Goal: Task Accomplishment & Management: Complete application form

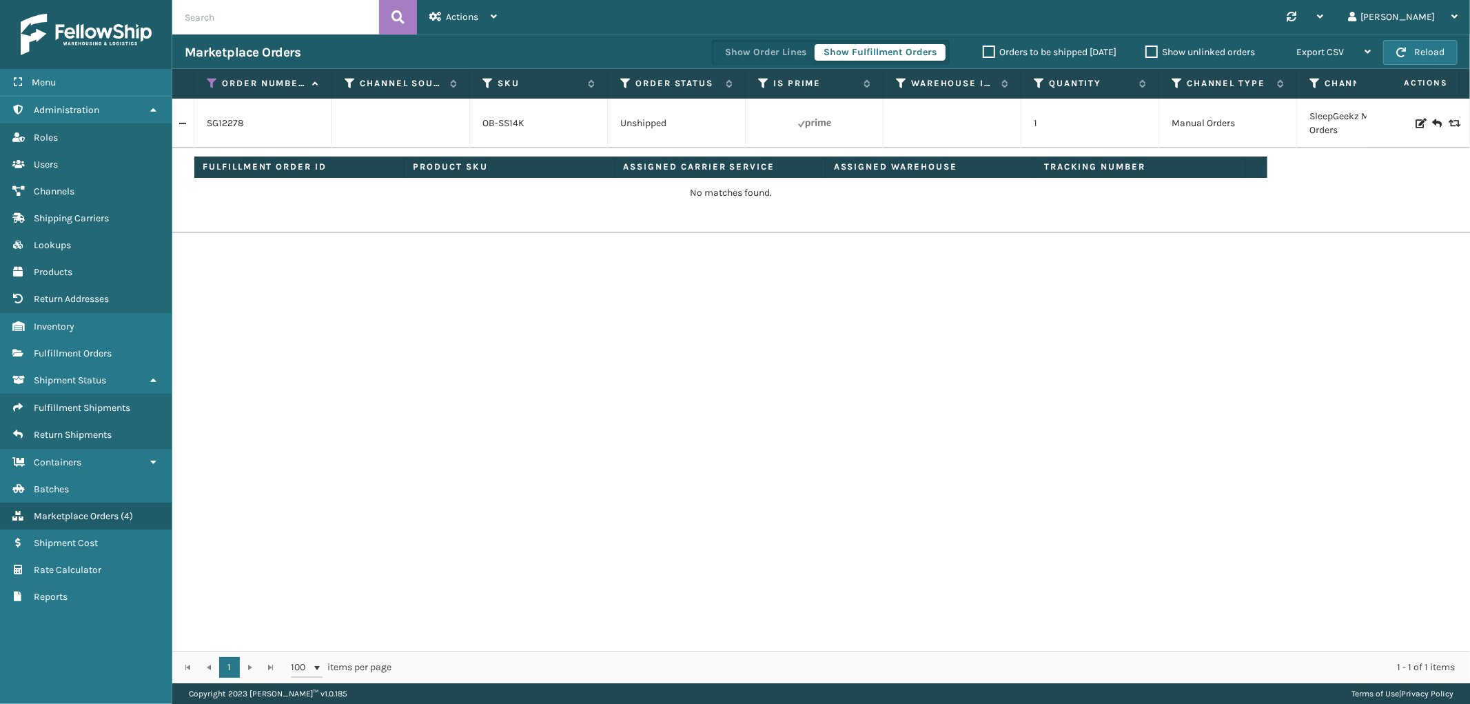
click at [190, 124] on link at bounding box center [182, 123] width 21 height 22
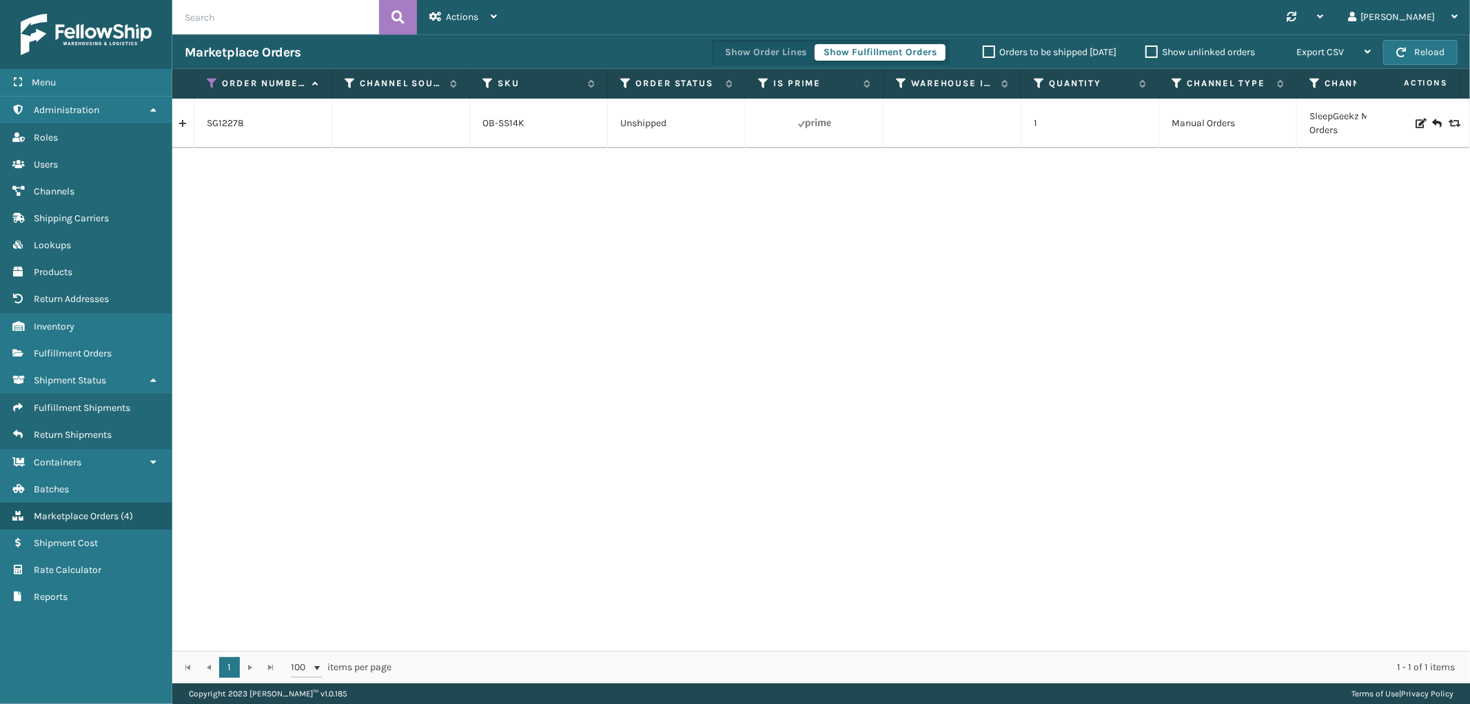
click at [190, 124] on link at bounding box center [182, 123] width 21 height 22
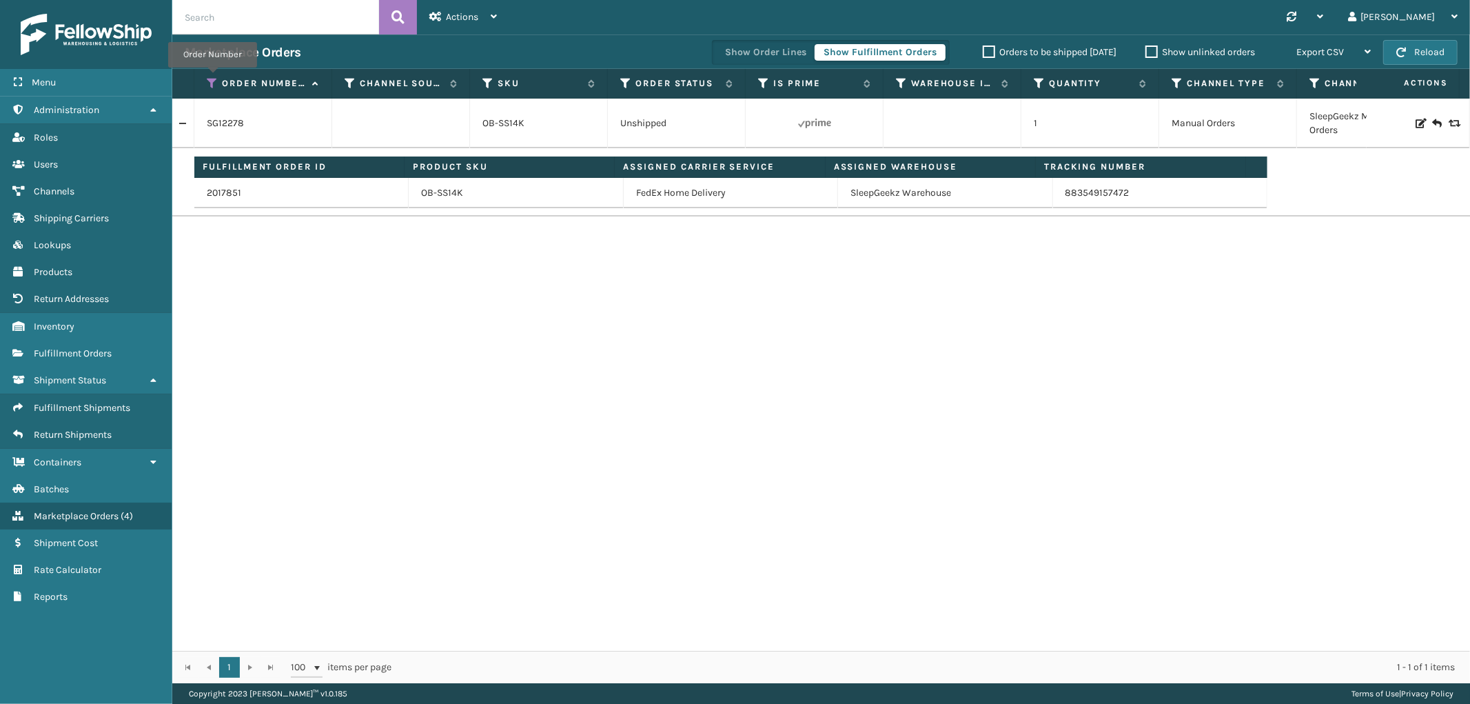
click at [212, 77] on icon at bounding box center [212, 83] width 11 height 12
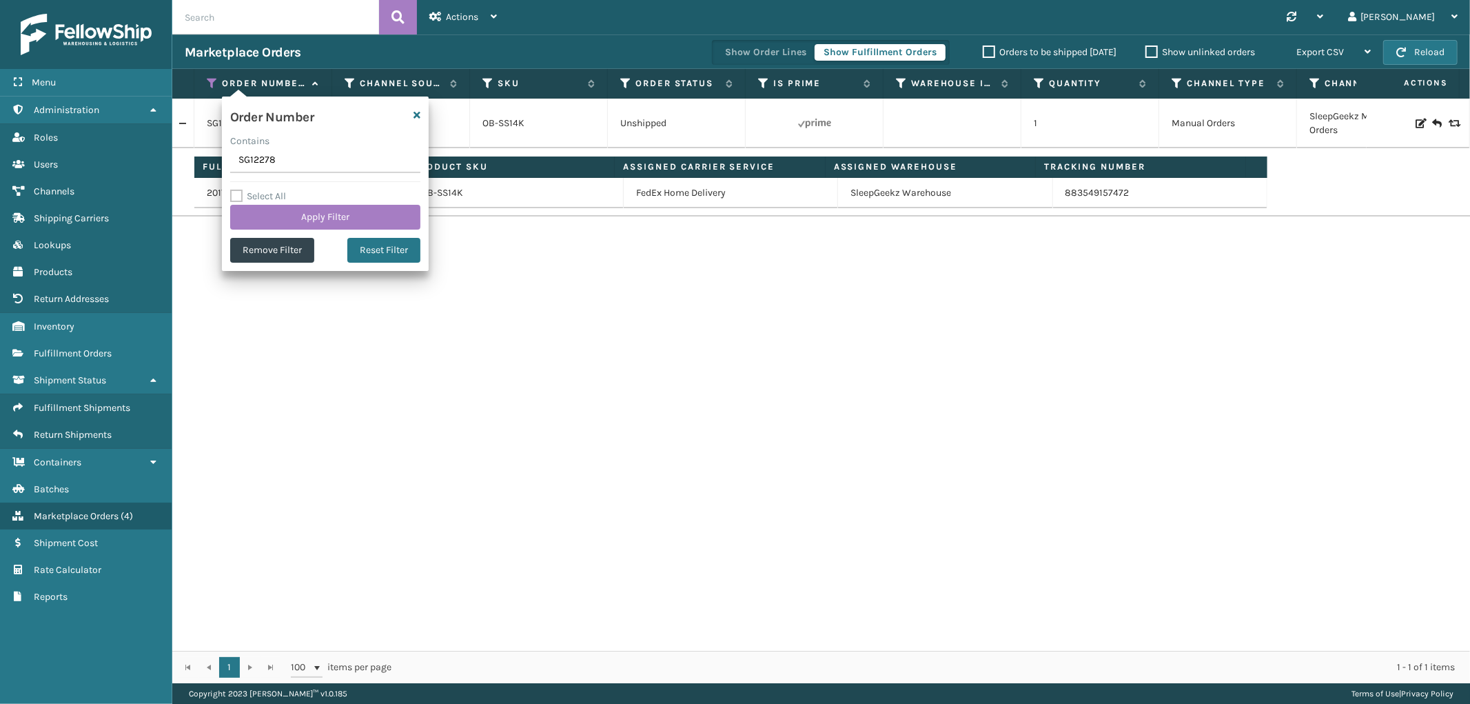
click at [269, 162] on input "SG12278" at bounding box center [325, 160] width 190 height 25
type input "SS43240"
click at [271, 210] on button "Apply Filter" at bounding box center [325, 217] width 190 height 25
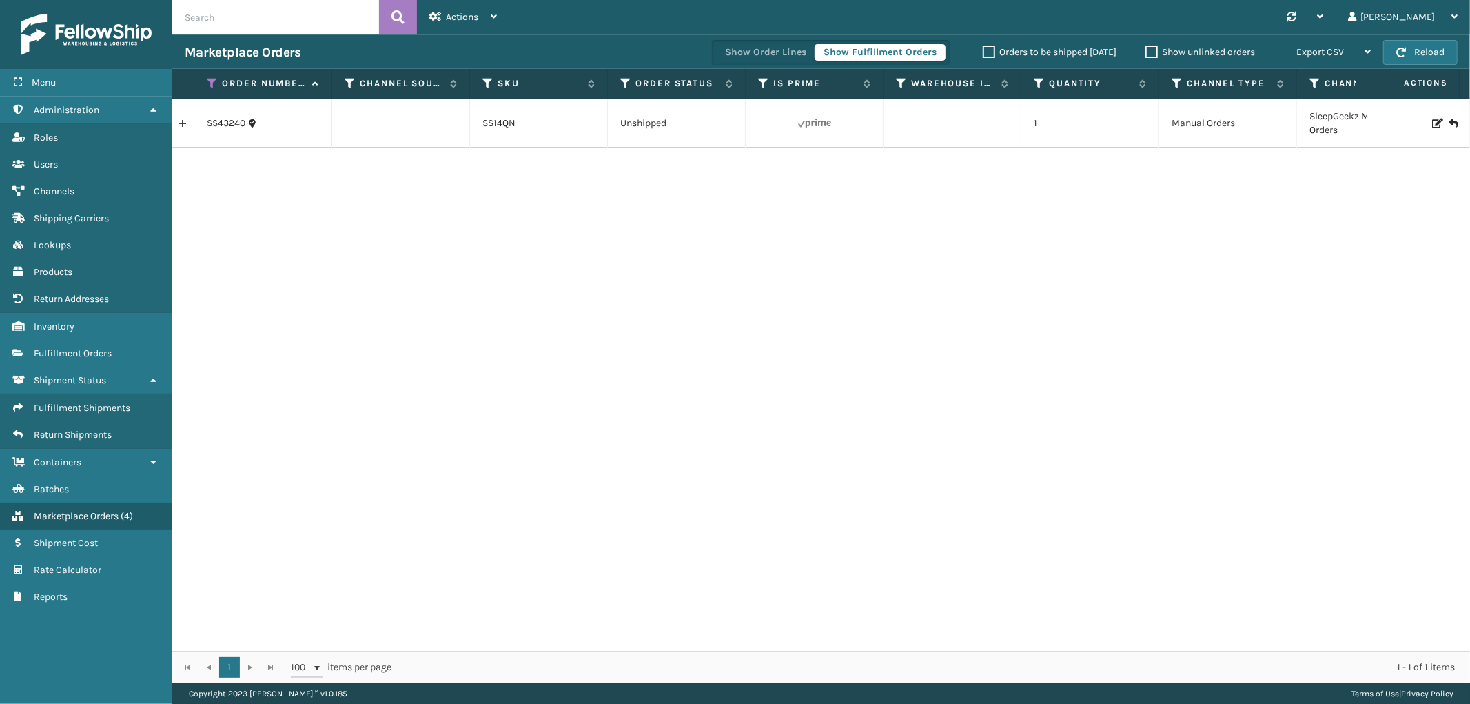
click at [174, 127] on link at bounding box center [182, 123] width 21 height 22
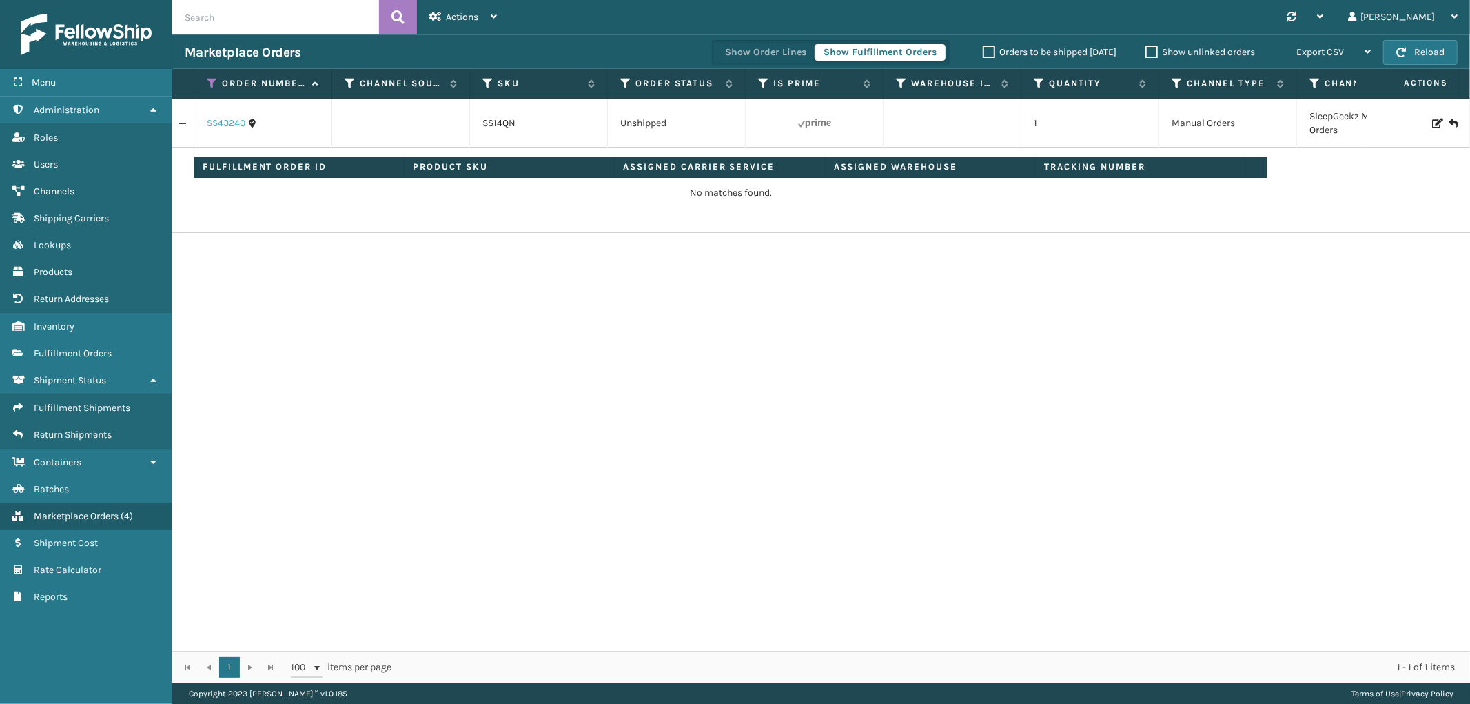
click at [226, 123] on link "SS43240" at bounding box center [226, 123] width 39 height 14
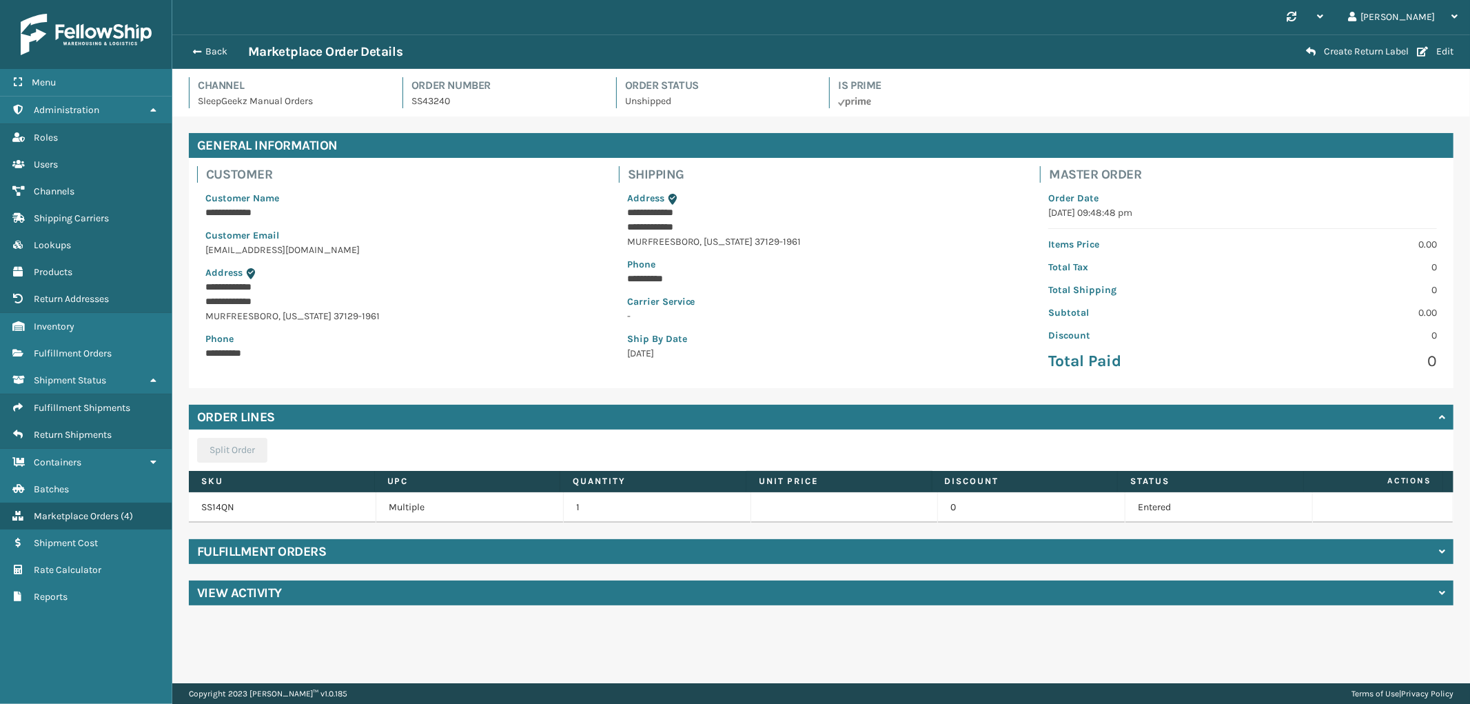
click at [269, 552] on h4 "Fulfillment Orders" at bounding box center [261, 551] width 129 height 17
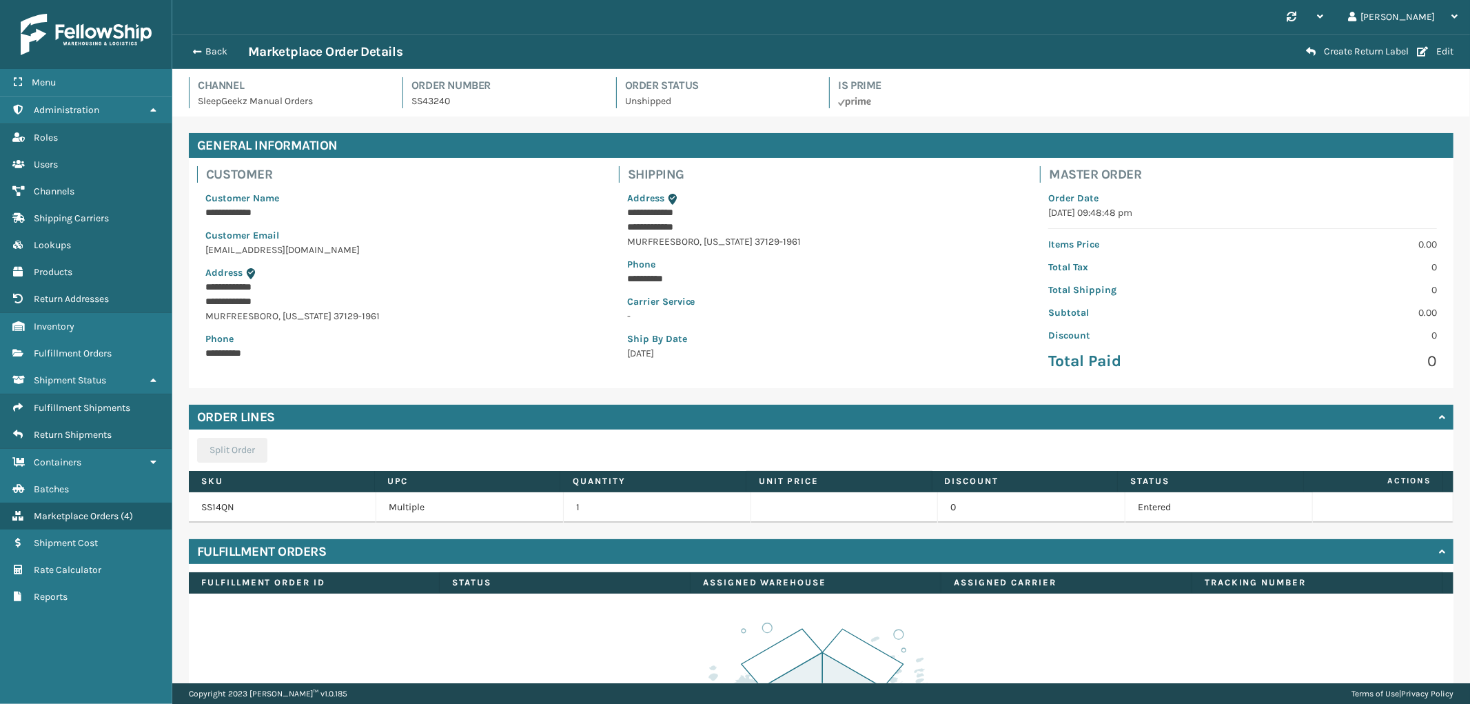
click at [350, 545] on div "Fulfillment Orders" at bounding box center [821, 551] width 1265 height 25
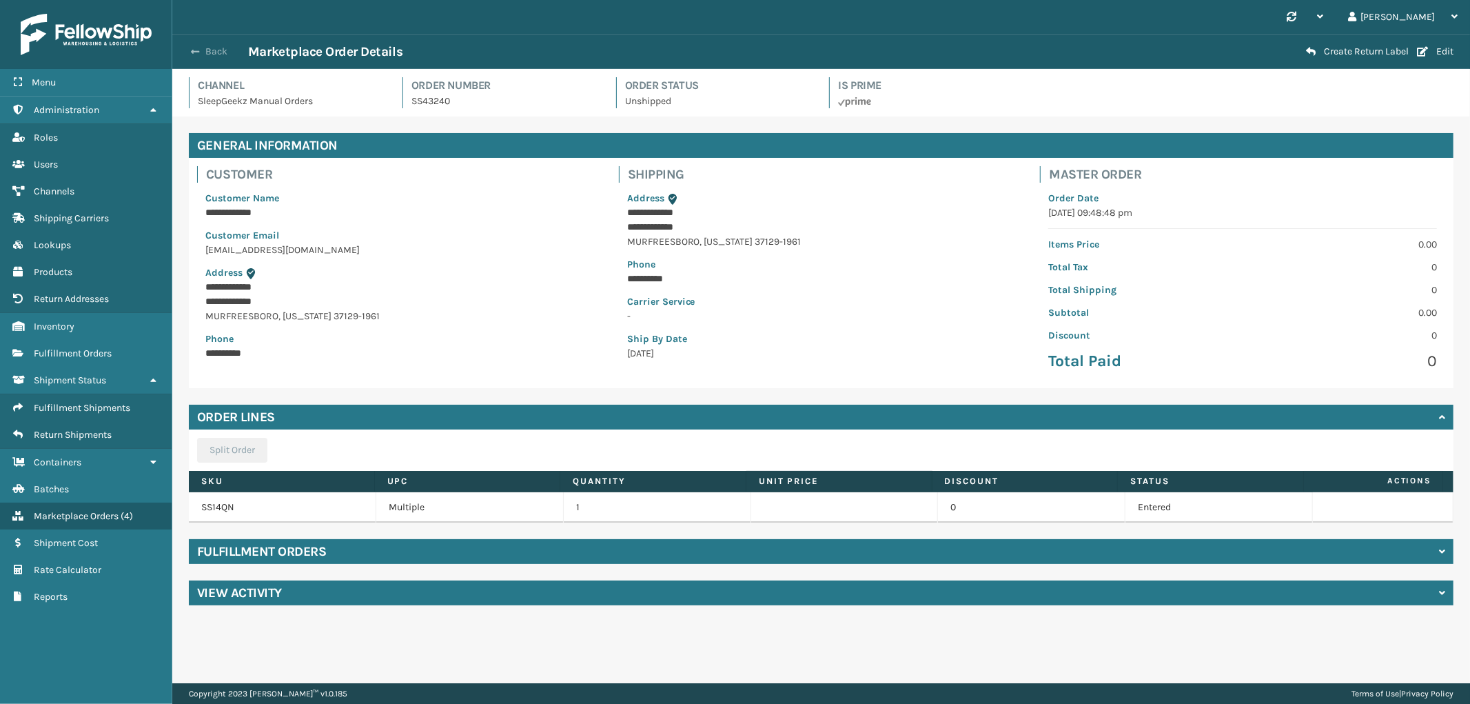
click at [212, 49] on button "Back" at bounding box center [216, 51] width 63 height 12
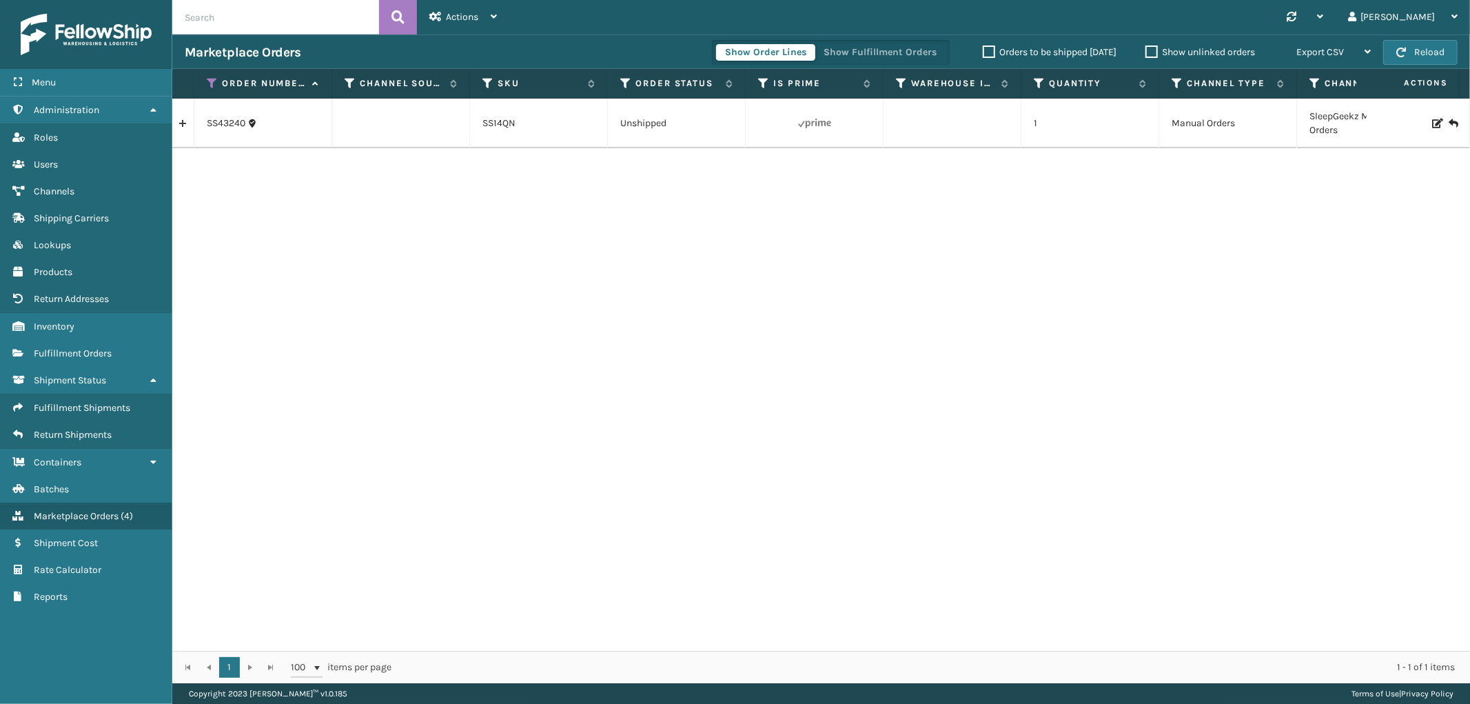
click at [1432, 122] on icon at bounding box center [1436, 124] width 8 height 10
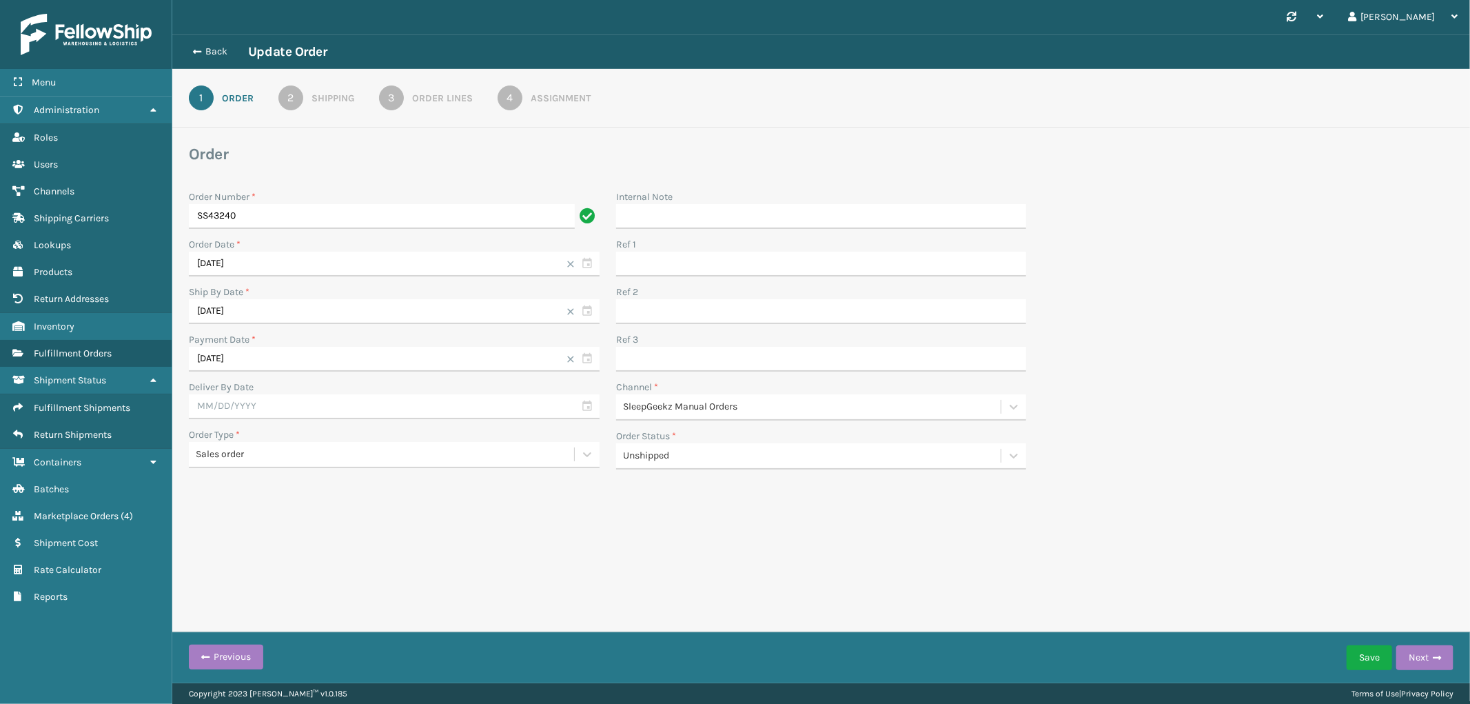
click at [446, 101] on div "Order Lines" at bounding box center [442, 98] width 61 height 14
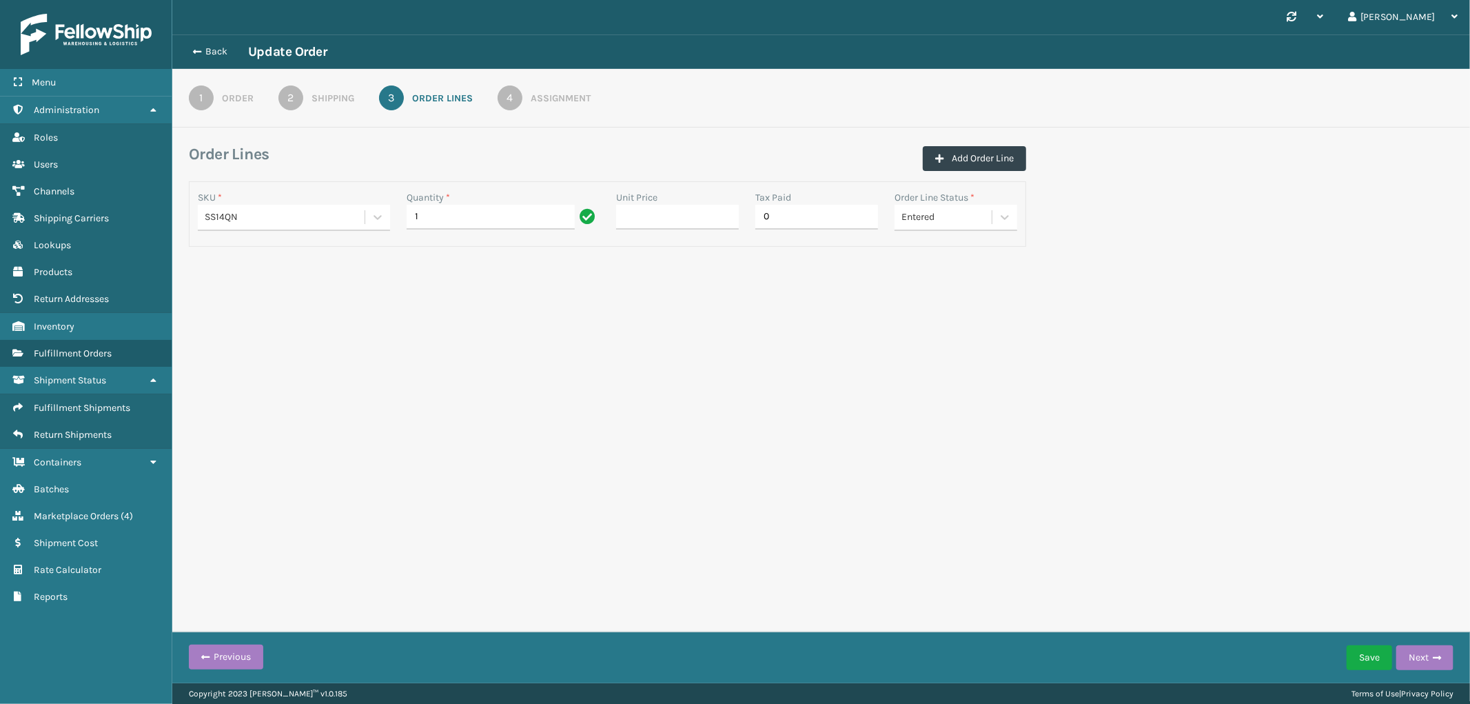
click at [294, 222] on div "SS14QN" at bounding box center [285, 217] width 161 height 14
type input "ss14qn-2"
click at [276, 250] on div "SS14QN-2" at bounding box center [294, 251] width 192 height 25
click at [1362, 657] on button "Save" at bounding box center [1369, 657] width 45 height 25
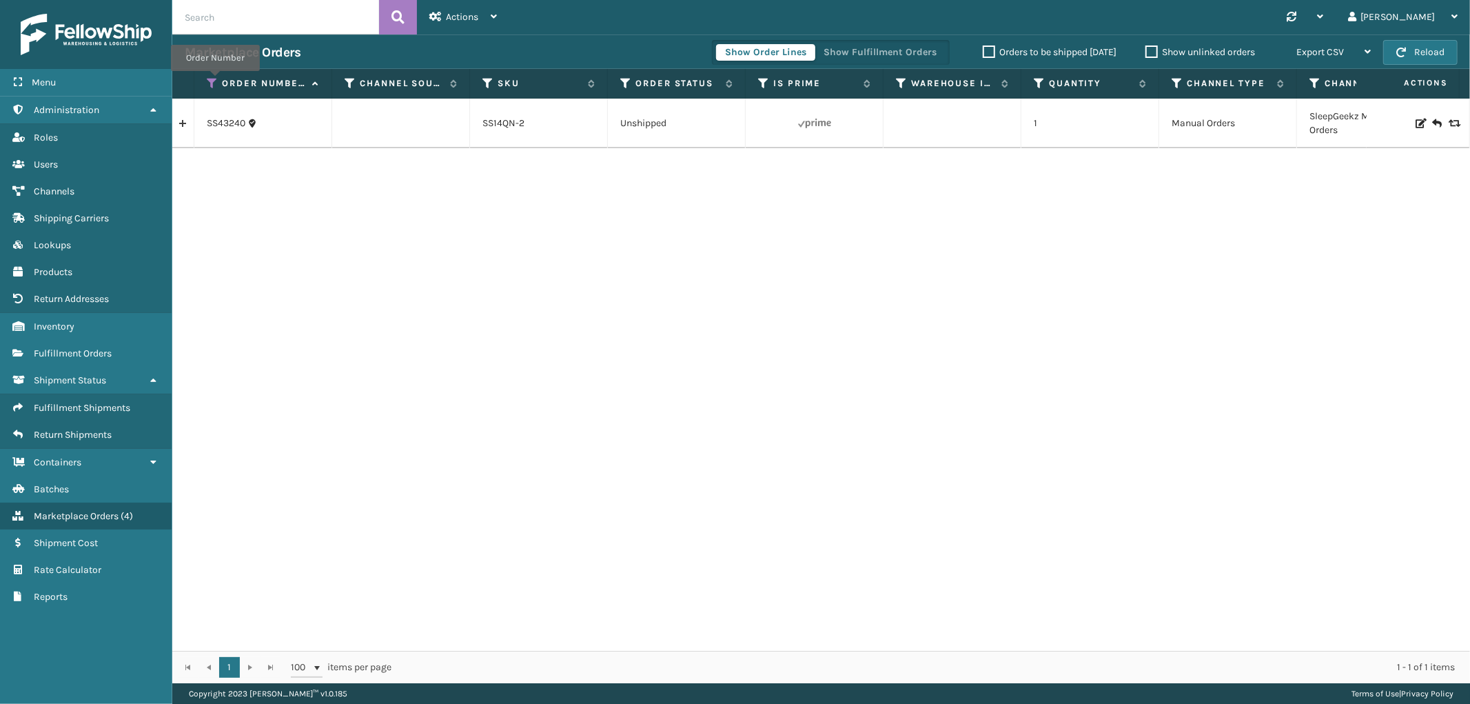
click at [215, 81] on icon at bounding box center [212, 83] width 11 height 12
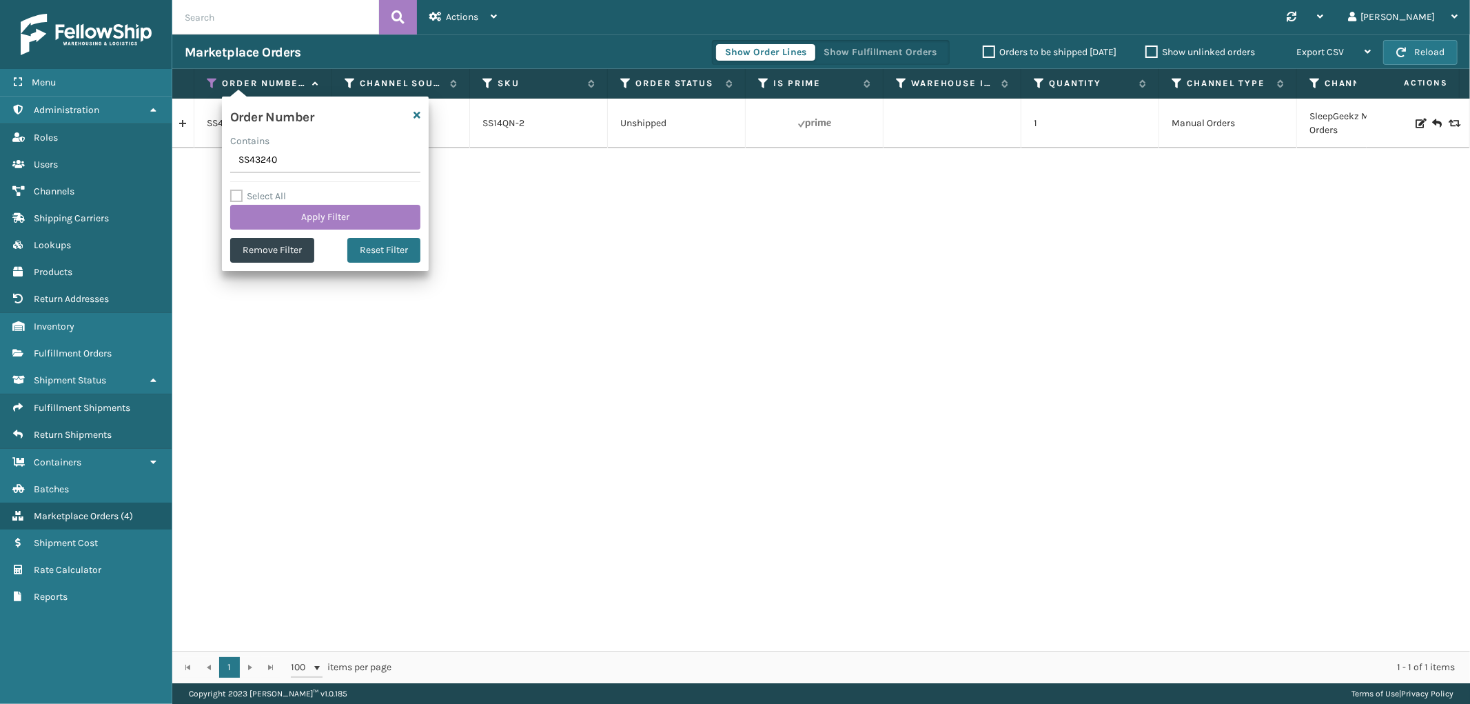
click at [247, 167] on input "SS43240" at bounding box center [325, 160] width 190 height 25
type input "113-1254774-2443436"
click at [266, 229] on button "Apply Filter" at bounding box center [325, 217] width 190 height 25
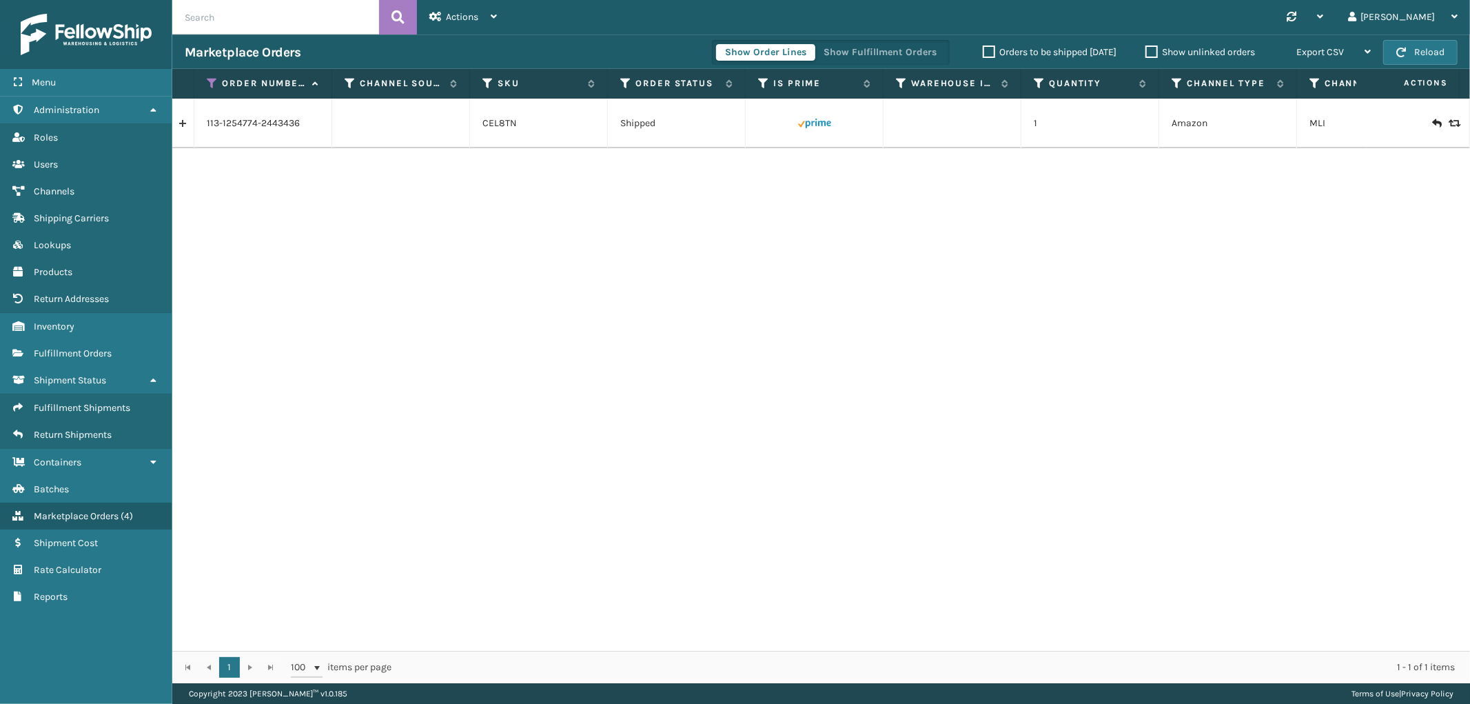
click at [183, 132] on link at bounding box center [182, 123] width 21 height 22
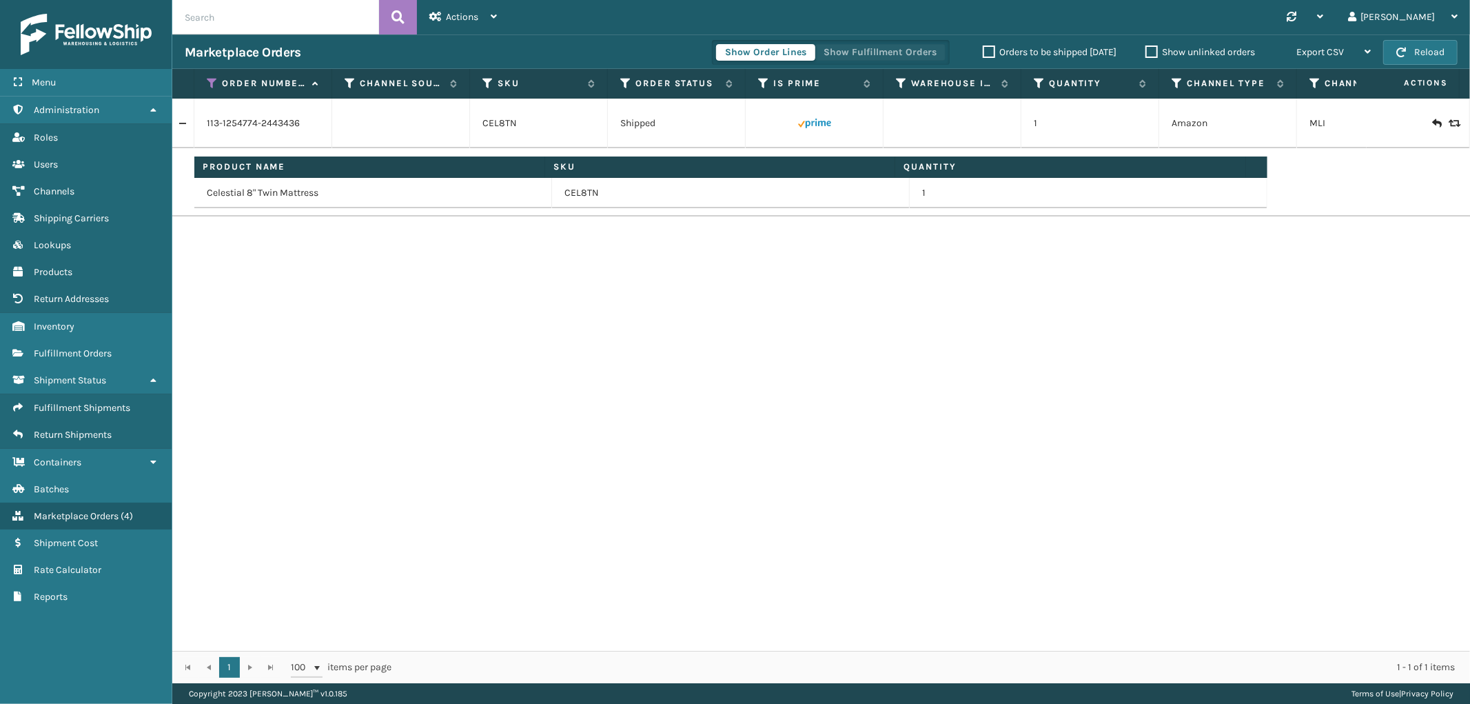
click at [897, 46] on button "Show Fulfillment Orders" at bounding box center [880, 52] width 131 height 17
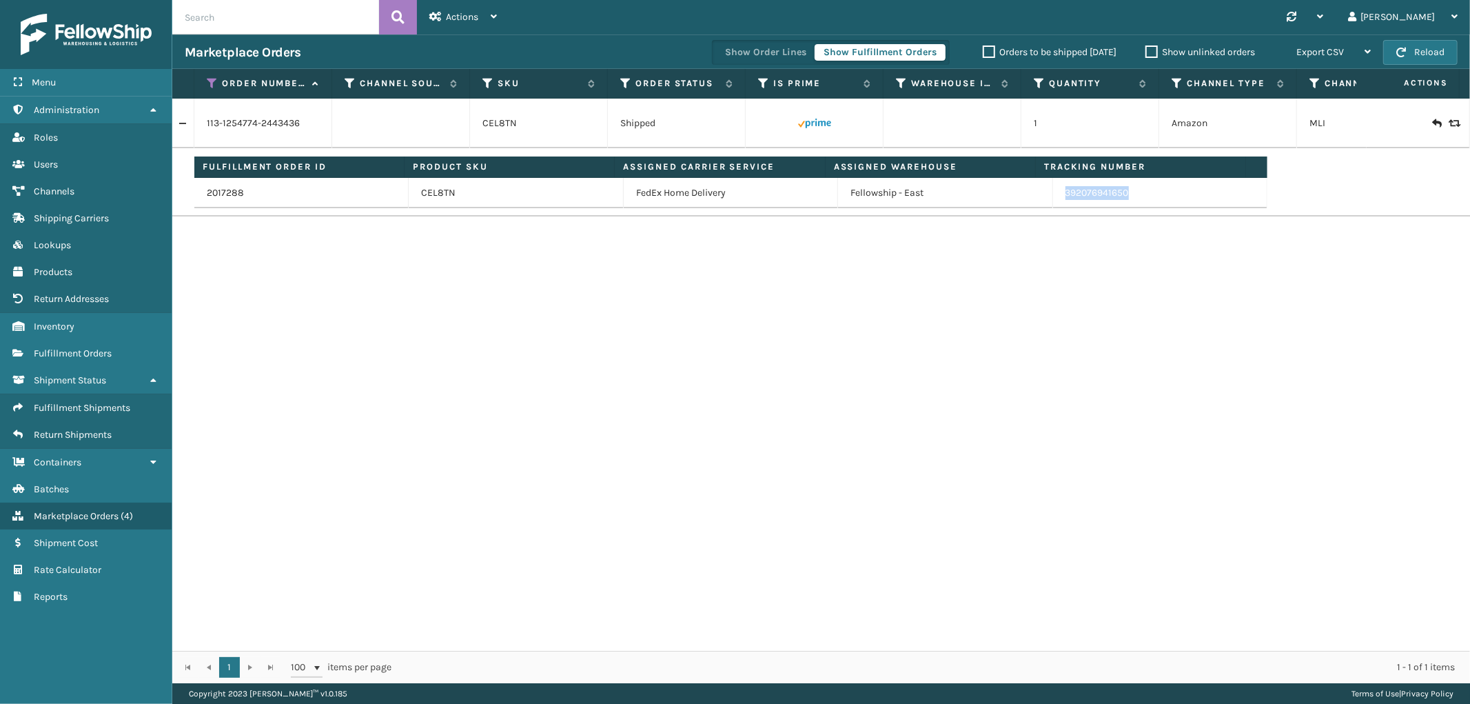
drag, startPoint x: 1130, startPoint y: 189, endPoint x: 1057, endPoint y: 203, distance: 74.5
click at [1057, 203] on td "392076941650" at bounding box center [1160, 193] width 214 height 30
copy link "392076941650"
click at [212, 81] on icon at bounding box center [212, 83] width 11 height 12
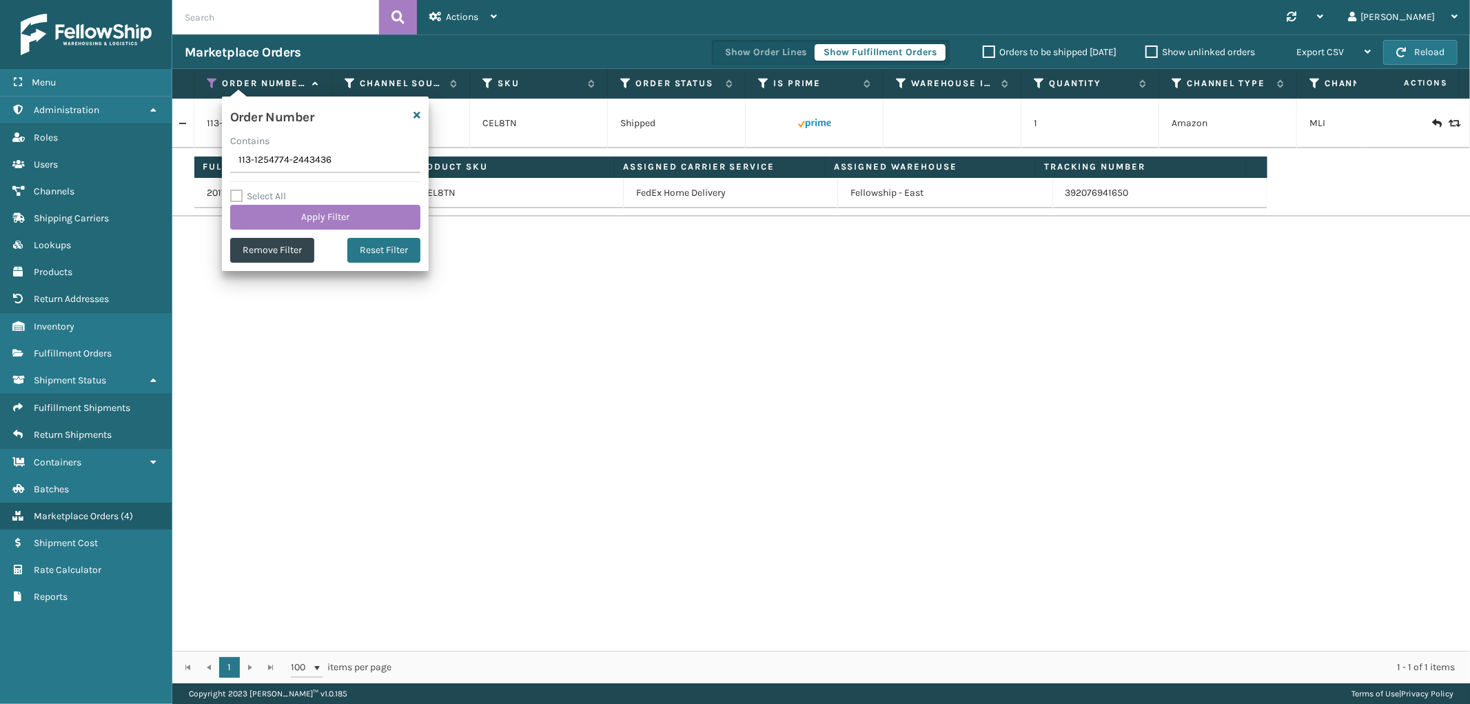
click at [249, 159] on input "113-1254774-2443436" at bounding box center [325, 160] width 190 height 25
type input "114-8860692-8947433"
click at [263, 221] on button "Apply Filter" at bounding box center [325, 217] width 190 height 25
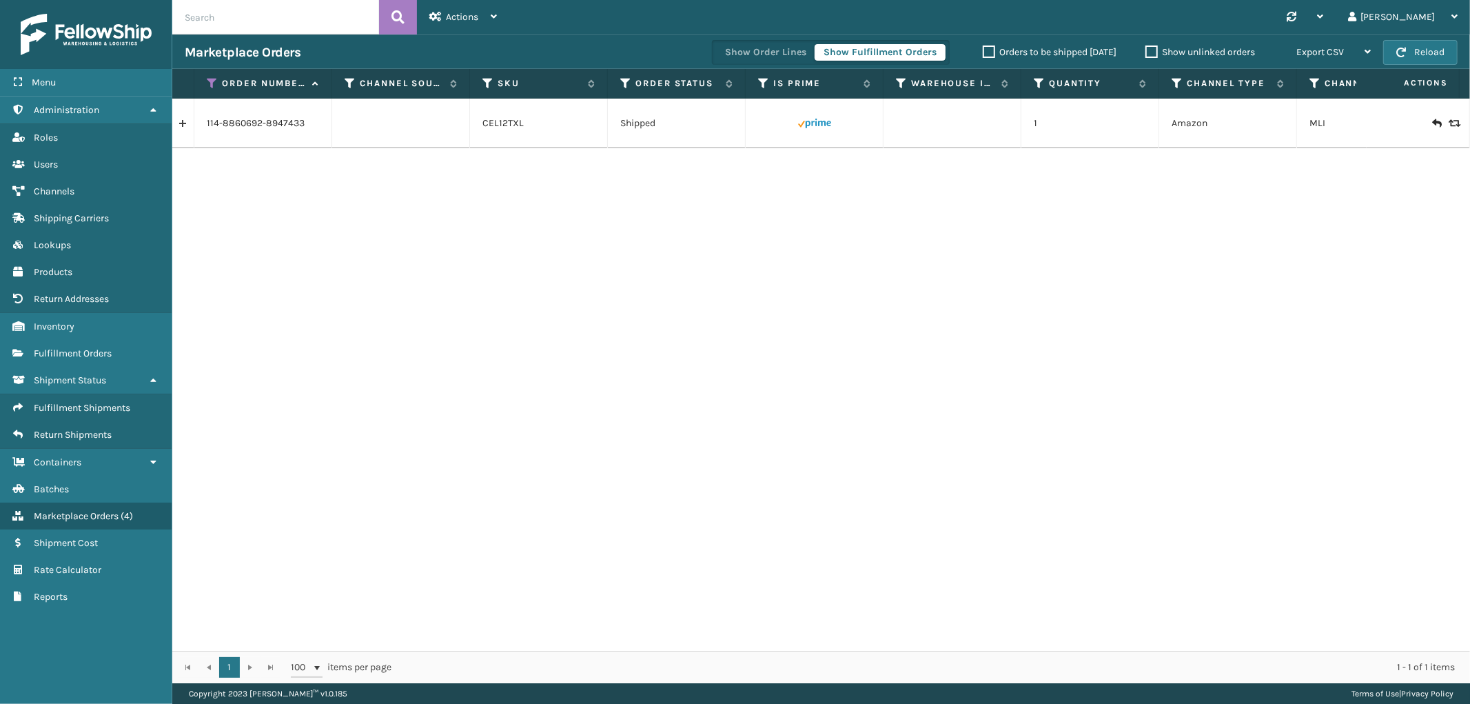
click at [186, 125] on link at bounding box center [182, 123] width 21 height 22
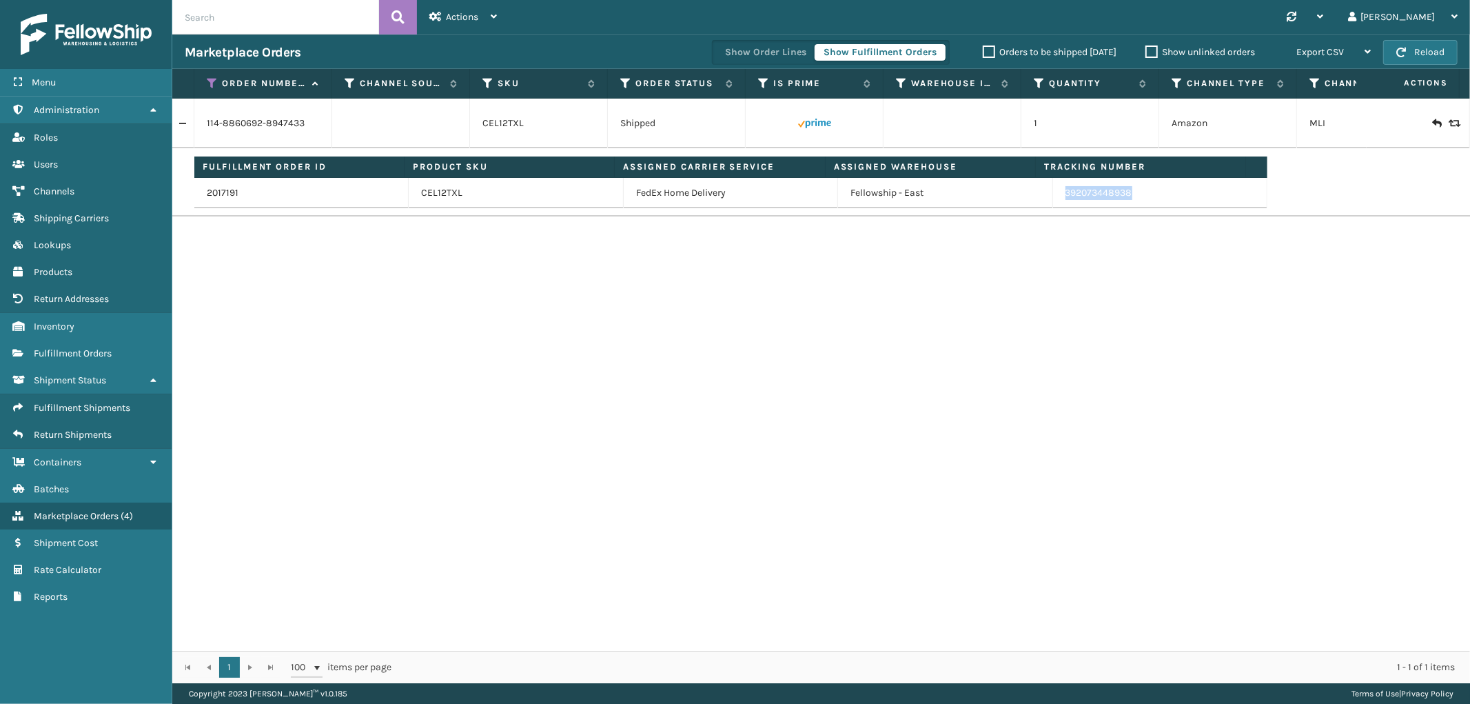
drag, startPoint x: 1140, startPoint y: 191, endPoint x: 1055, endPoint y: 203, distance: 85.6
click at [1055, 203] on td "392073448938" at bounding box center [1160, 193] width 214 height 30
copy link "392073448938"
click at [214, 81] on icon at bounding box center [212, 83] width 11 height 12
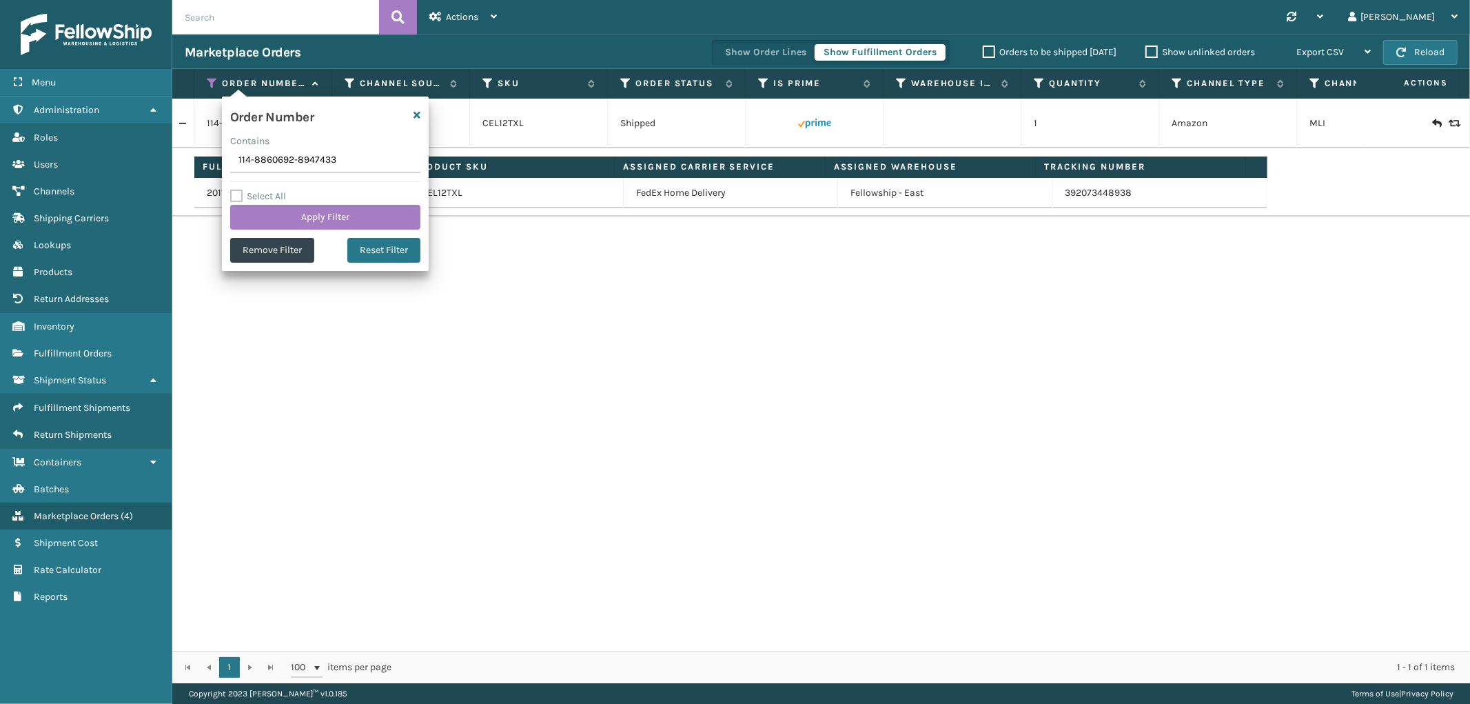
click at [267, 166] on input "114-8860692-8947433" at bounding box center [325, 160] width 190 height 25
type input "111-1224375-4753029"
click at [277, 225] on button "Apply Filter" at bounding box center [325, 217] width 190 height 25
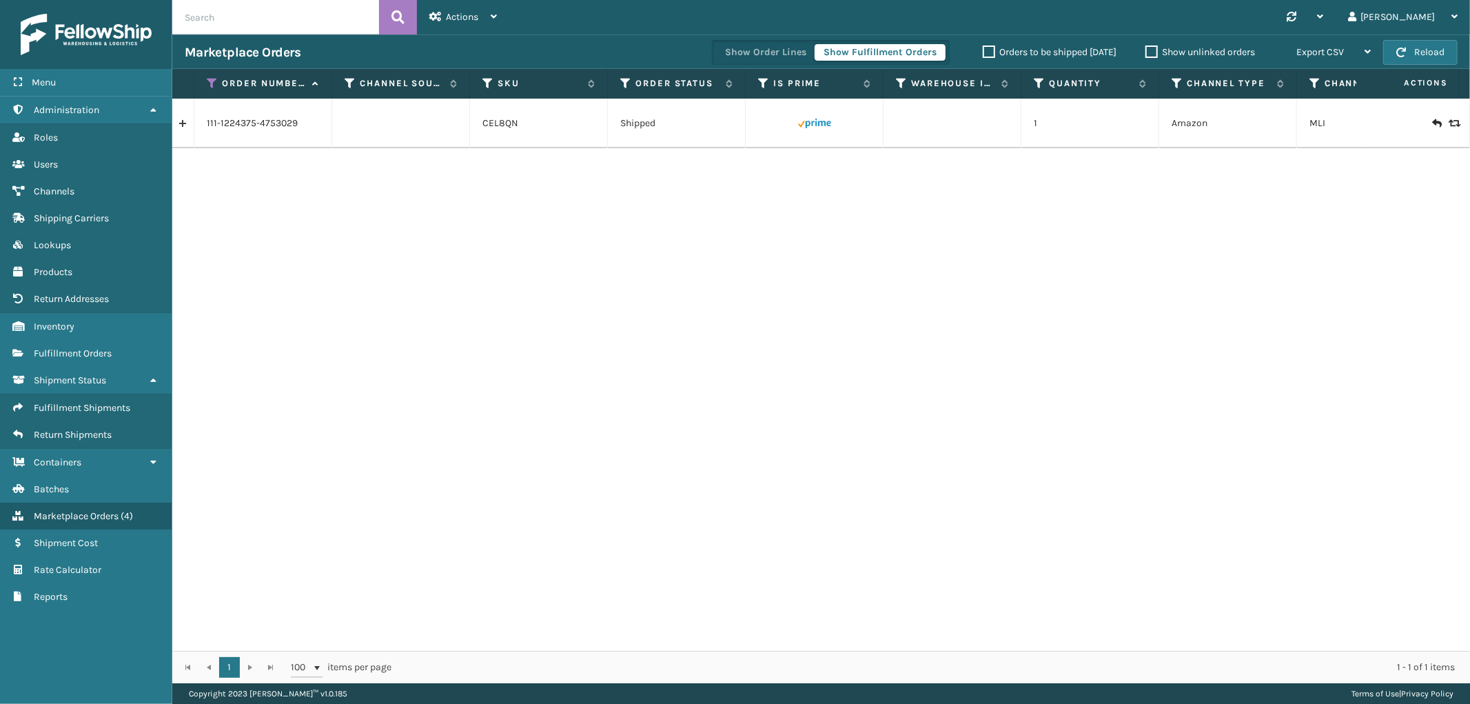
click at [190, 125] on link at bounding box center [182, 123] width 21 height 22
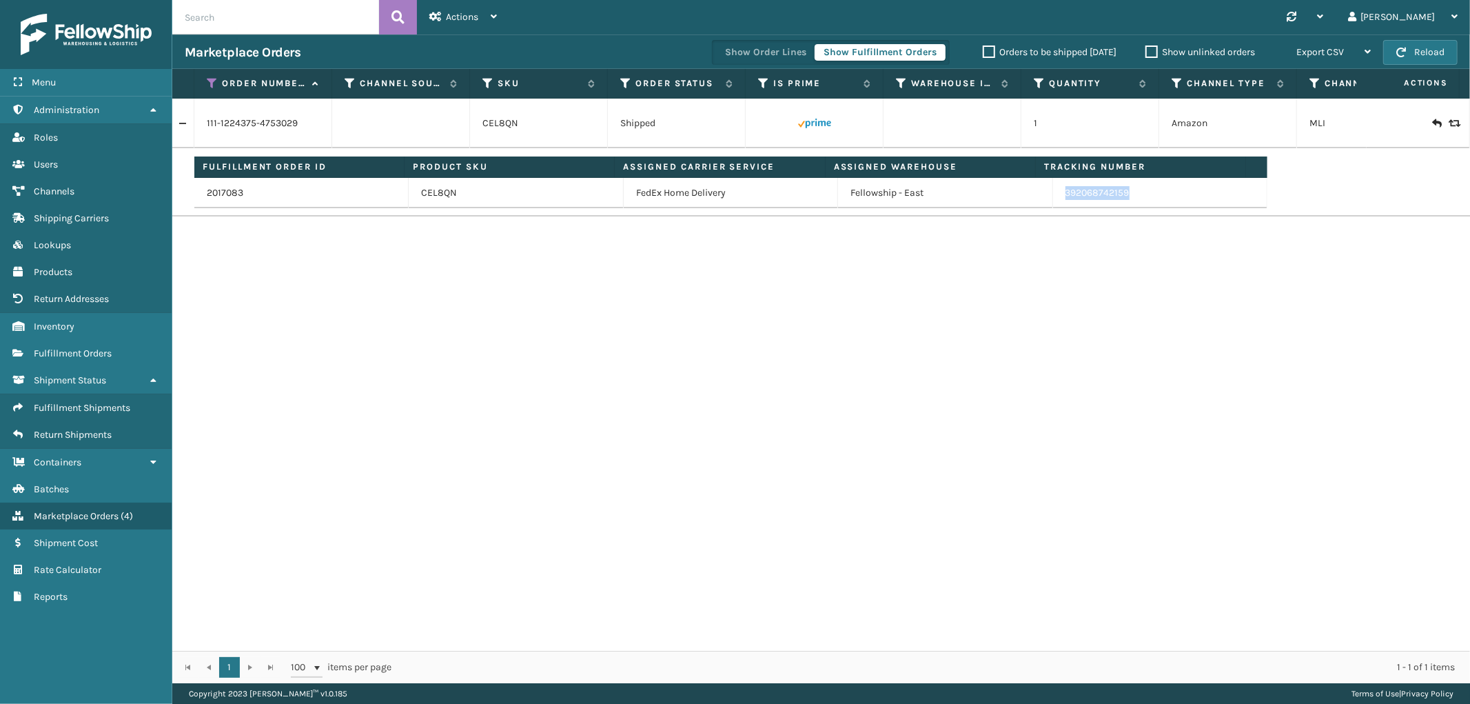
drag, startPoint x: 1141, startPoint y: 188, endPoint x: 1042, endPoint y: 201, distance: 100.0
click at [1042, 201] on tr "2017083 CEL8QN FedEx Home Delivery Fellowship - East 392068742159" at bounding box center [730, 193] width 1073 height 30
copy tr "392068742159"
click at [209, 83] on icon at bounding box center [212, 83] width 11 height 12
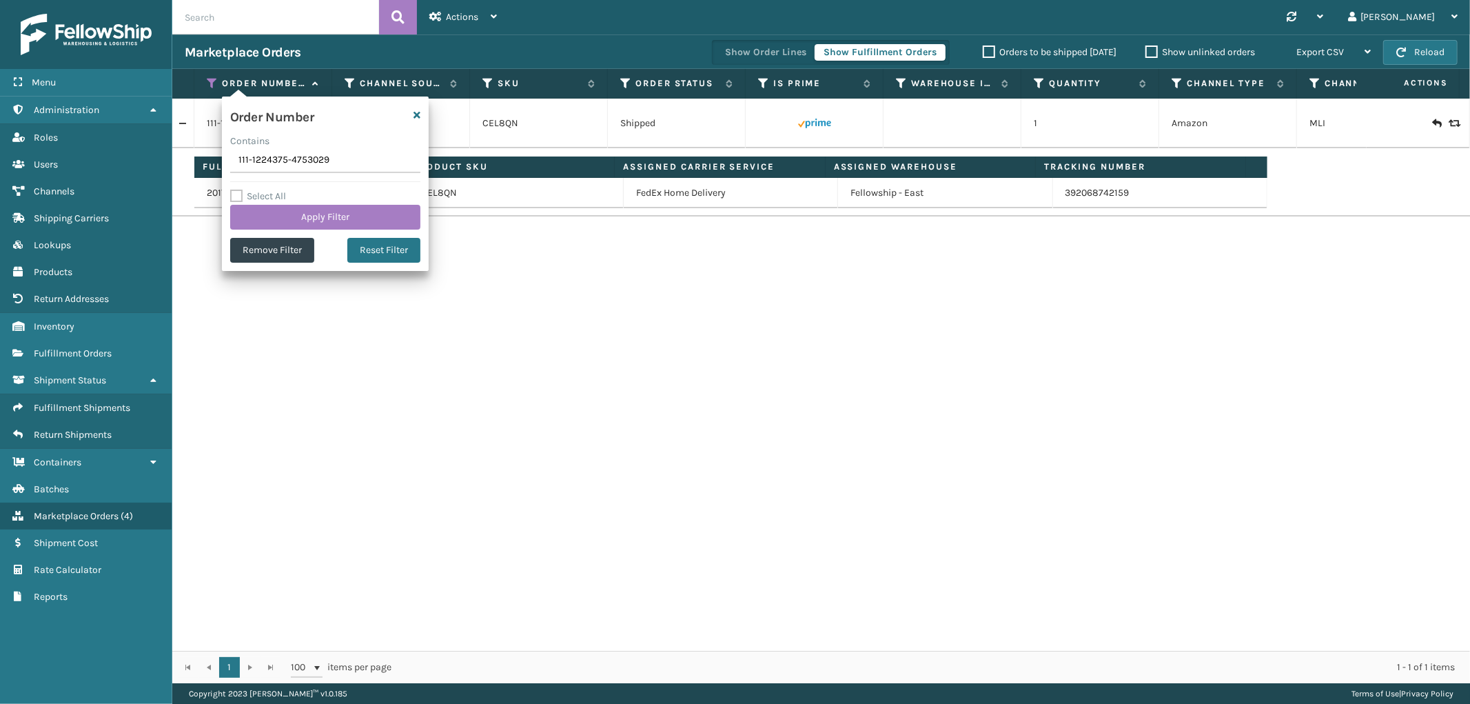
click at [271, 161] on input "111-1224375-4753029" at bounding box center [325, 160] width 190 height 25
type input "112-8486107-9981802"
click at [278, 209] on button "Apply Filter" at bounding box center [325, 217] width 190 height 25
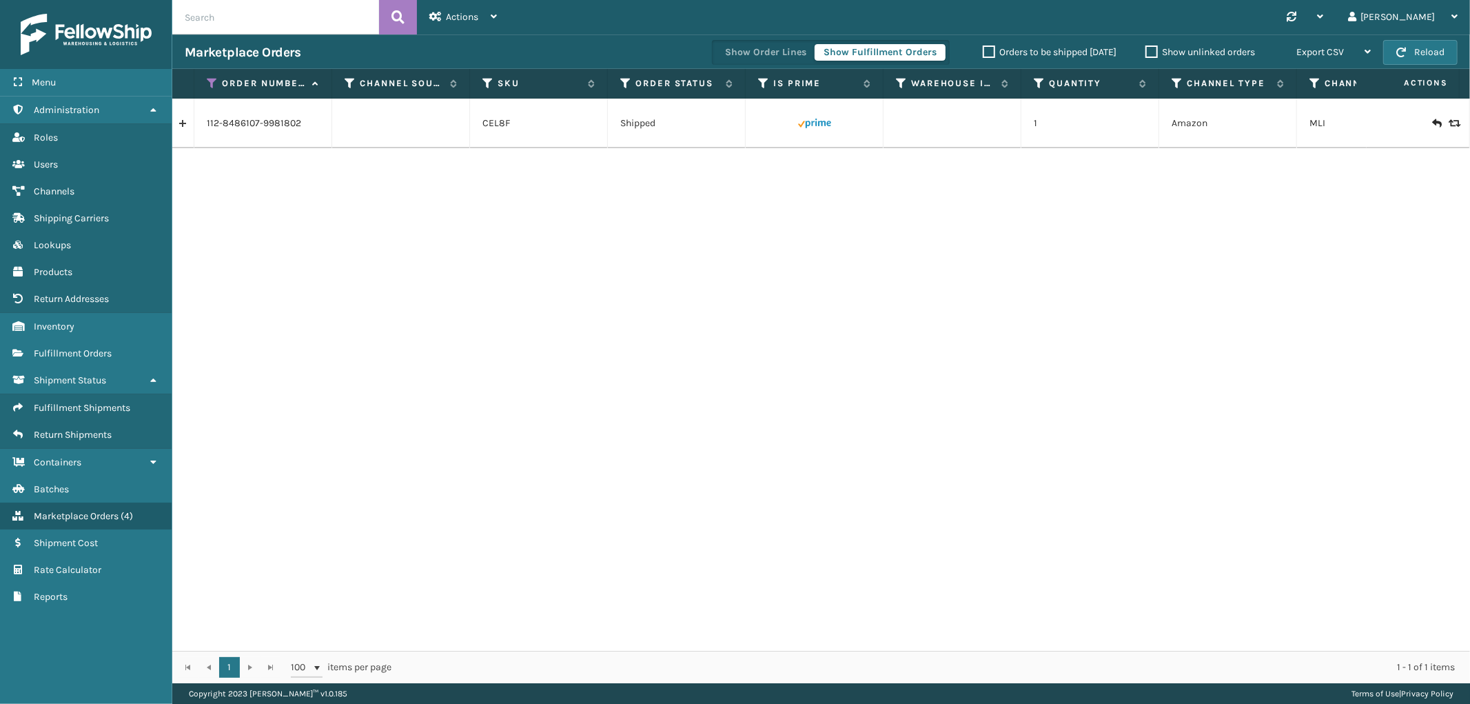
click at [188, 133] on link at bounding box center [182, 123] width 21 height 22
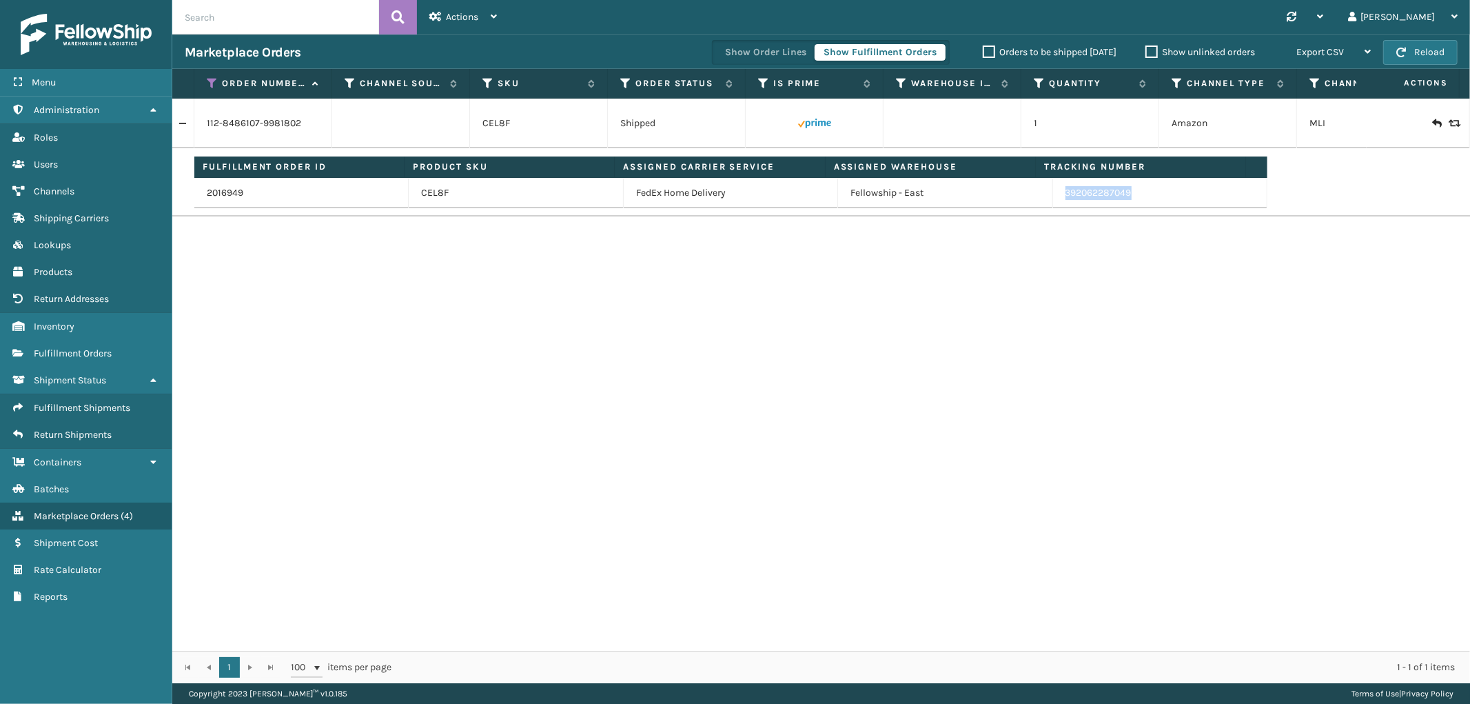
drag, startPoint x: 1135, startPoint y: 198, endPoint x: 1046, endPoint y: 201, distance: 88.9
click at [1053, 201] on td "392062287049" at bounding box center [1160, 193] width 214 height 30
copy link "392062287049"
drag, startPoint x: 214, startPoint y: 80, endPoint x: 212, endPoint y: 87, distance: 7.2
click at [214, 80] on icon at bounding box center [212, 83] width 11 height 12
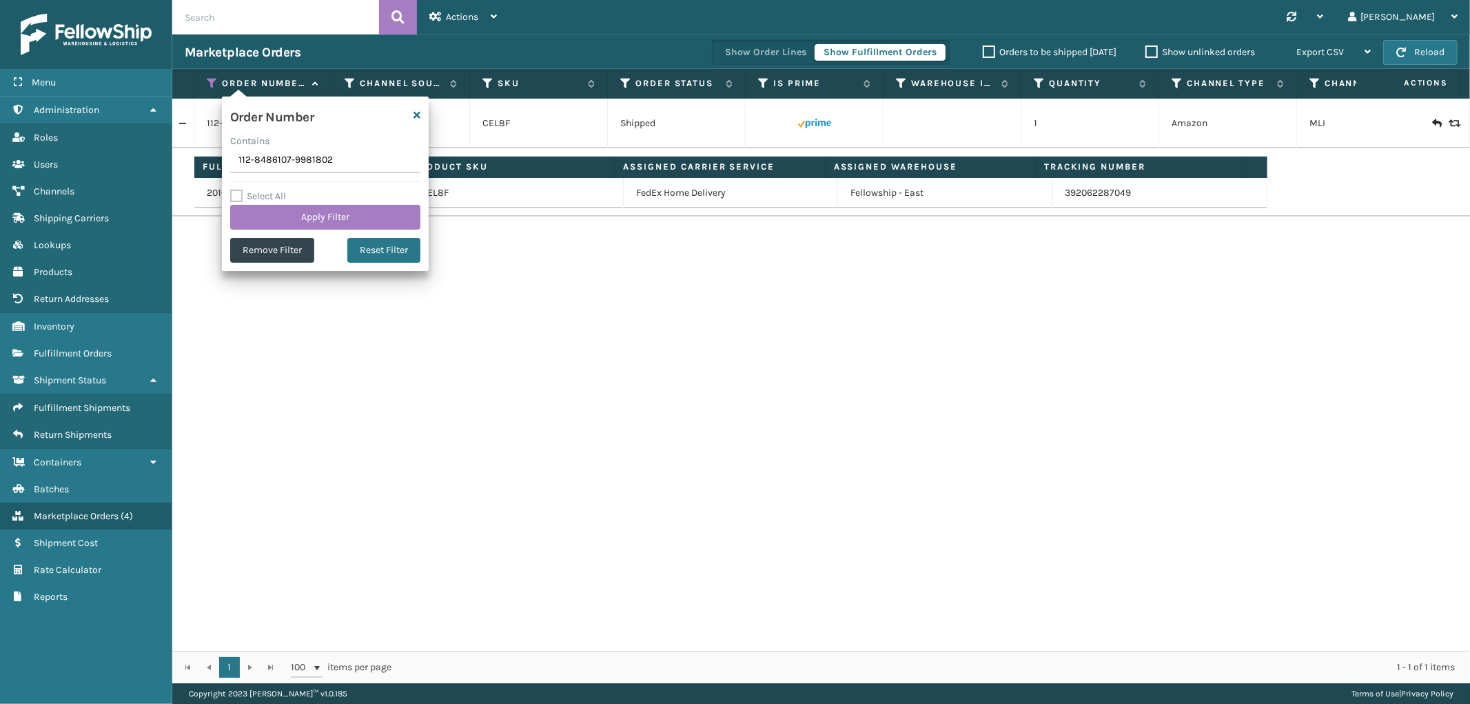
click at [264, 161] on input "112-8486107-9981802" at bounding box center [325, 160] width 190 height 25
type input "114-8233264-4866657"
click at [272, 205] on button "Apply Filter" at bounding box center [325, 217] width 190 height 25
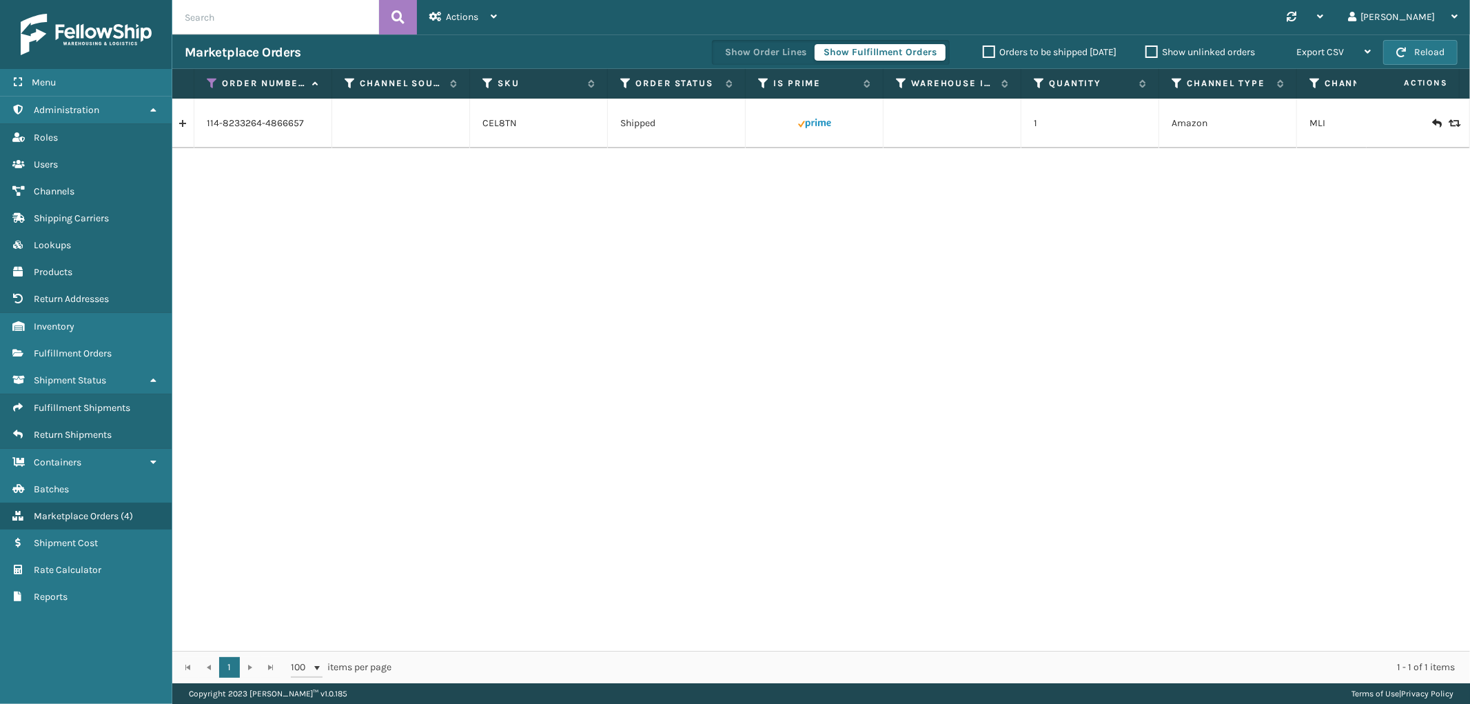
click at [181, 125] on link at bounding box center [182, 123] width 21 height 22
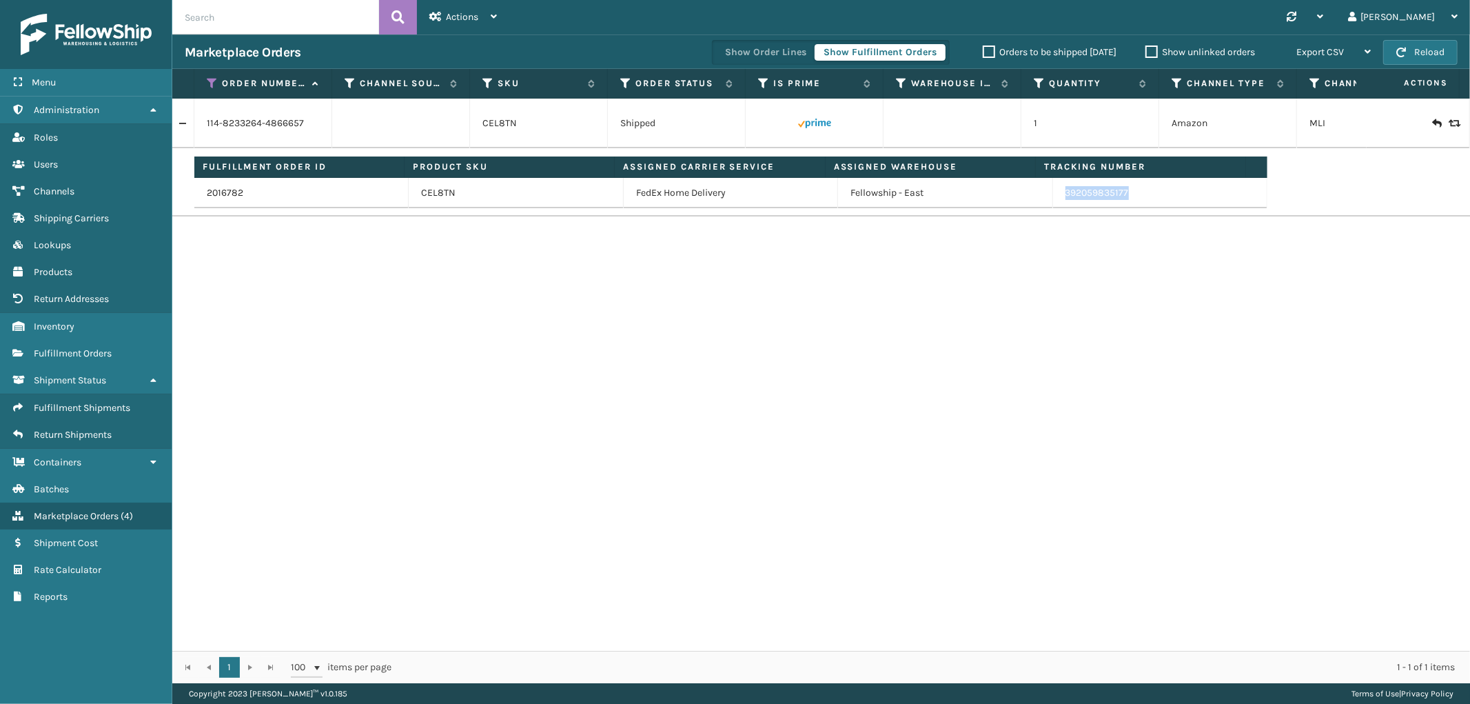
drag, startPoint x: 1139, startPoint y: 197, endPoint x: 1056, endPoint y: 201, distance: 82.8
click at [1056, 201] on td "392059835177" at bounding box center [1160, 193] width 214 height 30
copy link "392059835177"
click at [209, 80] on icon at bounding box center [212, 83] width 11 height 12
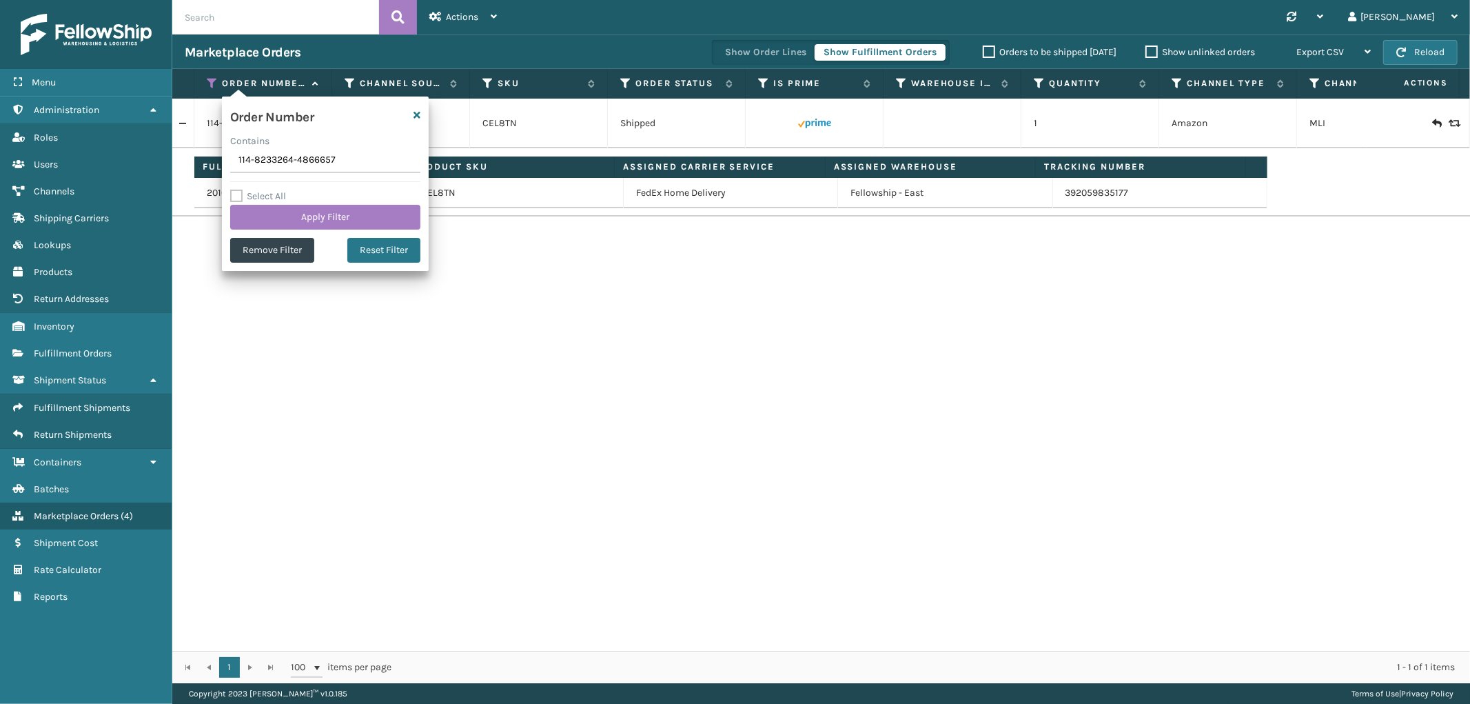
click at [287, 162] on input "114-8233264-4866657" at bounding box center [325, 160] width 190 height 25
type input "114-3157275-1364247"
click at [296, 216] on button "Apply Filter" at bounding box center [325, 217] width 190 height 25
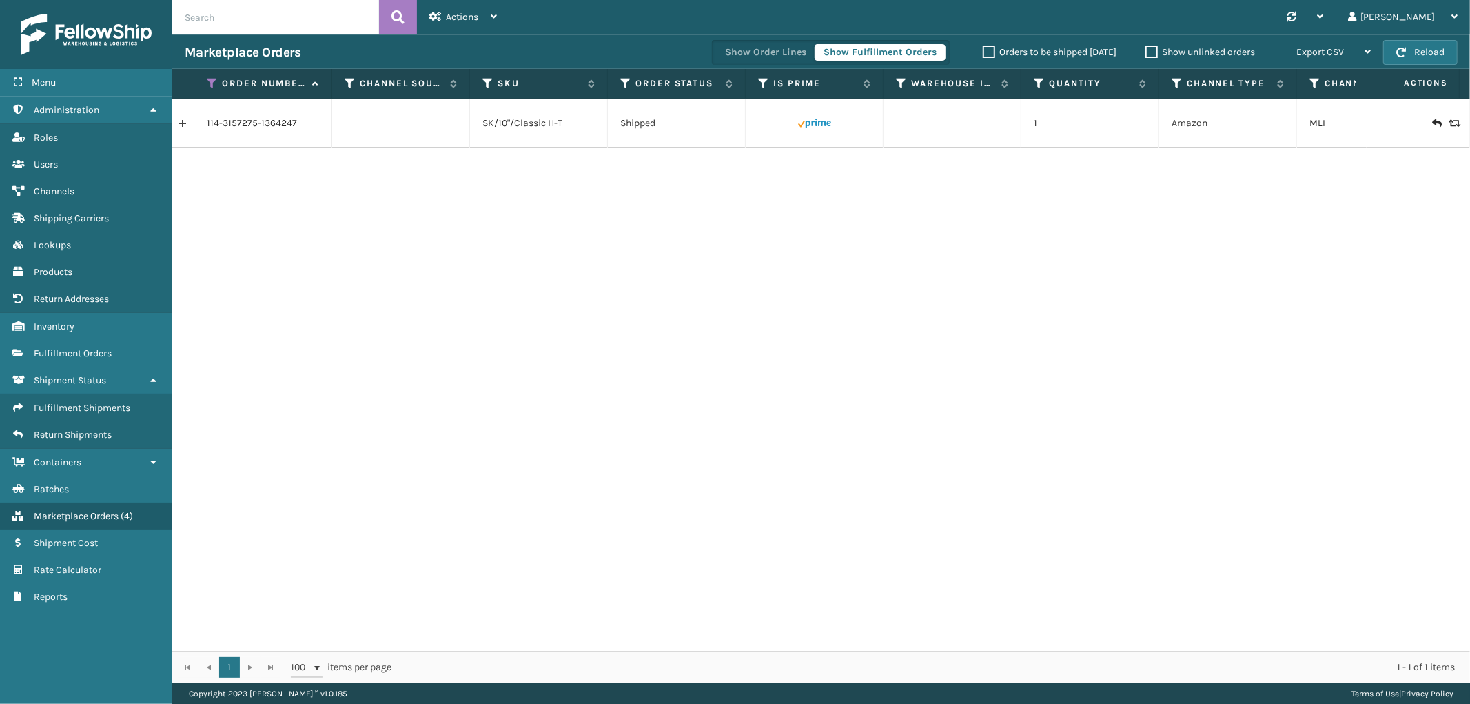
click at [182, 127] on link at bounding box center [182, 123] width 21 height 22
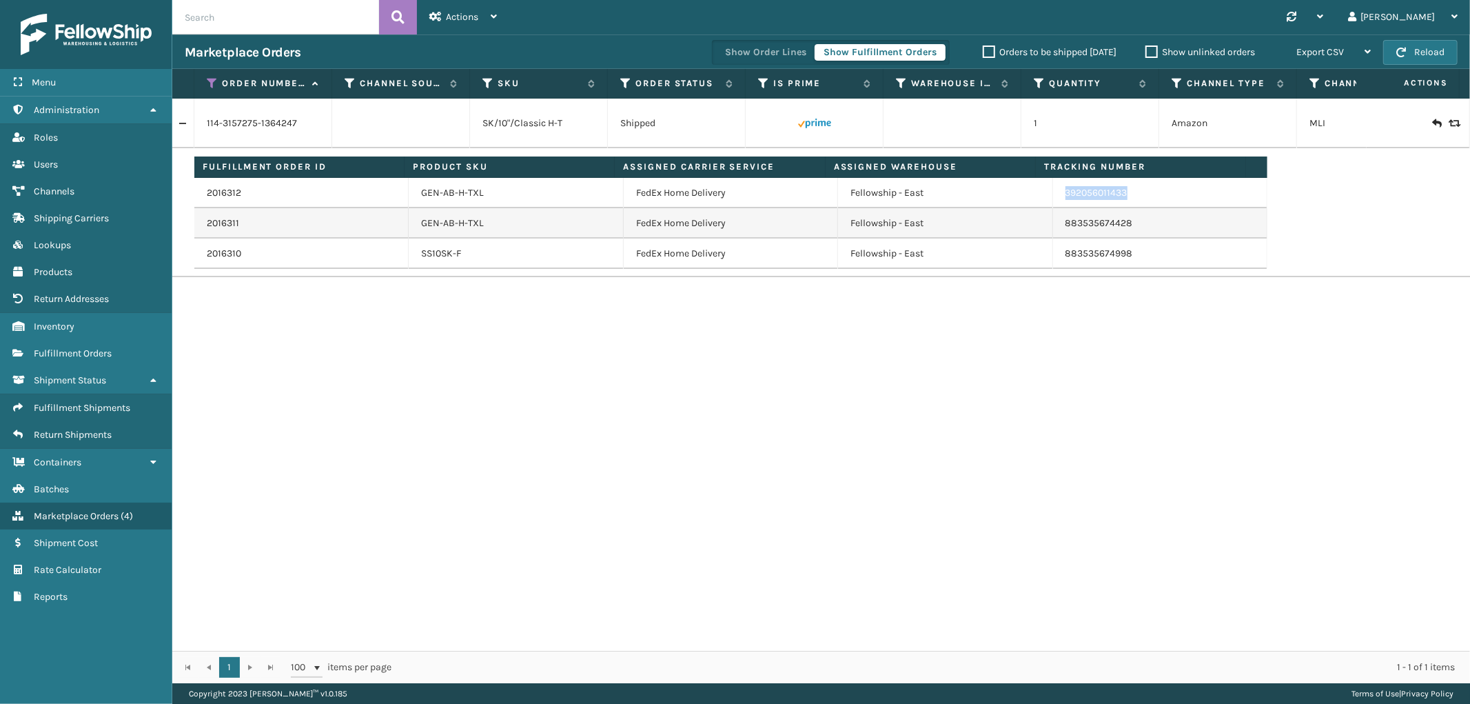
drag, startPoint x: 1136, startPoint y: 198, endPoint x: 1056, endPoint y: 205, distance: 79.6
click at [1056, 205] on td "392056011433" at bounding box center [1160, 193] width 214 height 30
copy link "392056011433"
click at [216, 84] on icon at bounding box center [212, 83] width 11 height 12
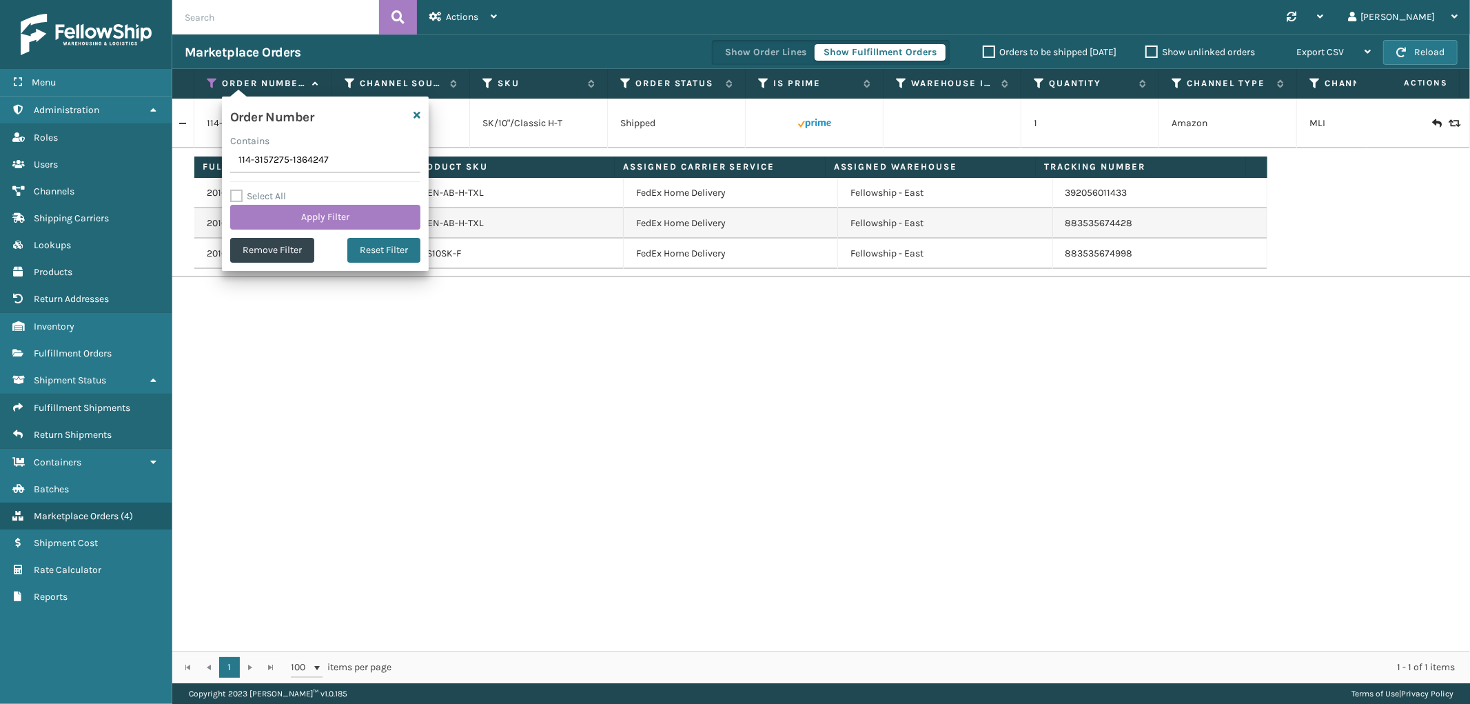
click at [272, 153] on input "114-3157275-1364247" at bounding box center [325, 160] width 190 height 25
type input "112-8478417-7485858"
click at [279, 223] on button "Apply Filter" at bounding box center [325, 217] width 190 height 25
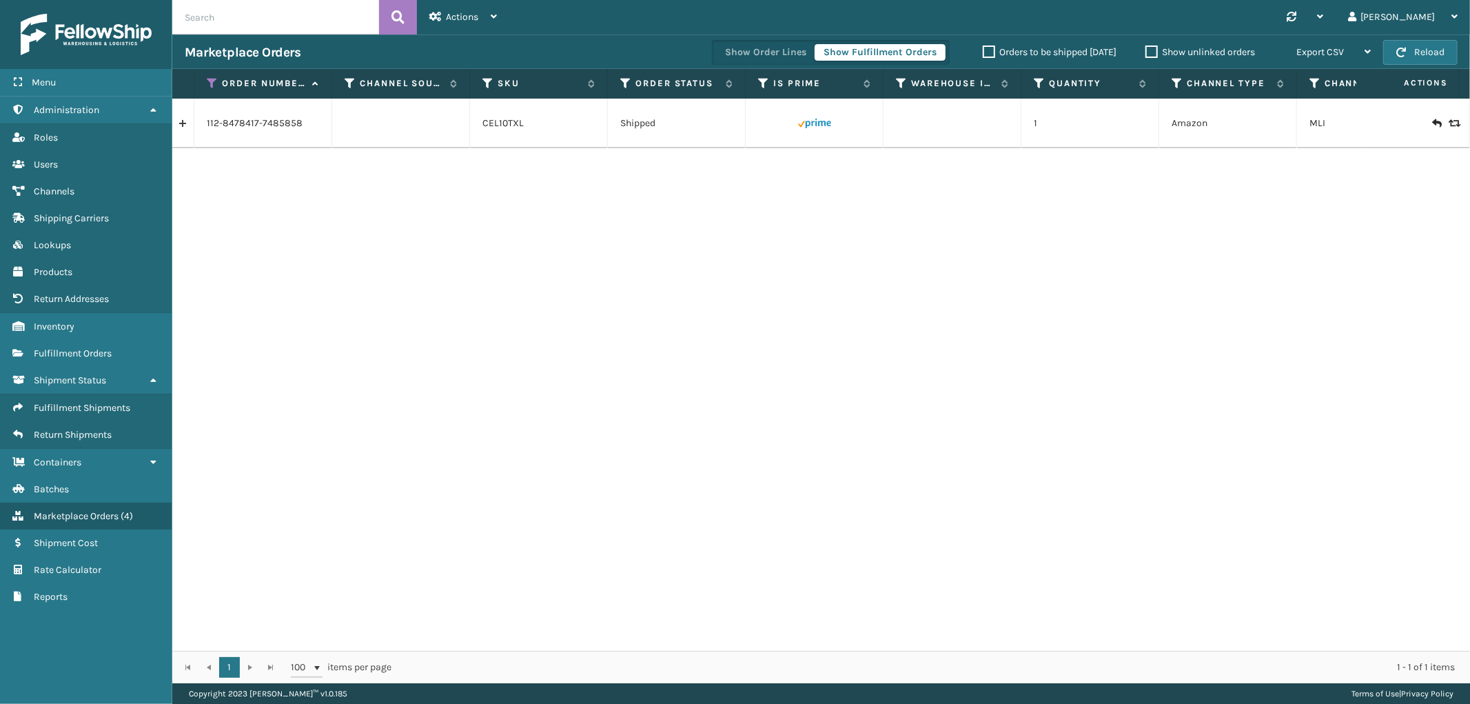
click at [190, 130] on link at bounding box center [182, 123] width 21 height 22
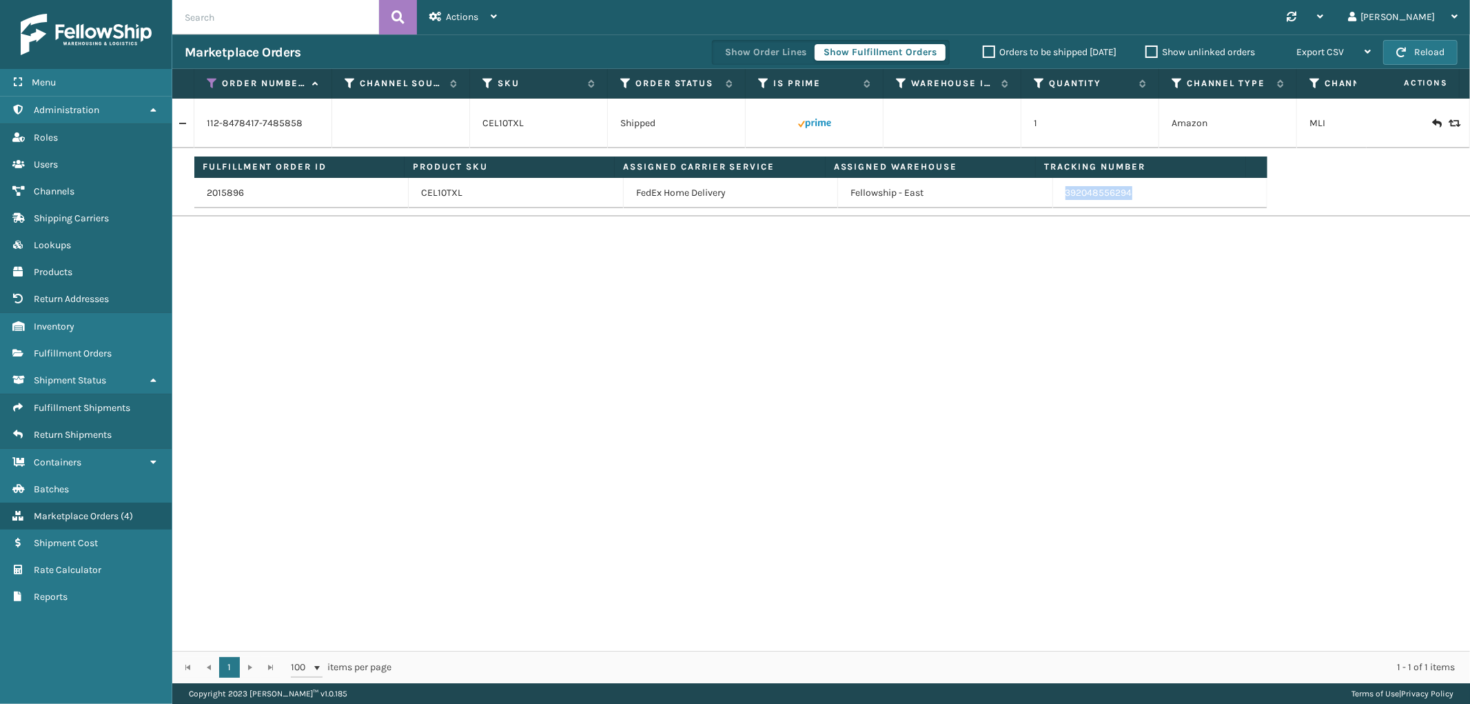
drag, startPoint x: 1131, startPoint y: 200, endPoint x: 1055, endPoint y: 204, distance: 75.9
click at [1055, 204] on td "392048556294" at bounding box center [1160, 193] width 214 height 30
copy link "392048556294"
click at [214, 85] on icon at bounding box center [212, 83] width 11 height 12
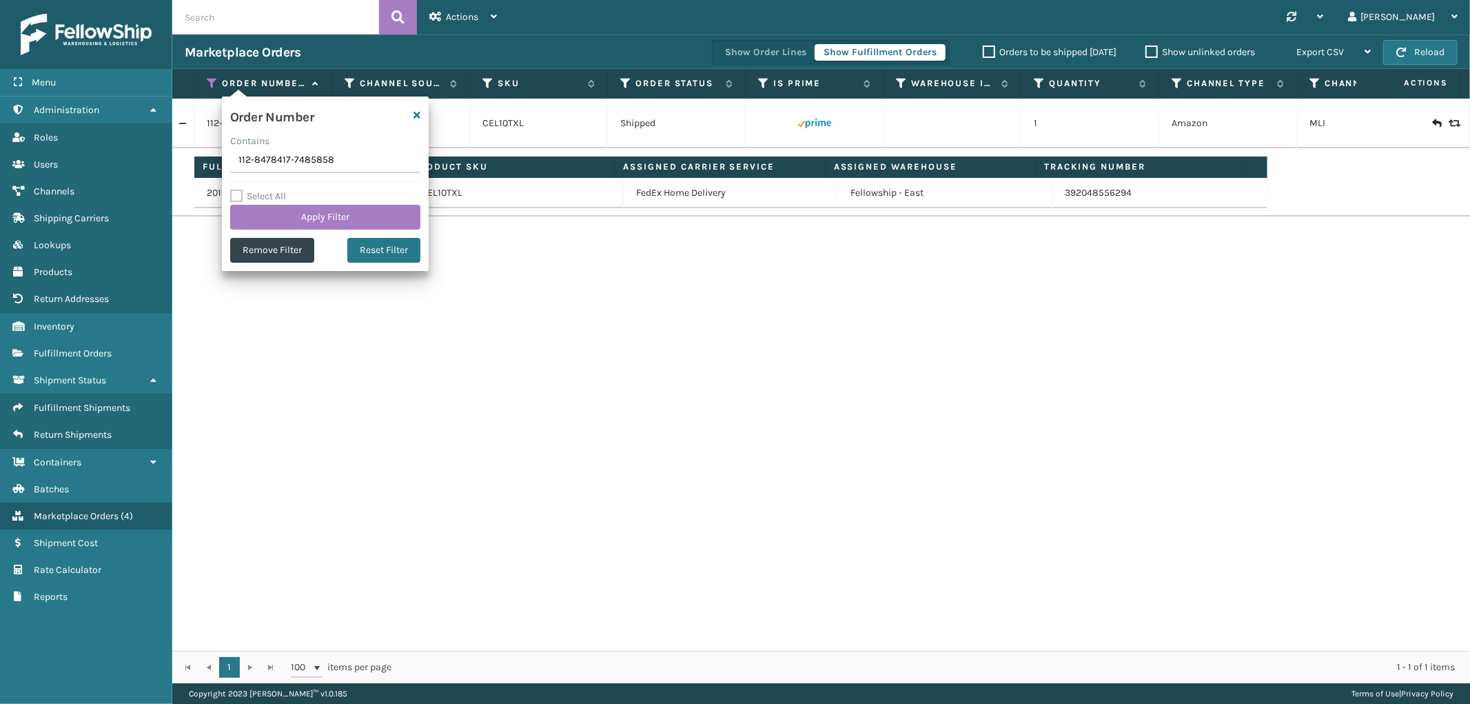
click at [263, 167] on input "112-8478417-7485858" at bounding box center [325, 160] width 190 height 25
type input "114-4168203-3297859"
click at [274, 225] on button "Apply Filter" at bounding box center [325, 217] width 190 height 25
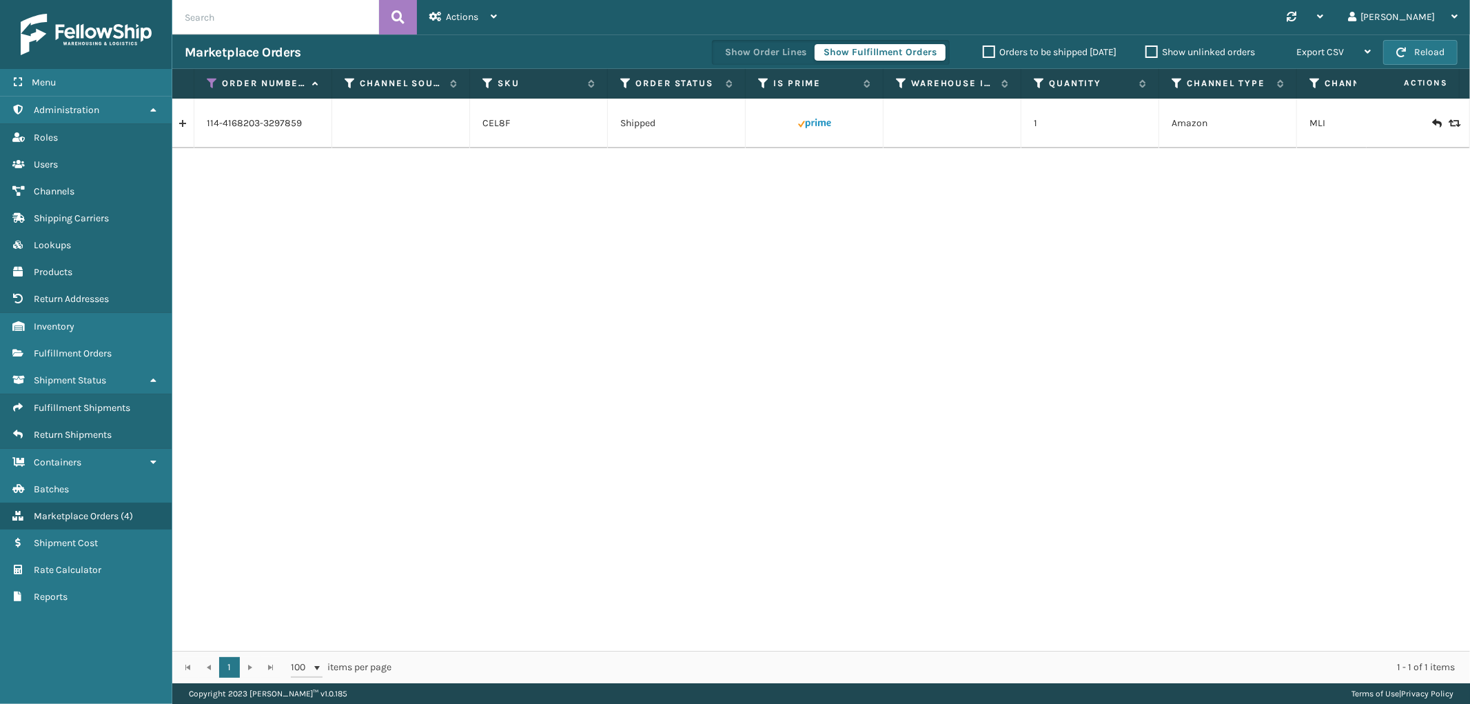
click at [187, 124] on link at bounding box center [182, 123] width 21 height 22
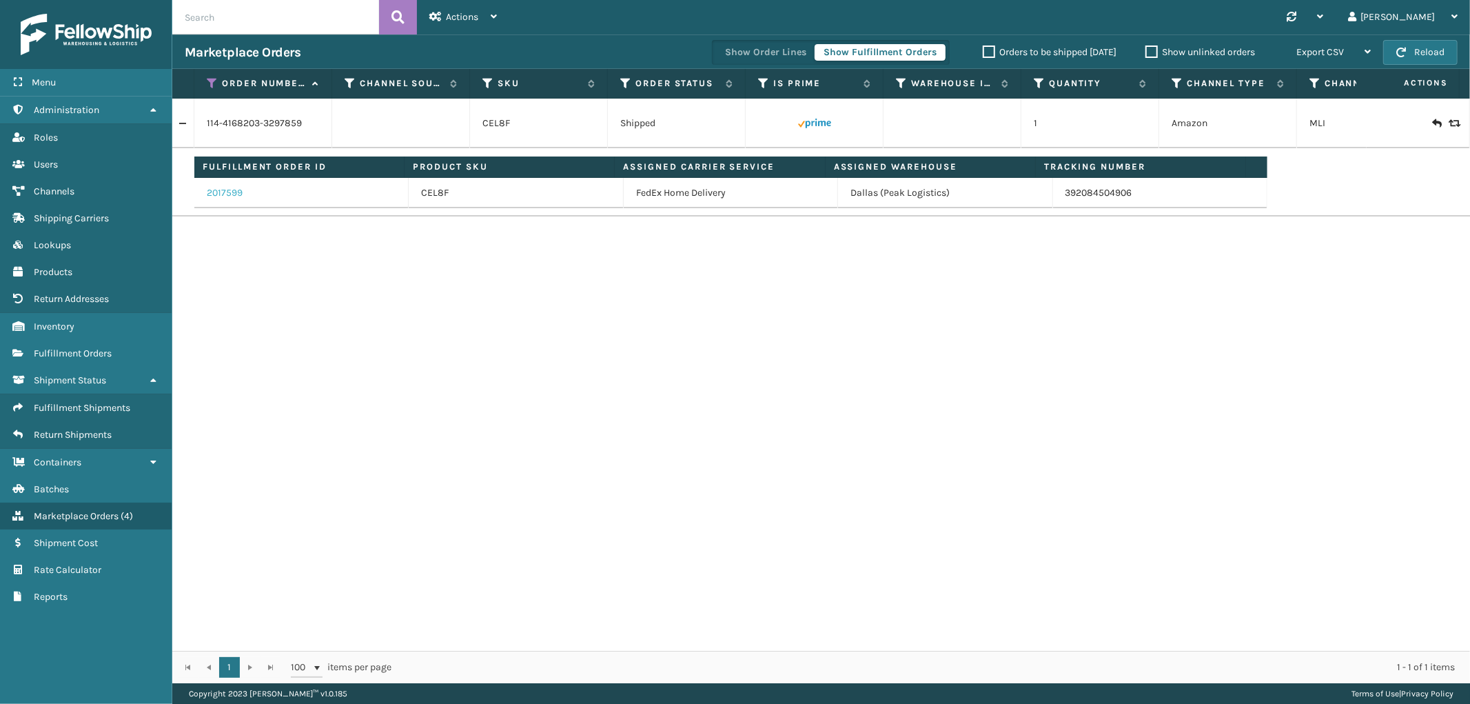
click at [228, 191] on link "2017599" at bounding box center [225, 193] width 36 height 14
click at [232, 192] on link "2017599" at bounding box center [225, 193] width 36 height 14
click at [217, 194] on link "2017599" at bounding box center [225, 193] width 36 height 14
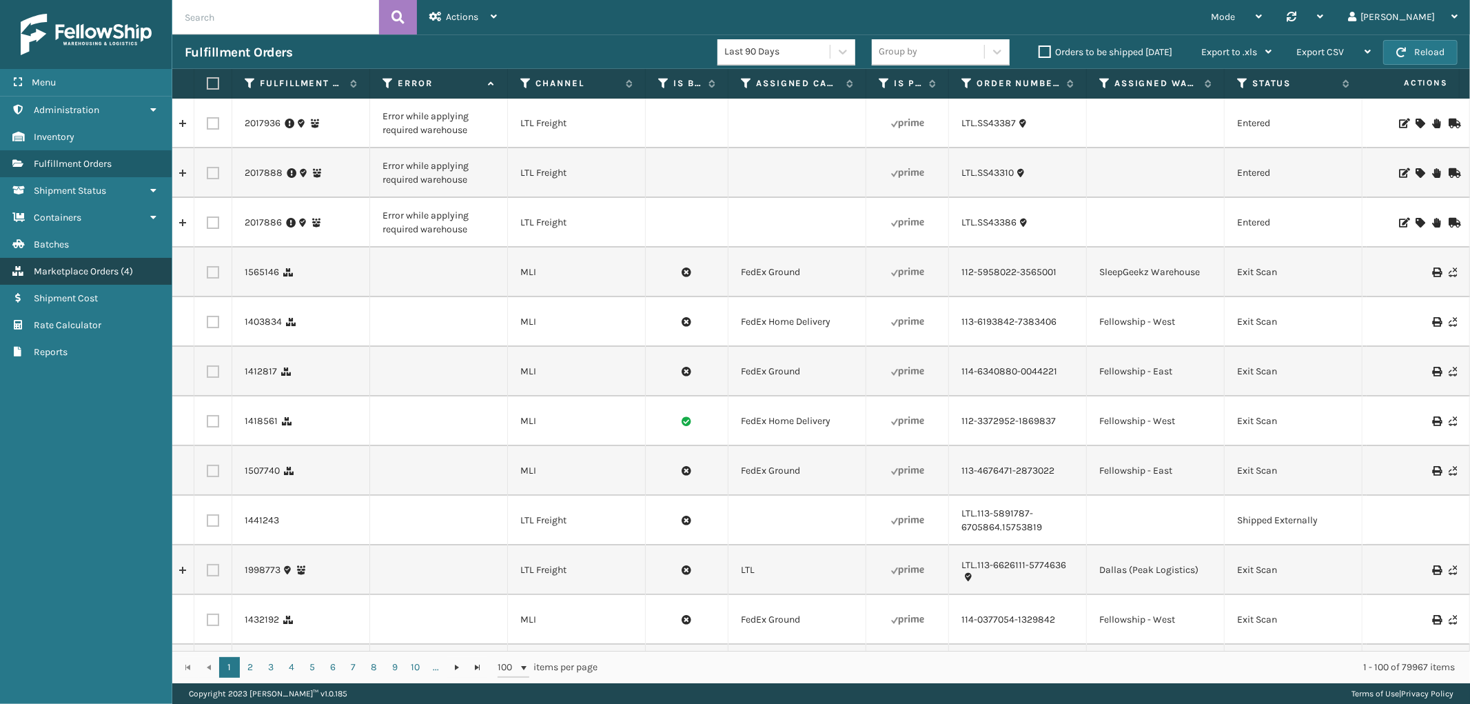
click at [95, 269] on span "Marketplace Orders" at bounding box center [76, 271] width 85 height 12
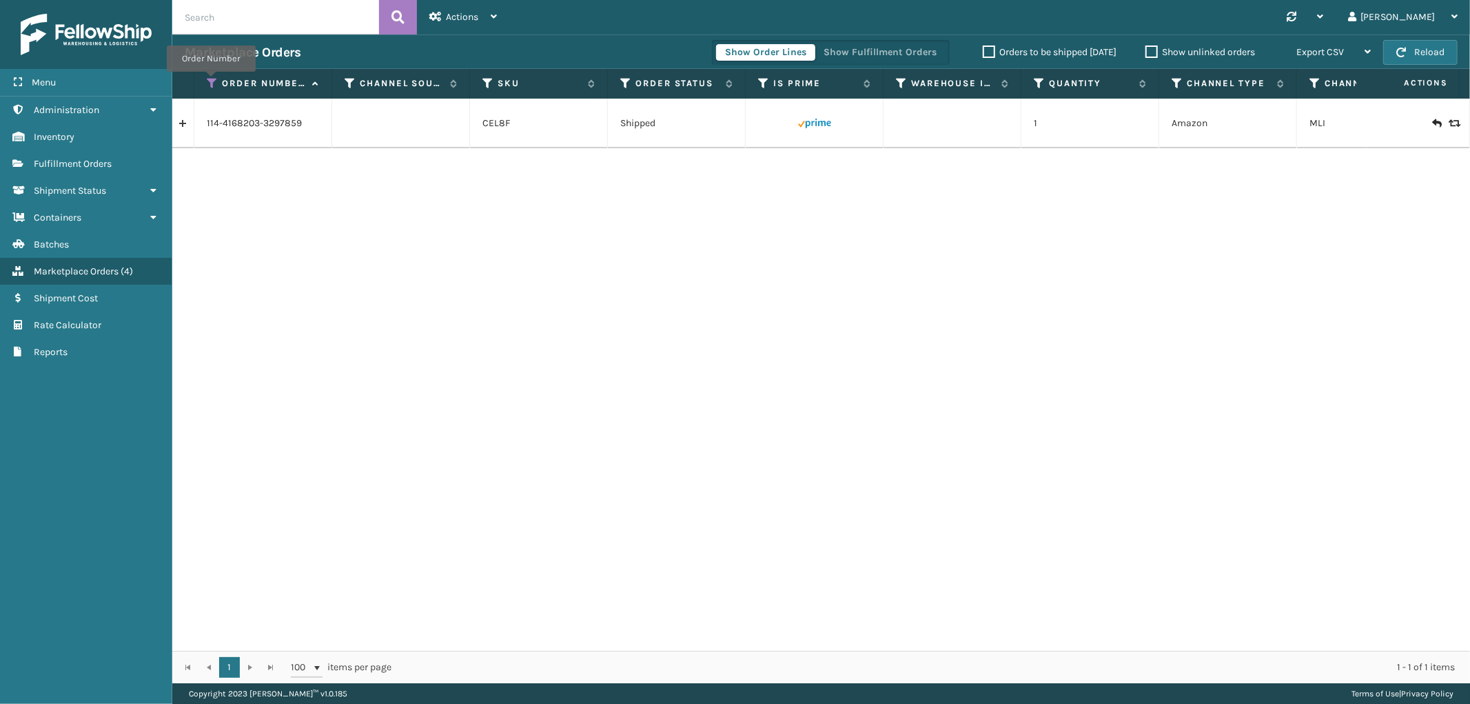
click at [211, 81] on icon at bounding box center [212, 83] width 11 height 12
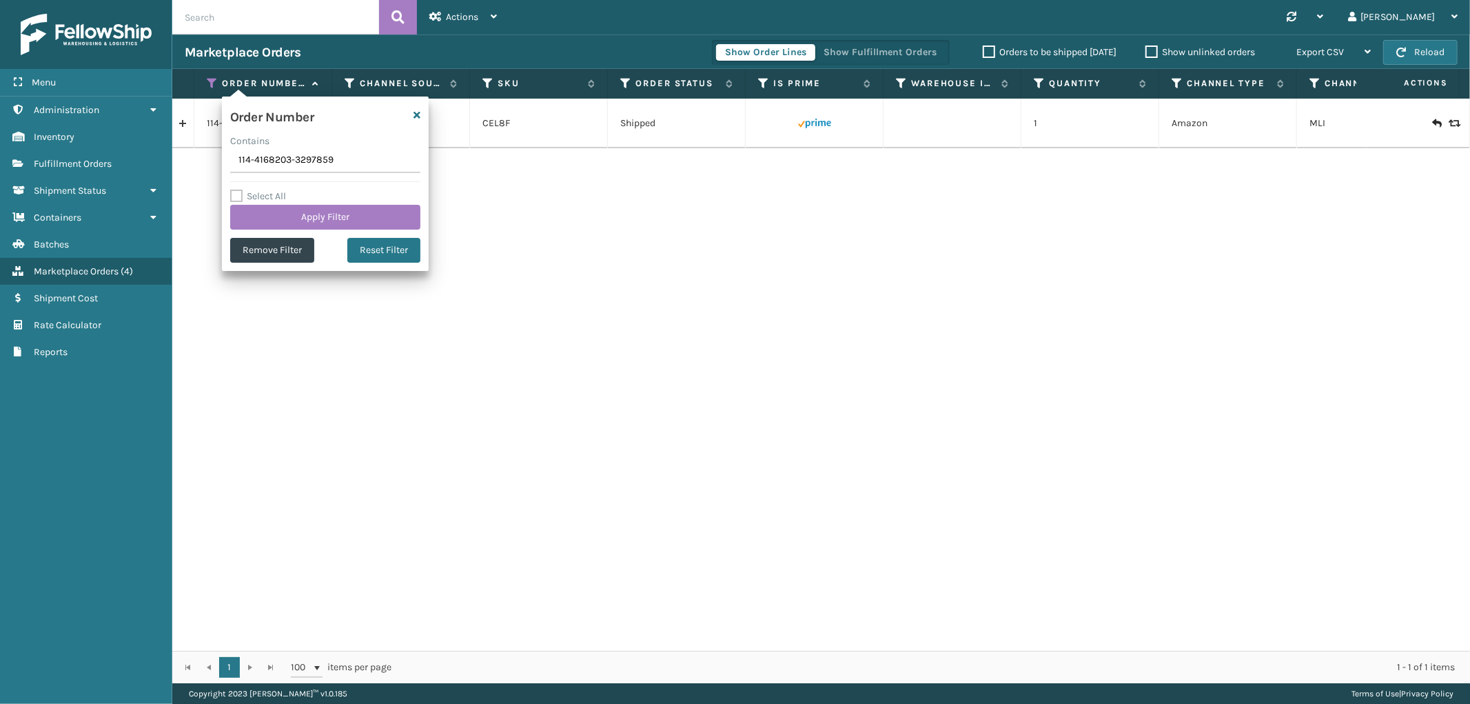
click at [256, 155] on input "114-4168203-3297859" at bounding box center [325, 160] width 190 height 25
type input "114-4168203-3297859"
click at [460, 218] on div "114-4168203-3297859 CEL8F Shipped 1 Amazon MLI" at bounding box center [821, 375] width 1298 height 552
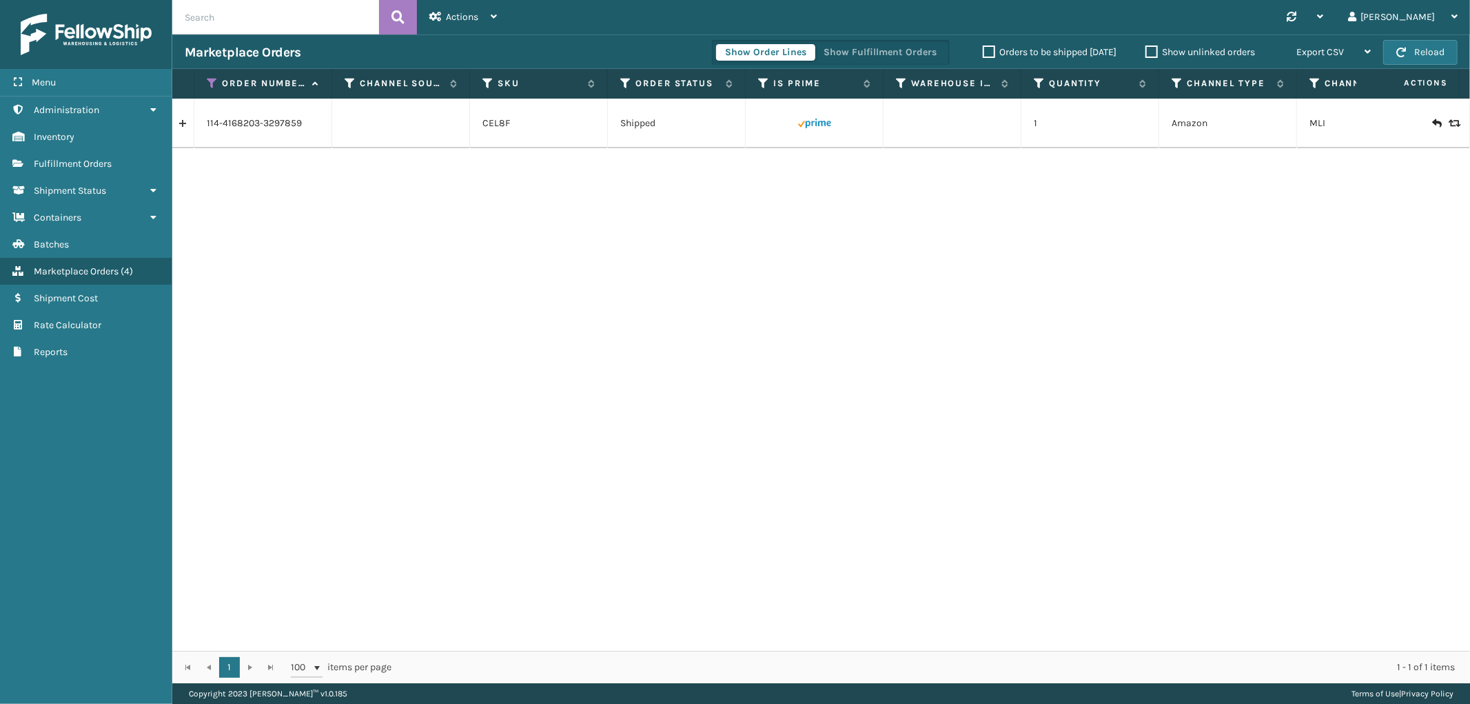
click at [183, 129] on link at bounding box center [182, 123] width 21 height 22
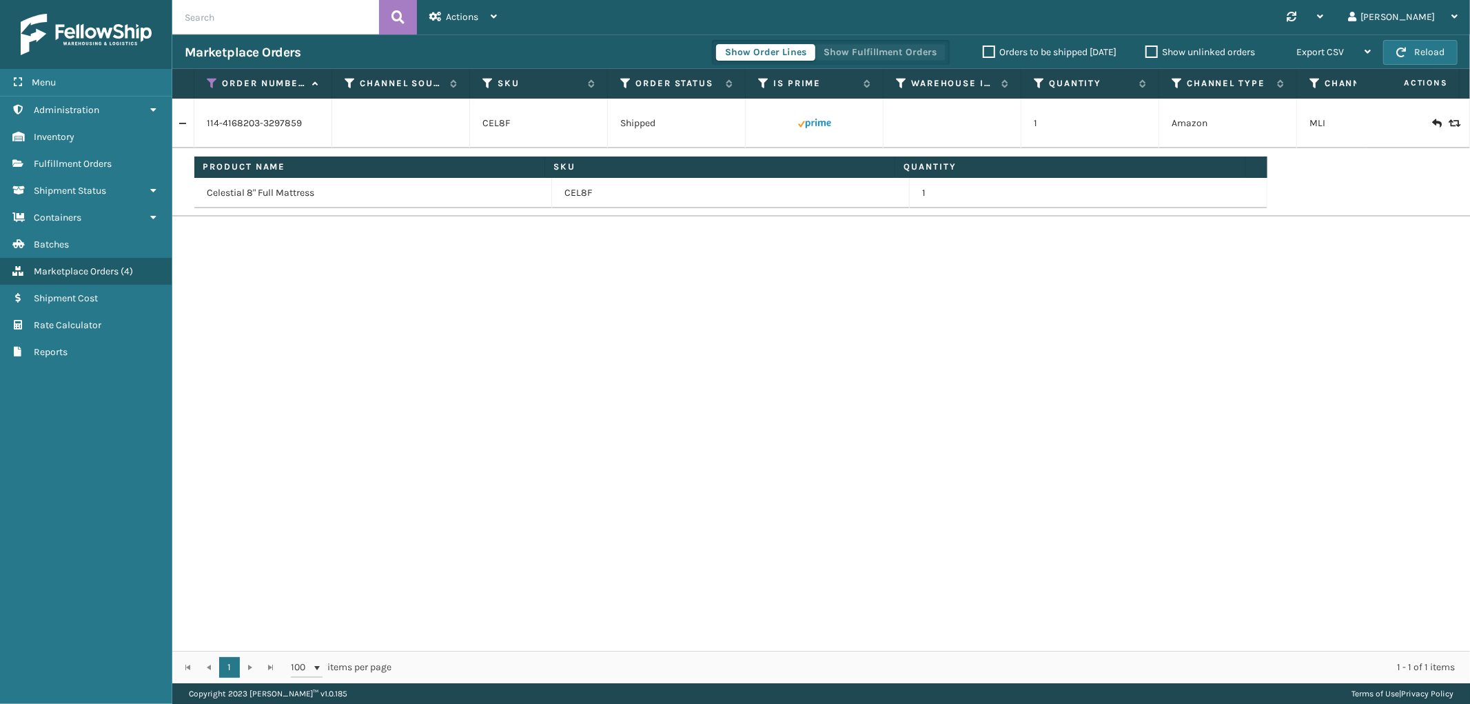
click at [857, 57] on button "Show Fulfillment Orders" at bounding box center [880, 52] width 131 height 17
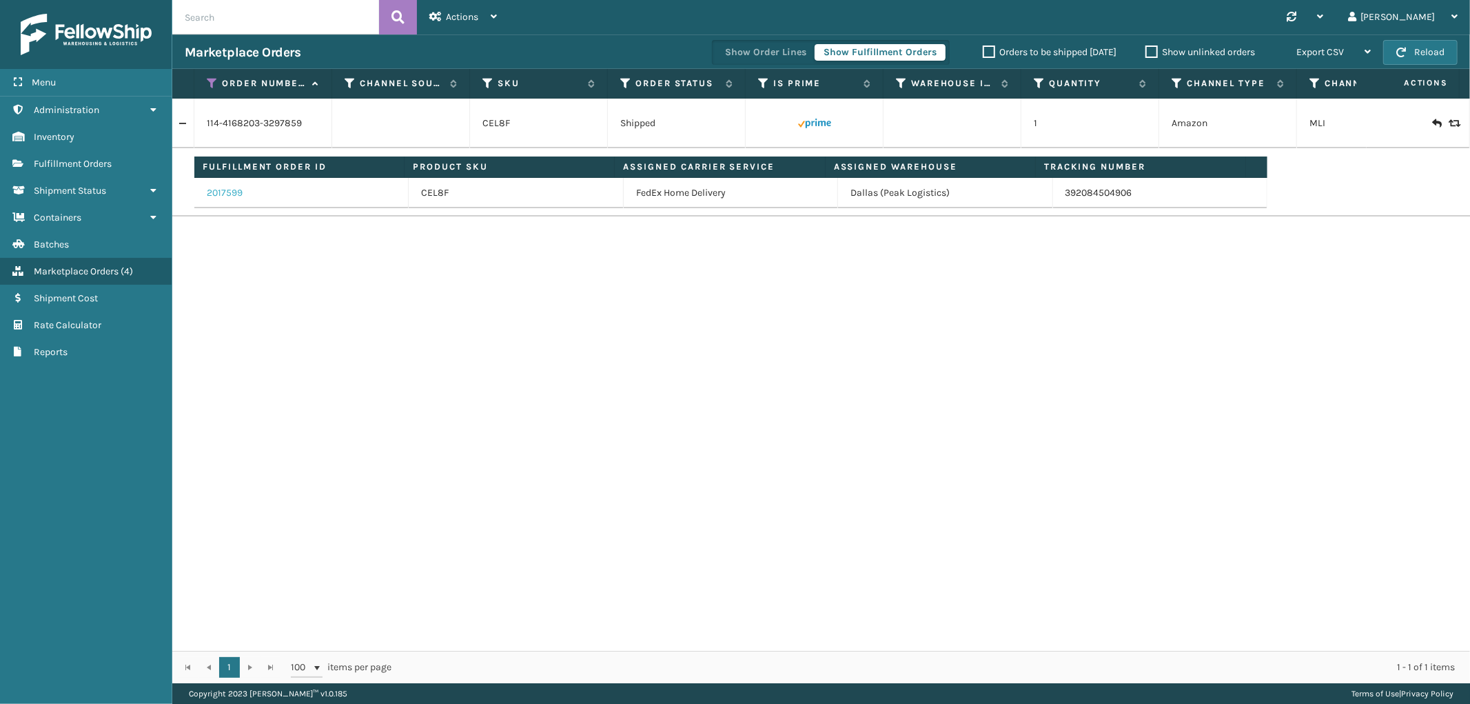
click at [231, 192] on link "2017599" at bounding box center [225, 193] width 36 height 14
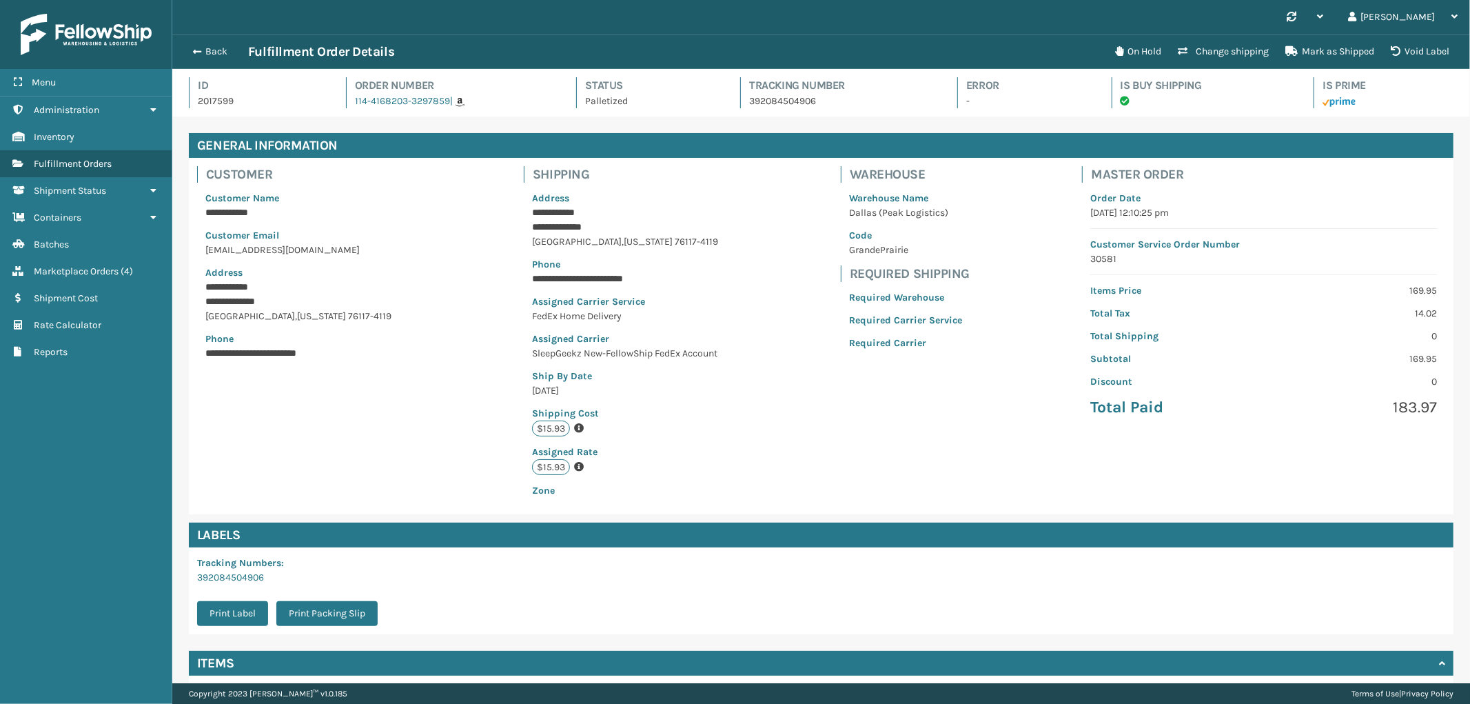
scroll to position [32, 1298]
click at [204, 47] on button "Back" at bounding box center [216, 51] width 63 height 12
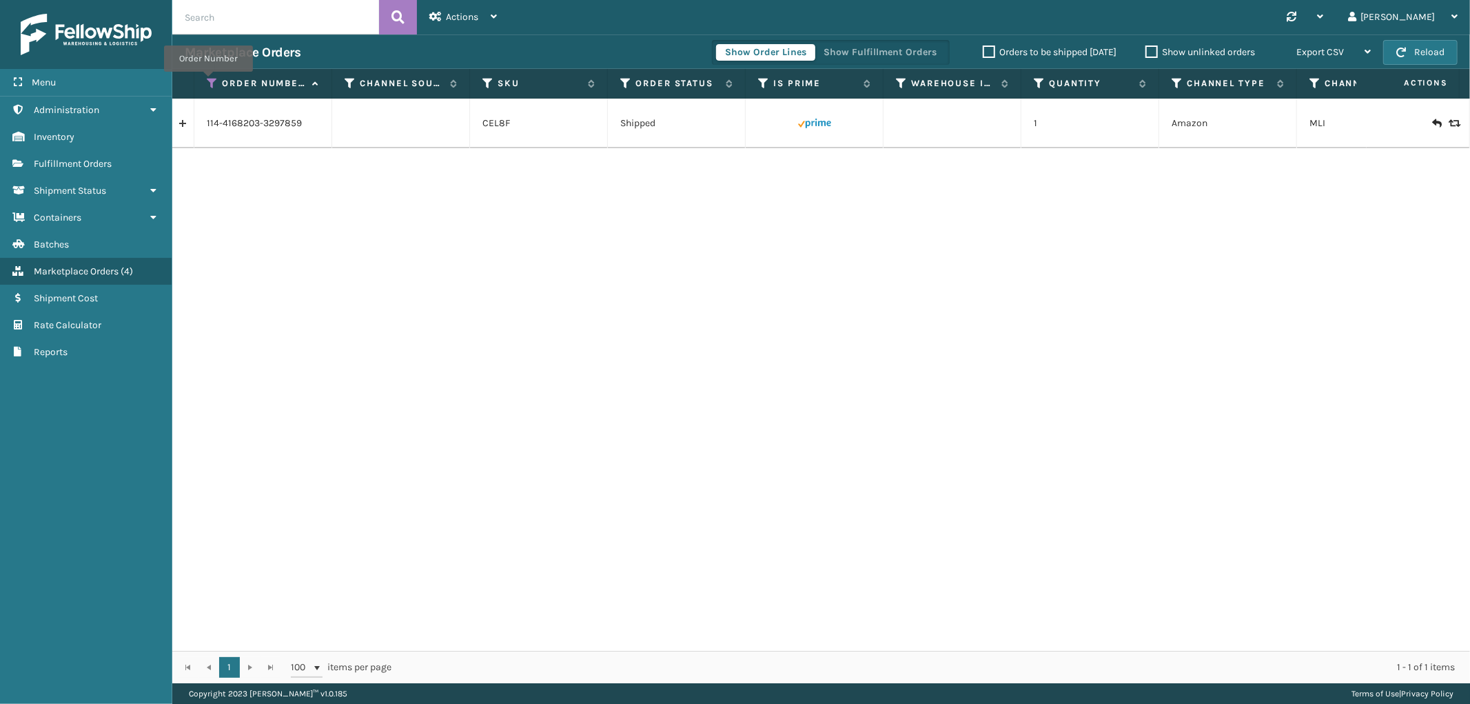
drag, startPoint x: 208, startPoint y: 81, endPoint x: 218, endPoint y: 112, distance: 32.5
click at [208, 81] on icon at bounding box center [212, 83] width 11 height 12
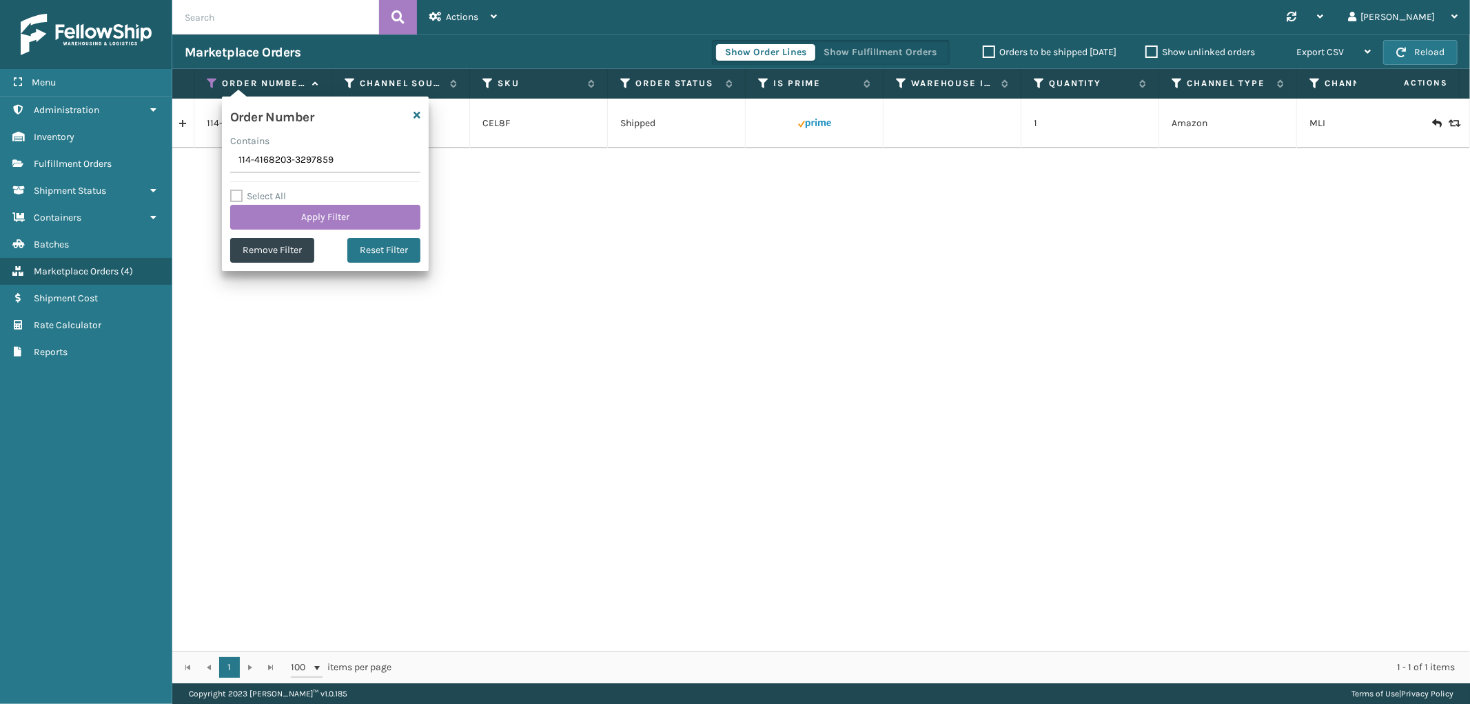
click at [247, 164] on input "114-4168203-3297859" at bounding box center [325, 160] width 190 height 25
type input "SG12262"
click at [259, 210] on button "Apply Filter" at bounding box center [325, 217] width 190 height 25
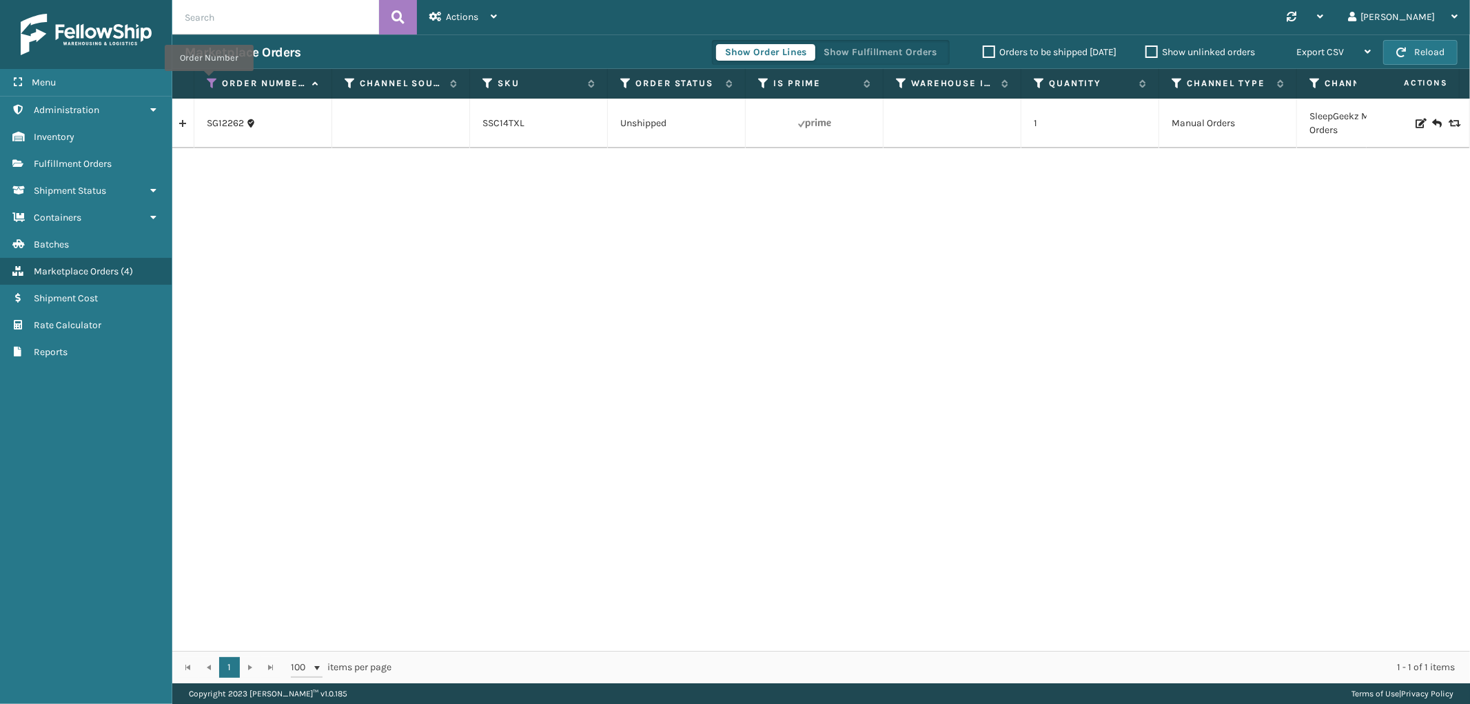
drag, startPoint x: 209, startPoint y: 81, endPoint x: 209, endPoint y: 94, distance: 13.8
click at [209, 81] on icon at bounding box center [212, 83] width 11 height 12
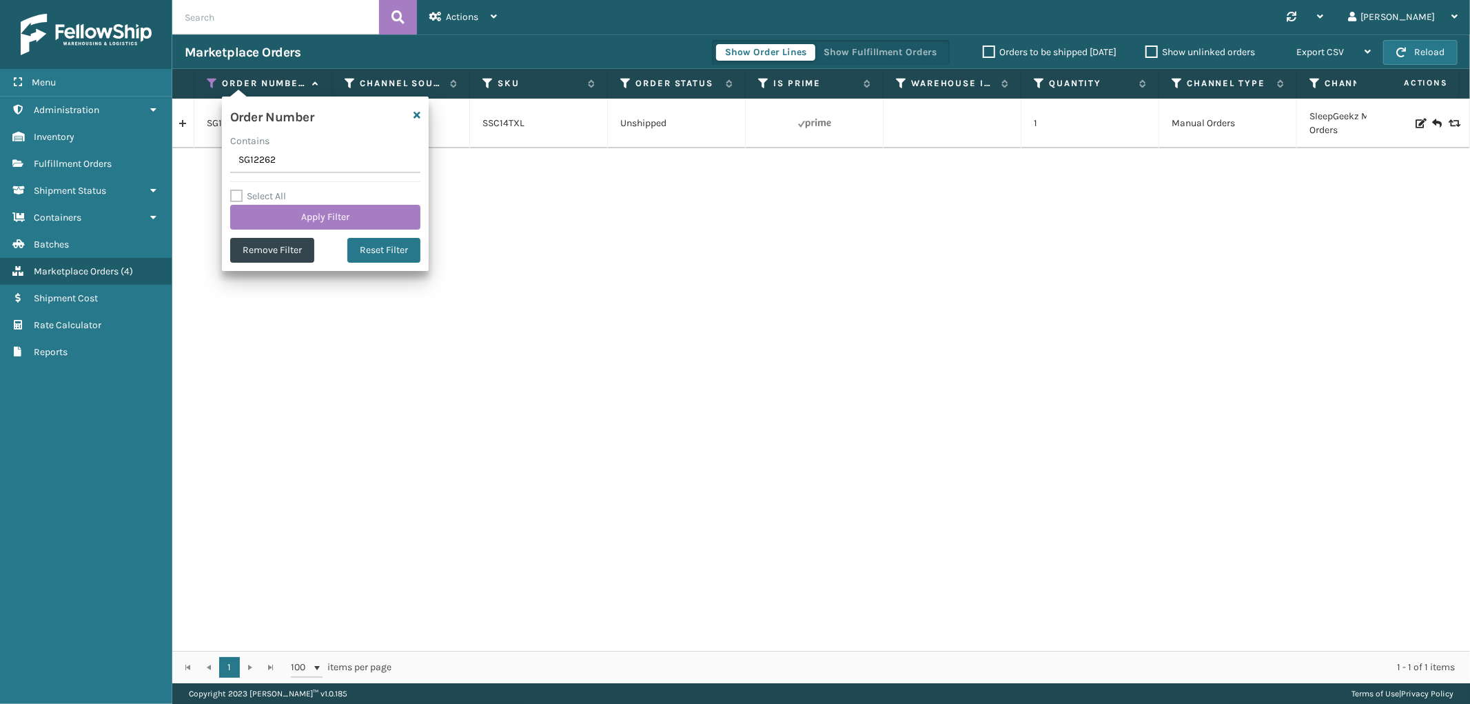
click at [267, 156] on input "SG12262" at bounding box center [325, 160] width 190 height 25
type input "111-7758021-6549869"
click at [280, 223] on button "Apply Filter" at bounding box center [325, 217] width 190 height 25
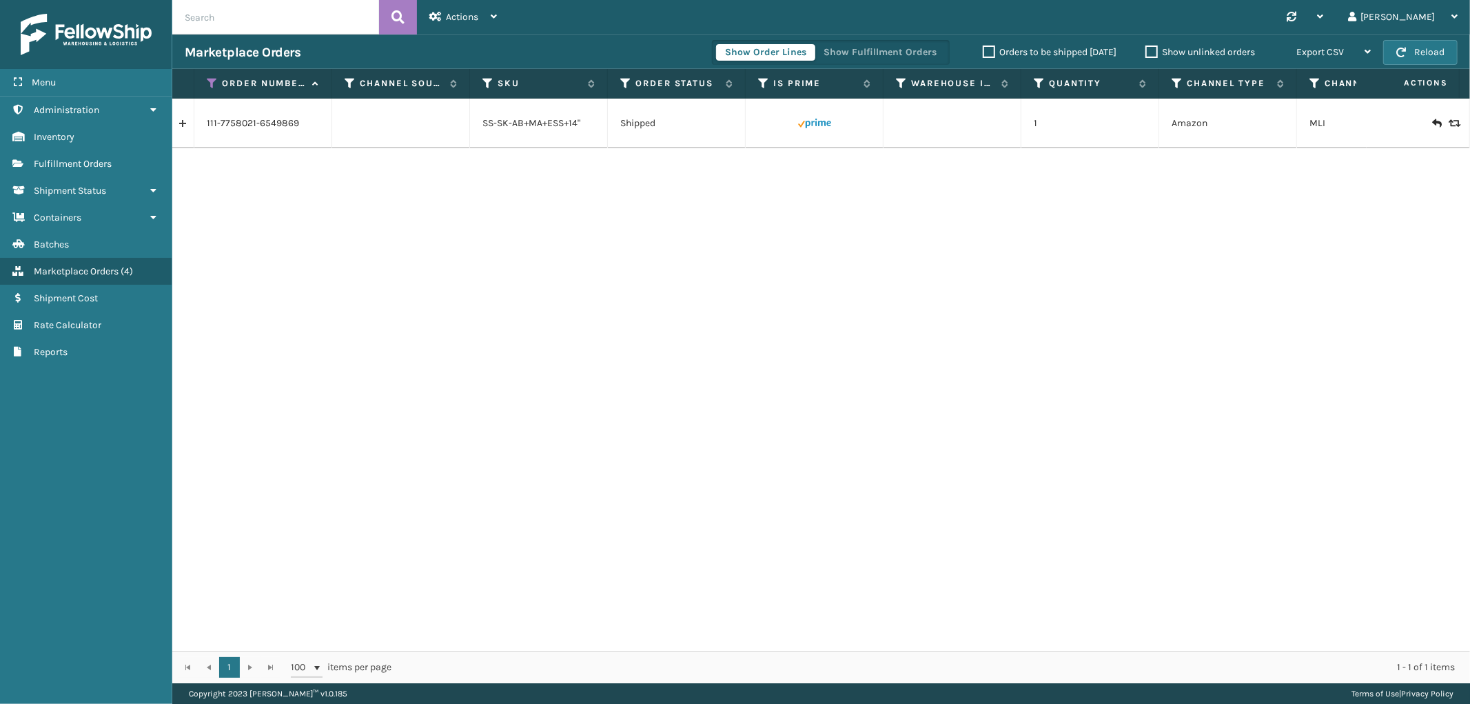
click at [189, 125] on link at bounding box center [182, 123] width 21 height 22
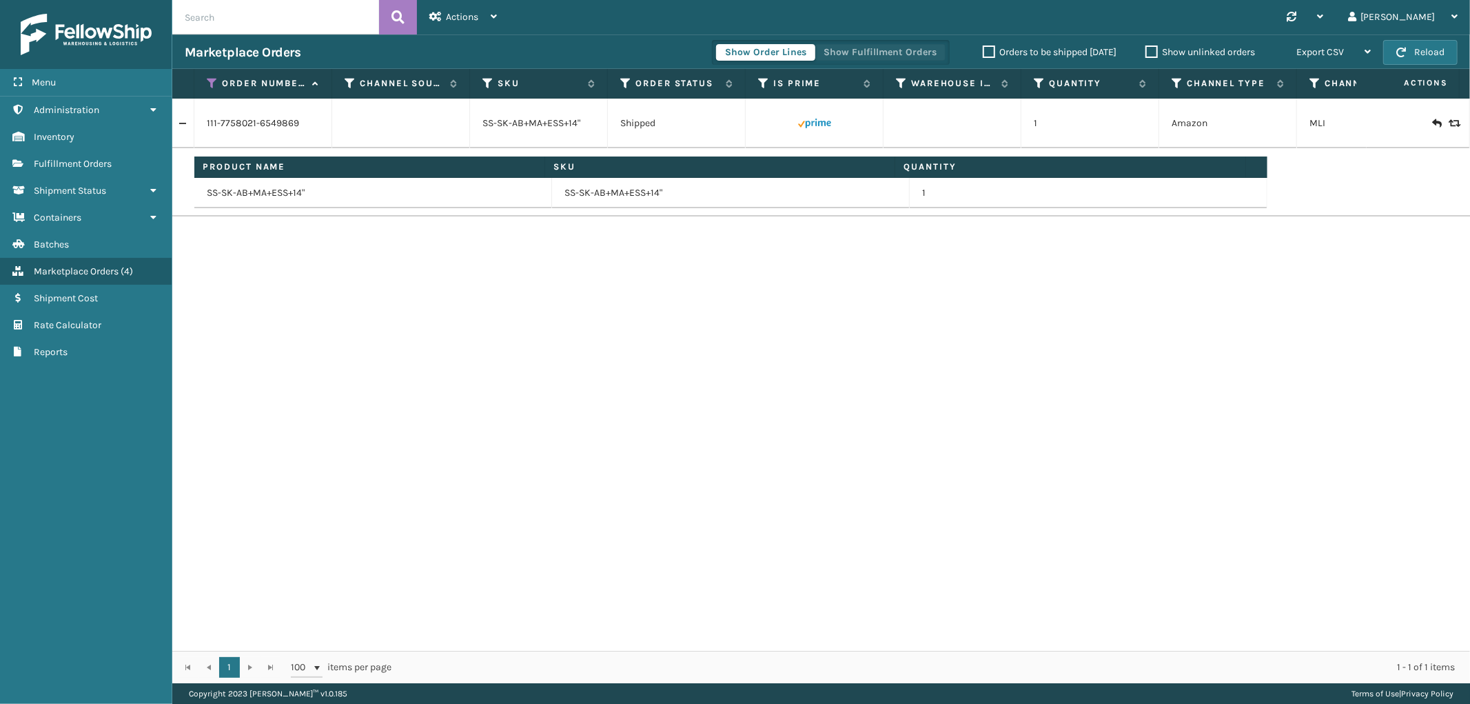
click at [899, 59] on button "Show Fulfillment Orders" at bounding box center [880, 52] width 131 height 17
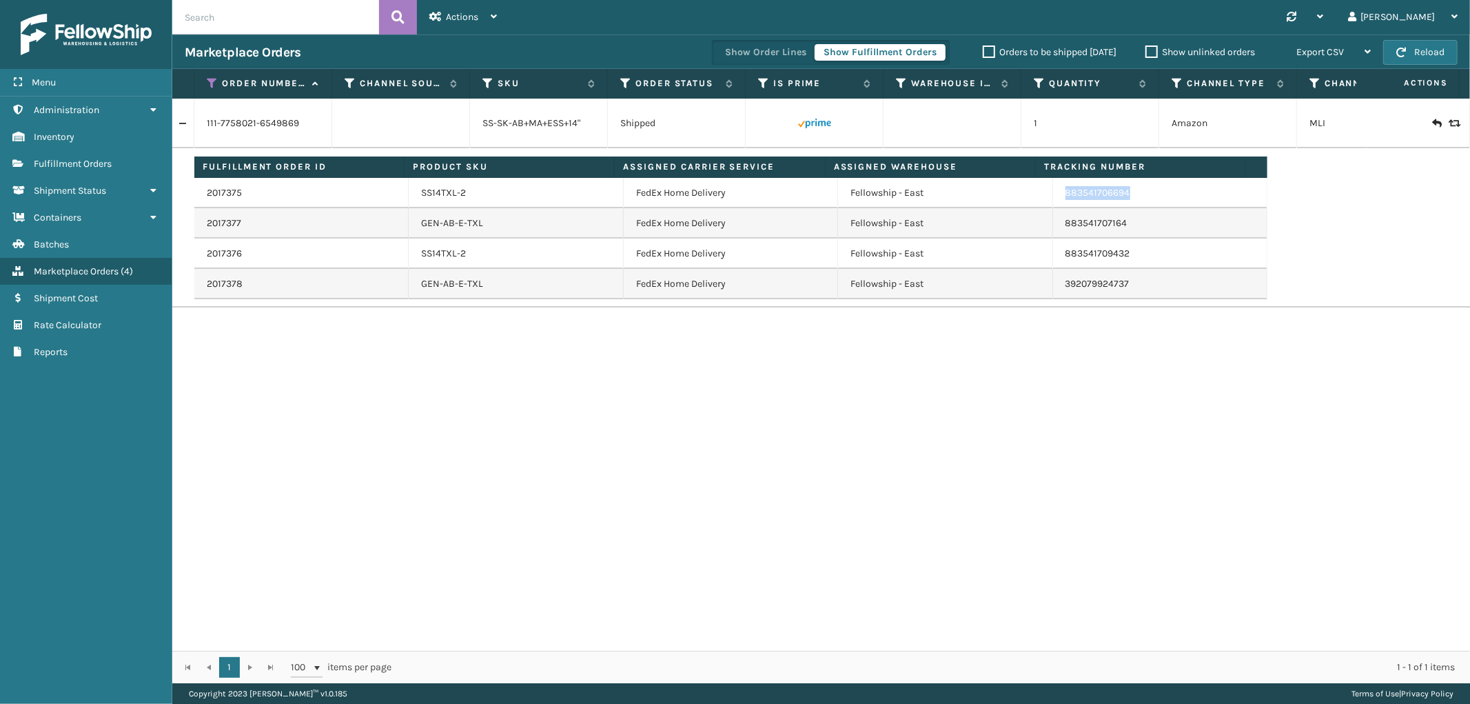
drag, startPoint x: 1123, startPoint y: 194, endPoint x: 1048, endPoint y: 205, distance: 75.9
click at [1053, 205] on td "883541706694" at bounding box center [1160, 193] width 214 height 30
copy link "883541706694"
drag, startPoint x: 209, startPoint y: 79, endPoint x: 215, endPoint y: 102, distance: 23.4
click at [209, 79] on icon at bounding box center [212, 83] width 11 height 12
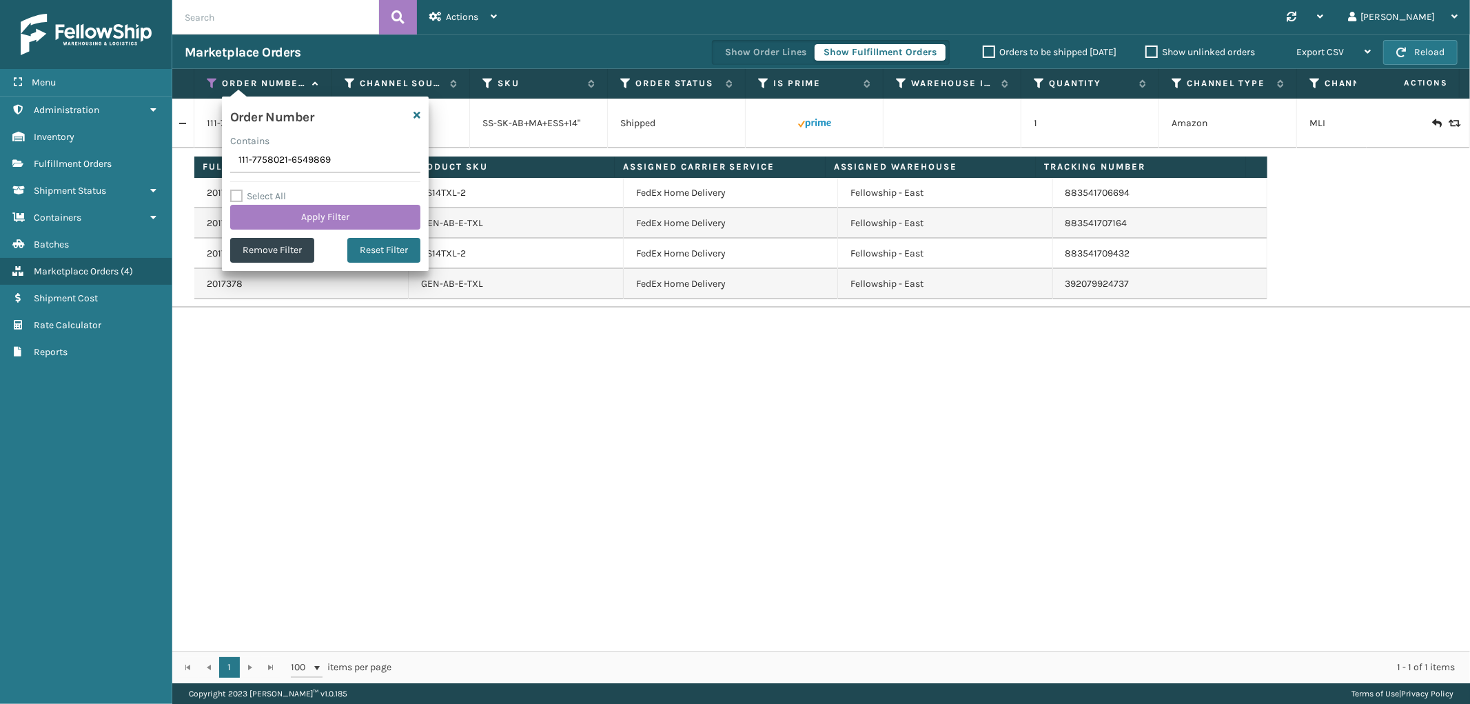
click at [280, 161] on input "111-7758021-6549869" at bounding box center [325, 160] width 190 height 25
type input "111-9132364-1707465"
click at [267, 225] on button "Apply Filter" at bounding box center [325, 217] width 190 height 25
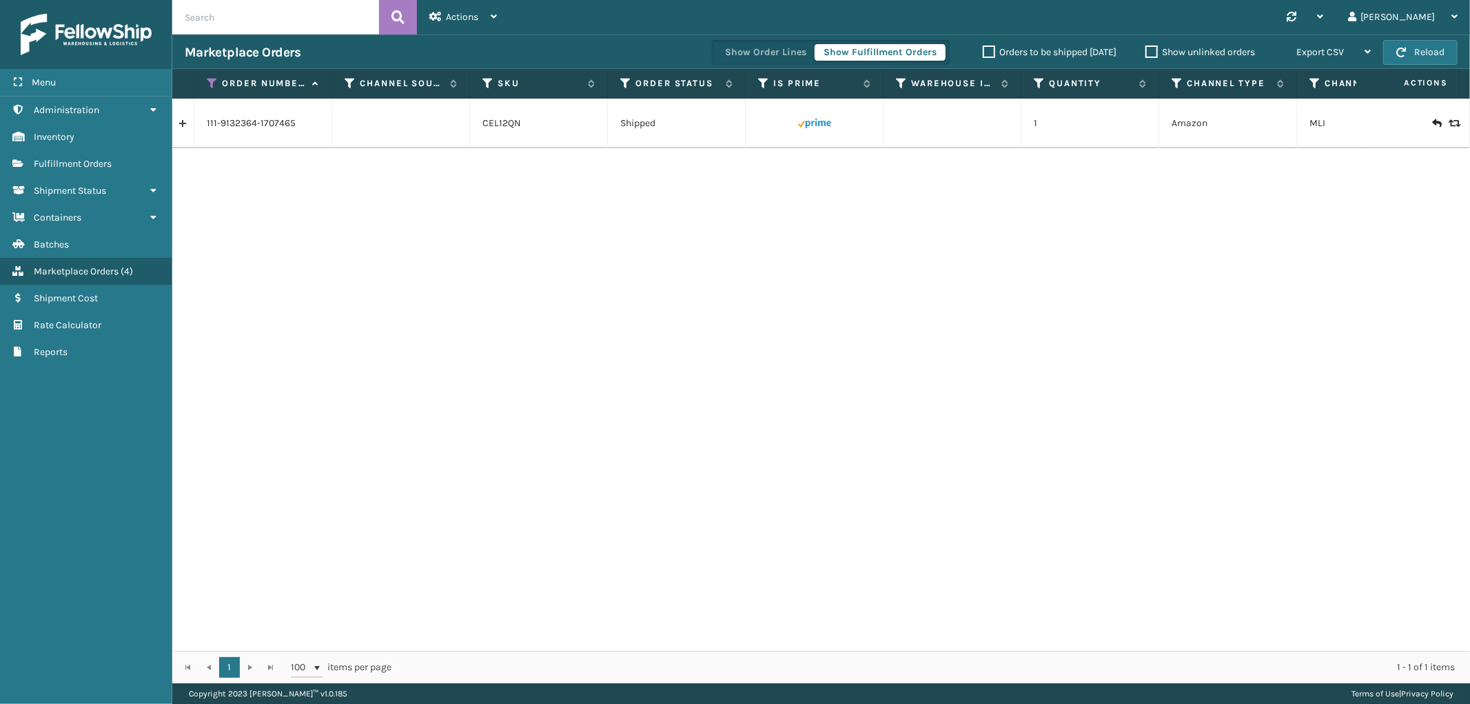
click at [190, 126] on link at bounding box center [182, 123] width 21 height 22
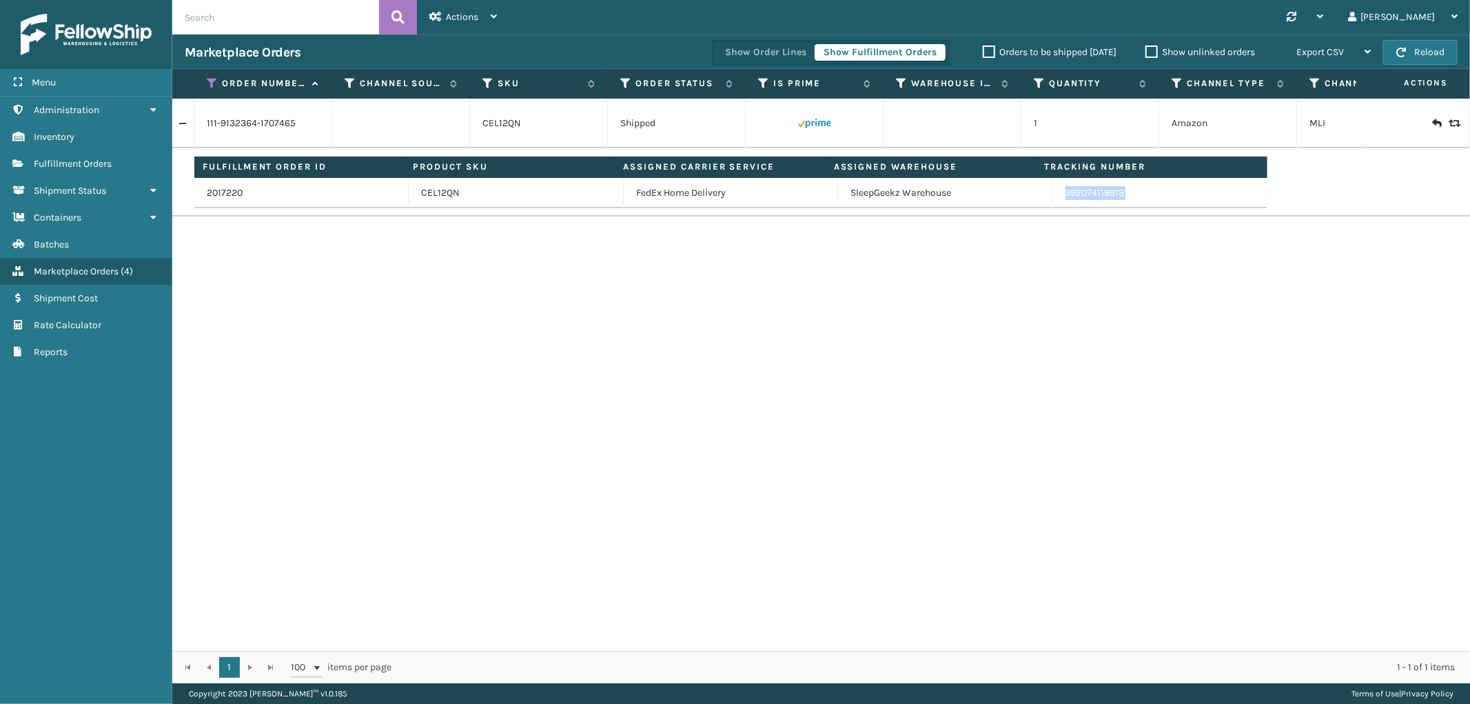
drag, startPoint x: 1123, startPoint y: 201, endPoint x: 1056, endPoint y: 201, distance: 67.5
click at [1056, 201] on td "392074119918" at bounding box center [1160, 193] width 214 height 30
copy link "392074119918"
drag, startPoint x: 210, startPoint y: 79, endPoint x: 216, endPoint y: 98, distance: 19.4
click at [210, 79] on icon at bounding box center [212, 83] width 11 height 12
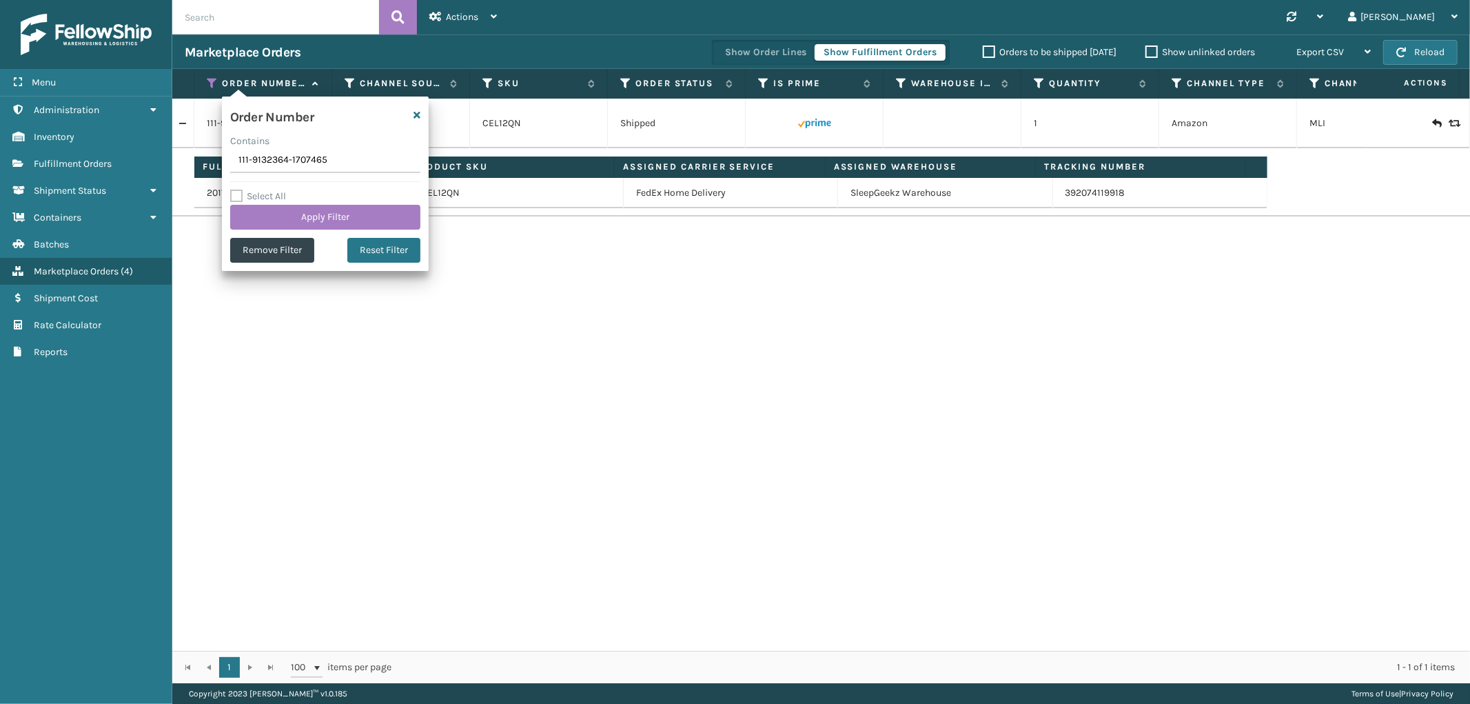
click at [258, 159] on input "111-9132364-1707465" at bounding box center [325, 160] width 190 height 25
type input "113-6331297-4018620"
click at [259, 216] on button "Apply Filter" at bounding box center [325, 217] width 190 height 25
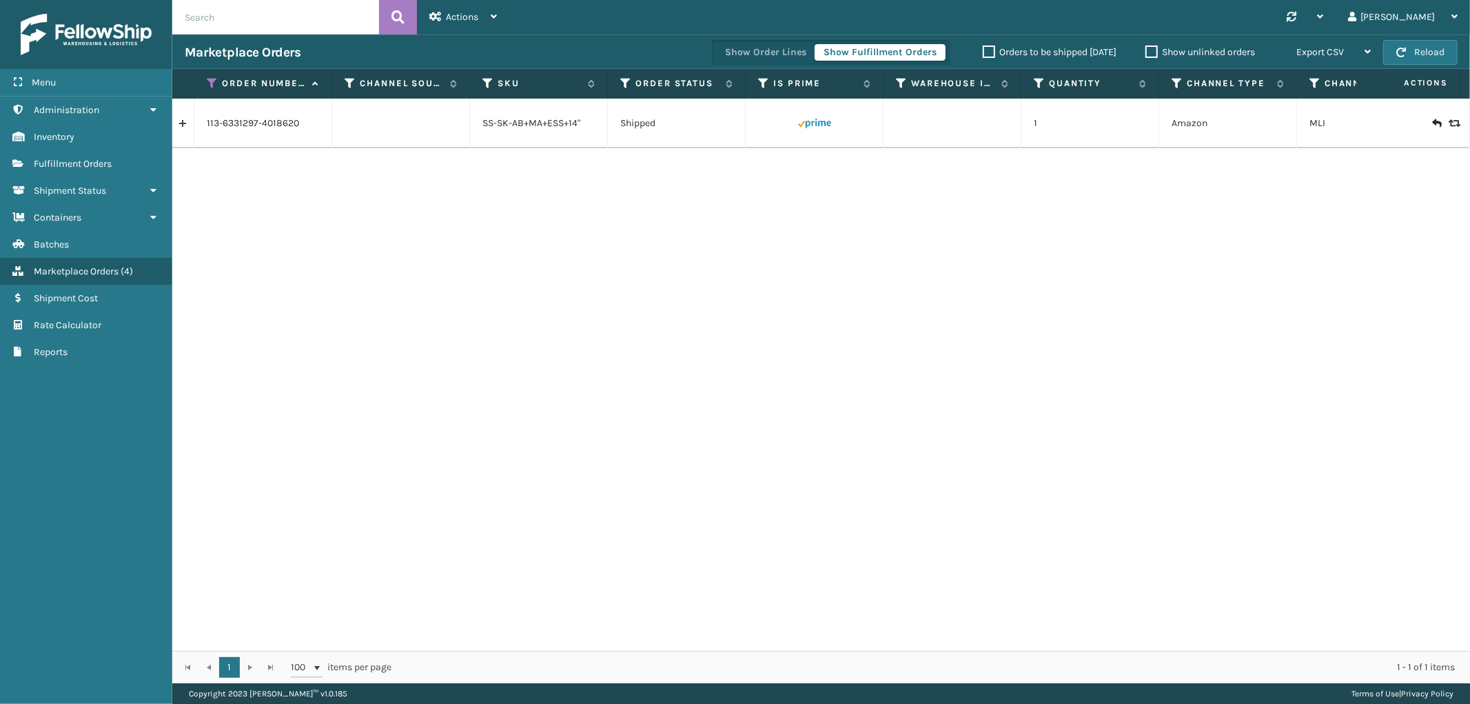
click at [189, 125] on link at bounding box center [182, 123] width 21 height 22
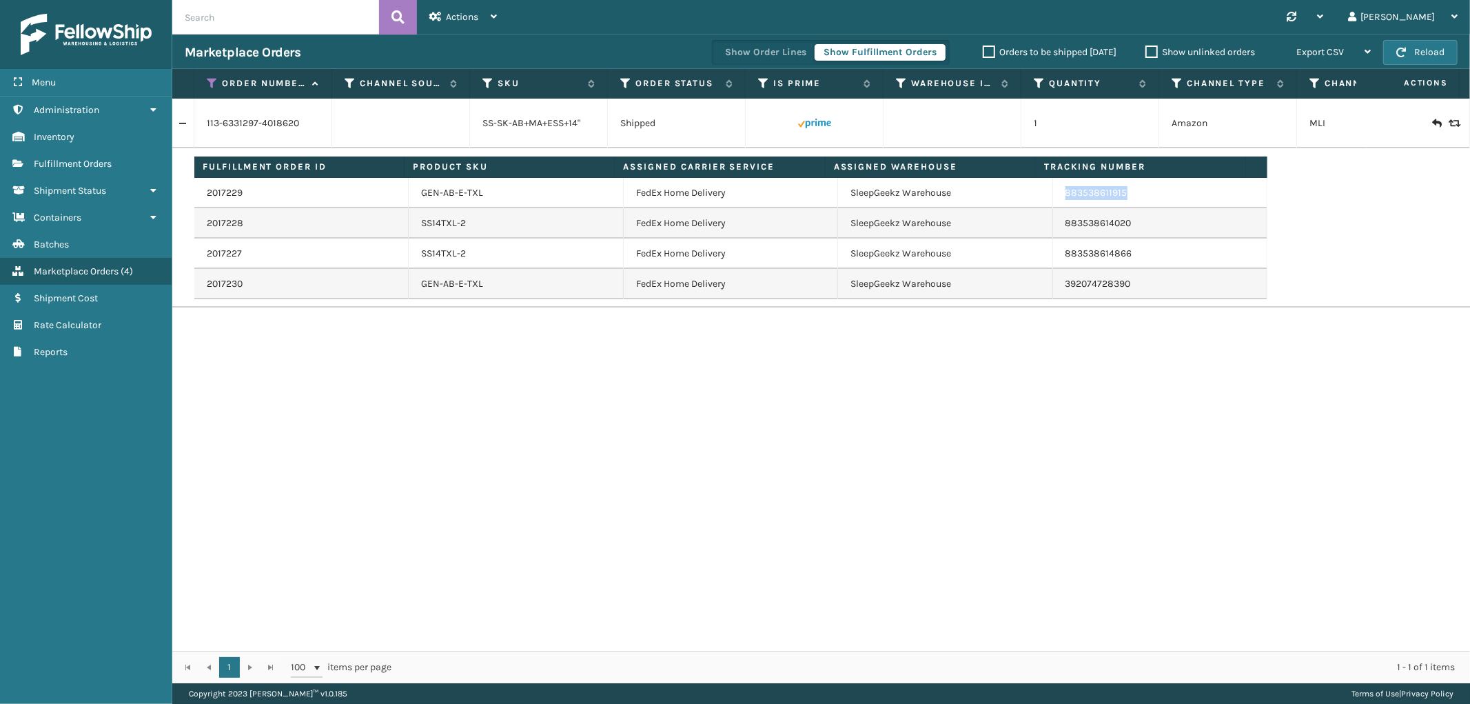
drag, startPoint x: 1127, startPoint y: 204, endPoint x: 1056, endPoint y: 204, distance: 71.0
click at [1056, 204] on td "883538611915" at bounding box center [1160, 193] width 214 height 30
copy link "883538611915"
click at [212, 86] on icon at bounding box center [212, 83] width 11 height 12
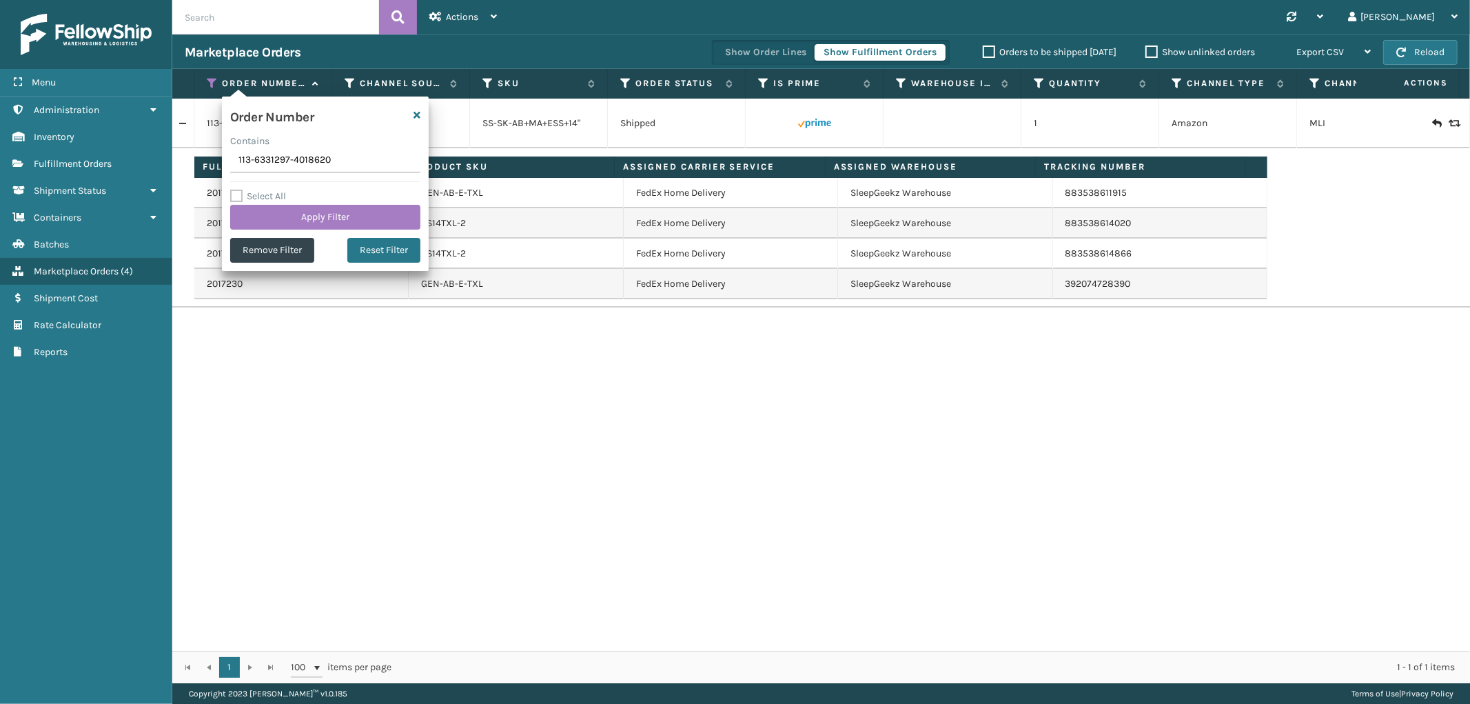
click at [287, 165] on input "113-6331297-4018620" at bounding box center [325, 160] width 190 height 25
type input "114-7401069-8261028"
click at [283, 221] on button "Apply Filter" at bounding box center [325, 217] width 190 height 25
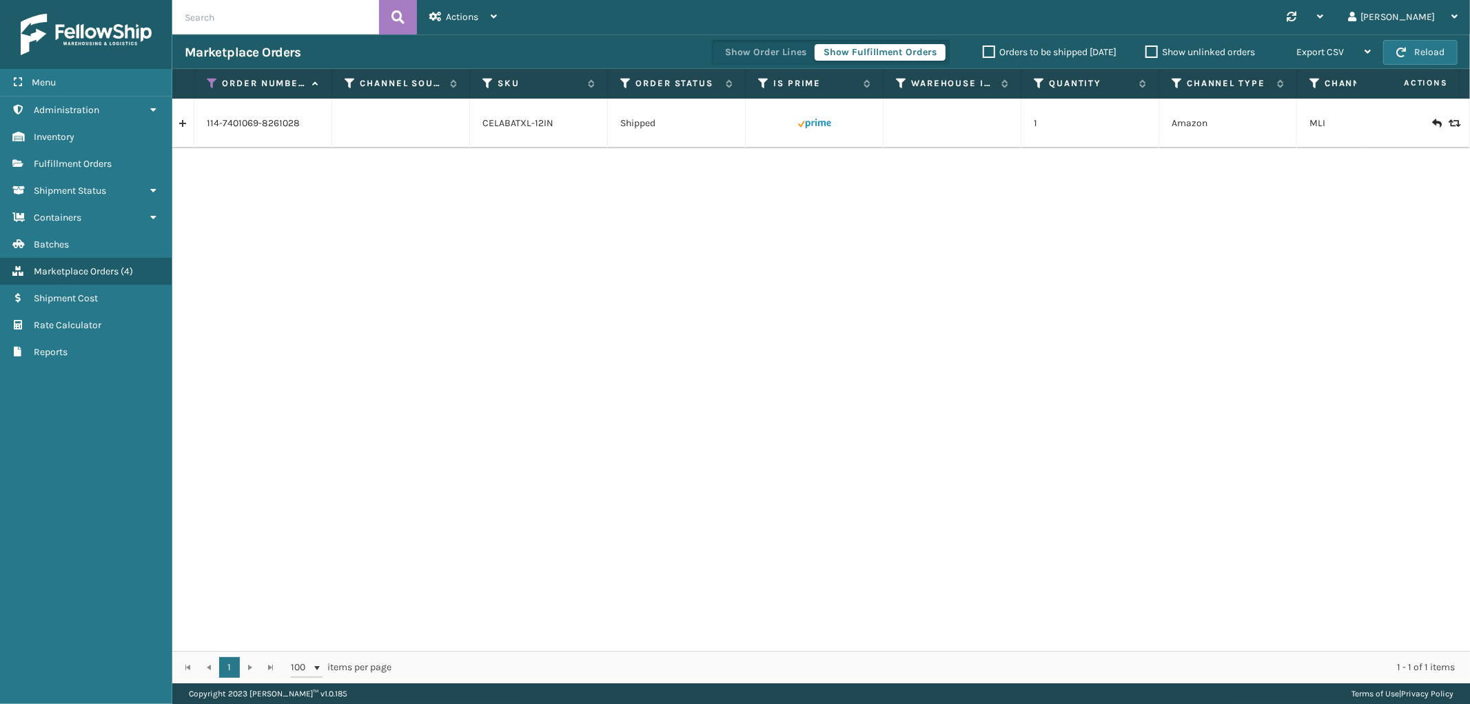
click at [183, 126] on link at bounding box center [182, 123] width 21 height 22
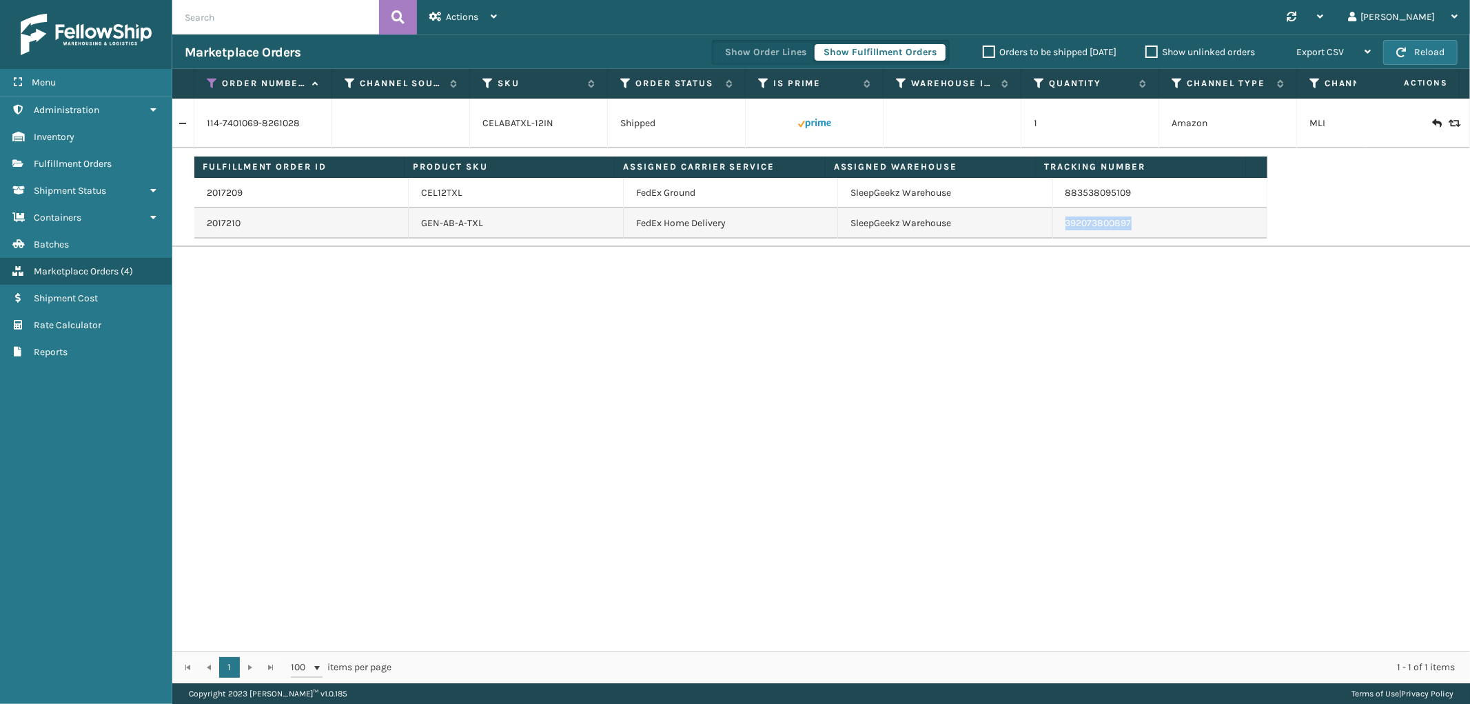
drag, startPoint x: 1134, startPoint y: 225, endPoint x: 1054, endPoint y: 223, distance: 80.0
click at [1054, 223] on td "392073800897" at bounding box center [1160, 223] width 214 height 30
copy link "392073800897"
click at [208, 85] on icon at bounding box center [212, 83] width 11 height 12
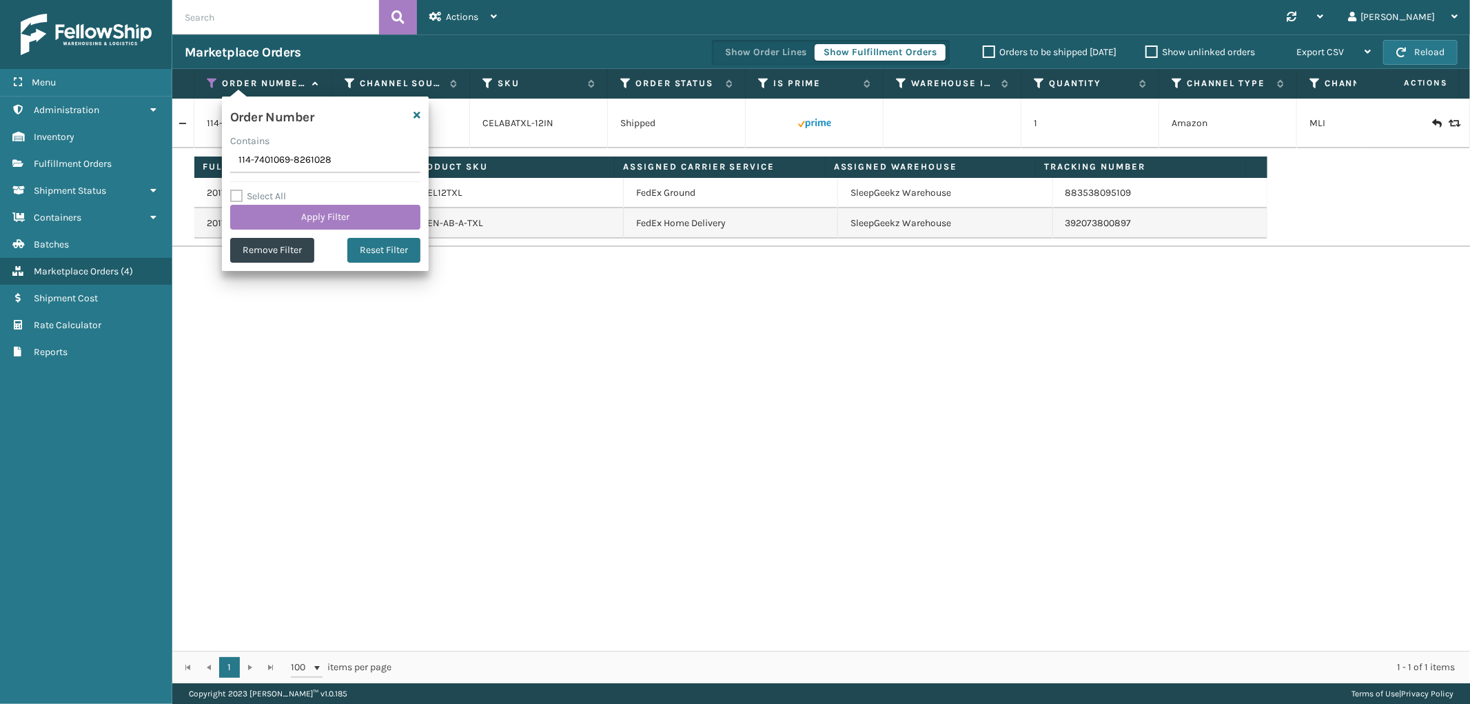
click at [259, 156] on input "114-7401069-8261028" at bounding box center [325, 160] width 190 height 25
type input "111-6408326-2361045"
click at [264, 218] on button "Apply Filter" at bounding box center [325, 217] width 190 height 25
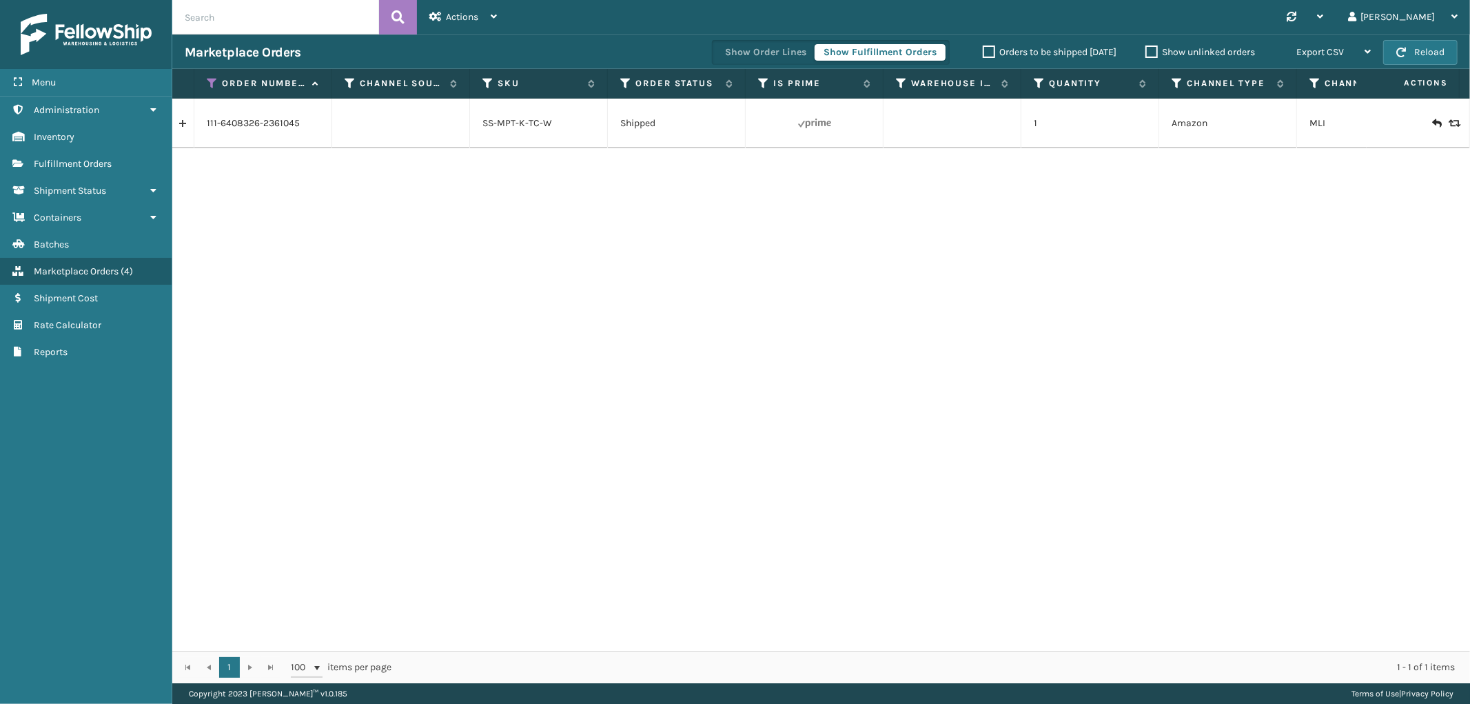
click at [184, 126] on link at bounding box center [182, 123] width 21 height 22
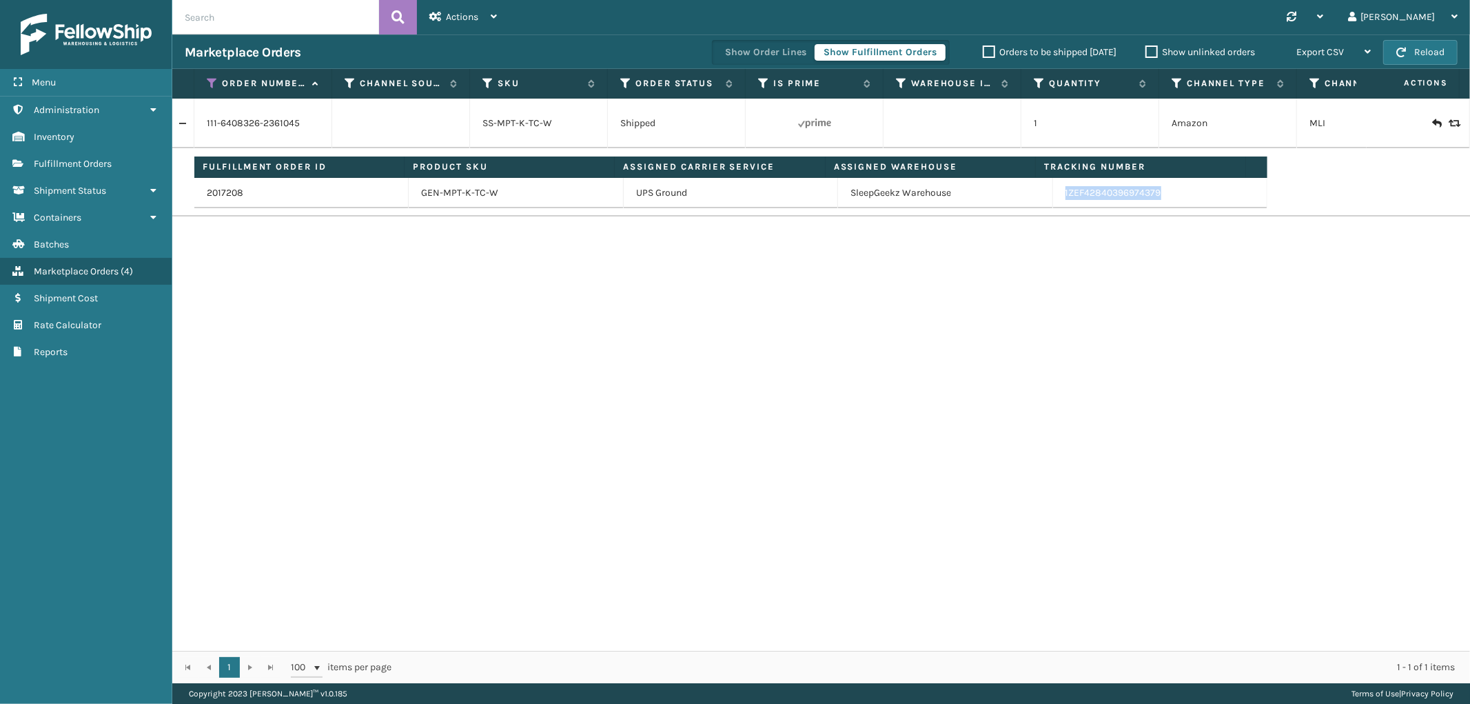
drag, startPoint x: 1180, startPoint y: 198, endPoint x: 1058, endPoint y: 205, distance: 122.9
click at [1056, 203] on td "1ZEF42840396974379" at bounding box center [1160, 193] width 214 height 30
copy link "1ZEF42840396974379"
click at [209, 85] on icon at bounding box center [212, 83] width 11 height 12
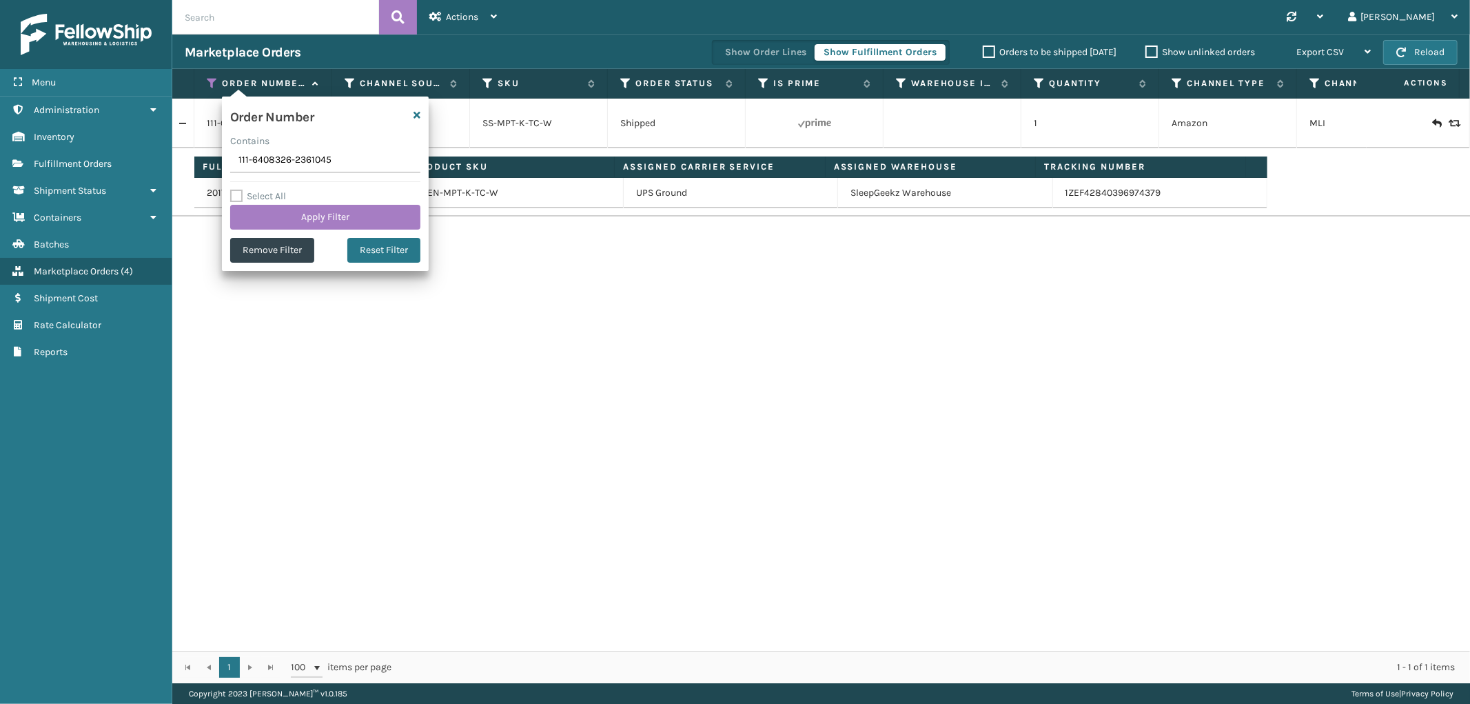
click at [276, 170] on input "111-6408326-2361045" at bounding box center [325, 160] width 190 height 25
type input "112-8252903-9936206"
click at [276, 207] on button "Apply Filter" at bounding box center [325, 217] width 190 height 25
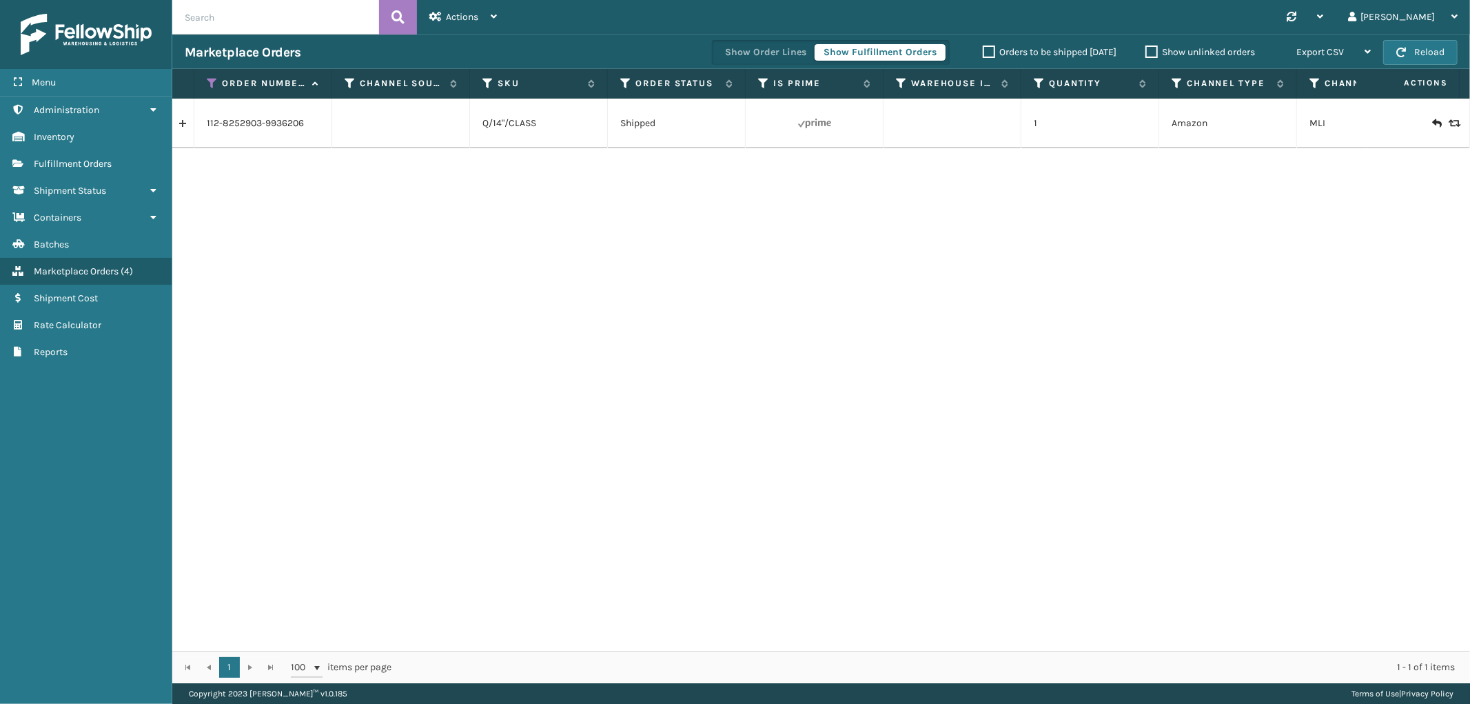
click at [191, 127] on link at bounding box center [182, 123] width 21 height 22
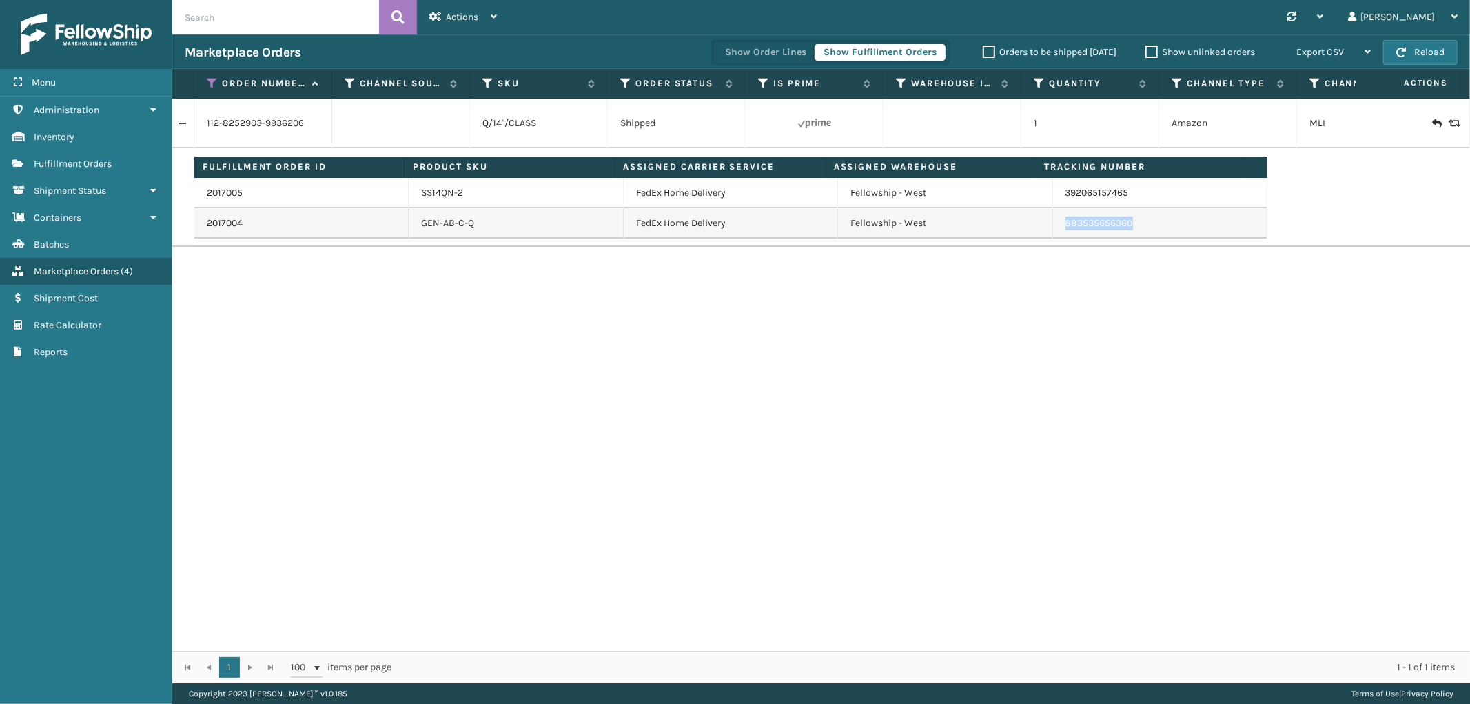
drag, startPoint x: 1139, startPoint y: 223, endPoint x: 1275, endPoint y: 298, distance: 155.2
click at [1055, 233] on td "883535656360" at bounding box center [1160, 223] width 214 height 30
copy link "883535656360"
drag, startPoint x: 1127, startPoint y: 194, endPoint x: 1055, endPoint y: 205, distance: 73.3
click at [1055, 205] on td "392065157465" at bounding box center [1160, 193] width 214 height 30
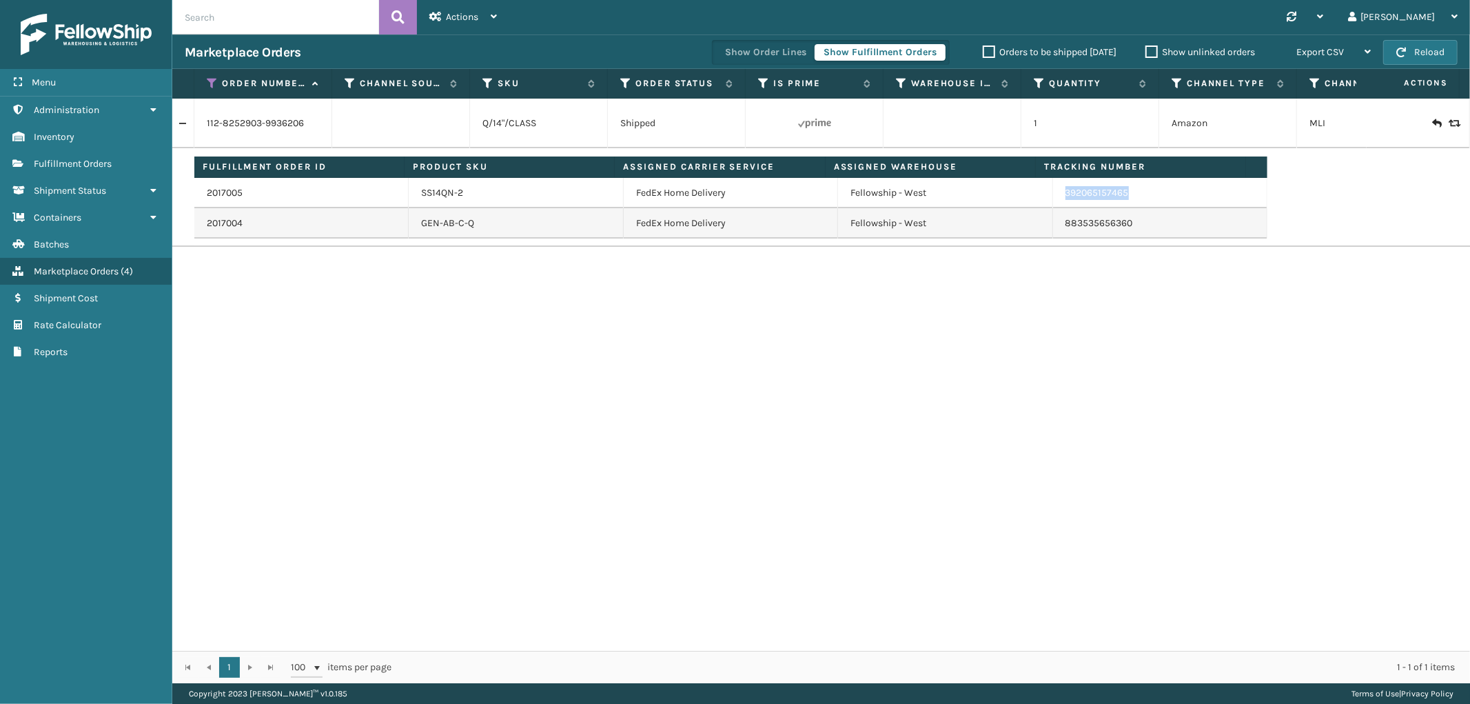
copy link "392065157465"
drag, startPoint x: 214, startPoint y: 83, endPoint x: 207, endPoint y: 85, distance: 7.2
click at [214, 83] on icon at bounding box center [212, 83] width 11 height 12
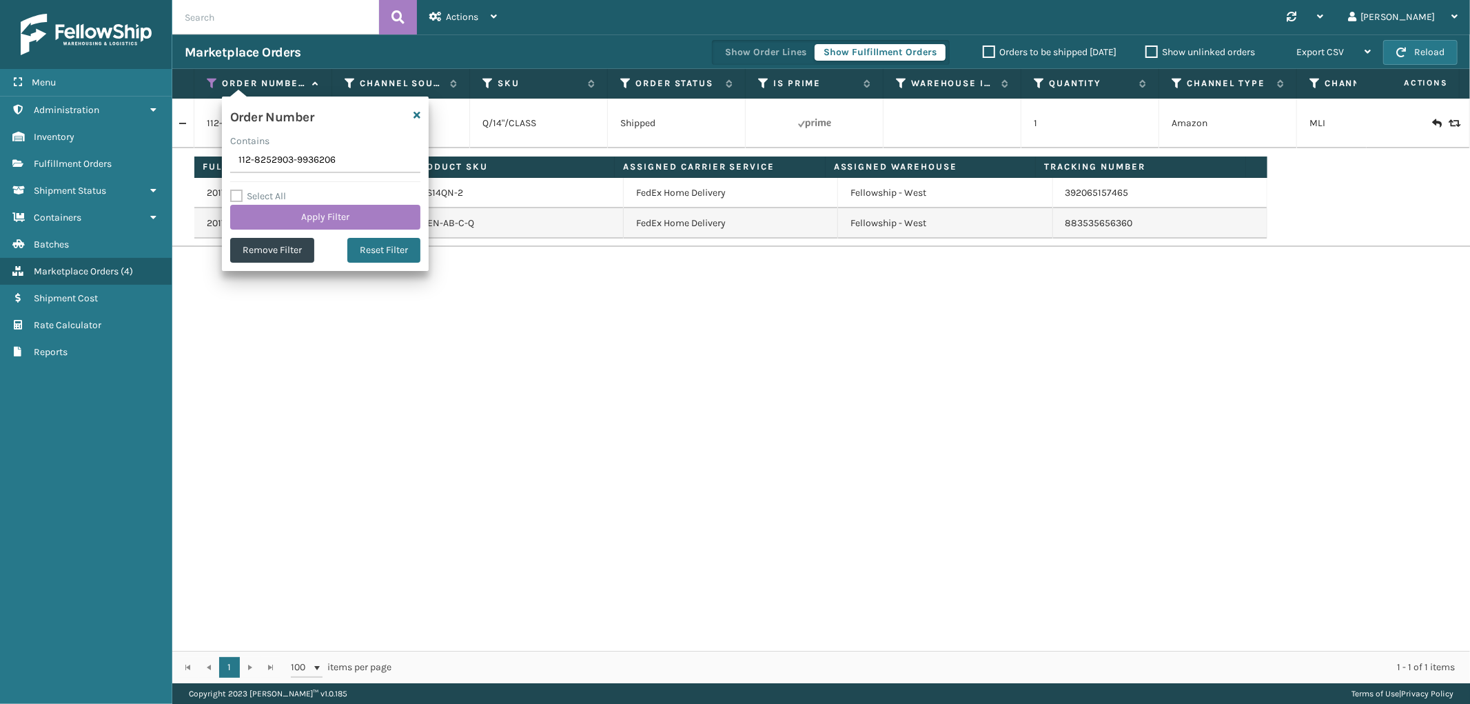
click at [269, 161] on input "112-8252903-9936206" at bounding box center [325, 160] width 190 height 25
type input "112-6840806-2463423"
click at [270, 212] on button "Apply Filter" at bounding box center [325, 217] width 190 height 25
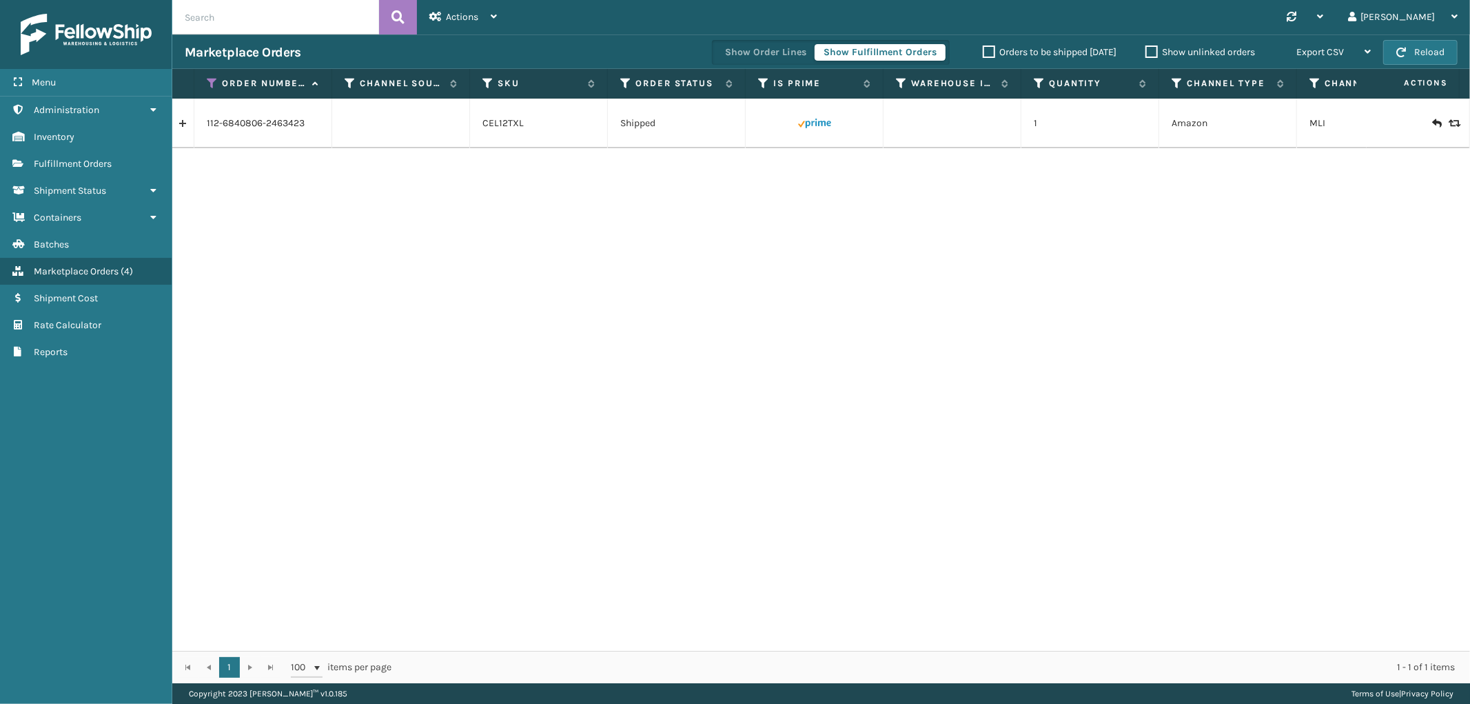
click at [191, 129] on link at bounding box center [182, 123] width 21 height 22
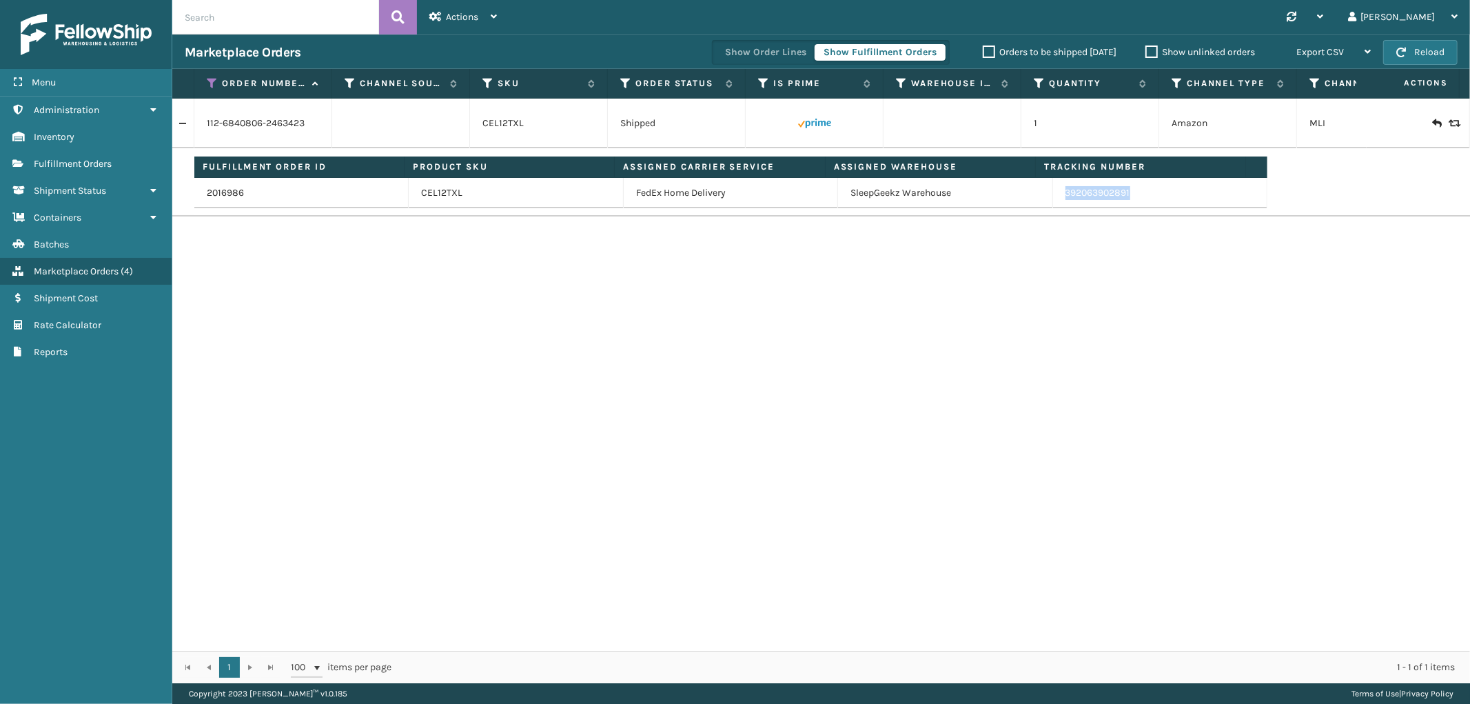
drag, startPoint x: 1139, startPoint y: 200, endPoint x: 1056, endPoint y: 205, distance: 82.8
click at [1056, 205] on td "392063902891" at bounding box center [1160, 193] width 214 height 30
copy link "392063902891"
click at [208, 83] on icon at bounding box center [212, 83] width 11 height 12
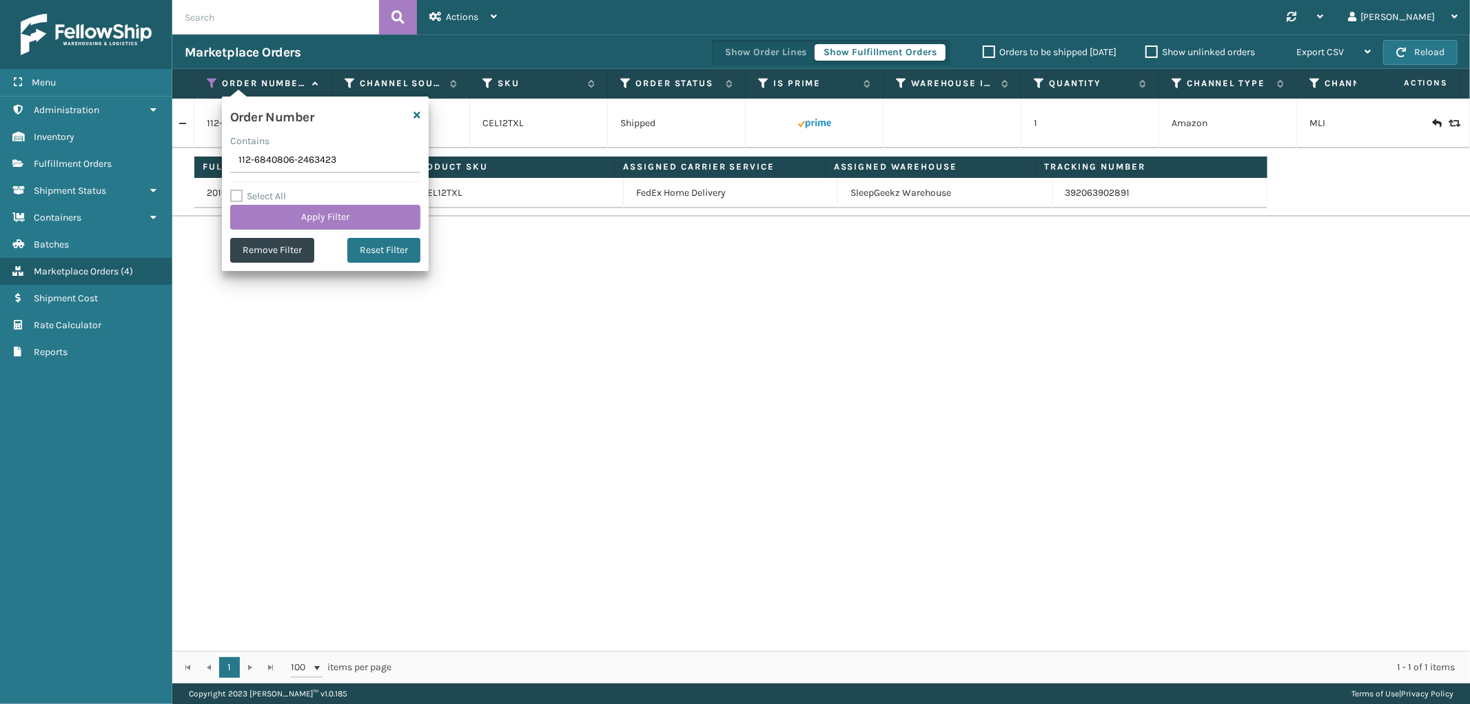
click at [260, 161] on input "112-6840806-2463423" at bounding box center [325, 160] width 190 height 25
type input "112-1131611-5559438"
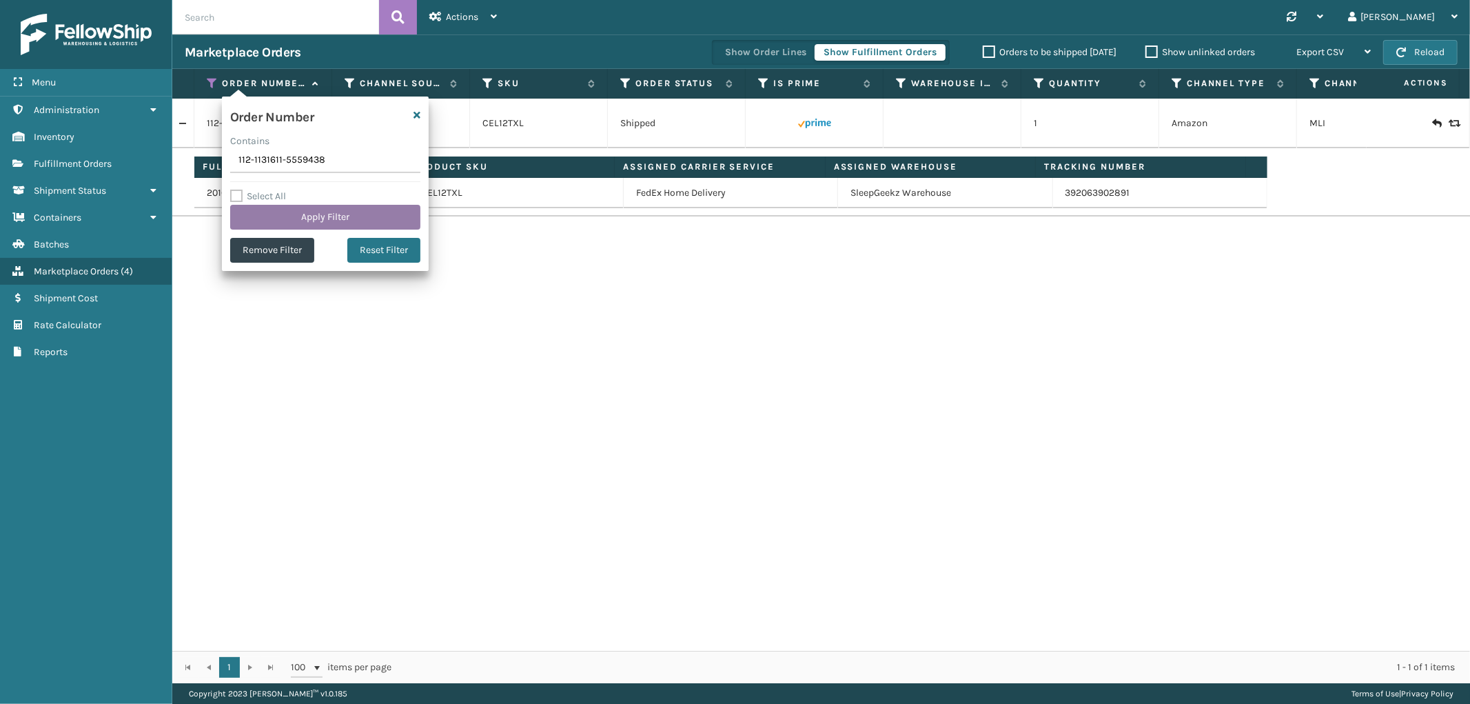
click at [260, 225] on button "Apply Filter" at bounding box center [325, 217] width 190 height 25
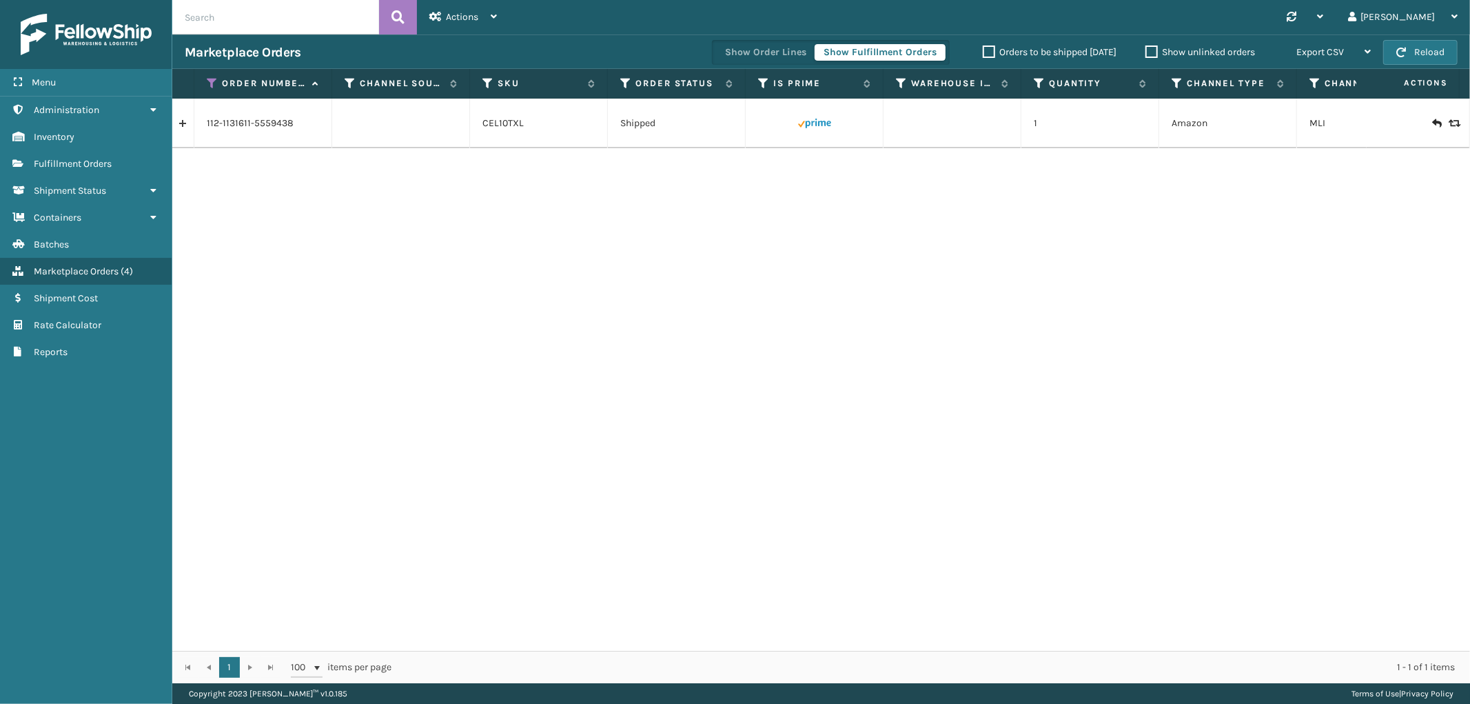
click at [184, 127] on link at bounding box center [182, 123] width 21 height 22
click at [185, 126] on link at bounding box center [182, 123] width 21 height 22
click at [183, 126] on link at bounding box center [182, 123] width 21 height 22
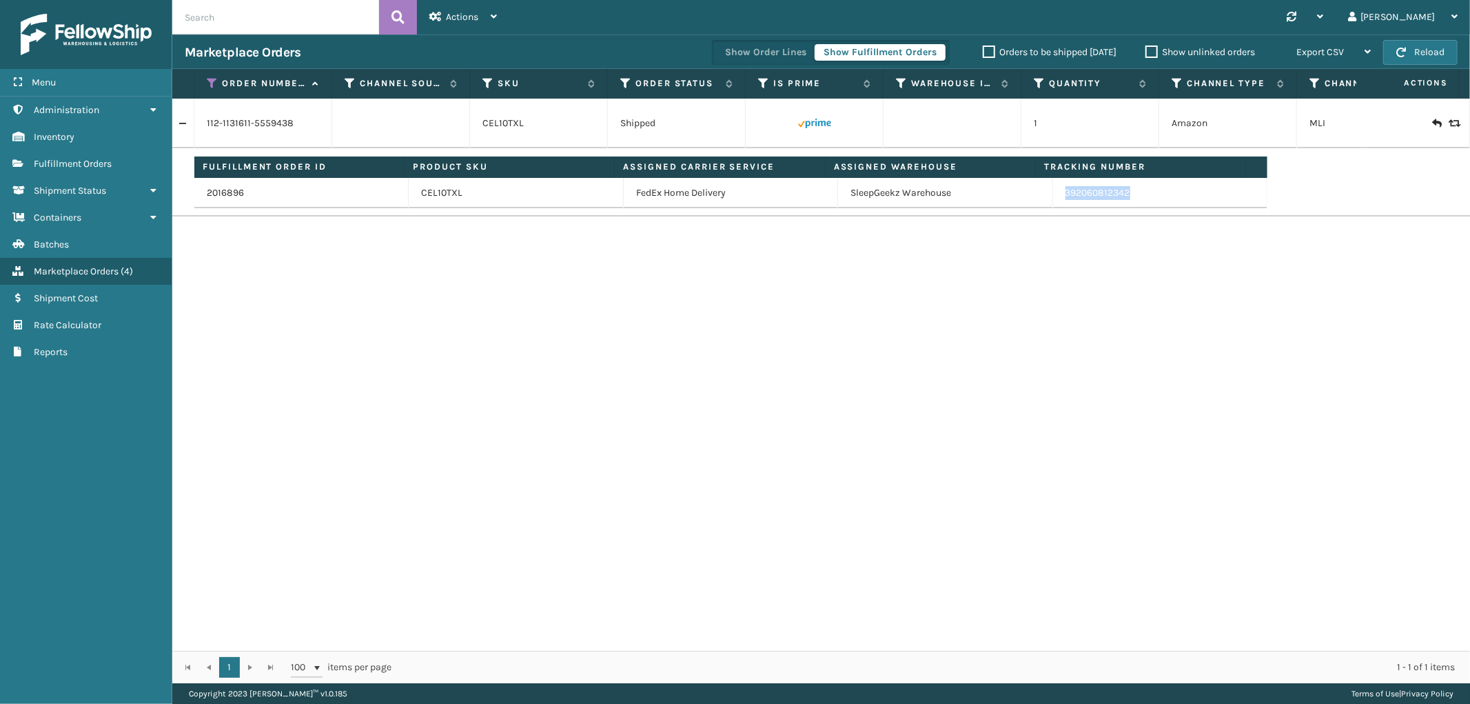
drag, startPoint x: 1145, startPoint y: 197, endPoint x: 1052, endPoint y: 201, distance: 92.4
click at [1053, 201] on td "392060812342" at bounding box center [1160, 193] width 214 height 30
copy link "392060812342"
click at [216, 83] on icon at bounding box center [212, 83] width 11 height 12
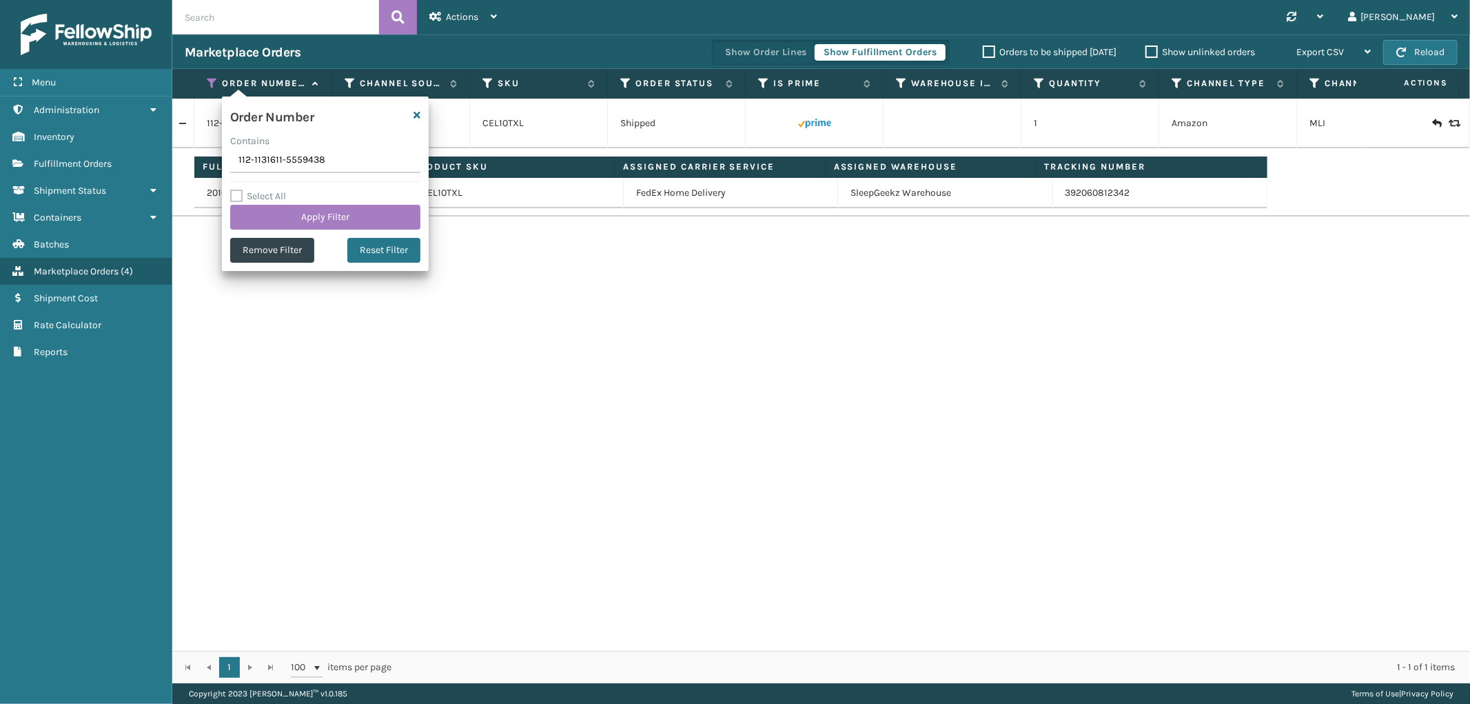
click at [247, 155] on input "112-1131611-5559438" at bounding box center [325, 160] width 190 height 25
type input "111-4944597-2730667"
click at [253, 214] on button "Apply Filter" at bounding box center [325, 217] width 190 height 25
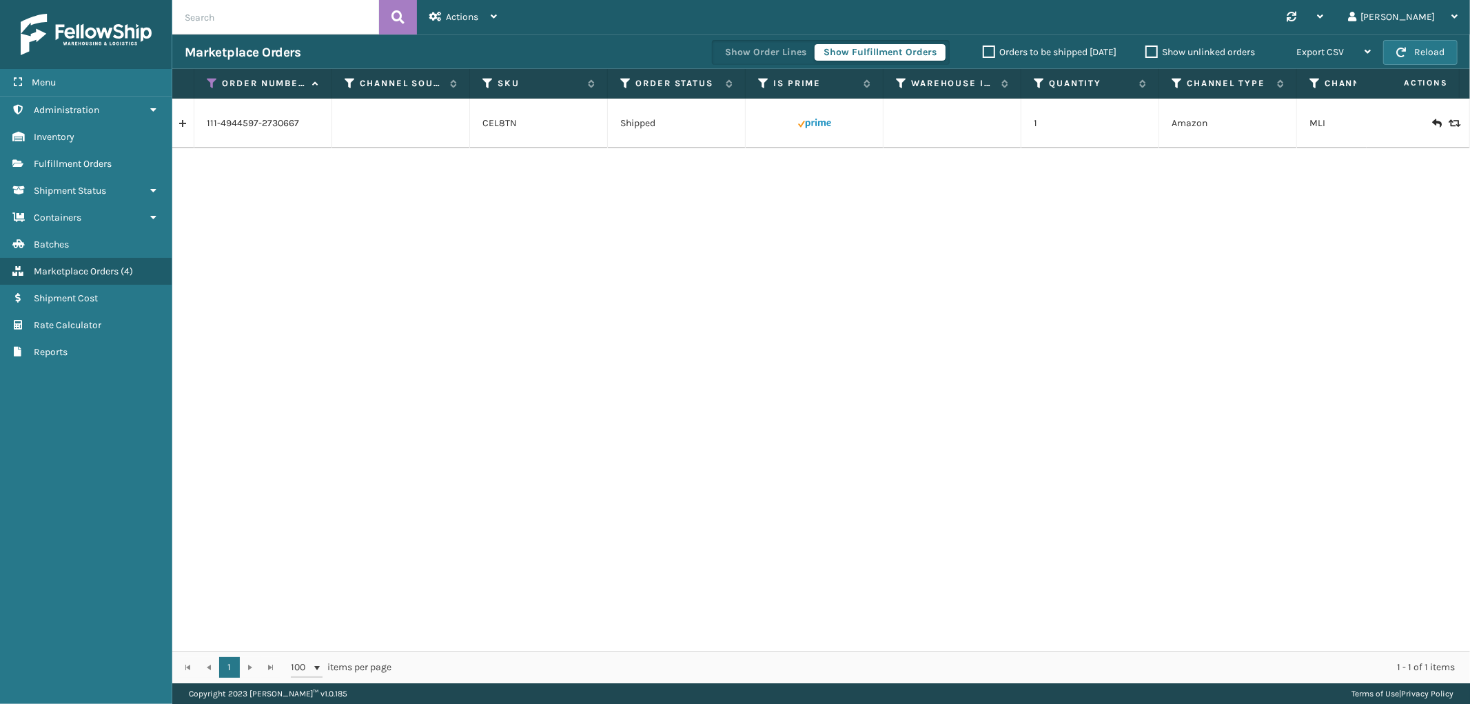
click at [183, 126] on link at bounding box center [182, 123] width 21 height 22
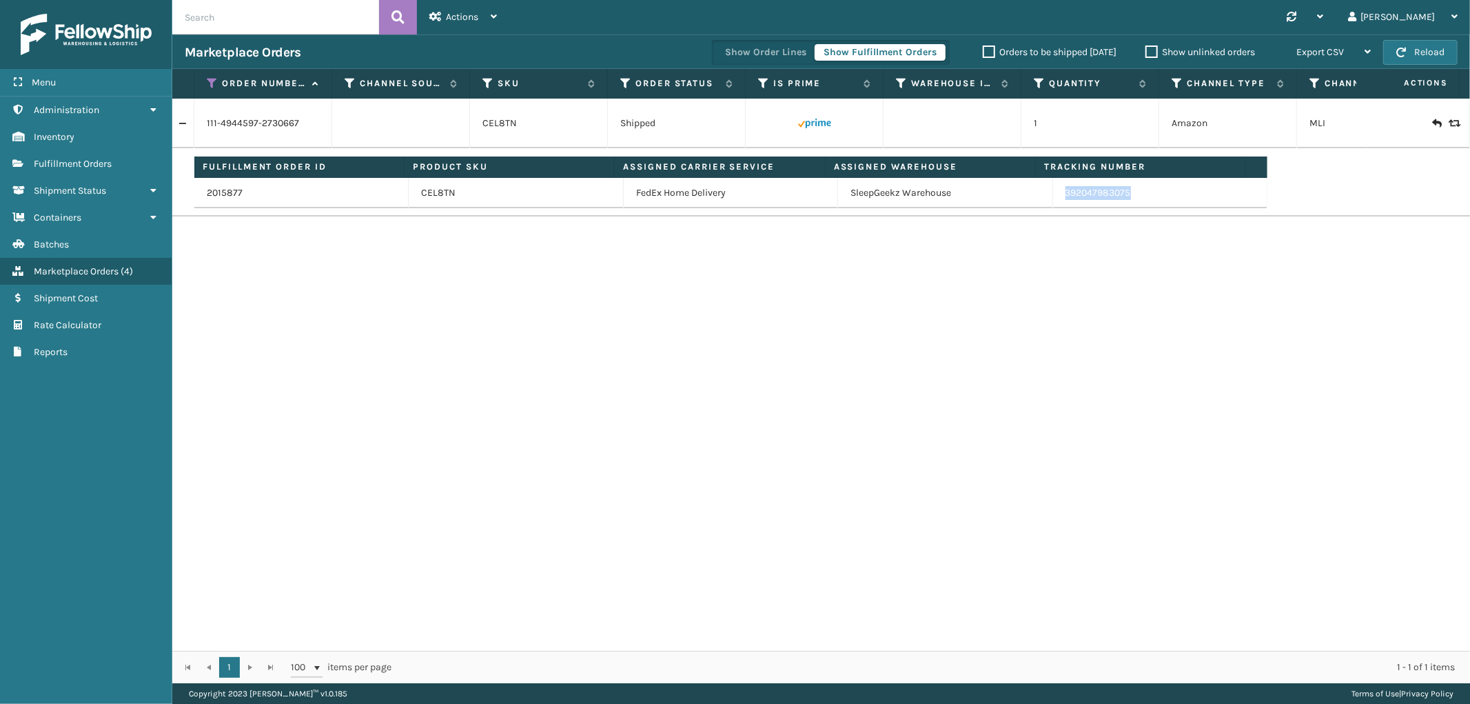
drag, startPoint x: 1124, startPoint y: 201, endPoint x: 1056, endPoint y: 201, distance: 67.5
click at [1056, 201] on td "392047983075" at bounding box center [1160, 193] width 214 height 30
copy link "392047983075"
click at [211, 86] on icon at bounding box center [212, 83] width 11 height 12
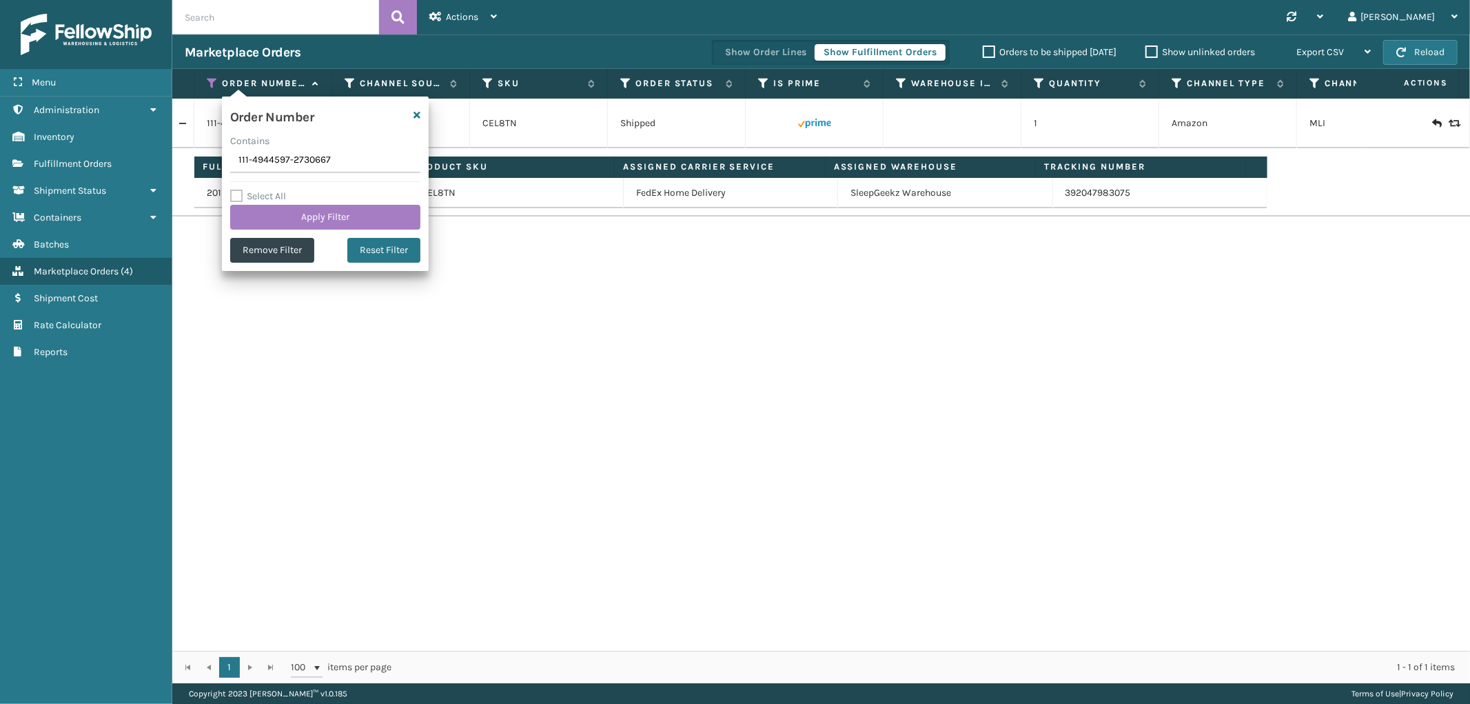
click at [259, 167] on input "111-4944597-2730667" at bounding box center [325, 160] width 190 height 25
type input "SS43221"
click at [265, 210] on button "Apply Filter" at bounding box center [325, 217] width 190 height 25
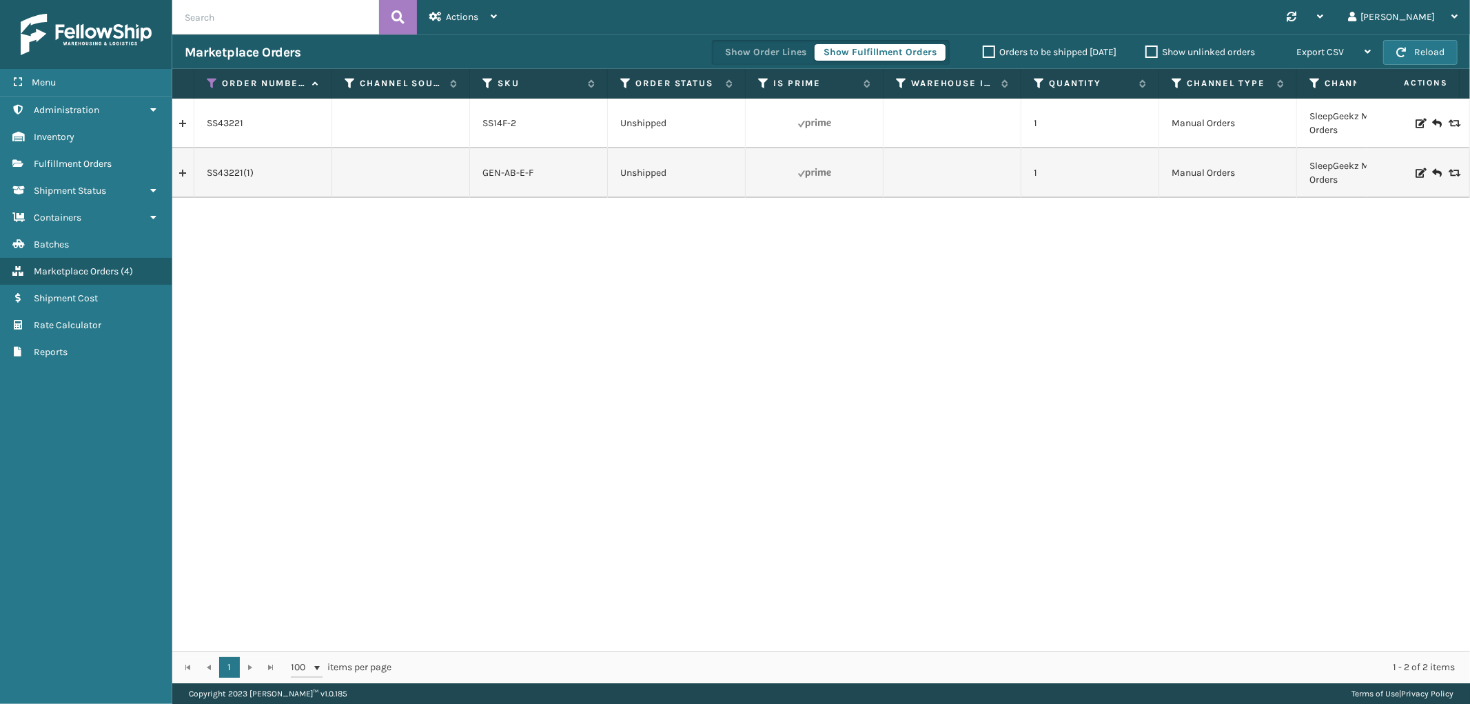
click at [190, 126] on link at bounding box center [182, 123] width 21 height 22
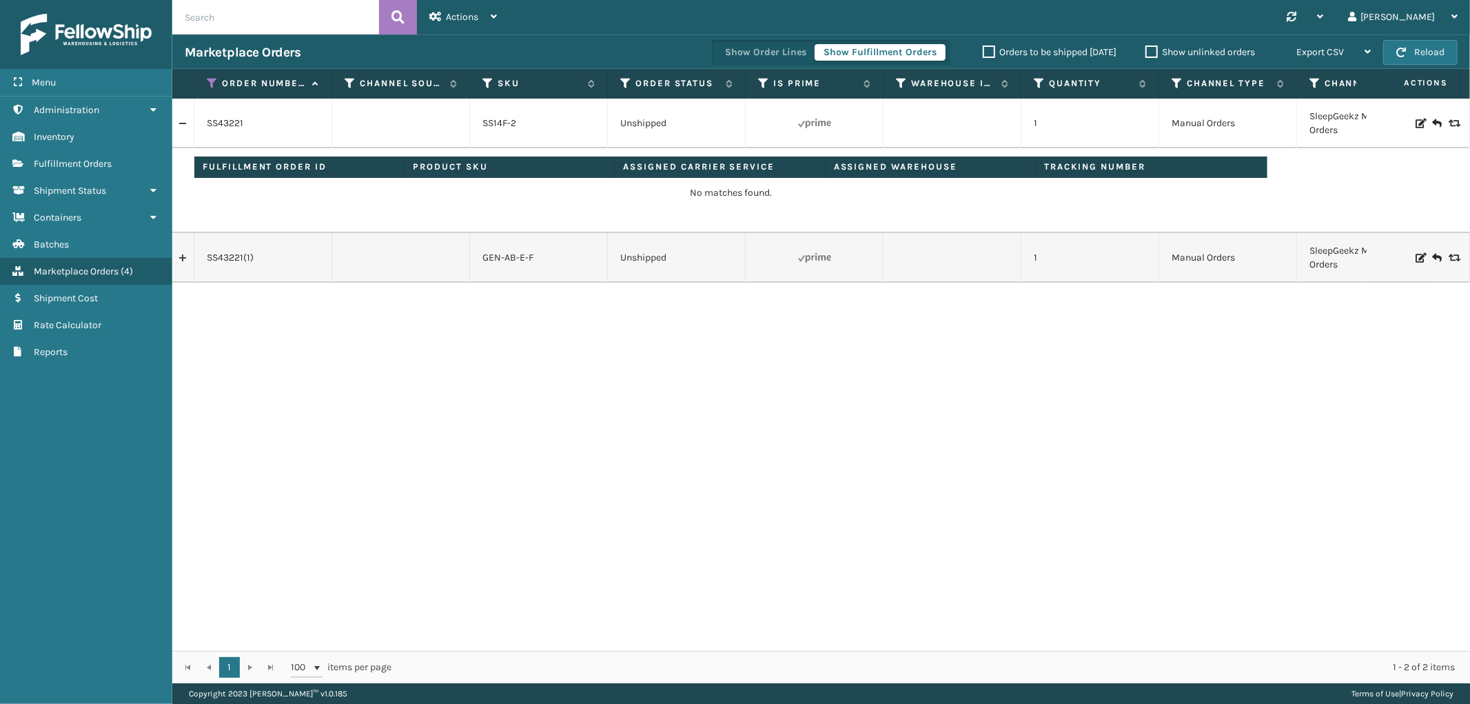
click at [1415, 120] on icon at bounding box center [1419, 124] width 8 height 10
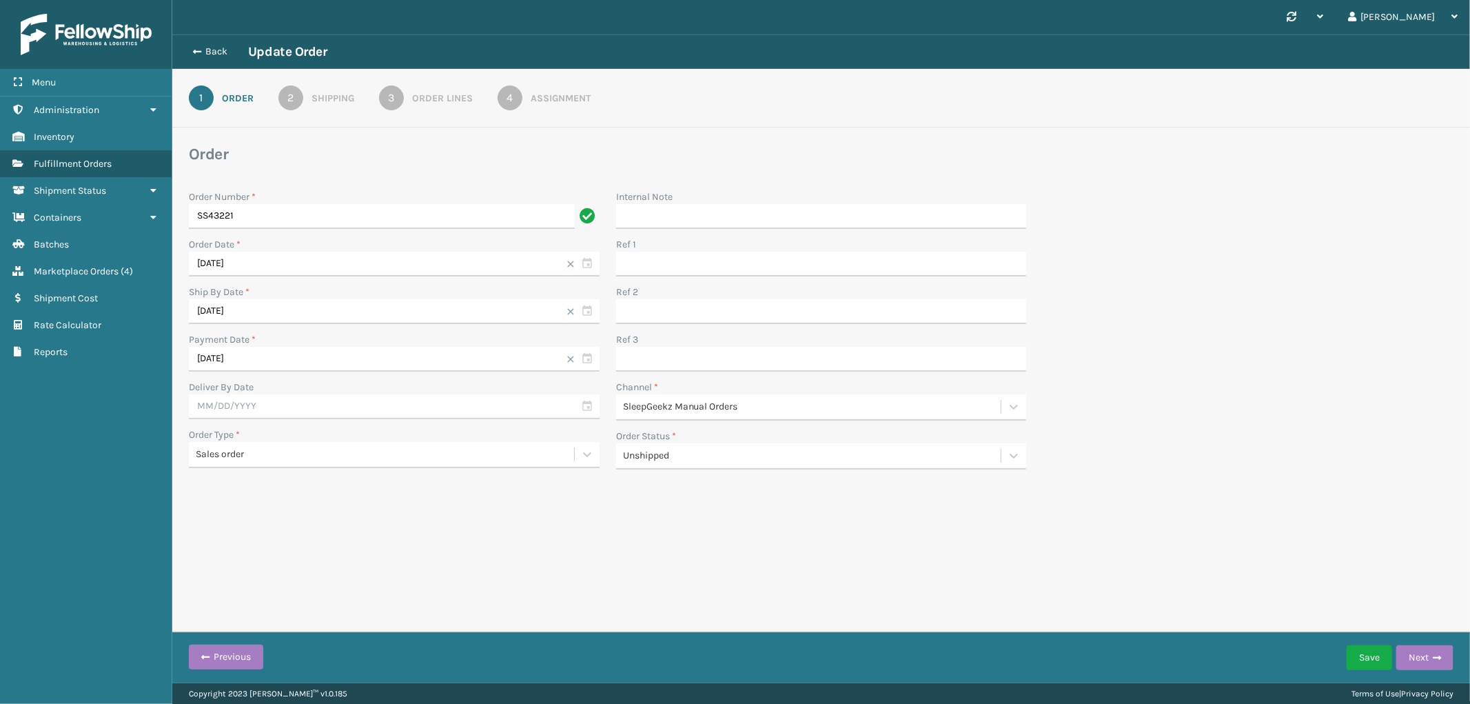
click at [553, 101] on div "Assignment" at bounding box center [561, 98] width 60 height 14
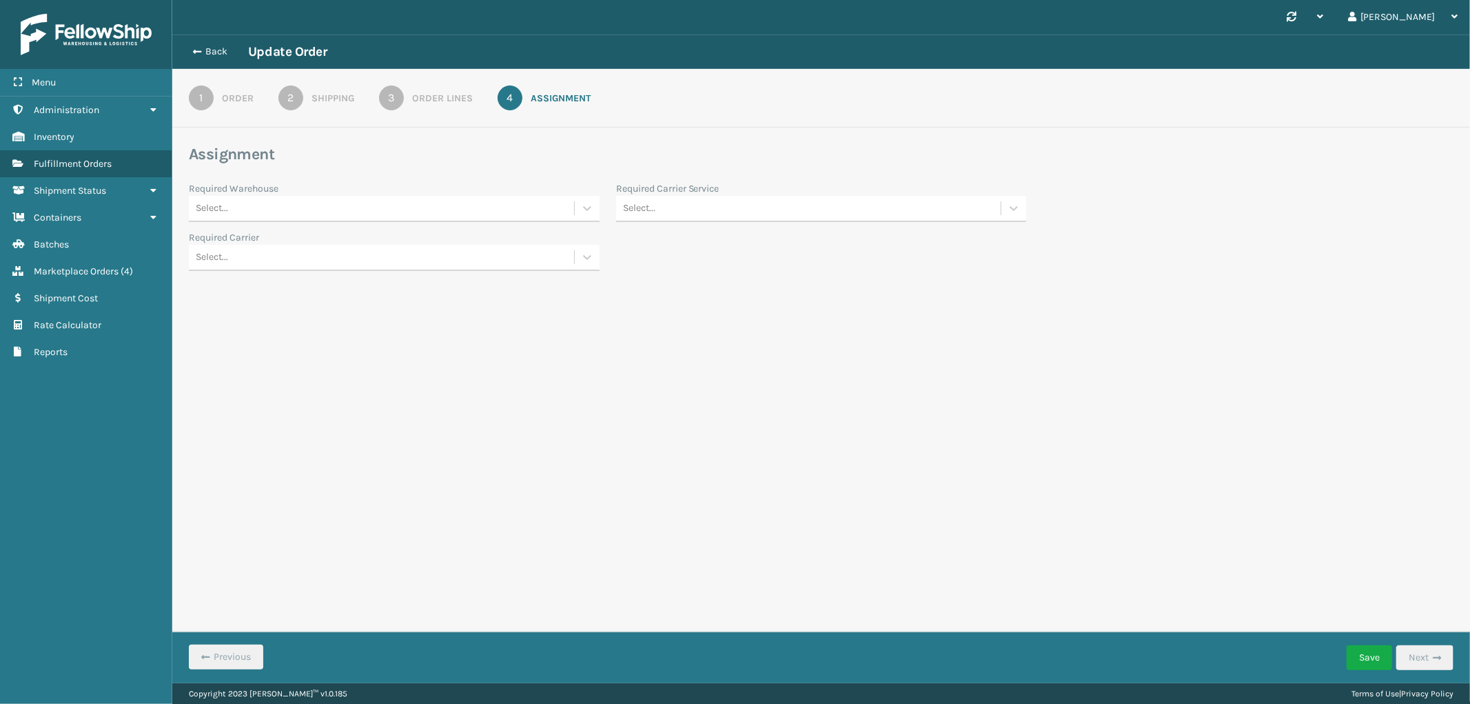
click at [349, 200] on div "Select..." at bounding box center [381, 208] width 385 height 23
click at [312, 318] on div "SleepGeekz Warehouse" at bounding box center [394, 319] width 411 height 25
click at [697, 215] on div "Select..." at bounding box center [808, 208] width 385 height 23
click at [733, 367] on div "FedEx Home Delivery" at bounding box center [821, 370] width 411 height 25
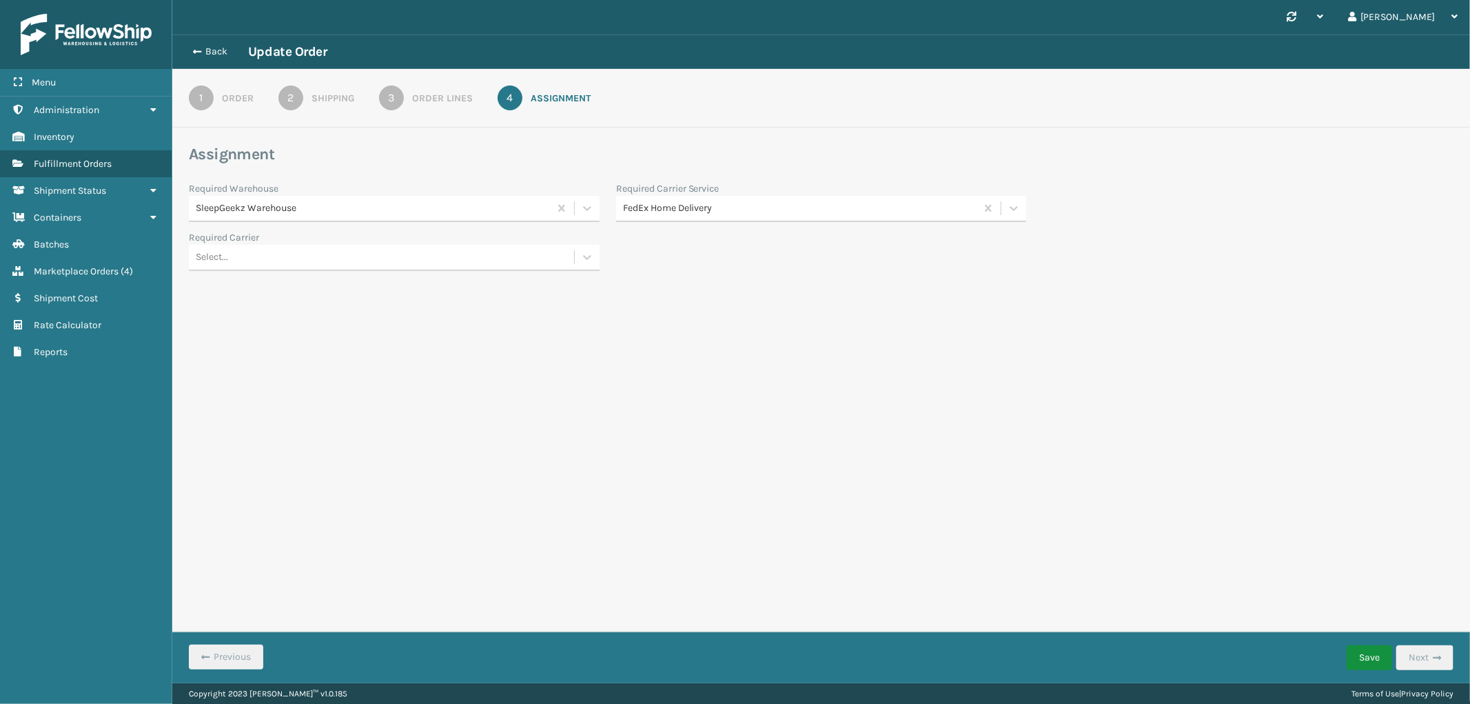
click at [1369, 653] on button "Save" at bounding box center [1369, 657] width 45 height 25
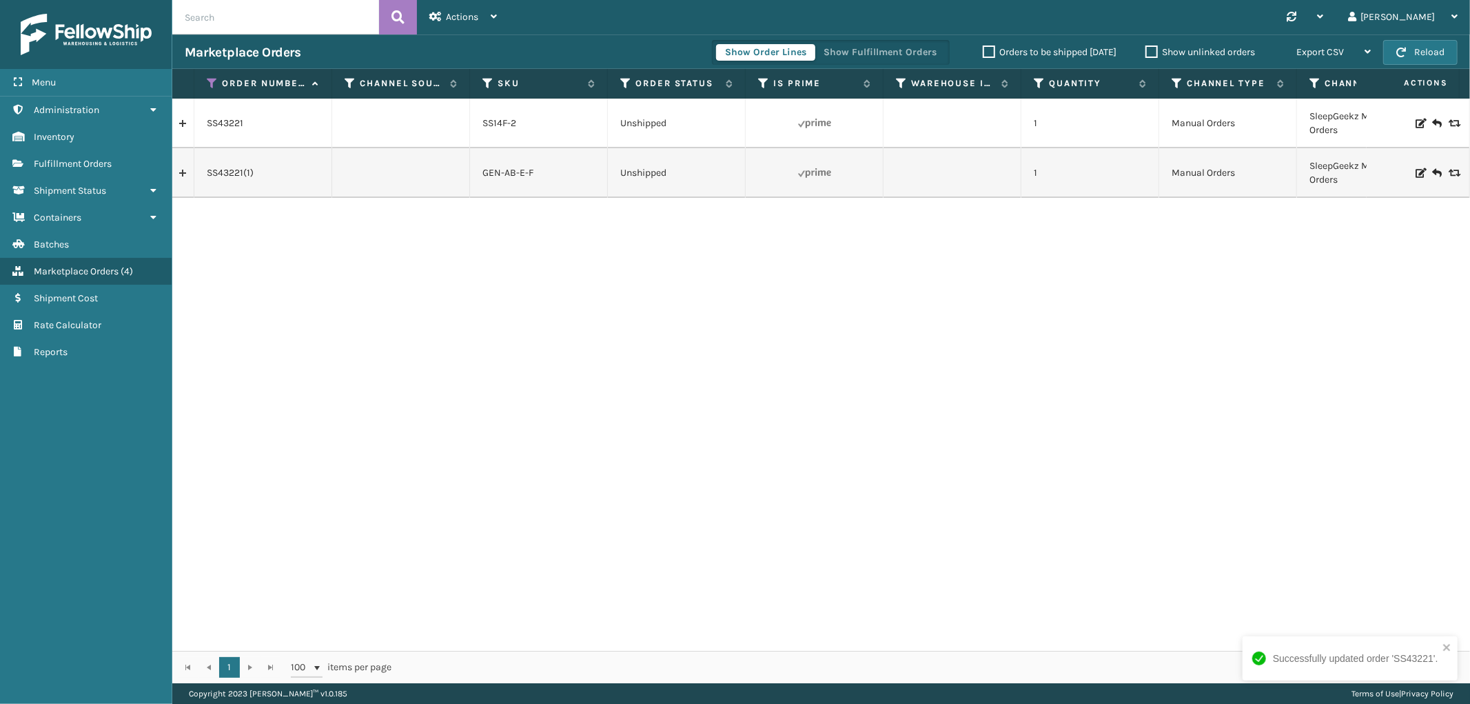
click at [1415, 172] on icon at bounding box center [1419, 173] width 8 height 10
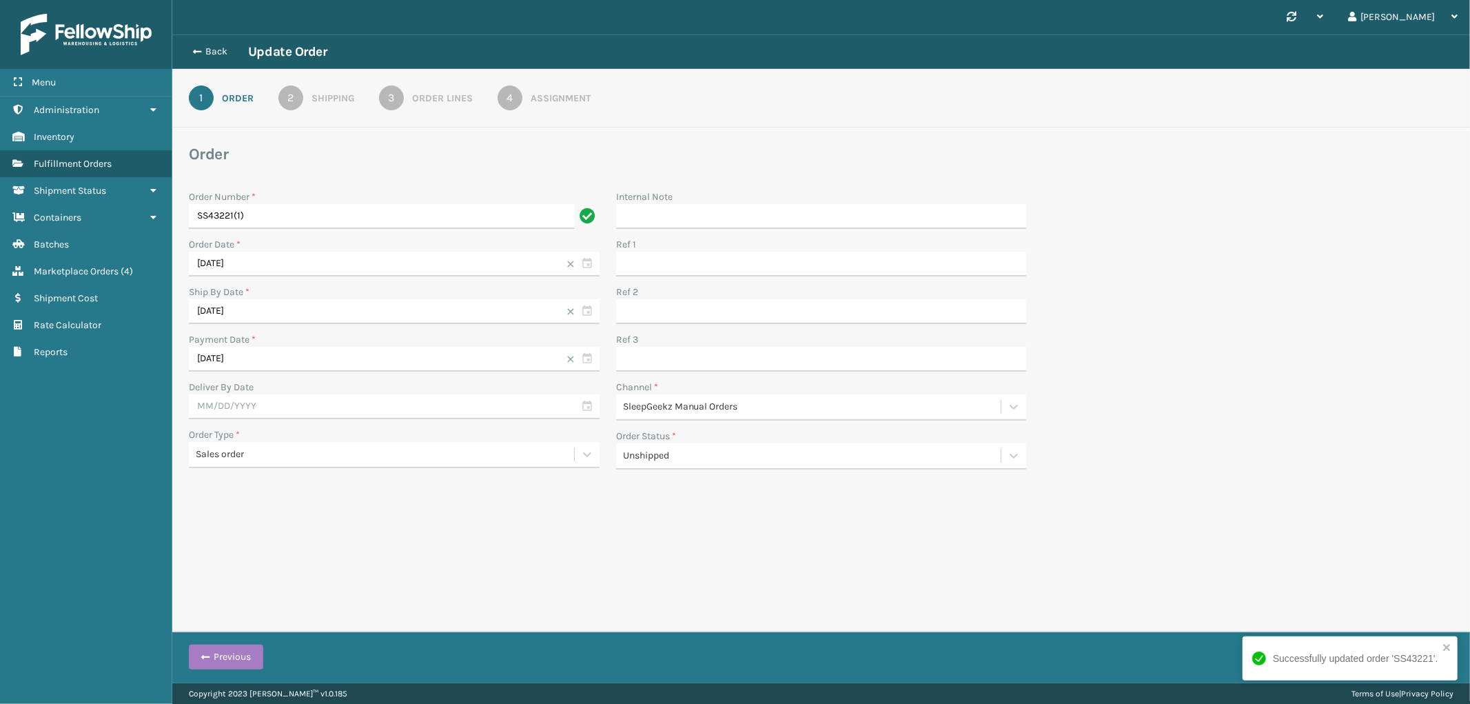
click at [560, 101] on div "Assignment" at bounding box center [561, 98] width 60 height 14
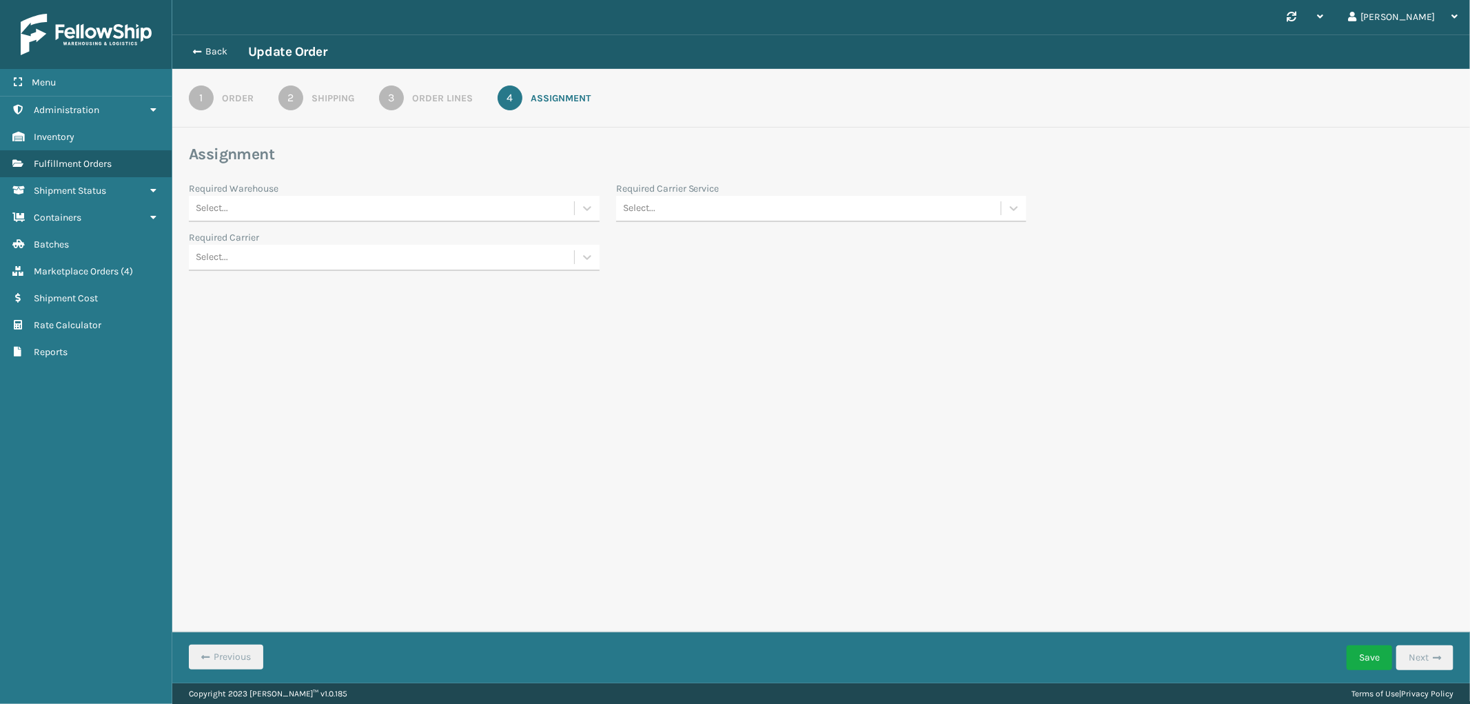
click at [356, 197] on div "Select..." at bounding box center [381, 208] width 385 height 23
click at [321, 310] on div "SleepGeekz Warehouse" at bounding box center [394, 319] width 411 height 25
click at [699, 214] on div "Select..." at bounding box center [808, 208] width 385 height 23
click at [741, 374] on div "FedEx Home Delivery" at bounding box center [821, 370] width 411 height 25
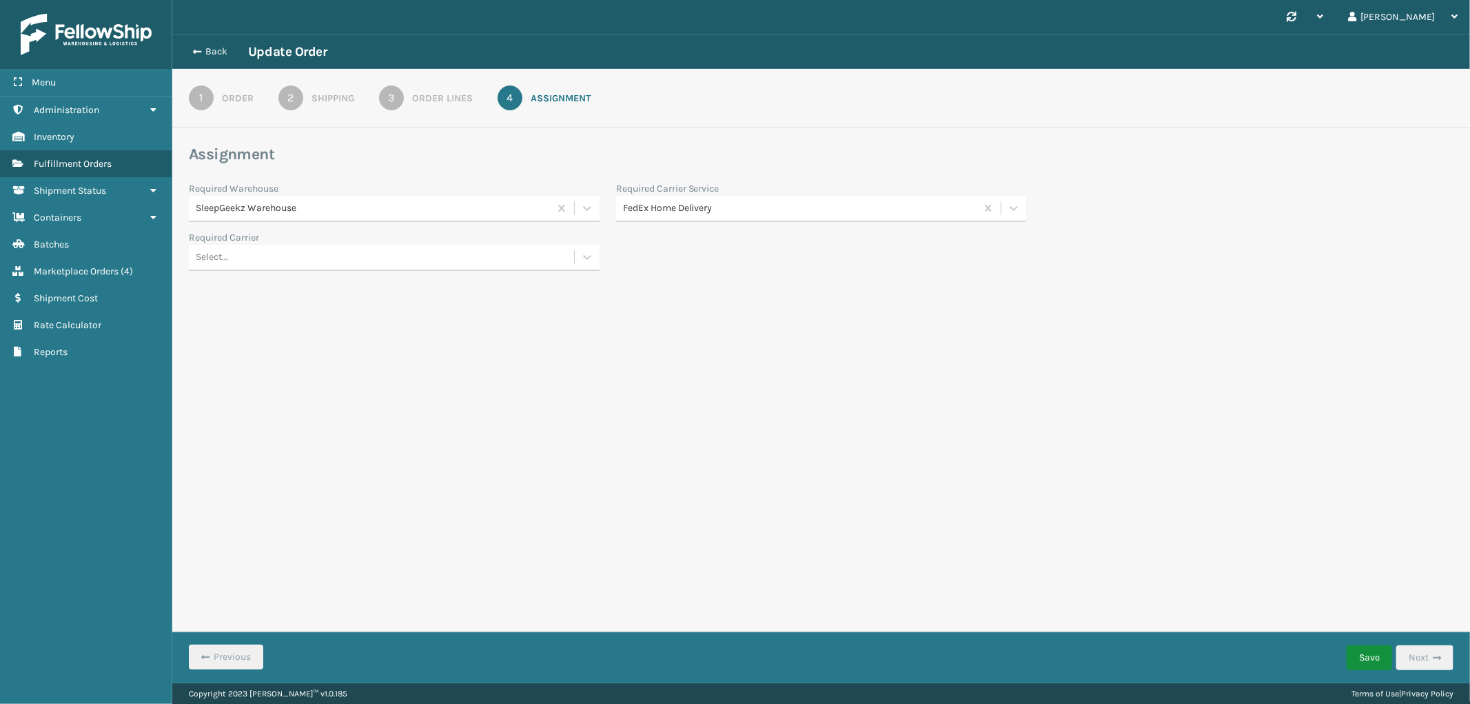
click at [1360, 662] on button "Save" at bounding box center [1369, 657] width 45 height 25
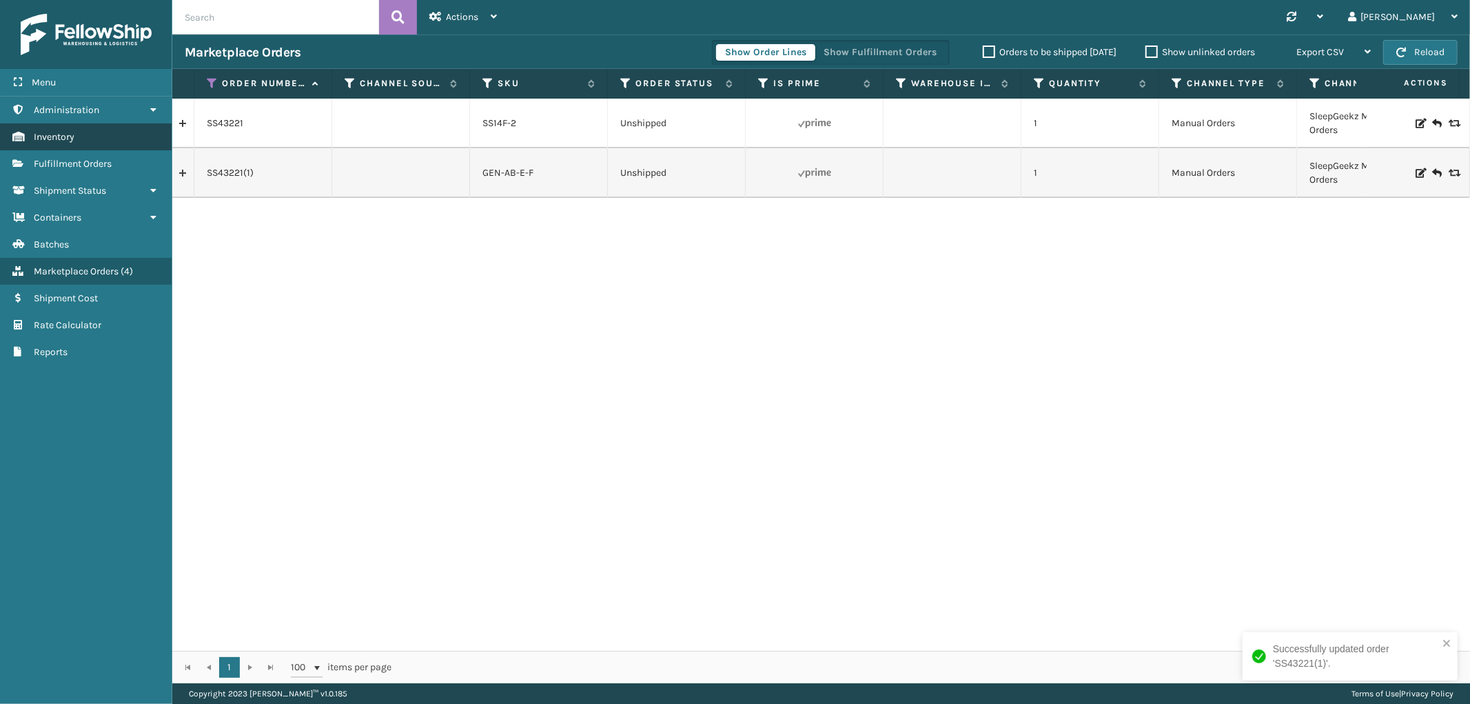
click at [93, 134] on link "Inventory" at bounding box center [86, 136] width 172 height 27
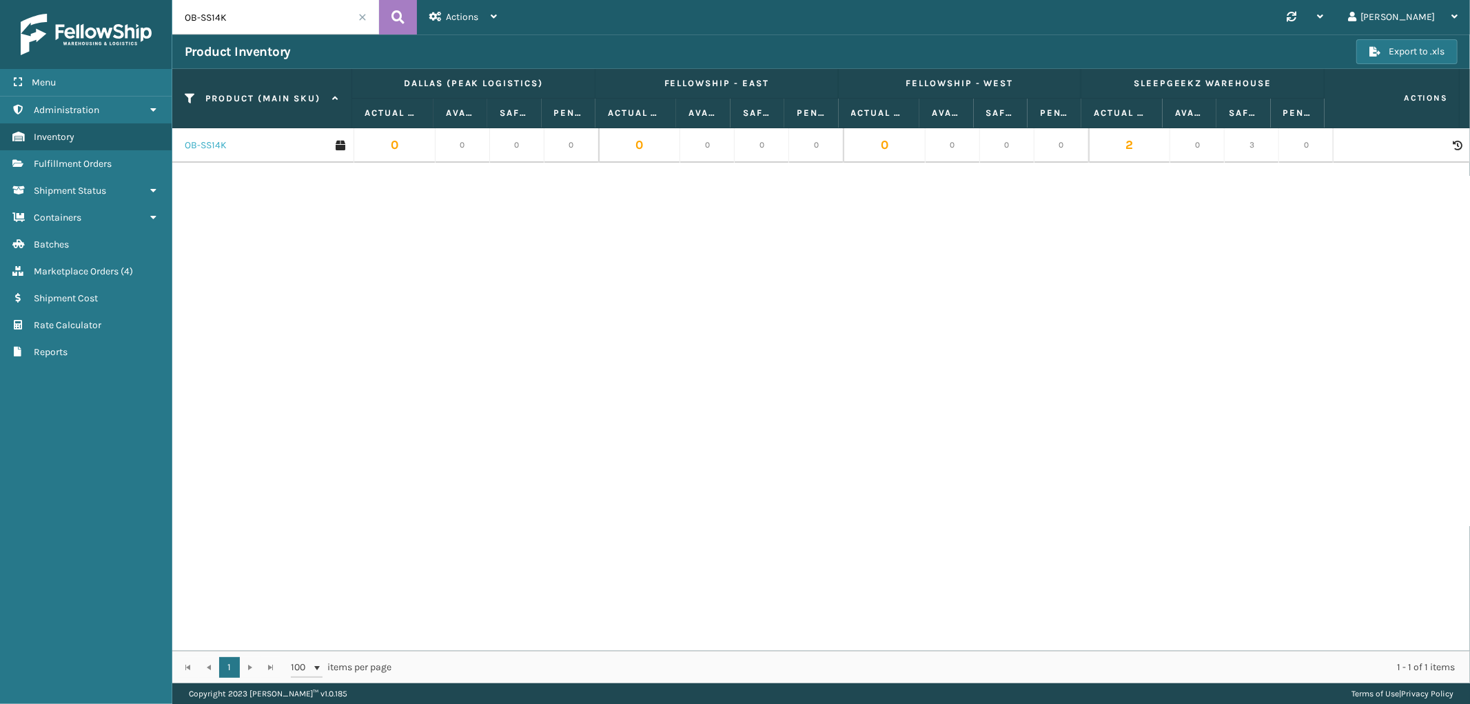
click at [221, 148] on link "OB-SS14K" at bounding box center [206, 146] width 42 height 14
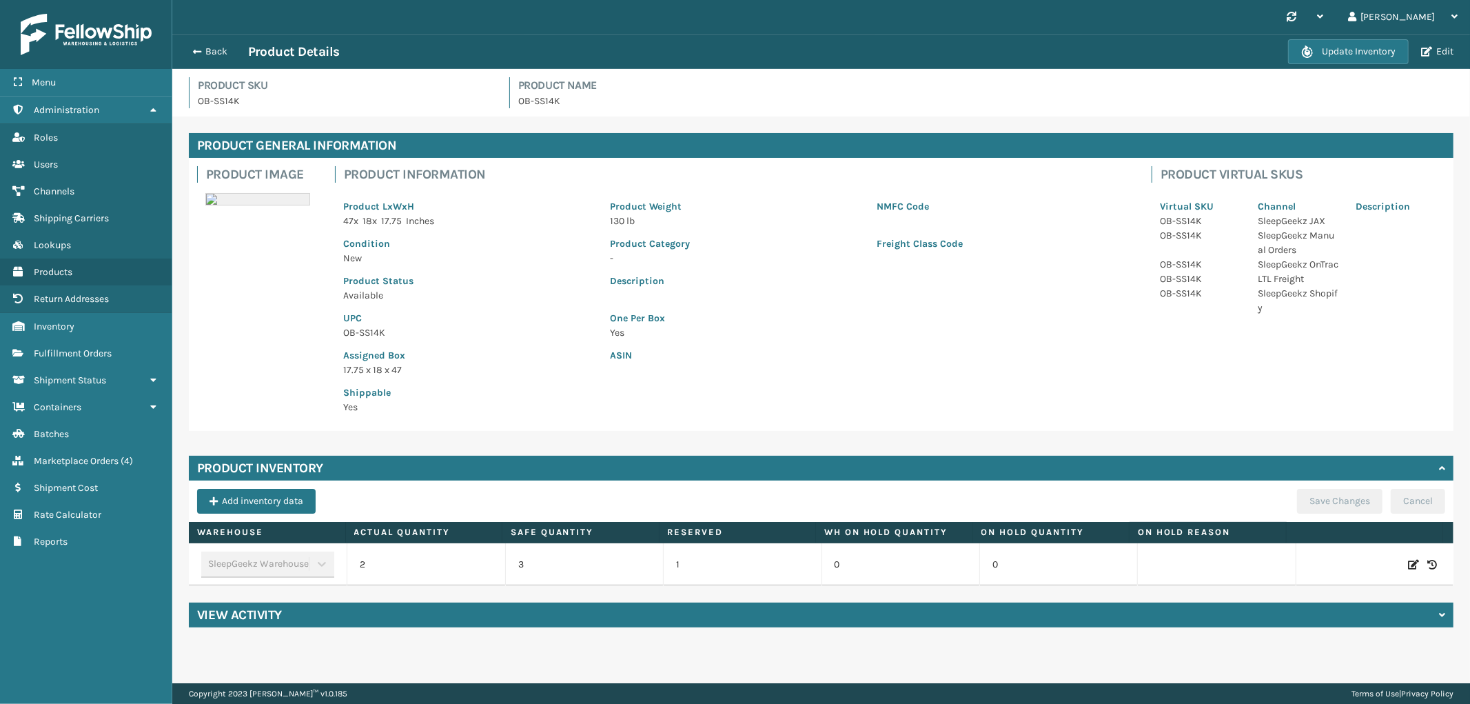
click at [1408, 564] on icon at bounding box center [1413, 565] width 11 height 14
click at [364, 567] on span "Decrease value" at bounding box center [369, 566] width 11 height 11
type input "1"
click at [1308, 560] on button "ADD" at bounding box center [1322, 564] width 34 height 17
click at [1333, 486] on div "Product Inventory Add inventory data Save Changes Cancel Warehouse Actual Quant…" at bounding box center [821, 521] width 1265 height 130
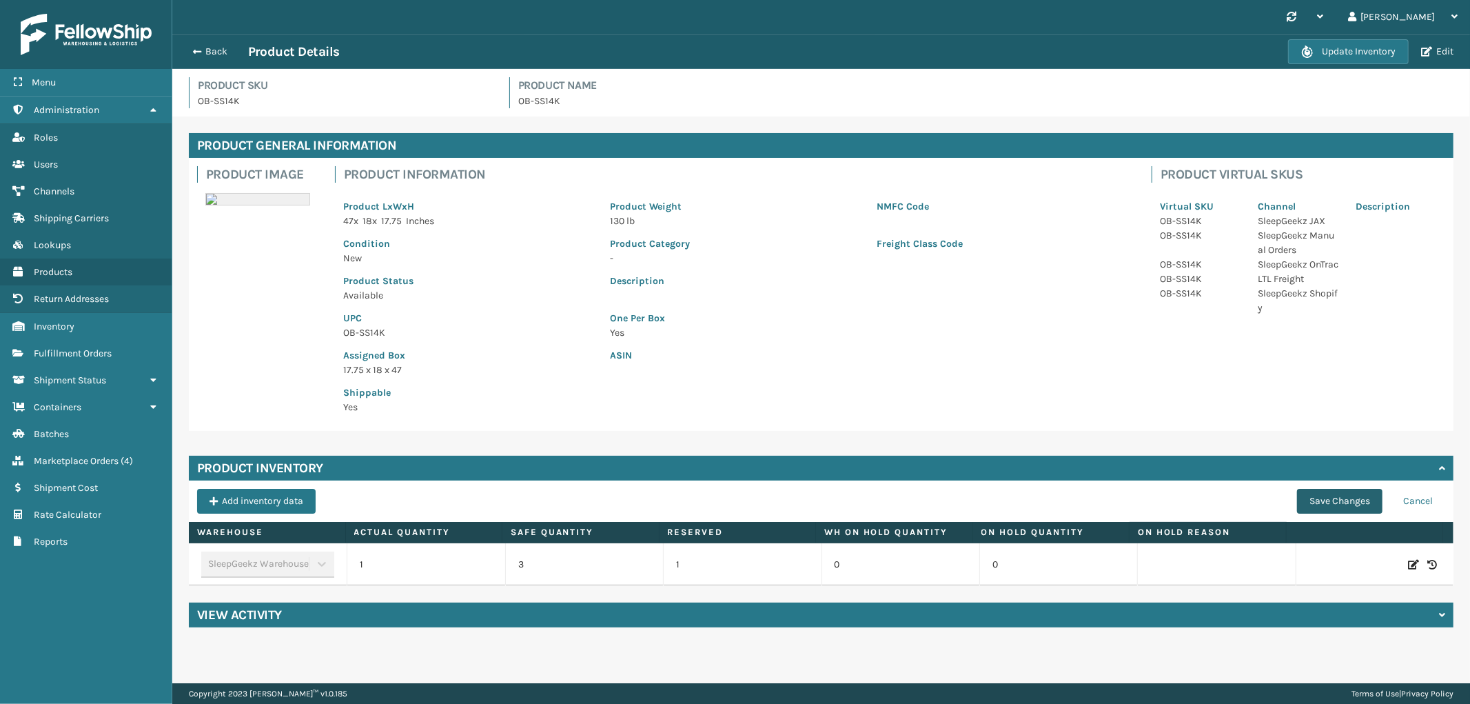
click at [1333, 493] on button "Save Changes" at bounding box center [1339, 501] width 85 height 25
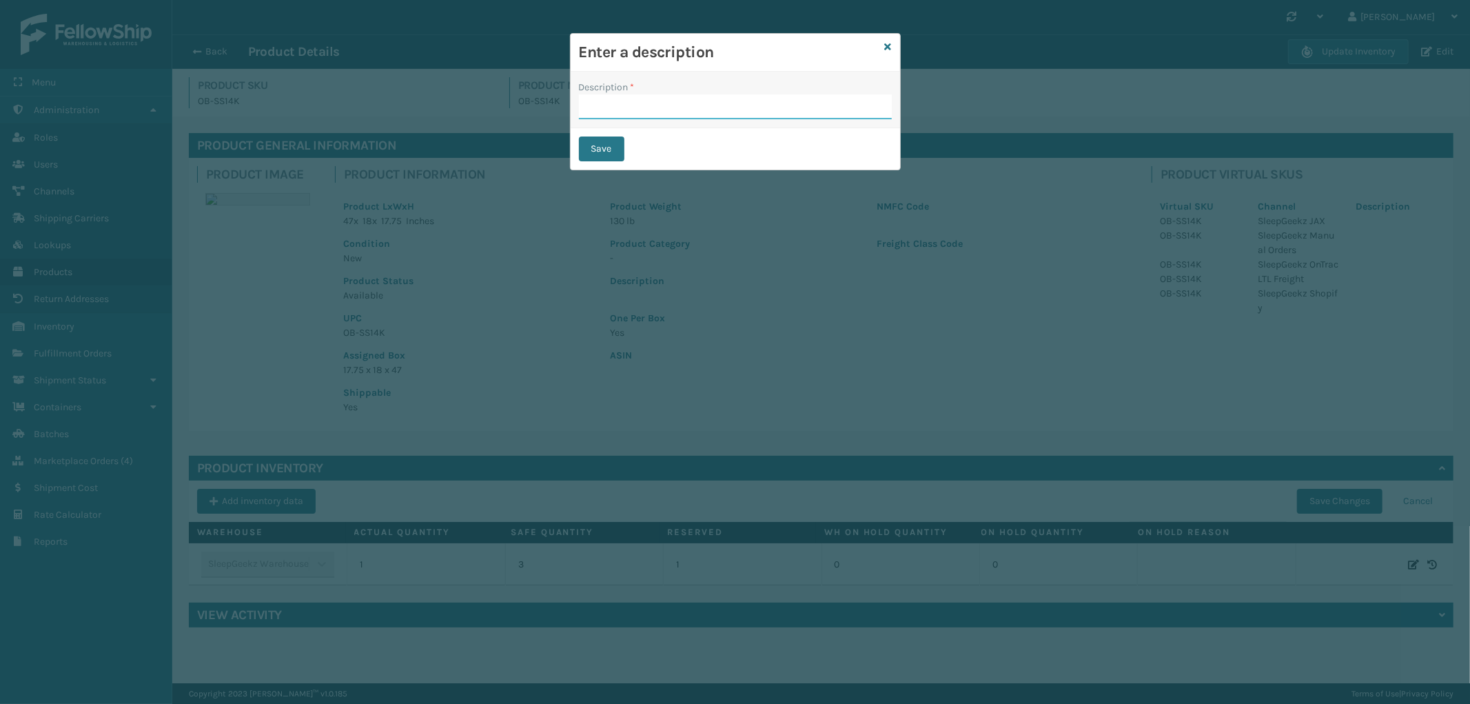
click at [693, 104] on input "Description *" at bounding box center [735, 106] width 313 height 25
type input "from inventory"
click at [596, 149] on button "Save" at bounding box center [601, 148] width 45 height 25
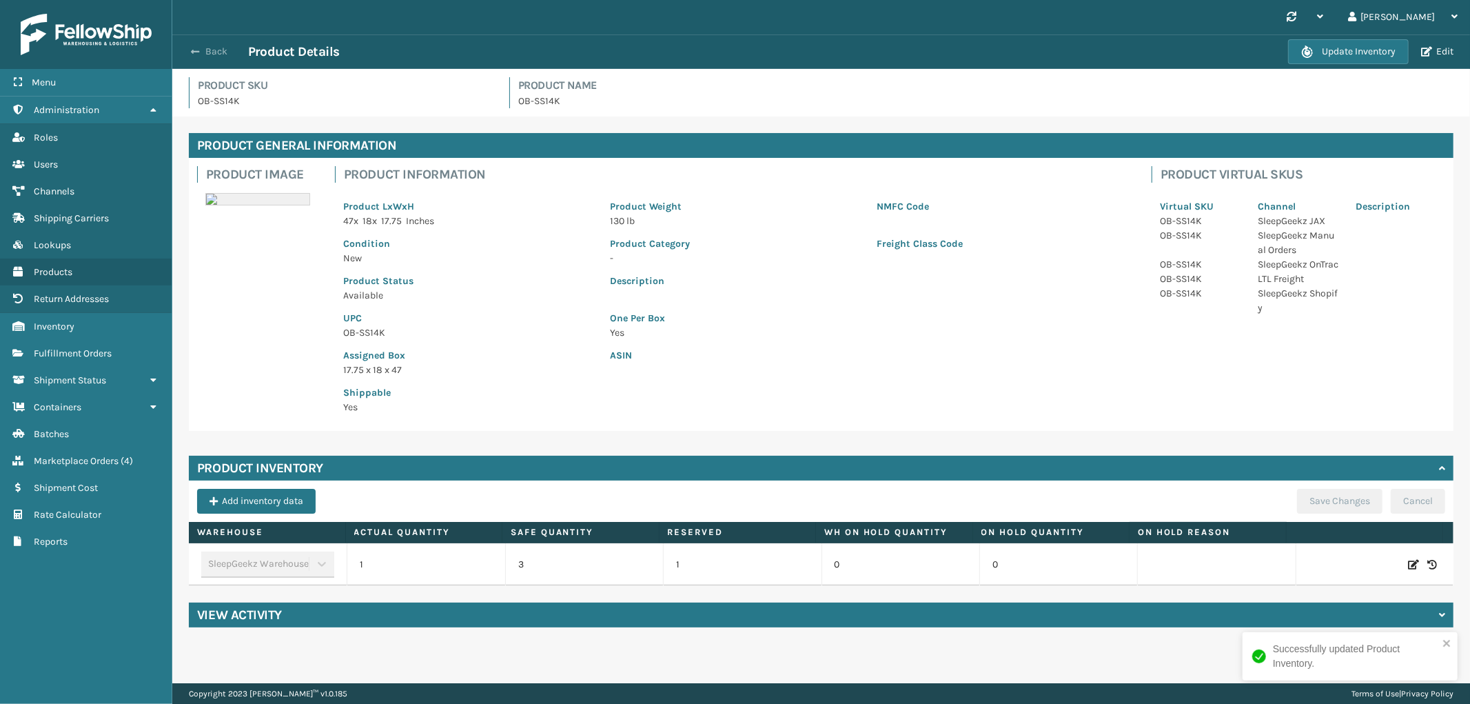
click at [207, 47] on button "Back" at bounding box center [216, 51] width 63 height 12
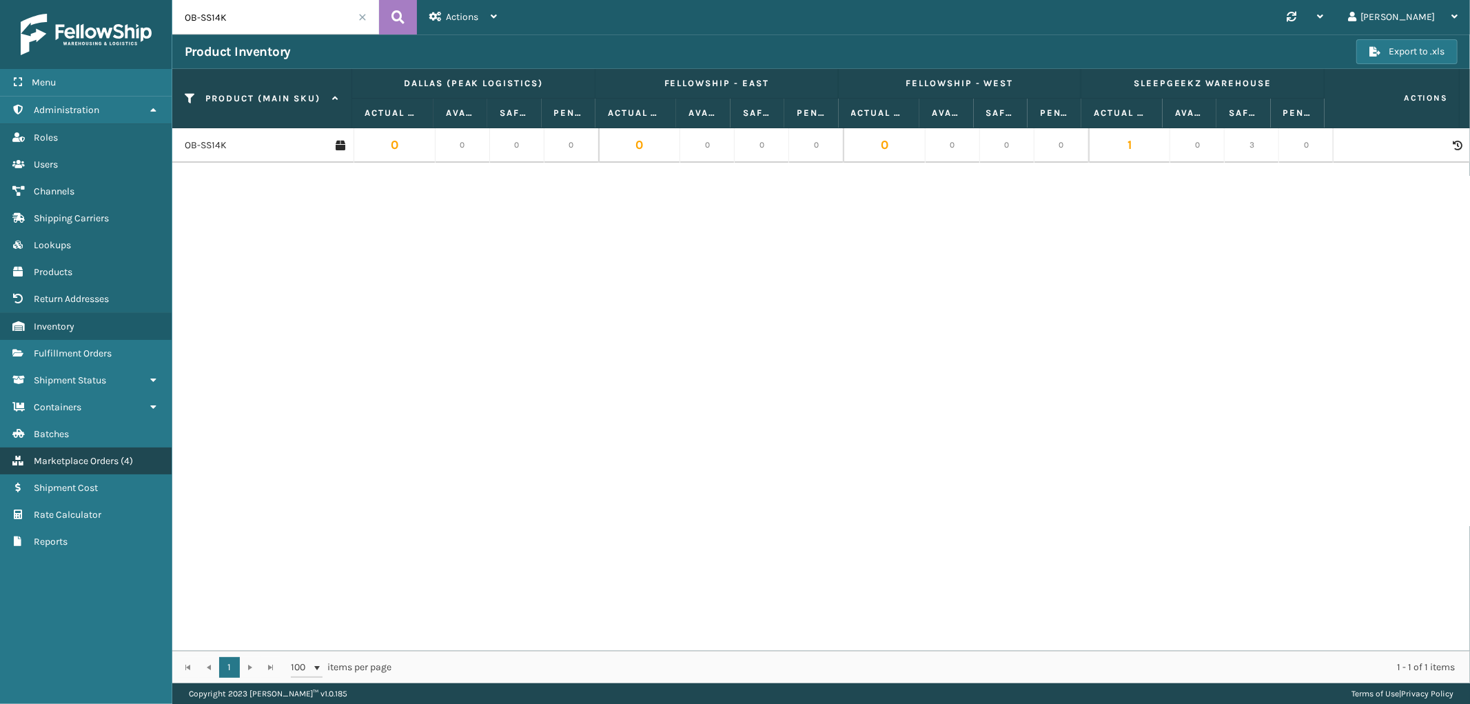
click at [69, 459] on link "Marketplace Orders ( 4 )" at bounding box center [86, 460] width 172 height 27
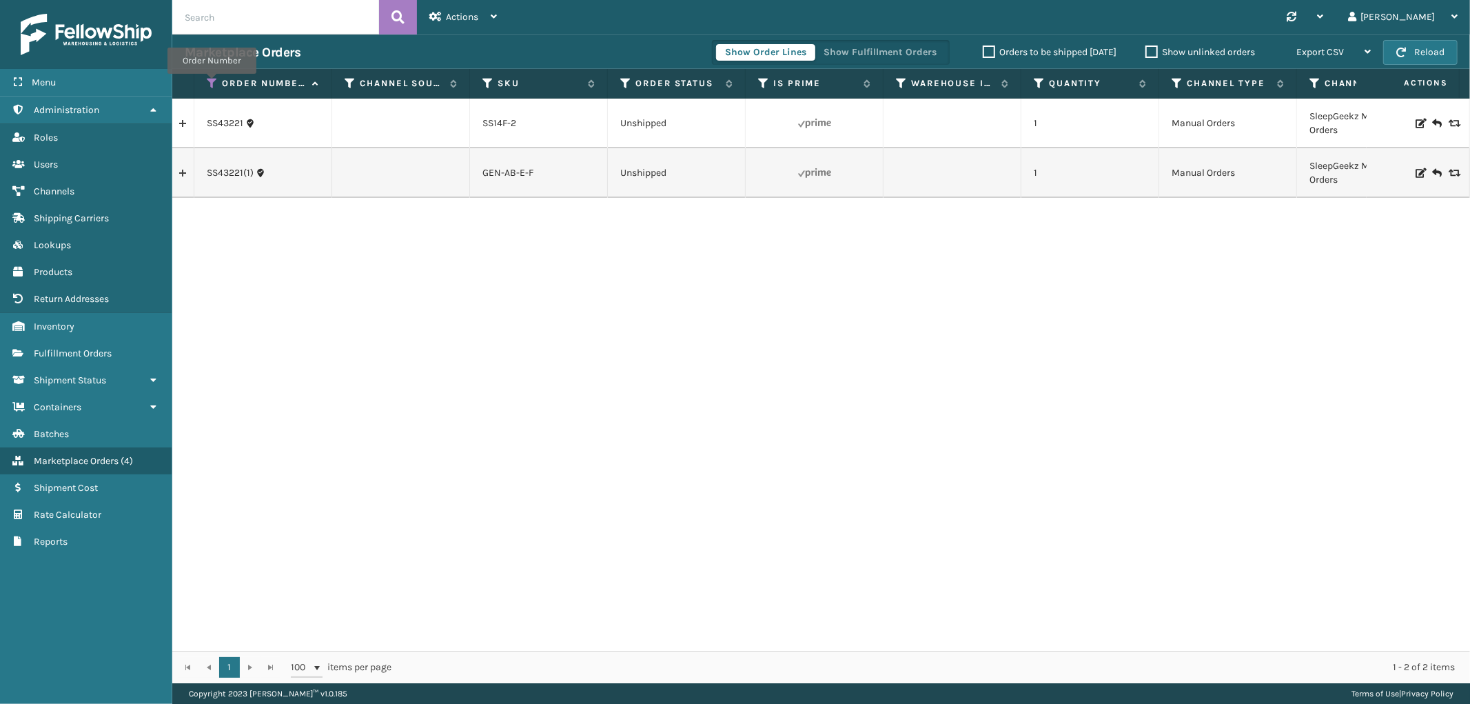
click at [212, 83] on icon at bounding box center [212, 83] width 11 height 12
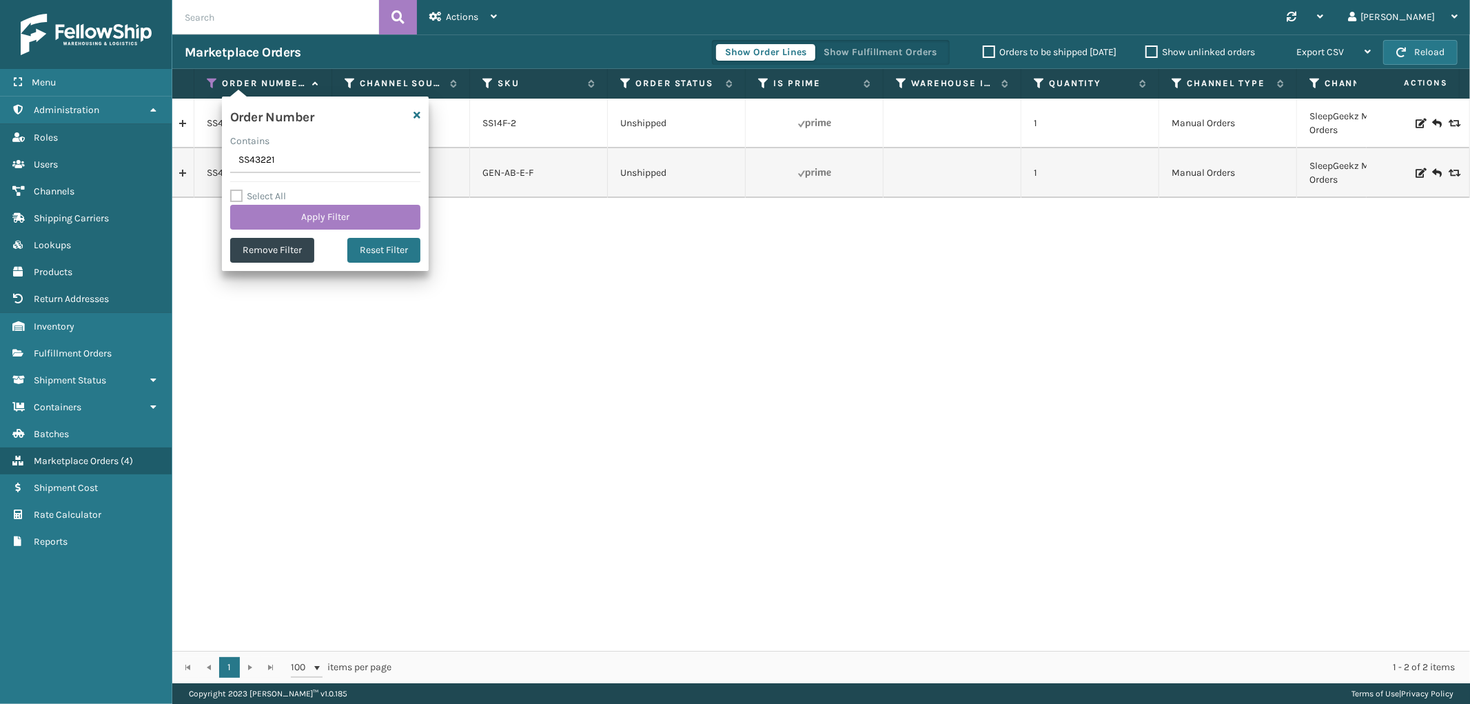
click at [255, 164] on input "SS43221" at bounding box center [325, 160] width 190 height 25
type input "SS43240"
click at [258, 224] on button "Apply Filter" at bounding box center [325, 217] width 190 height 25
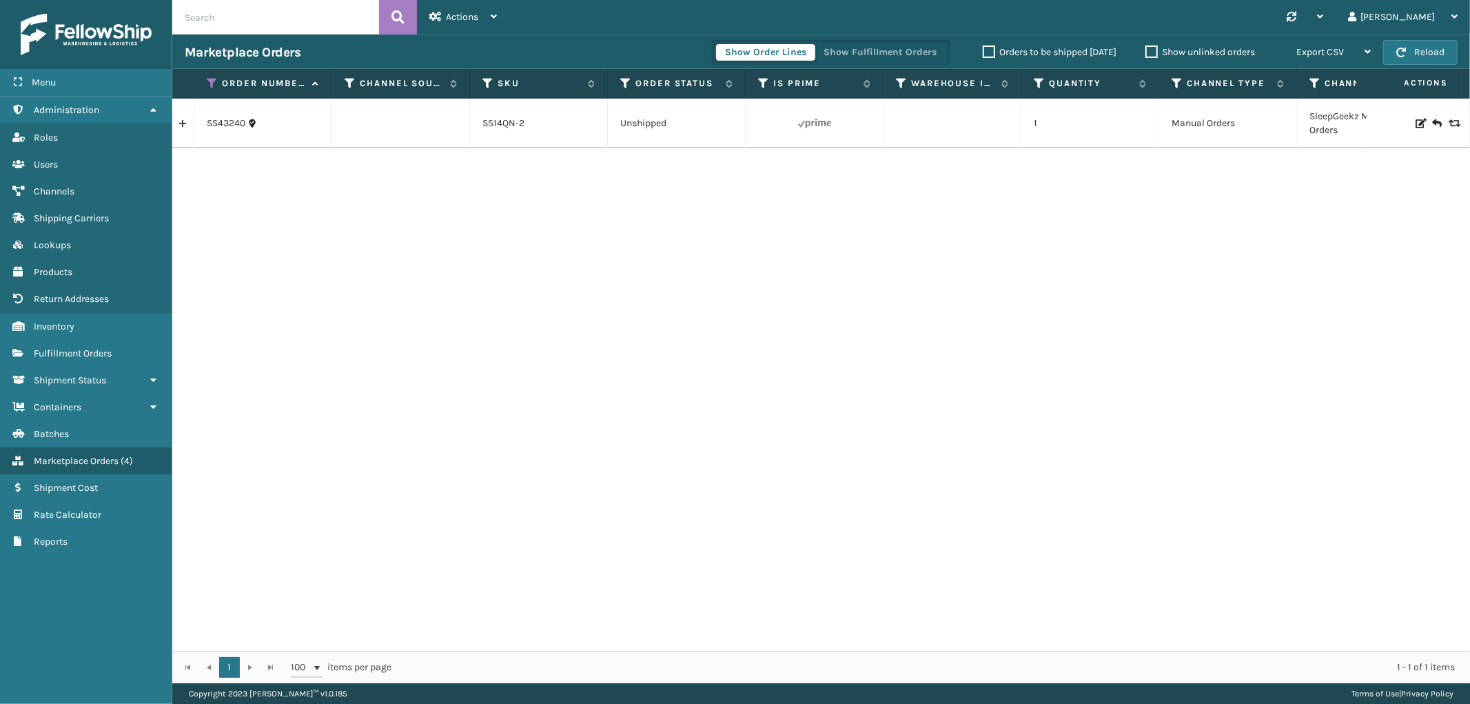
click at [186, 124] on link at bounding box center [182, 123] width 21 height 22
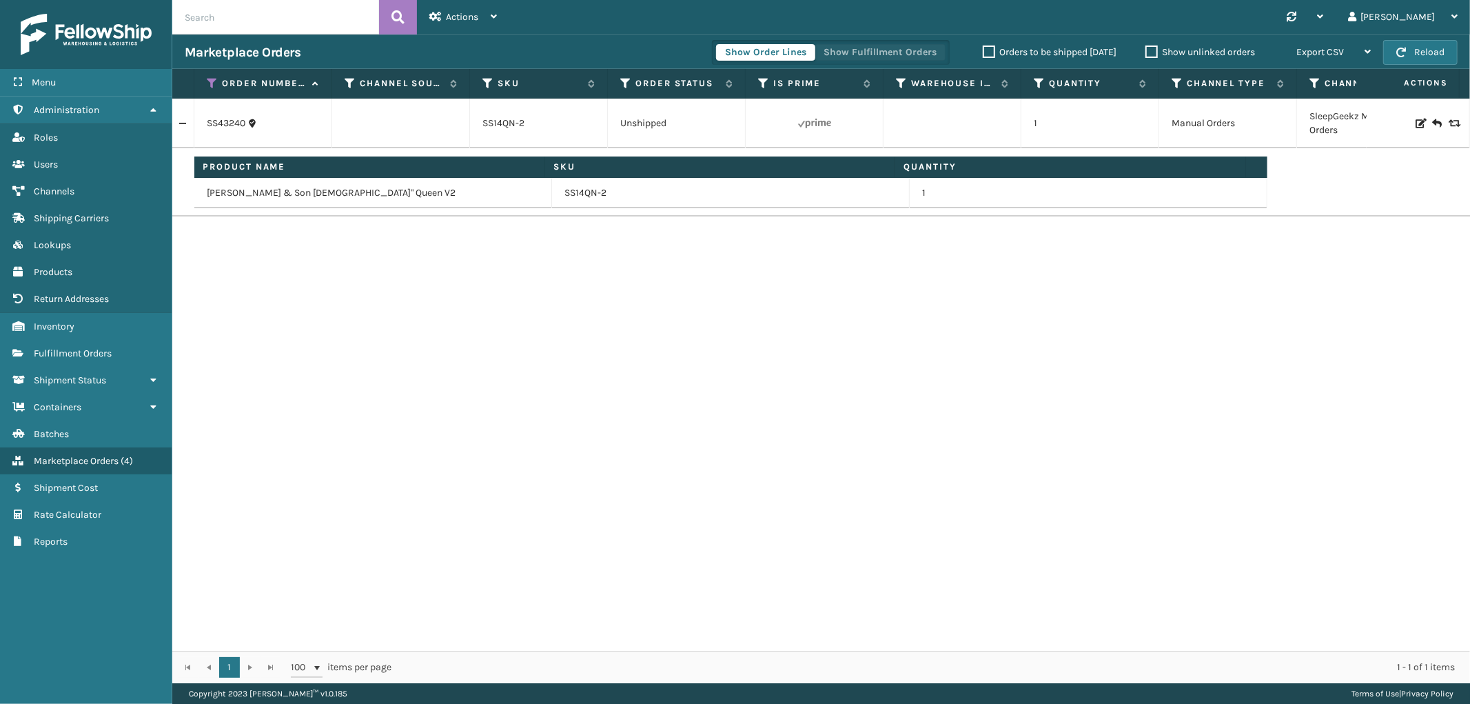
click at [892, 44] on button "Show Fulfillment Orders" at bounding box center [880, 52] width 131 height 17
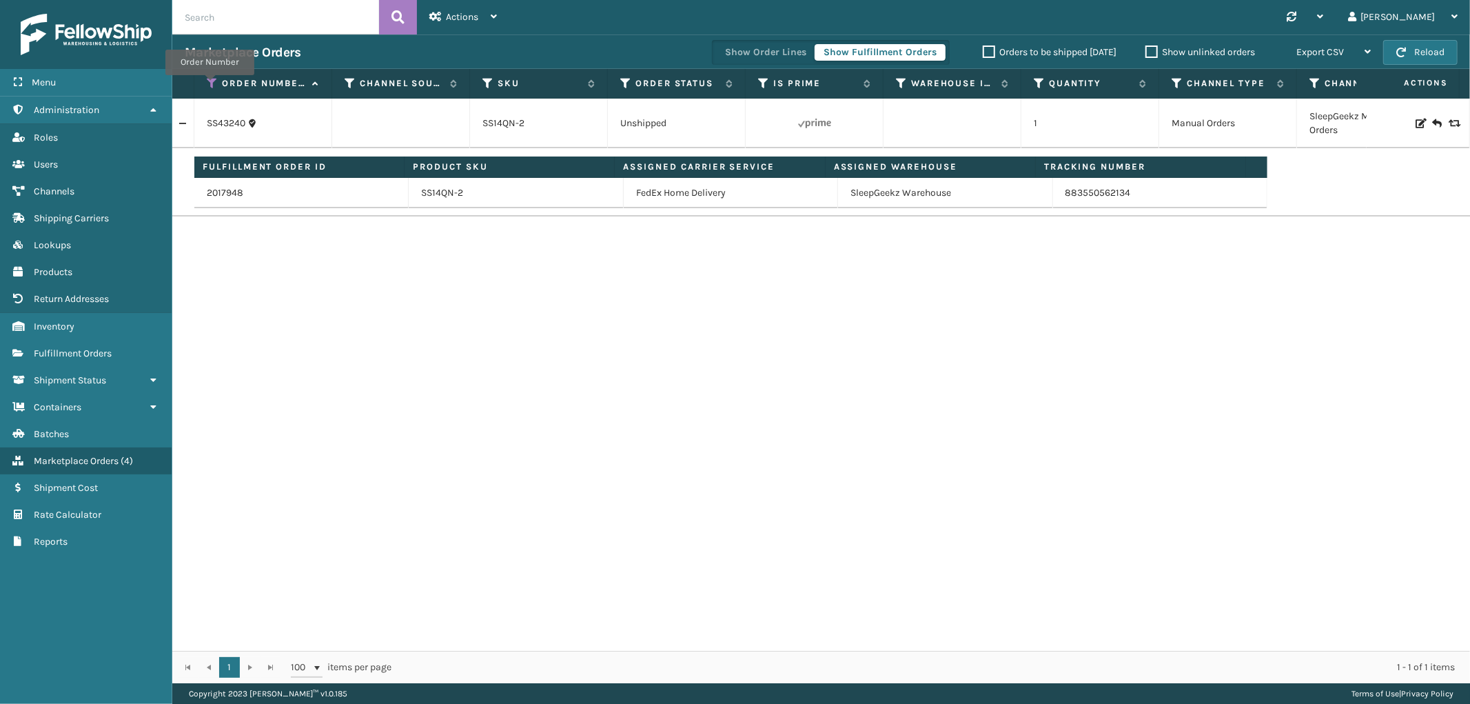
click at [209, 85] on icon at bounding box center [212, 83] width 11 height 12
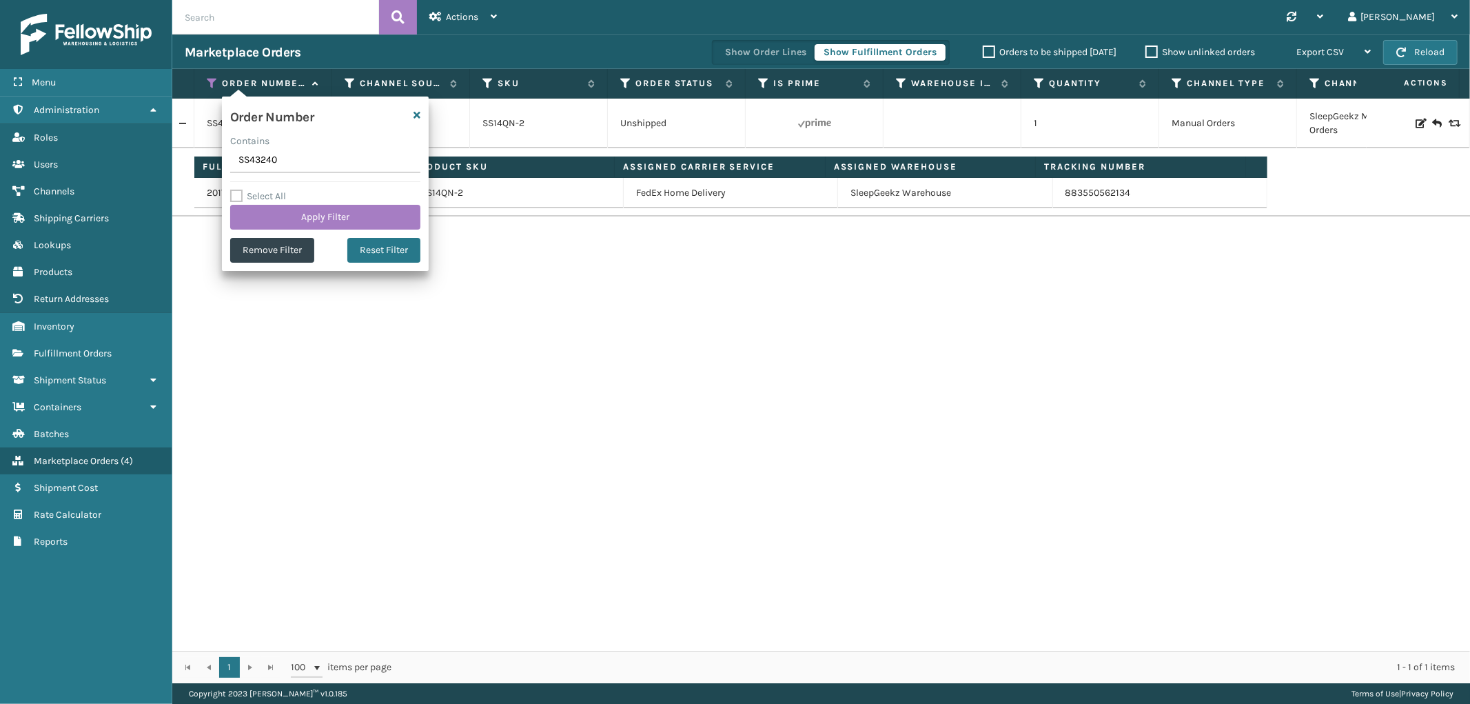
click at [249, 159] on input "SS43240" at bounding box center [325, 160] width 190 height 25
type input "113-1850251-3525843"
click at [267, 216] on button "Apply Filter" at bounding box center [325, 217] width 190 height 25
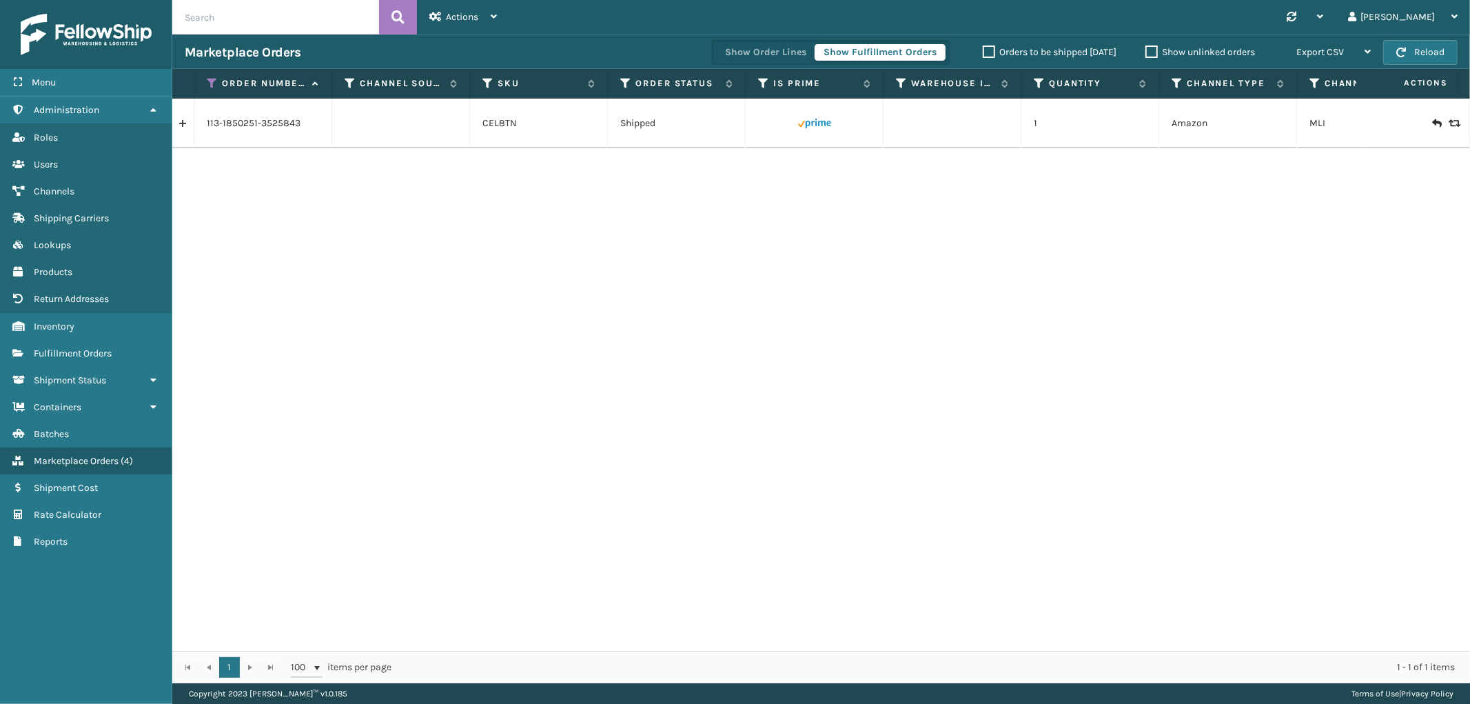
click at [185, 127] on link at bounding box center [182, 123] width 21 height 22
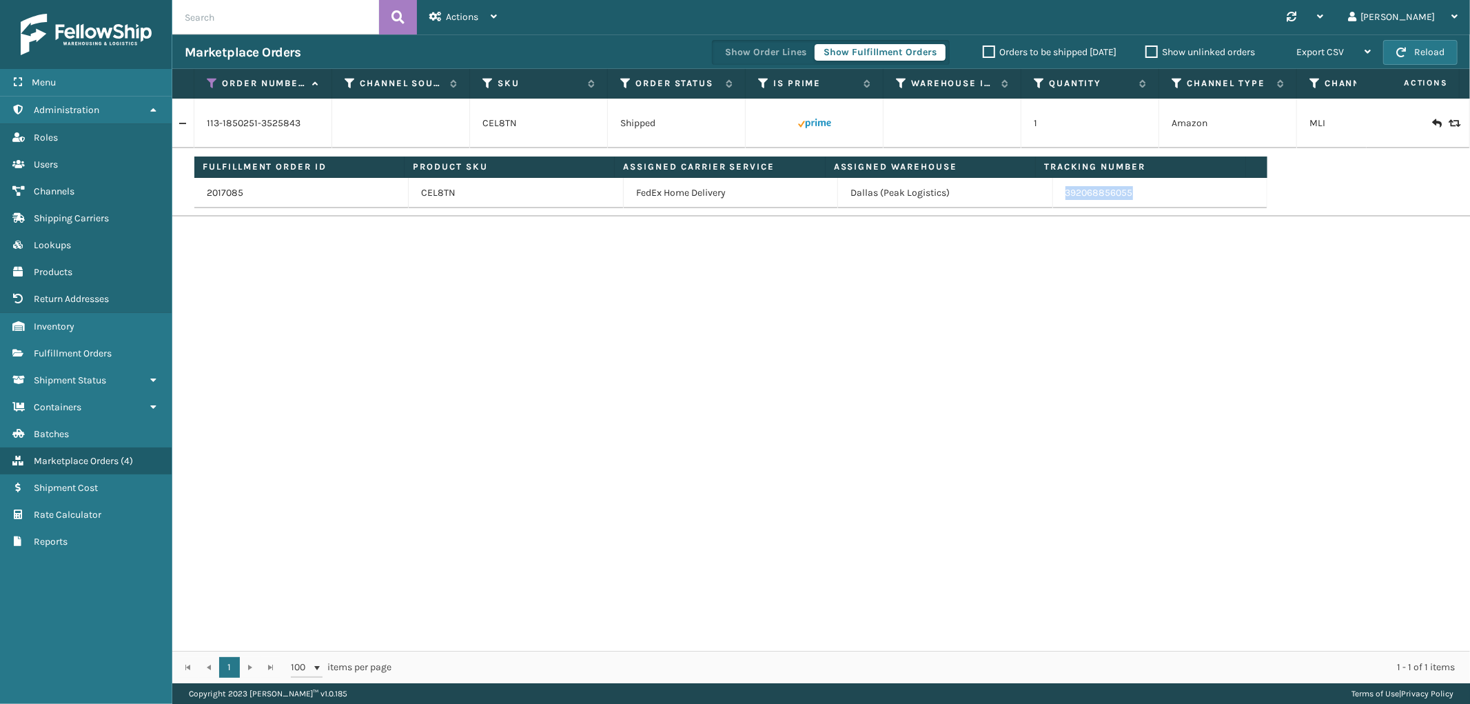
drag, startPoint x: 1149, startPoint y: 205, endPoint x: 1053, endPoint y: 203, distance: 95.8
click at [1053, 203] on td "392068856055" at bounding box center [1160, 193] width 214 height 30
click at [214, 81] on icon at bounding box center [212, 83] width 11 height 12
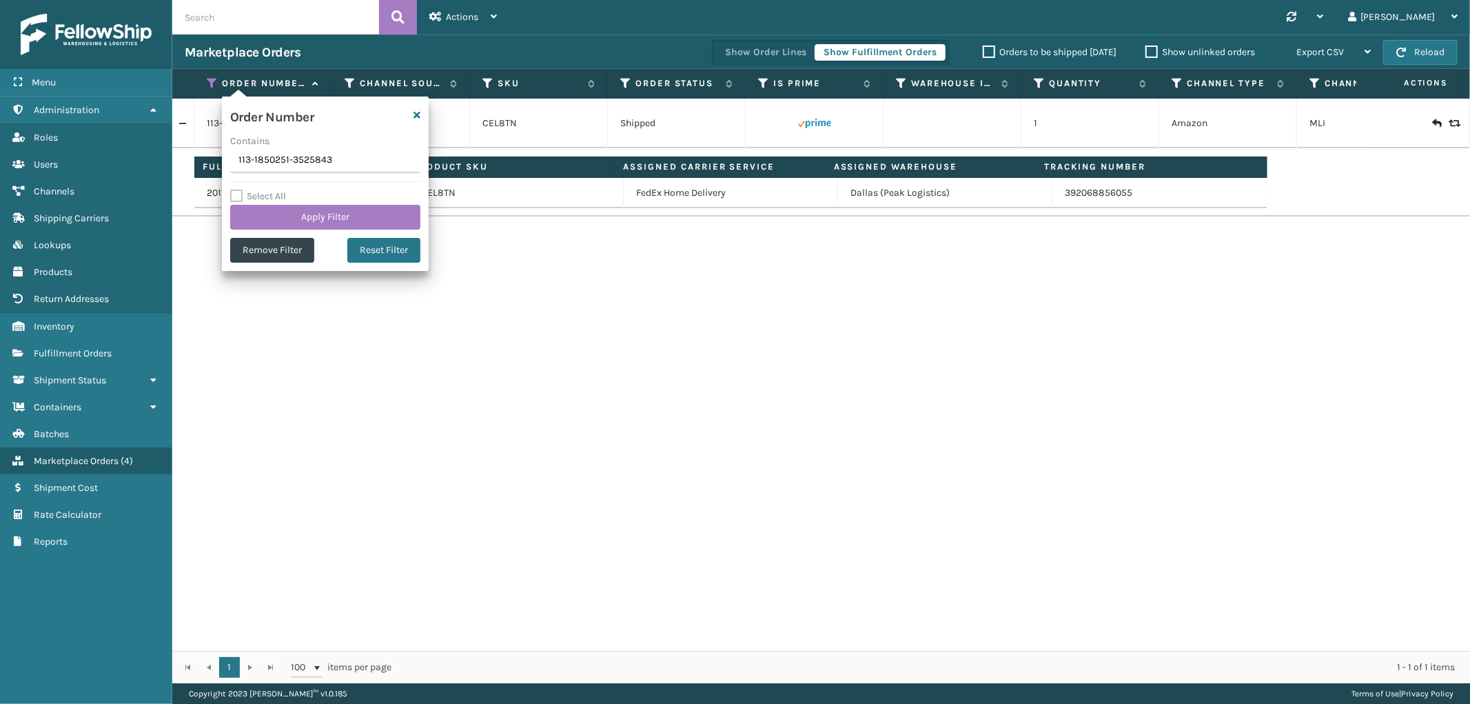
click at [249, 165] on input "113-1850251-3525843" at bounding box center [325, 160] width 190 height 25
type input "114-5438225-0221824"
click at [258, 212] on button "Apply Filter" at bounding box center [325, 217] width 190 height 25
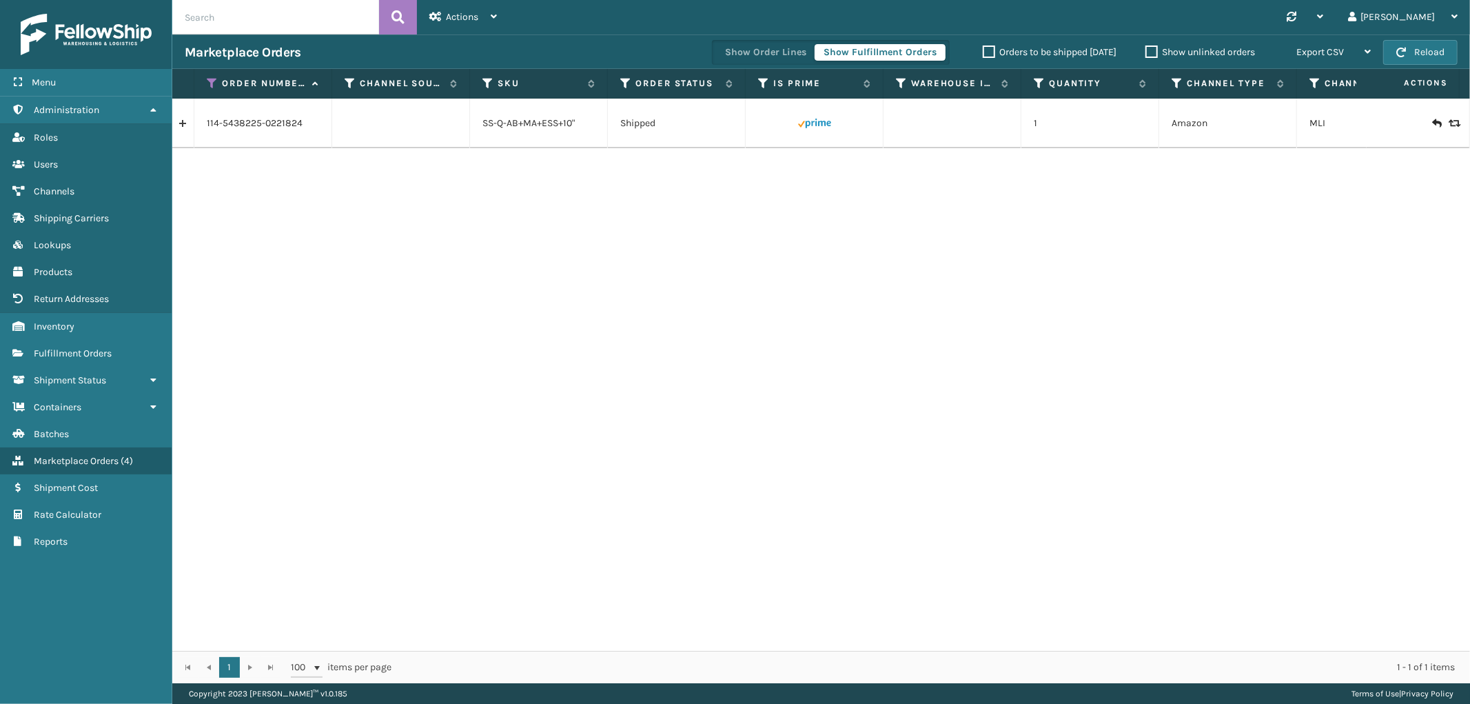
click at [178, 130] on link at bounding box center [182, 123] width 21 height 22
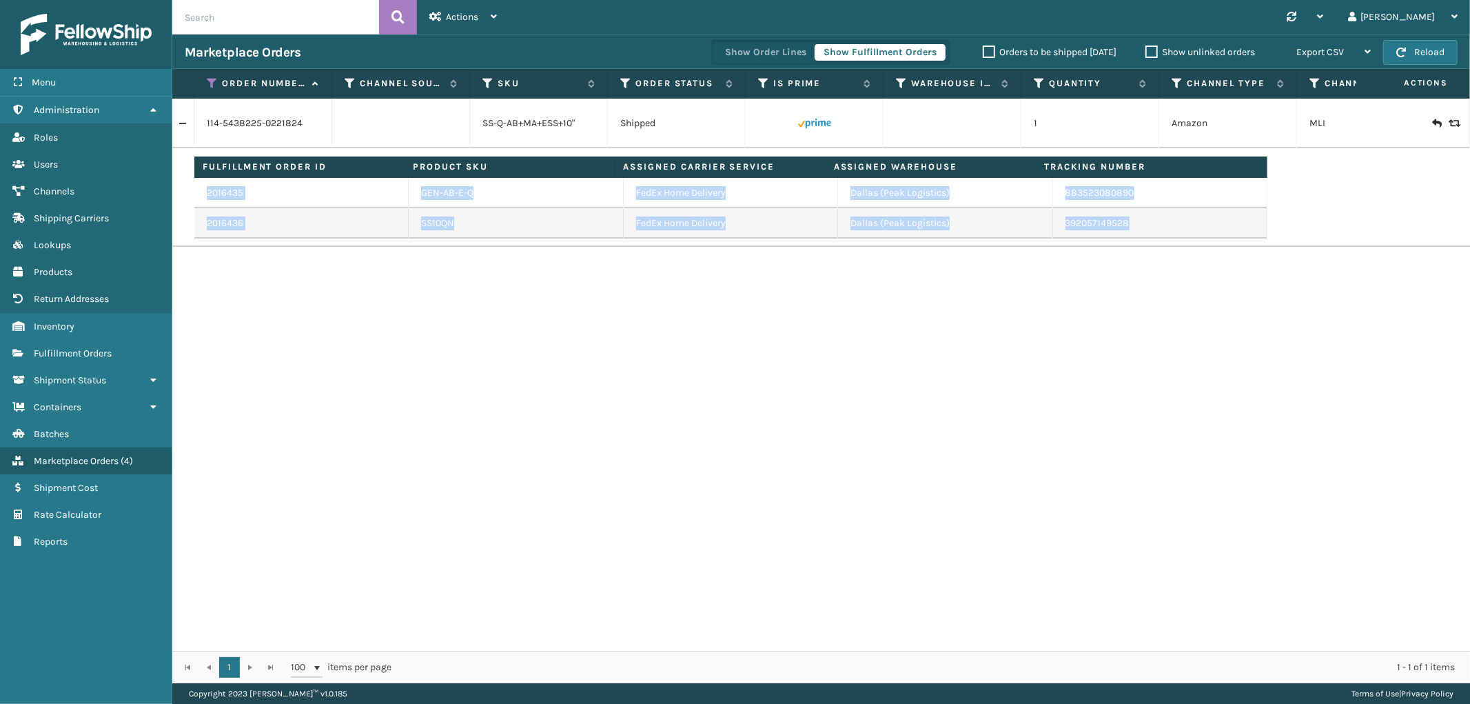
drag, startPoint x: 1128, startPoint y: 224, endPoint x: 1045, endPoint y: 238, distance: 84.0
click at [1045, 238] on td "Fulfillment Order ID Product SKU Assigned Carrier Service Assigned Warehouse Tr…" at bounding box center [866, 197] width 1344 height 99
drag, startPoint x: 1142, startPoint y: 197, endPoint x: 1052, endPoint y: 205, distance: 90.6
click at [1053, 205] on td "883523080890" at bounding box center [1160, 193] width 214 height 30
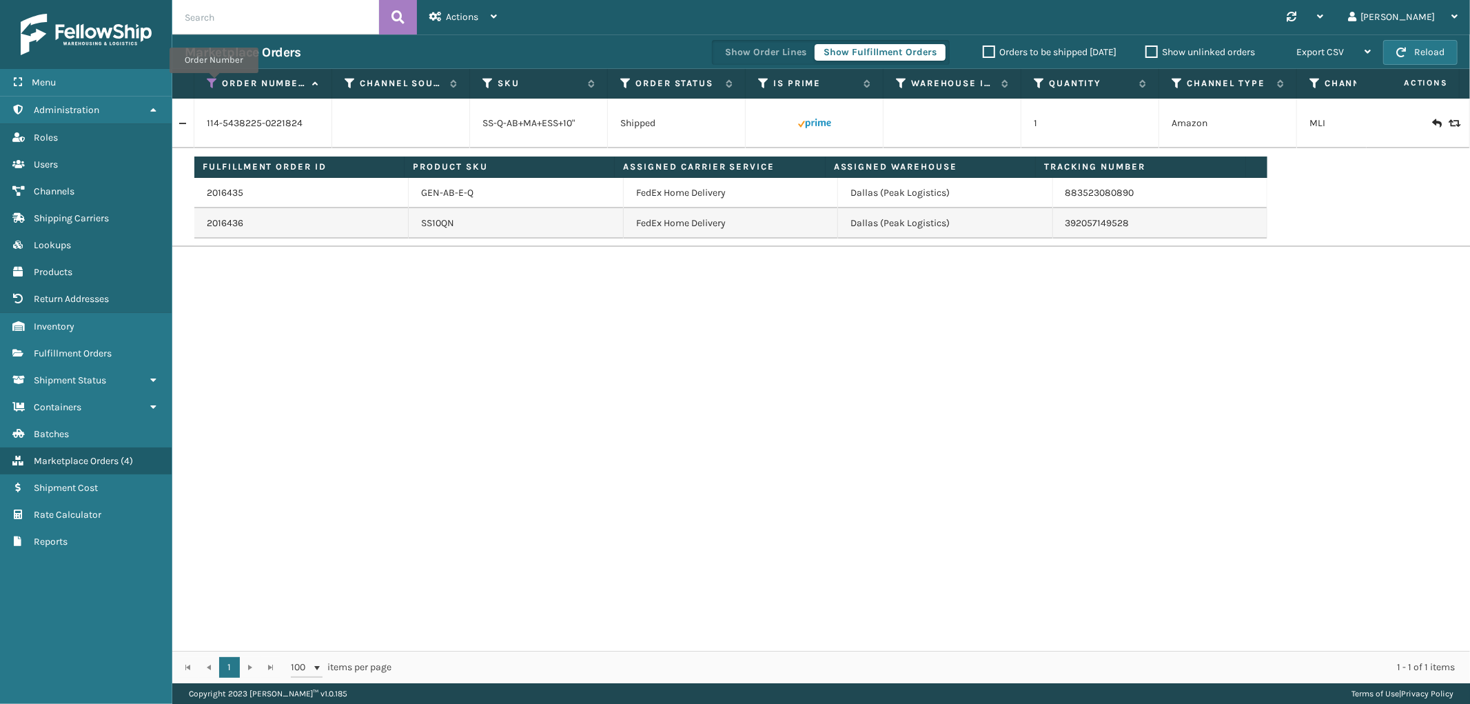
click at [212, 85] on icon at bounding box center [212, 83] width 11 height 12
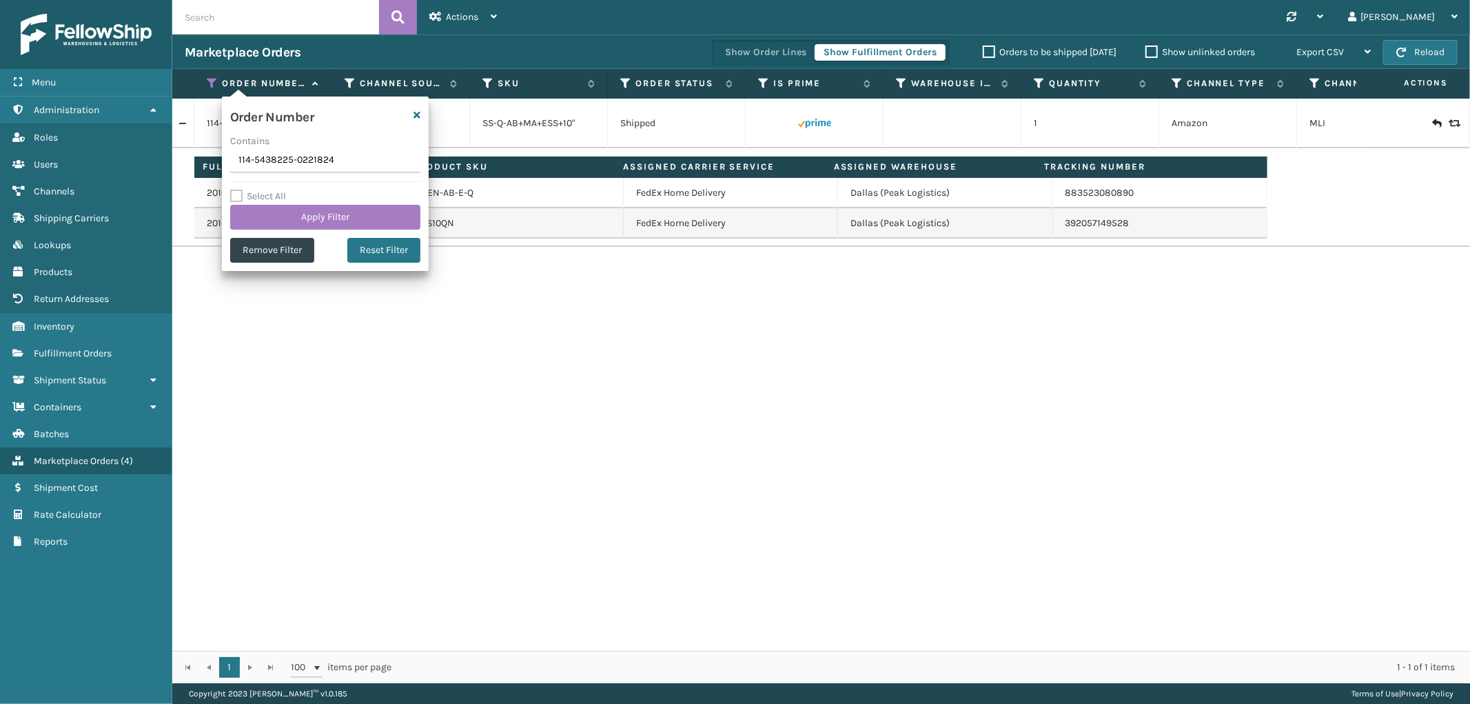
click at [260, 155] on input "114-5438225-0221824" at bounding box center [325, 160] width 190 height 25
type input "114-5156410-9457802"
click at [269, 212] on button "Apply Filter" at bounding box center [325, 217] width 190 height 25
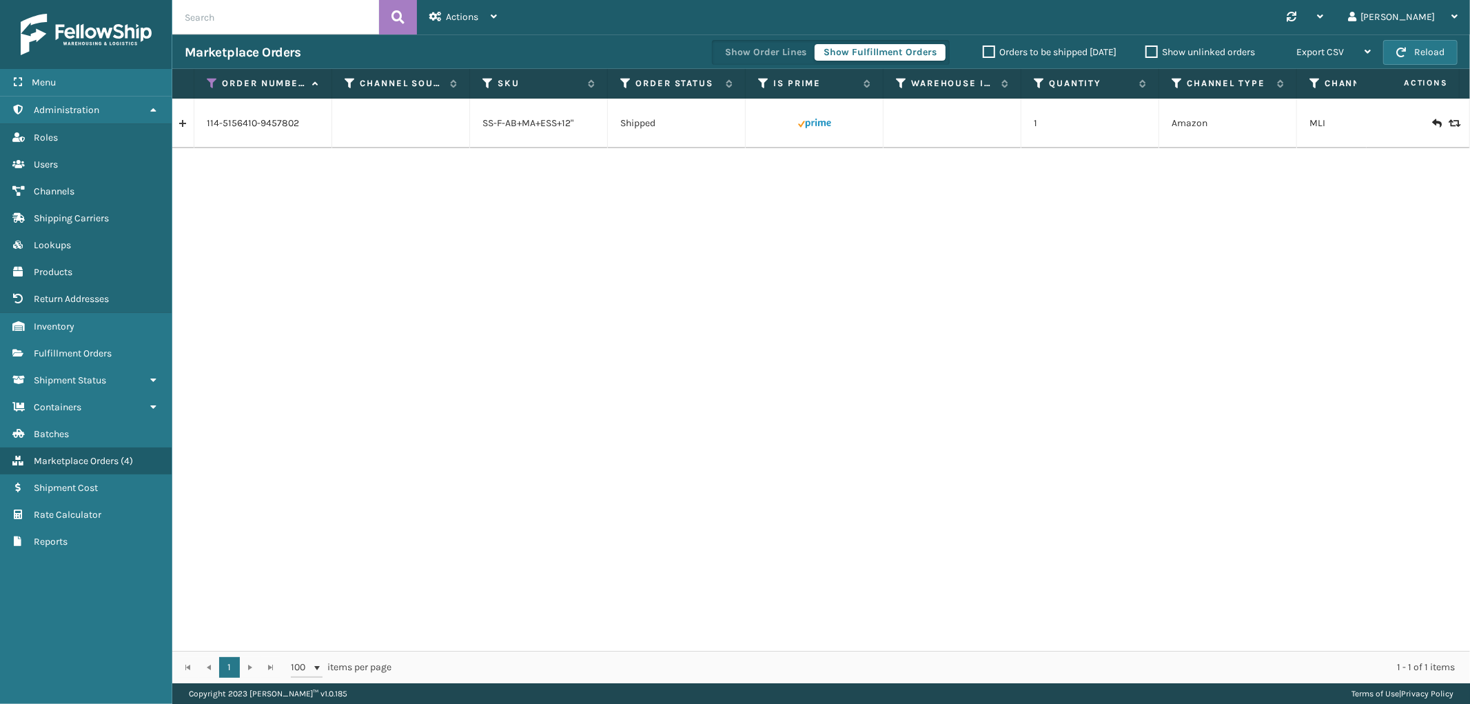
click at [178, 128] on link at bounding box center [182, 123] width 21 height 22
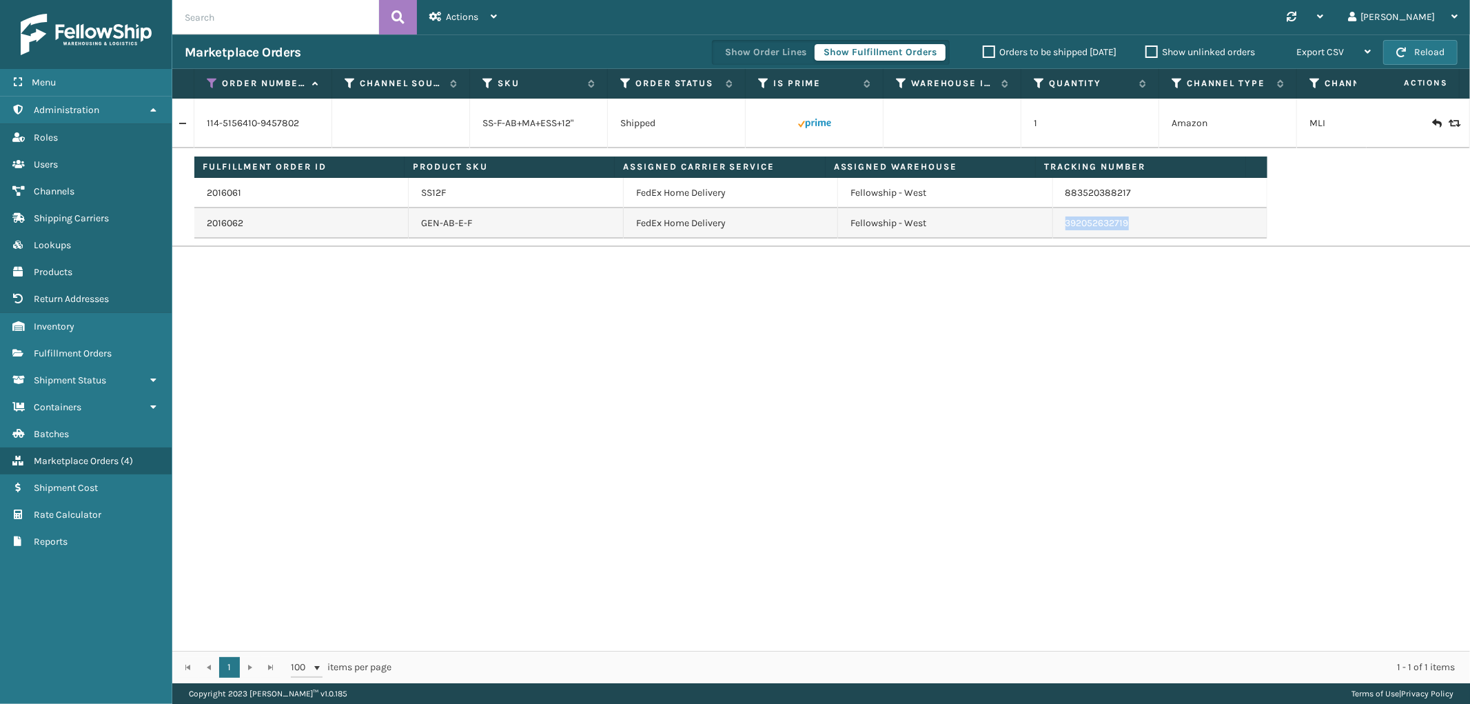
drag, startPoint x: 1129, startPoint y: 228, endPoint x: 1045, endPoint y: 236, distance: 83.7
click at [1053, 236] on td "392052632719" at bounding box center [1160, 223] width 214 height 30
drag, startPoint x: 1135, startPoint y: 194, endPoint x: 1052, endPoint y: 202, distance: 83.0
click at [1053, 202] on td "883520388217" at bounding box center [1160, 193] width 214 height 30
click at [212, 81] on icon at bounding box center [212, 83] width 11 height 12
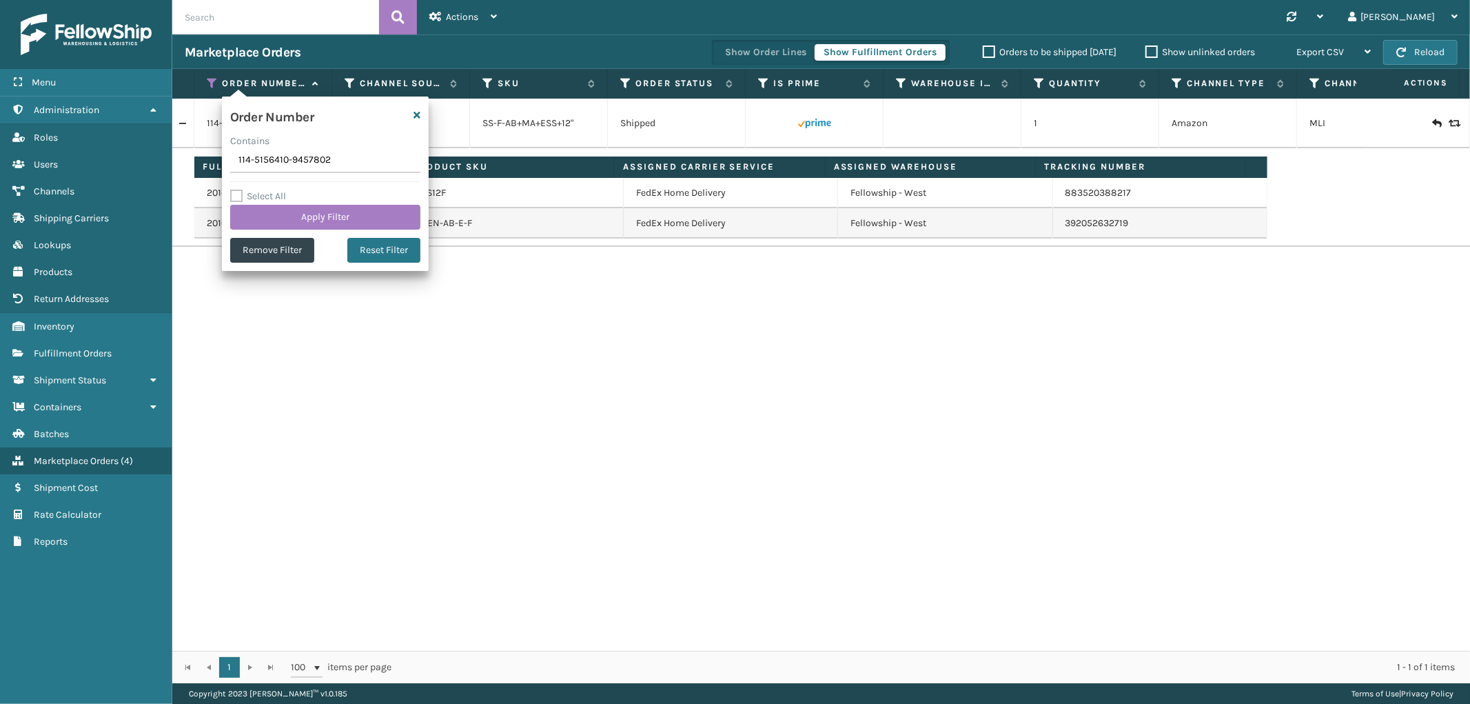
click at [285, 156] on input "114-5156410-9457802" at bounding box center [325, 160] width 190 height 25
type input "114-2920667-6874629"
click at [283, 211] on button "Apply Filter" at bounding box center [325, 217] width 190 height 25
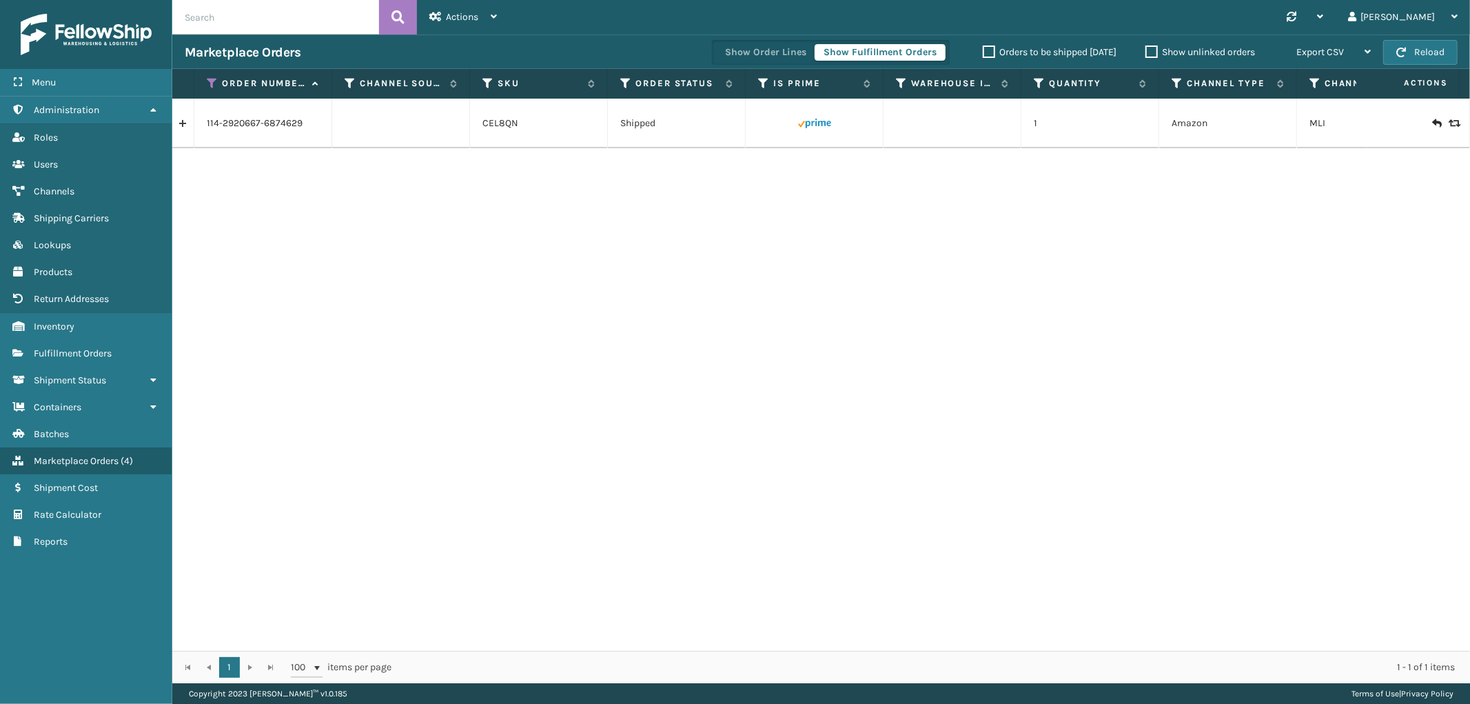
click at [188, 125] on link at bounding box center [182, 123] width 21 height 22
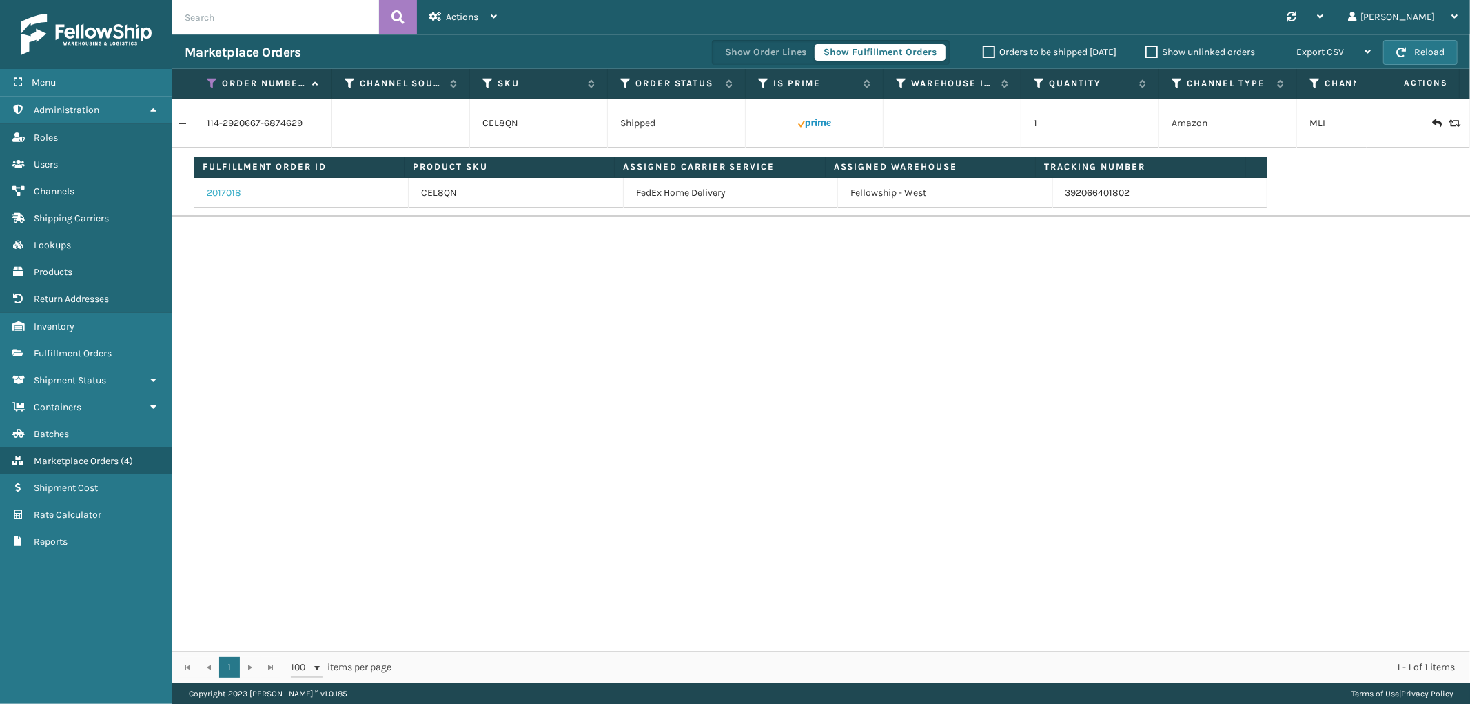
click at [230, 193] on link "2017018" at bounding box center [224, 193] width 34 height 14
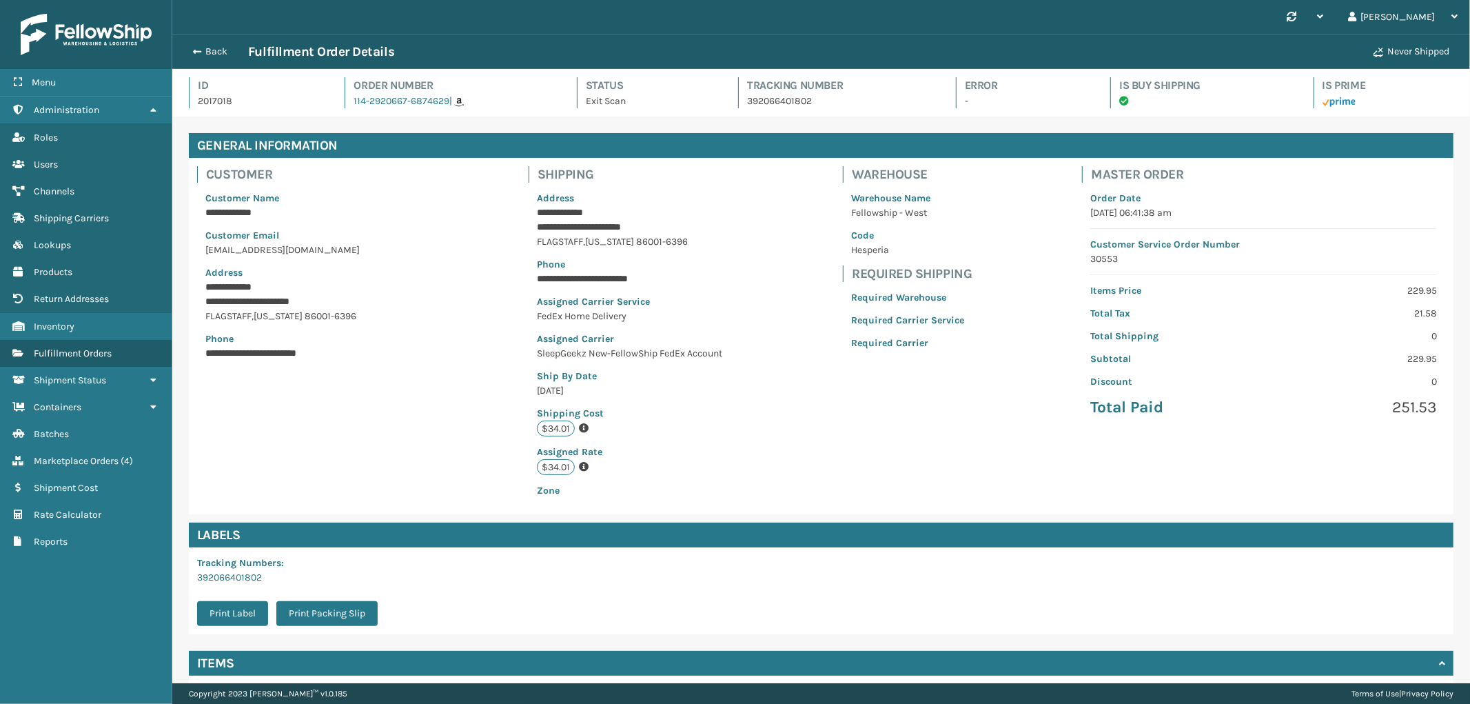
scroll to position [32, 1298]
click at [752, 96] on p "392066401802" at bounding box center [838, 101] width 183 height 14
click at [223, 46] on button "Back" at bounding box center [216, 51] width 63 height 12
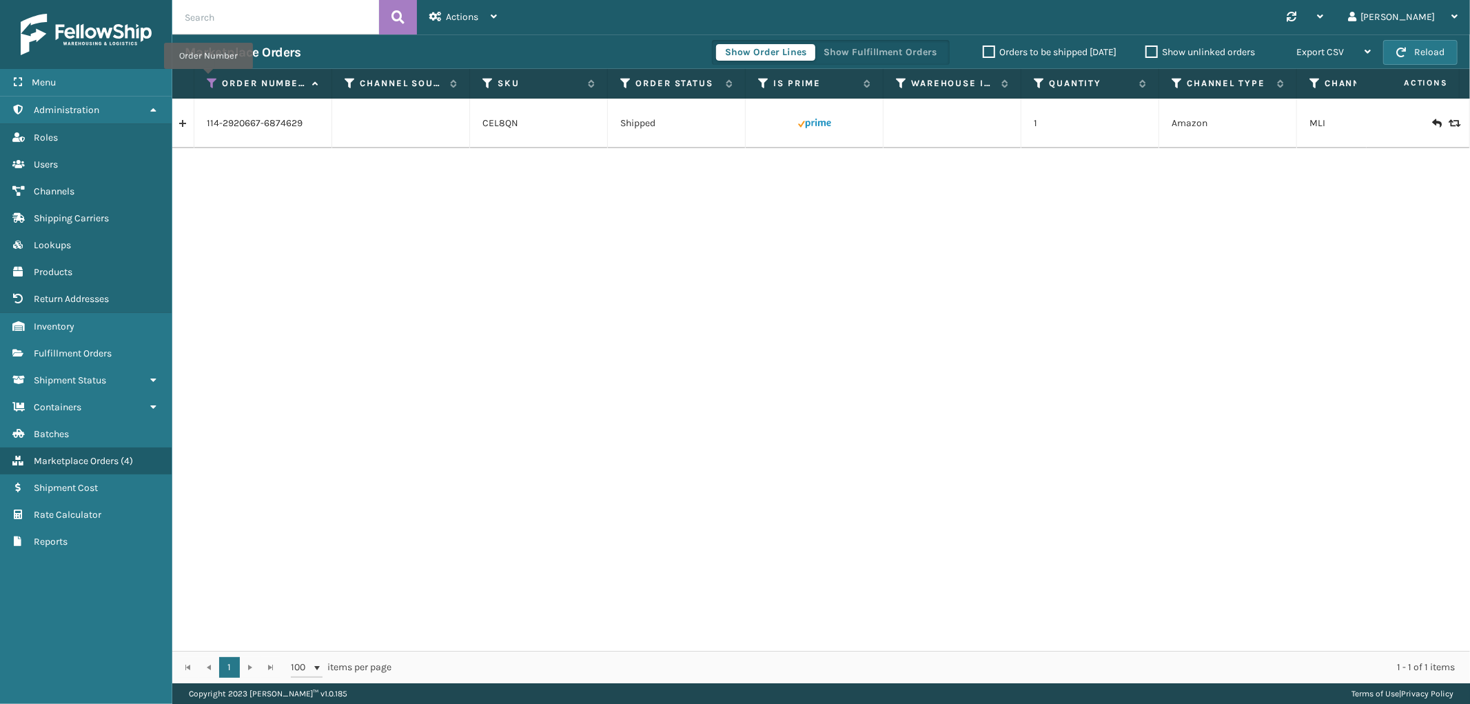
drag, startPoint x: 208, startPoint y: 79, endPoint x: 212, endPoint y: 105, distance: 27.2
click at [208, 79] on icon at bounding box center [212, 83] width 11 height 12
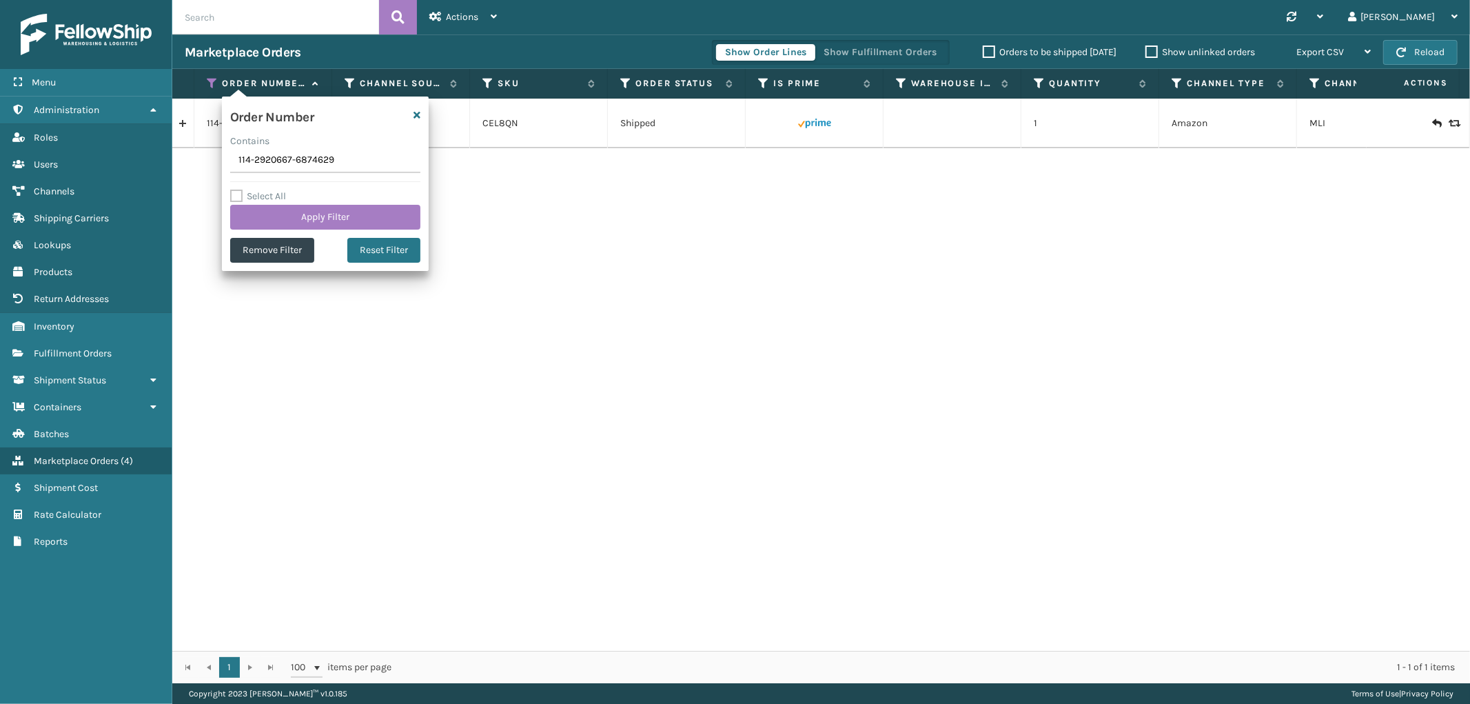
click at [246, 160] on input "114-2920667-6874629" at bounding box center [325, 160] width 190 height 25
type input "111-5368080-0649859"
click at [249, 209] on button "Apply Filter" at bounding box center [325, 217] width 190 height 25
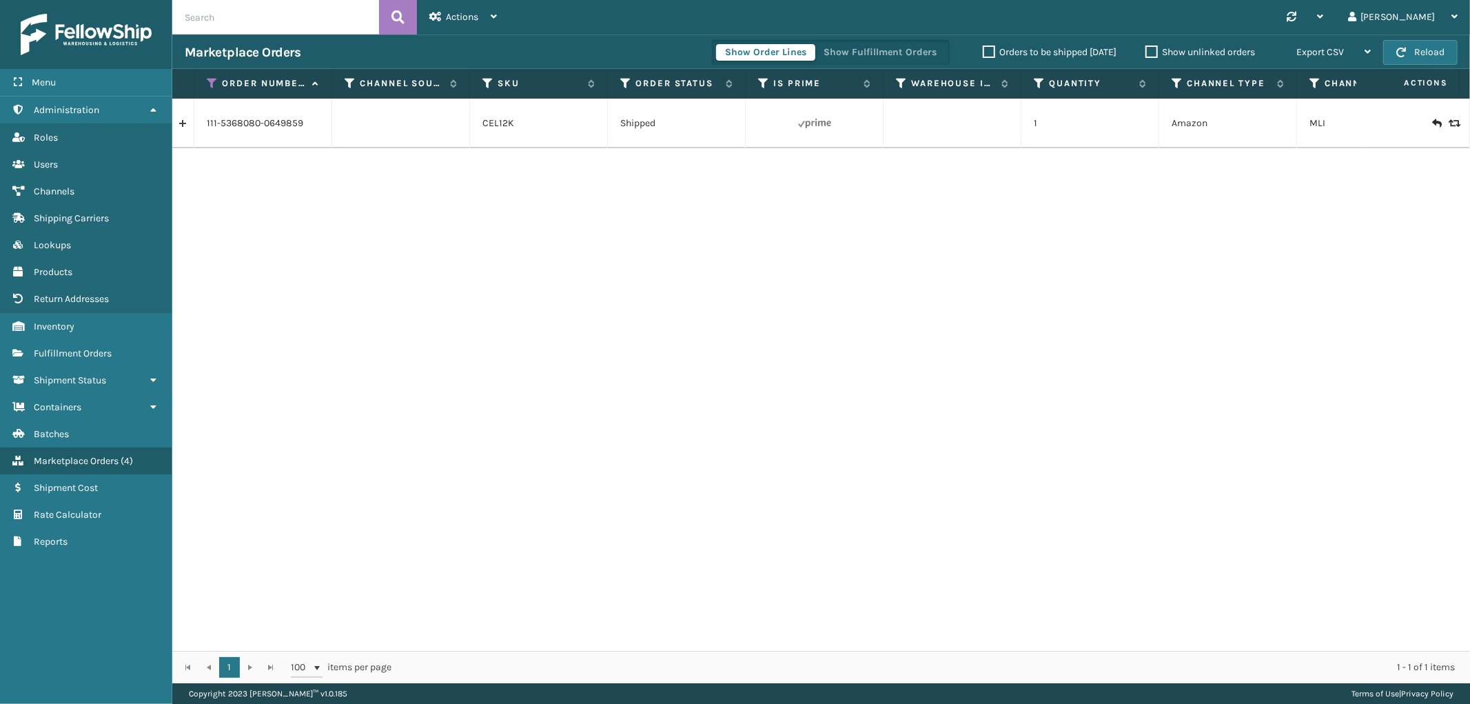
click at [183, 124] on link at bounding box center [182, 123] width 21 height 22
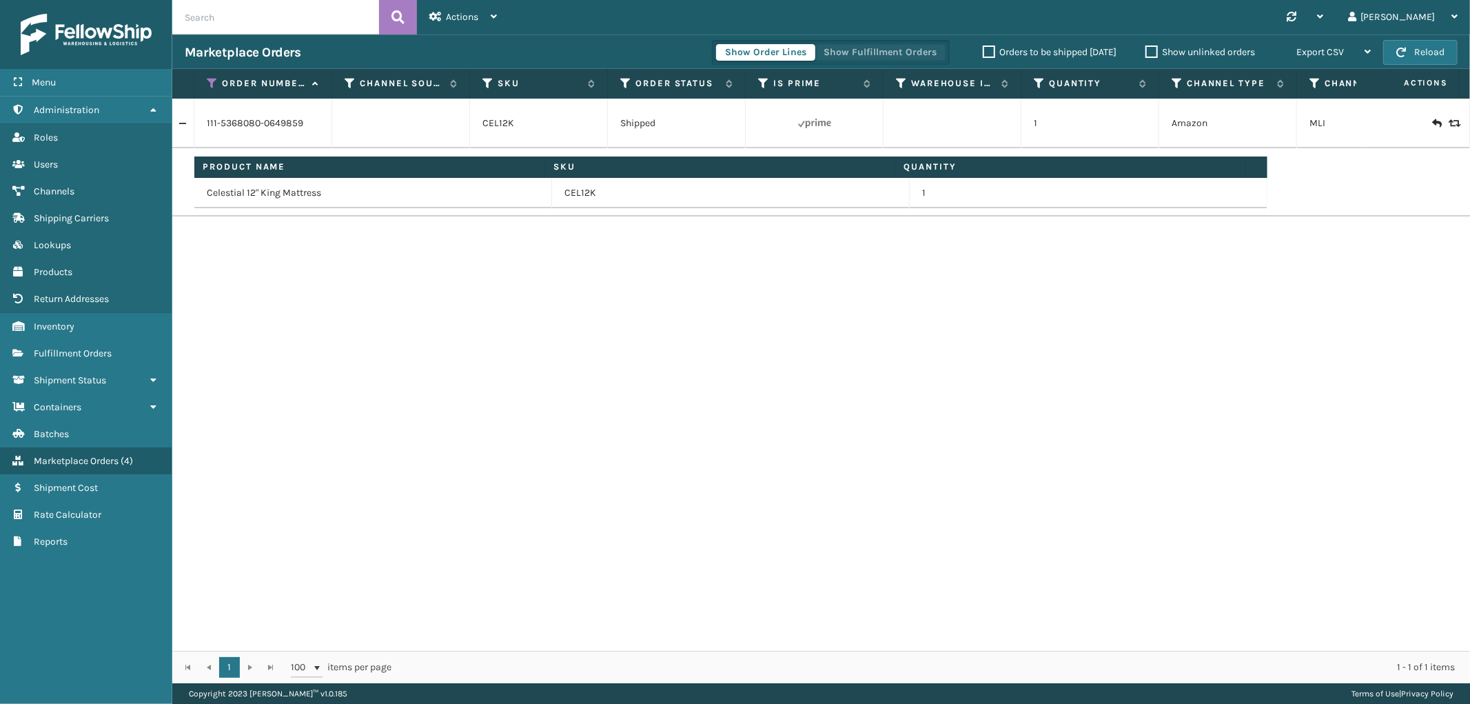
click at [861, 53] on button "Show Fulfillment Orders" at bounding box center [880, 52] width 131 height 17
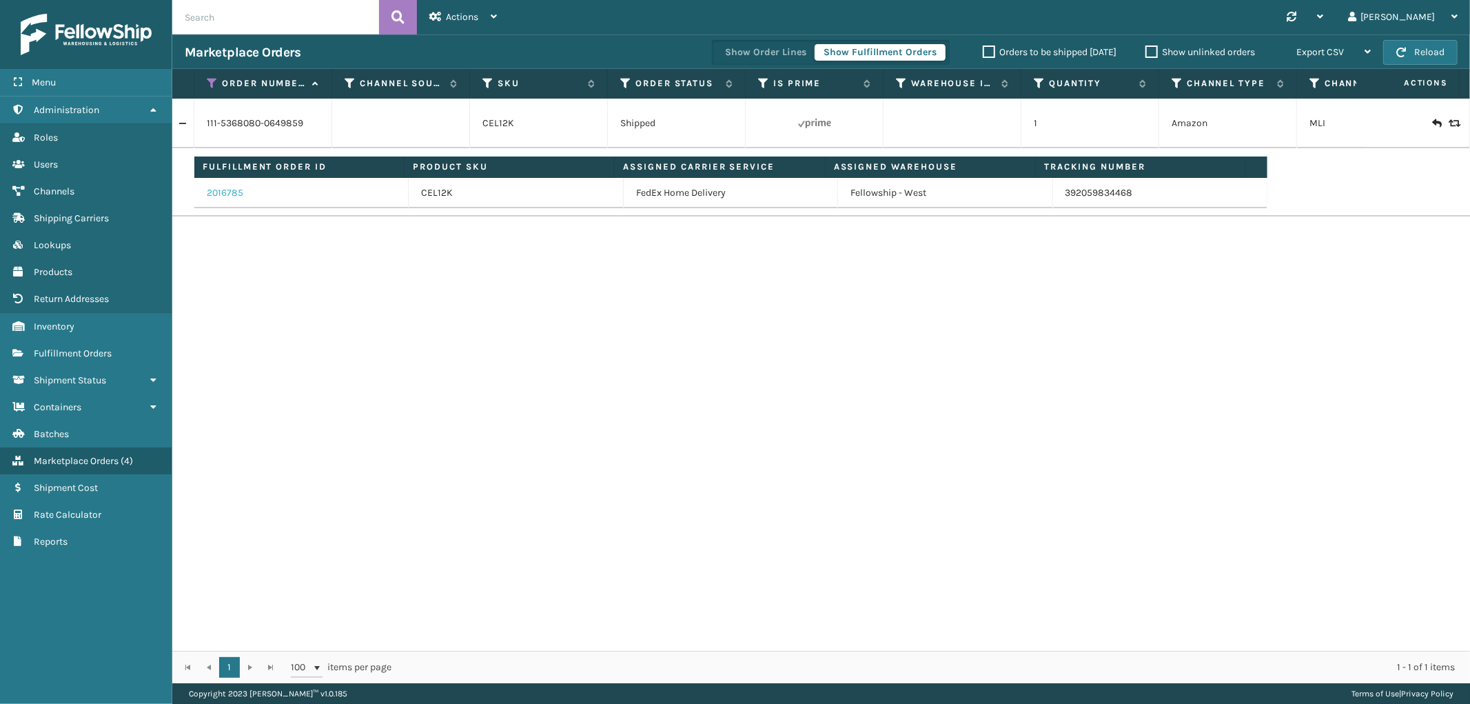
click at [209, 191] on link "2016785" at bounding box center [225, 193] width 37 height 14
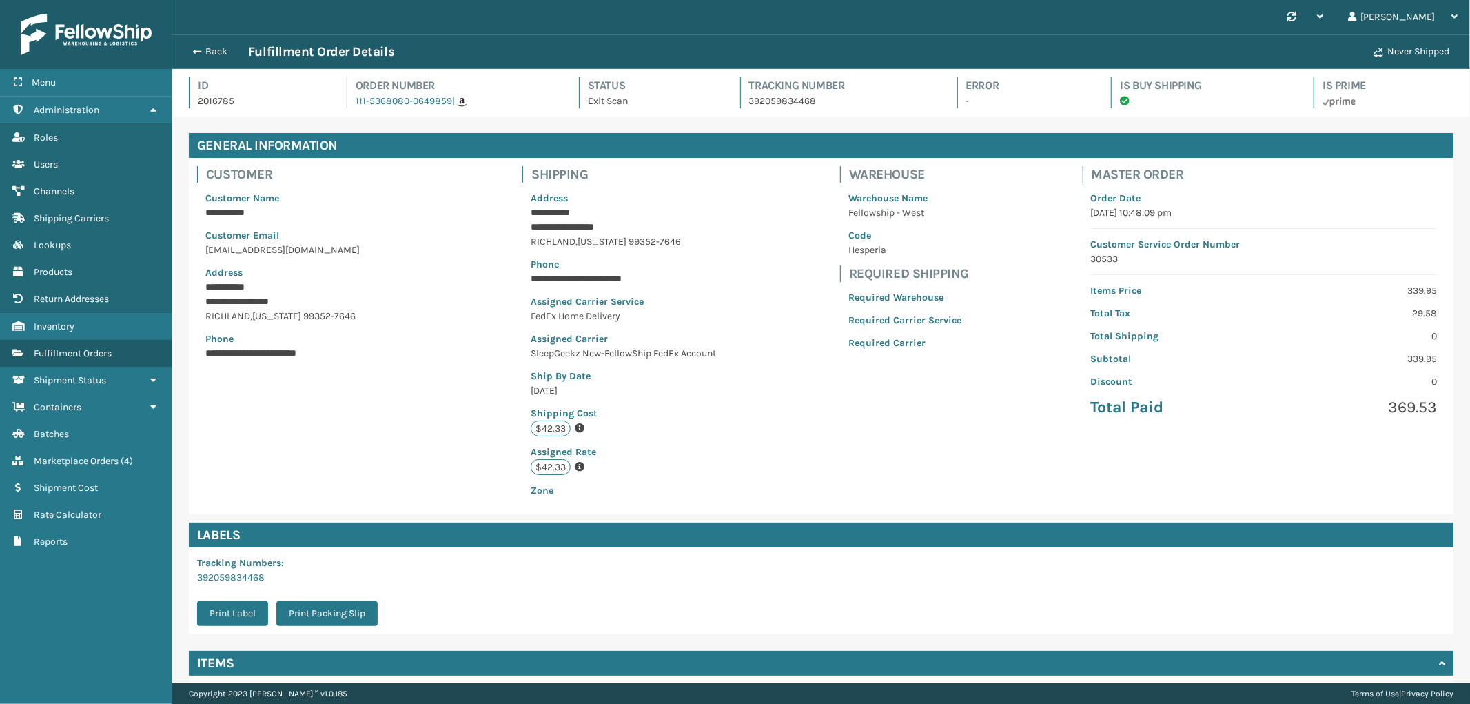
scroll to position [32, 1298]
click at [790, 95] on p "392059834468" at bounding box center [840, 101] width 183 height 14
click at [210, 53] on button "Back" at bounding box center [216, 51] width 63 height 12
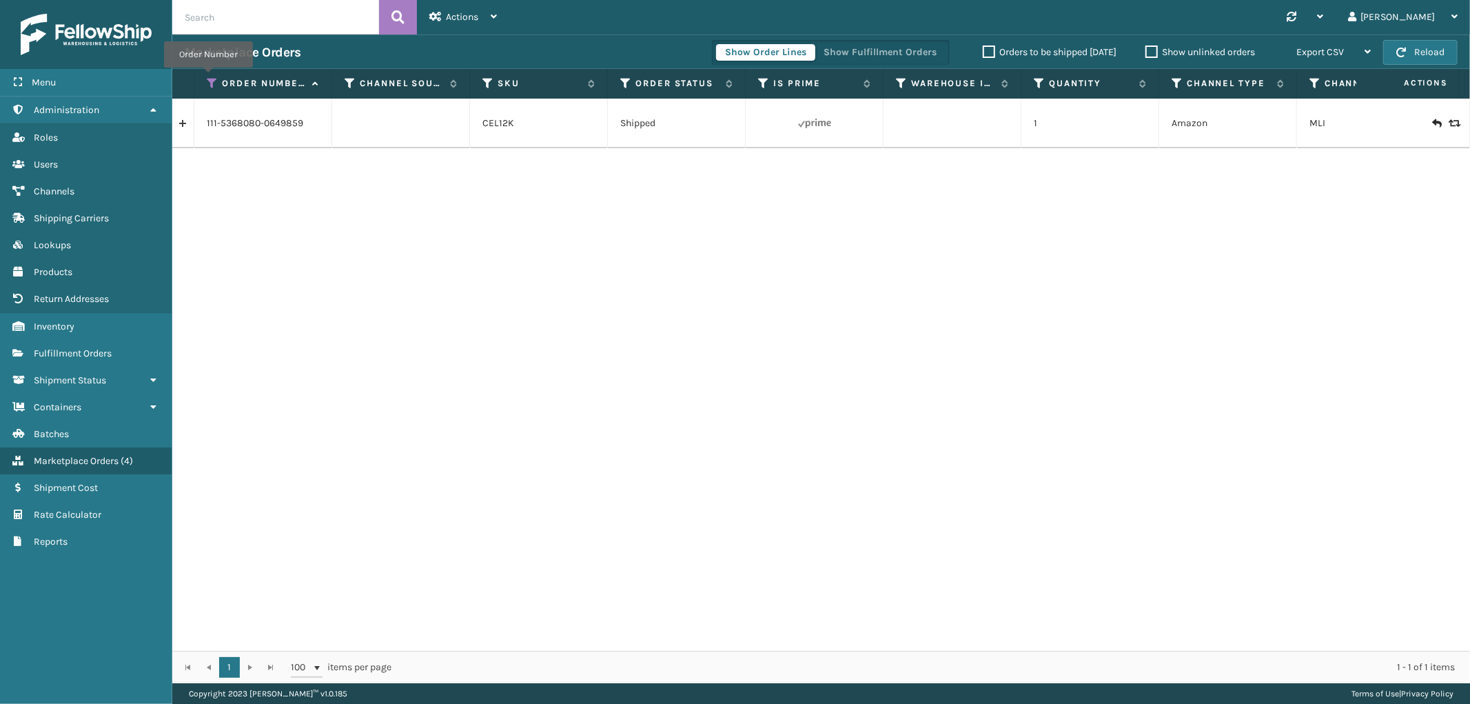
click at [208, 77] on icon at bounding box center [212, 83] width 11 height 12
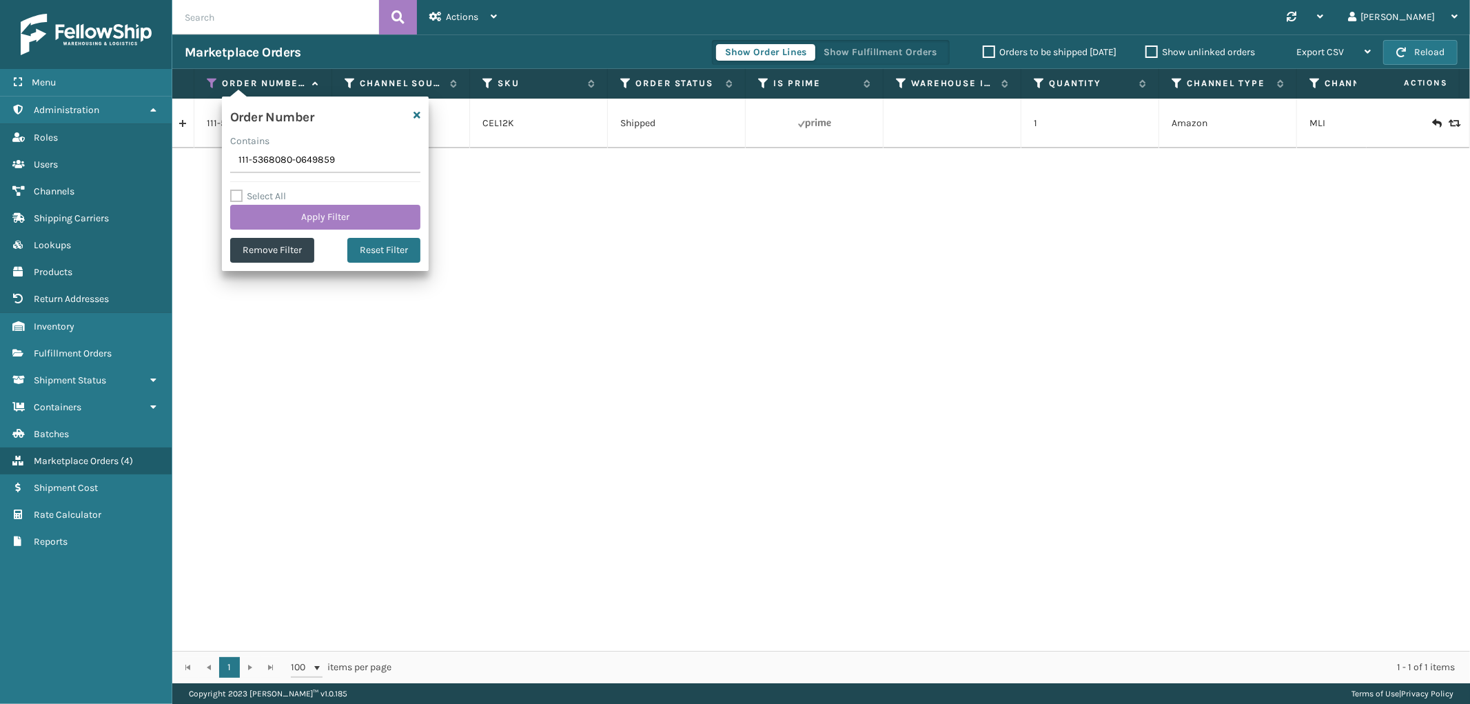
click at [264, 161] on input "111-5368080-0649859" at bounding box center [325, 160] width 190 height 25
type input "113-9178008-2615413"
click at [263, 214] on button "Apply Filter" at bounding box center [325, 217] width 190 height 25
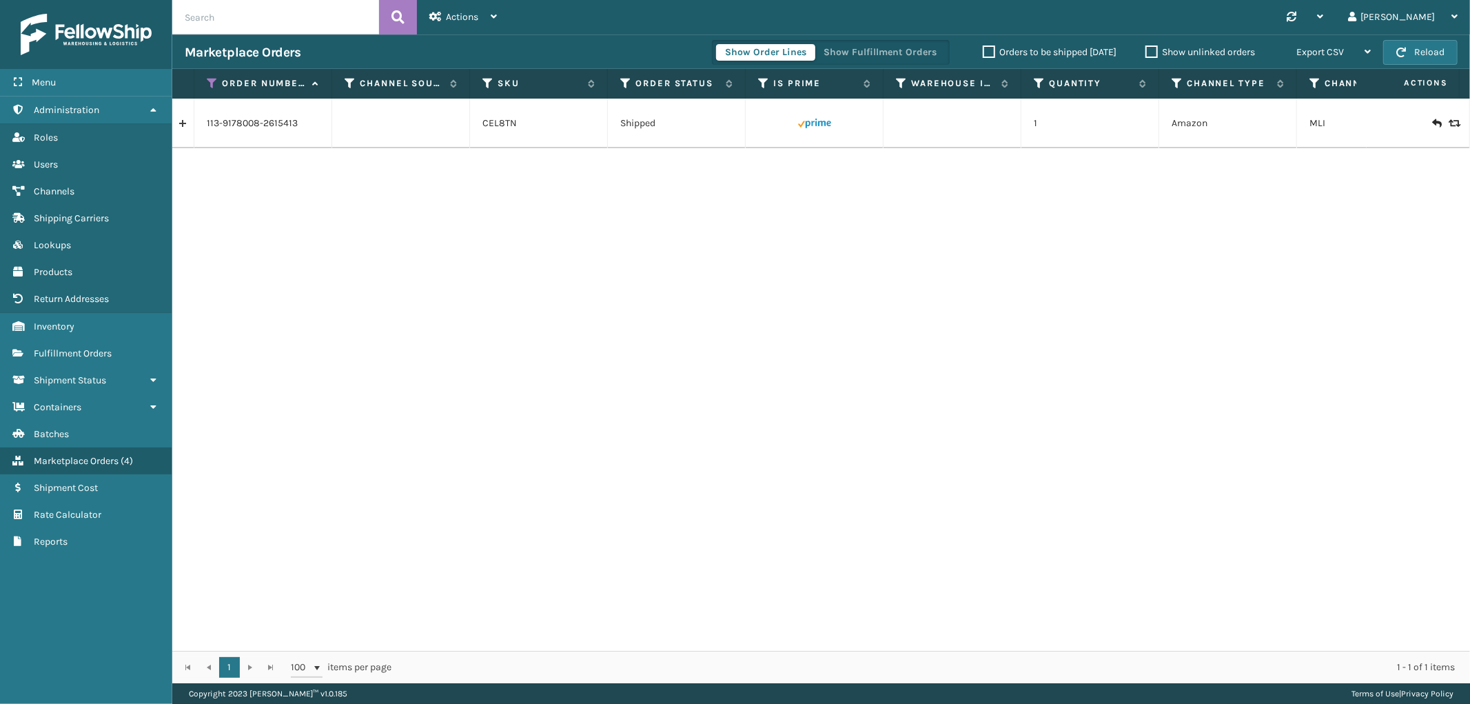
click at [189, 121] on link at bounding box center [182, 123] width 21 height 22
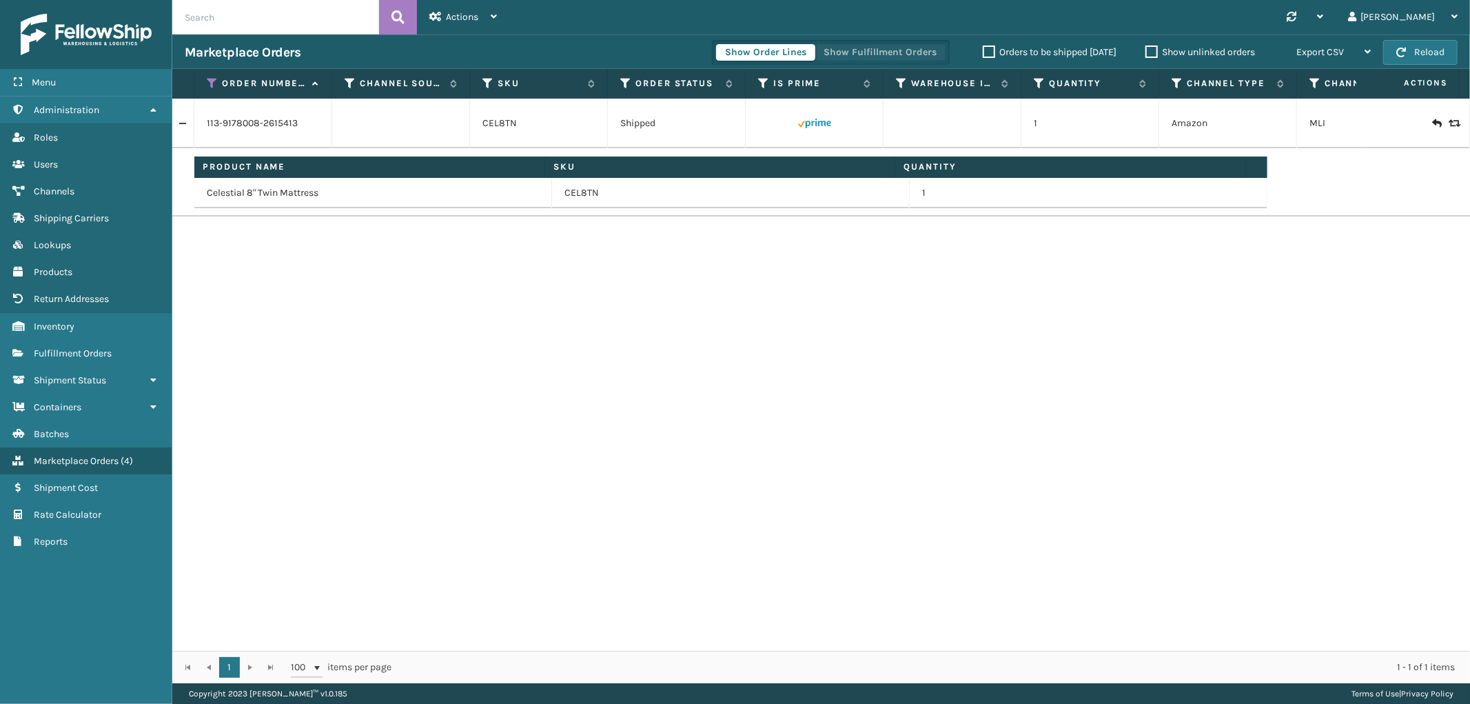
click at [883, 53] on button "Show Fulfillment Orders" at bounding box center [880, 52] width 131 height 17
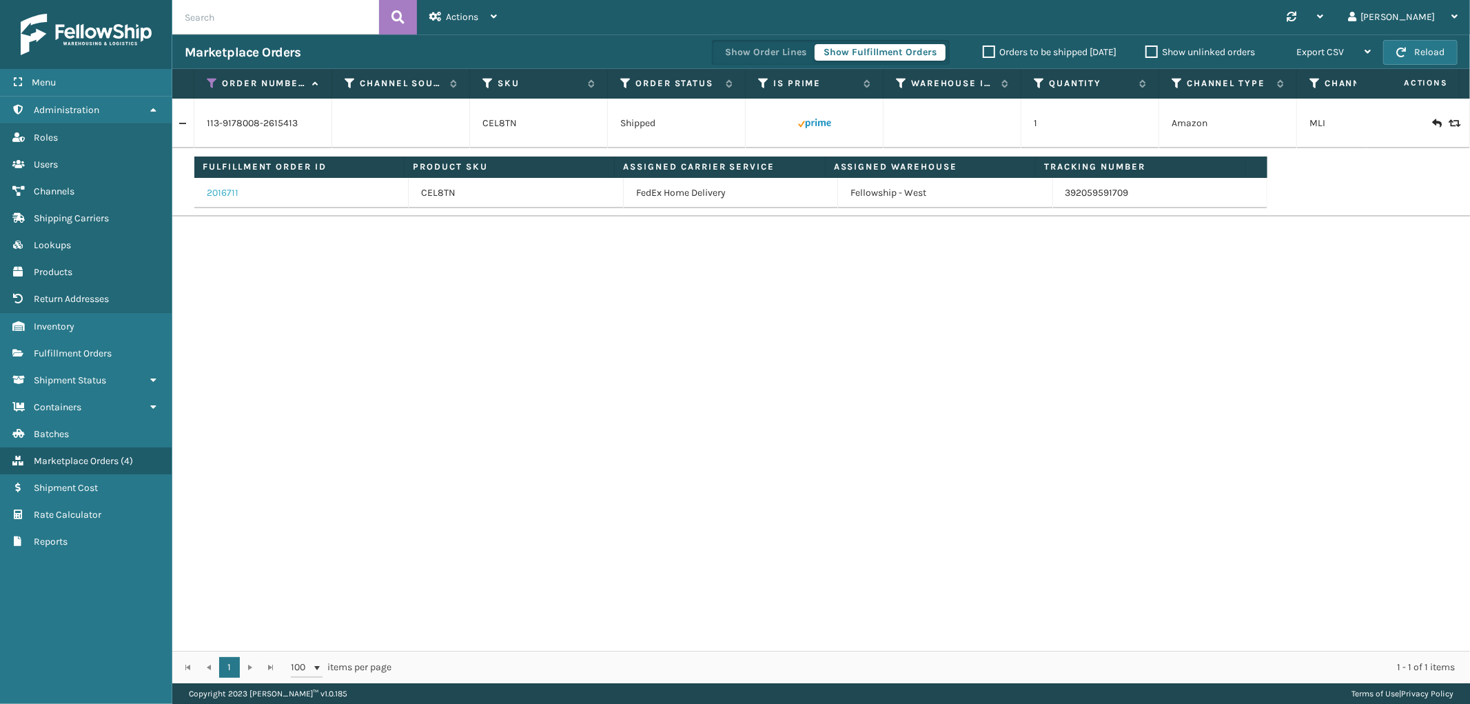
click at [224, 188] on link "2016711" at bounding box center [223, 193] width 32 height 14
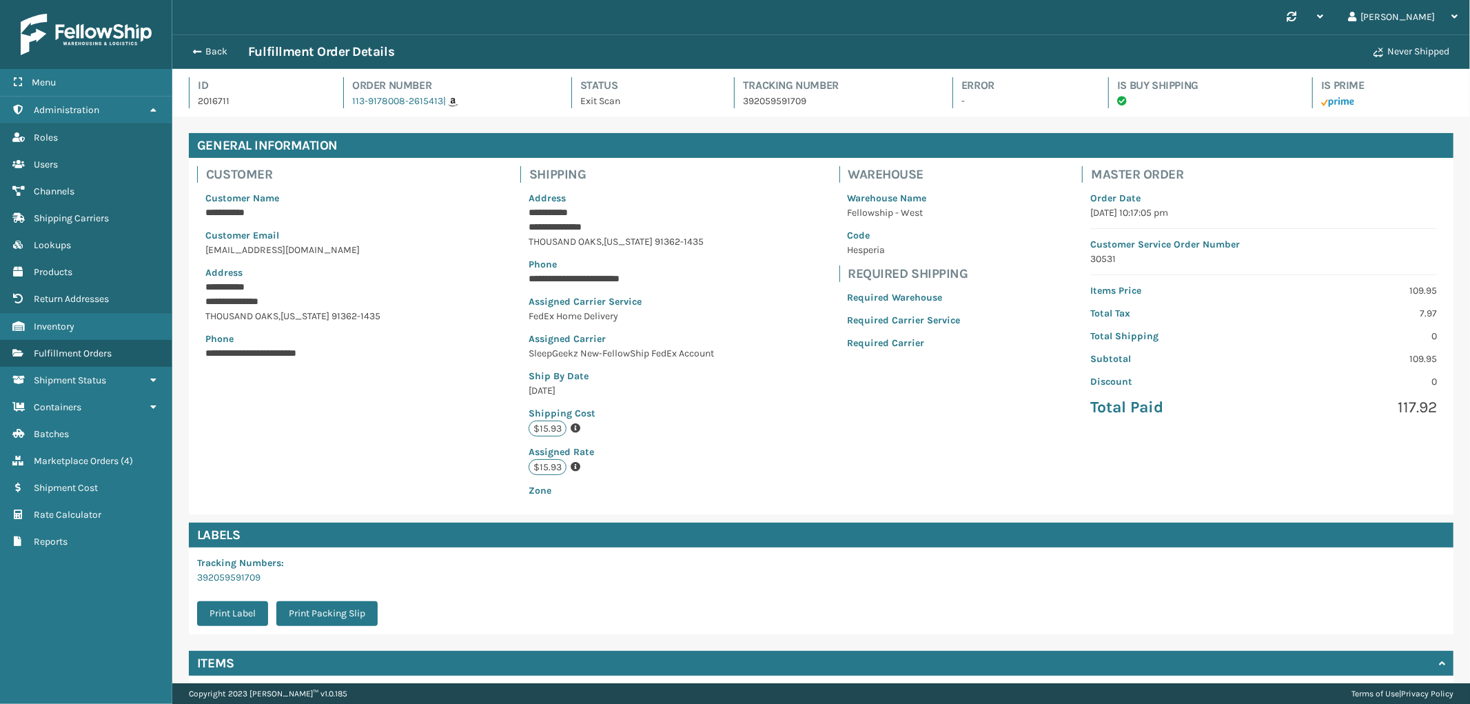
scroll to position [32, 1298]
click at [744, 99] on p "392059591709" at bounding box center [835, 101] width 185 height 14
click at [204, 52] on button "Back" at bounding box center [216, 51] width 63 height 12
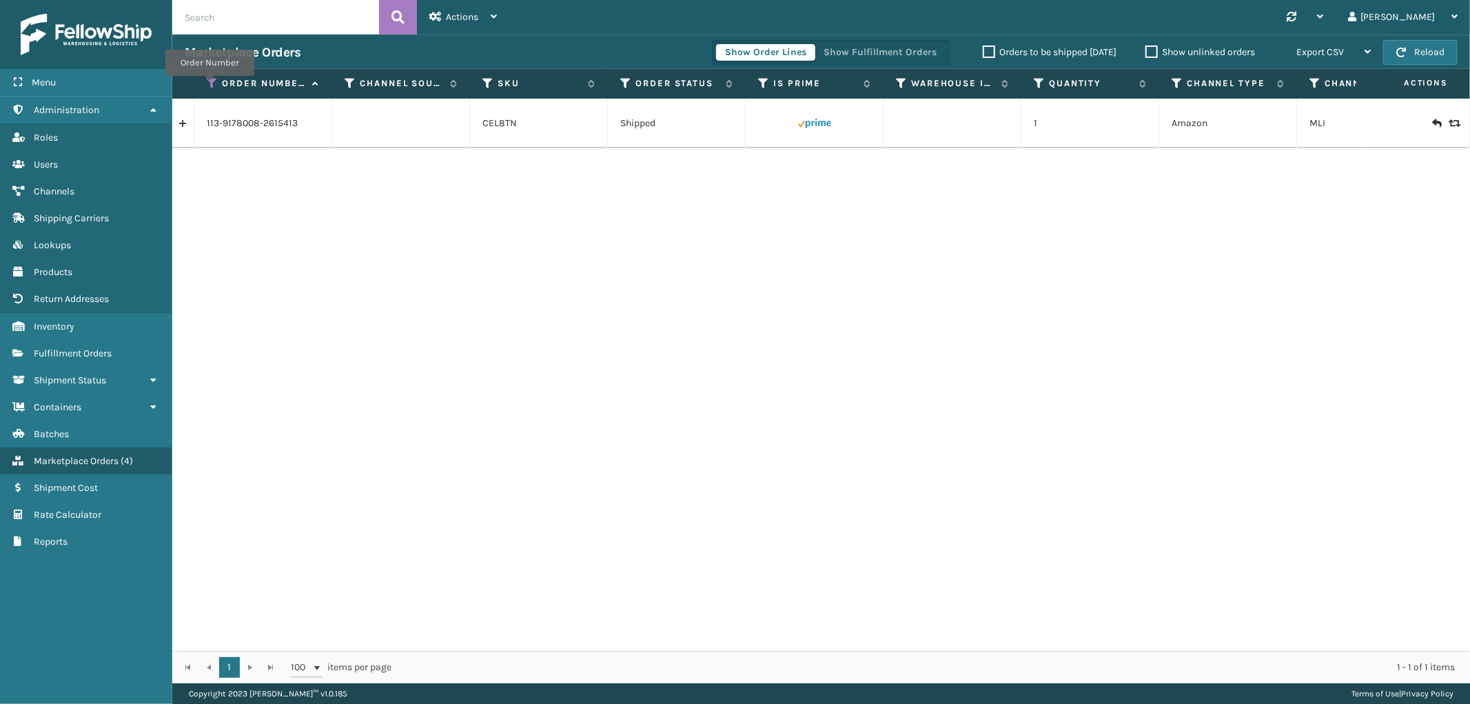
click at [209, 84] on icon at bounding box center [212, 83] width 11 height 12
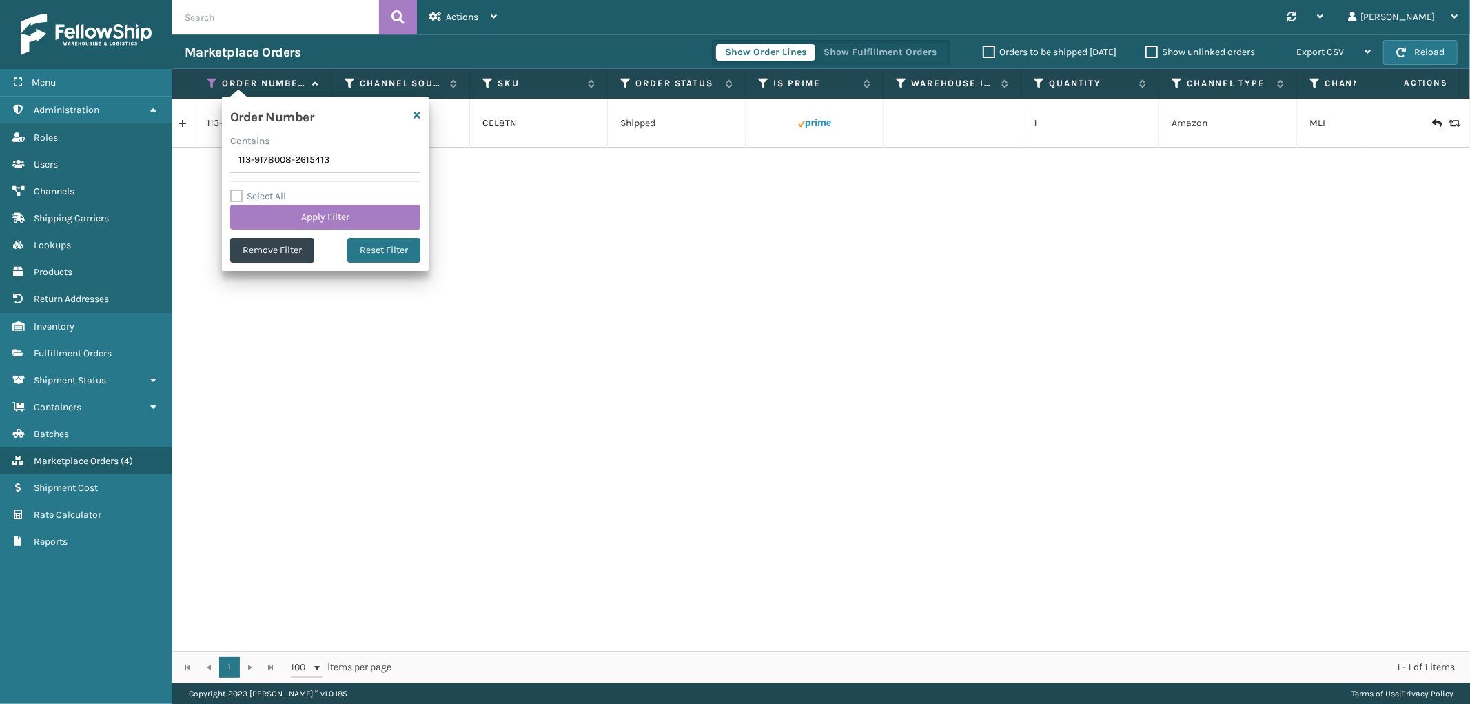
click at [274, 161] on input "113-9178008-2615413" at bounding box center [325, 160] width 190 height 25
type input "111-6204961-2482633"
click at [267, 212] on button "Apply Filter" at bounding box center [325, 217] width 190 height 25
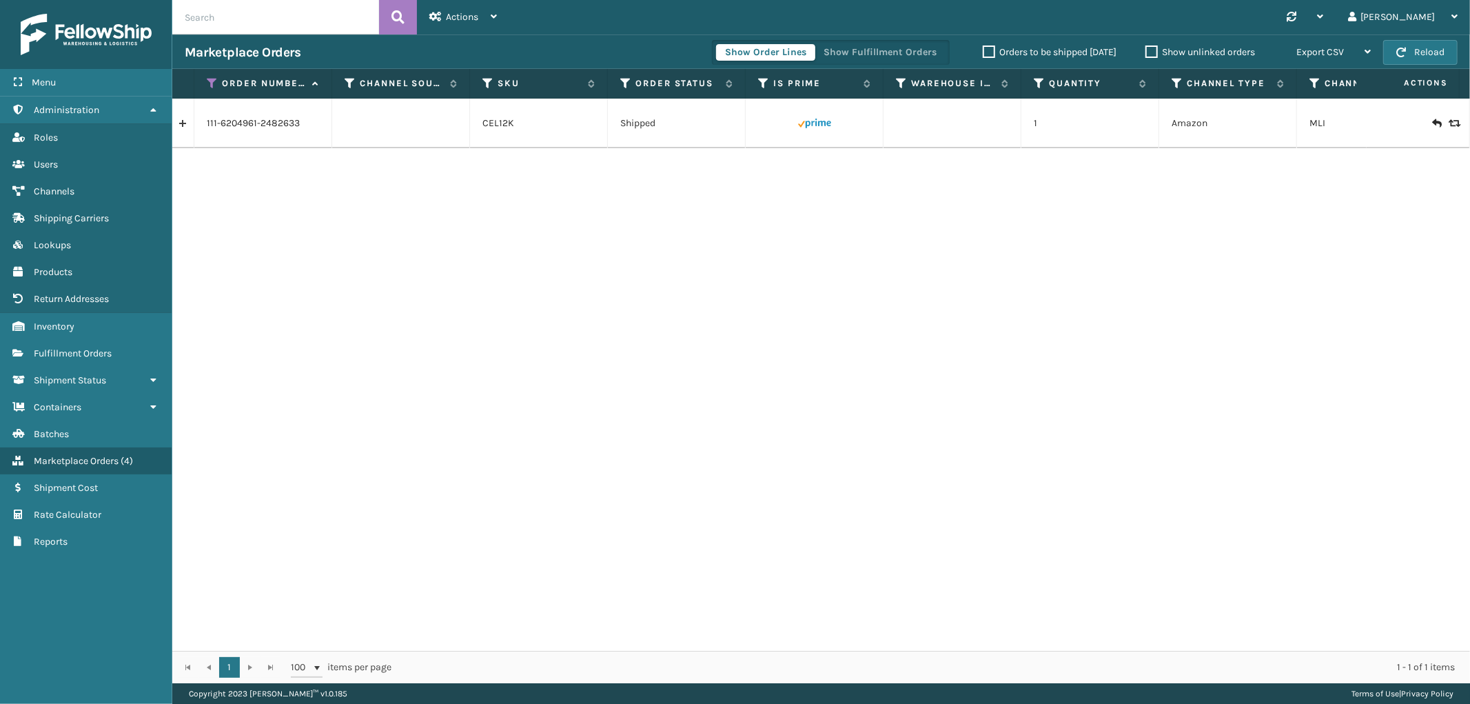
click at [182, 126] on link at bounding box center [182, 123] width 21 height 22
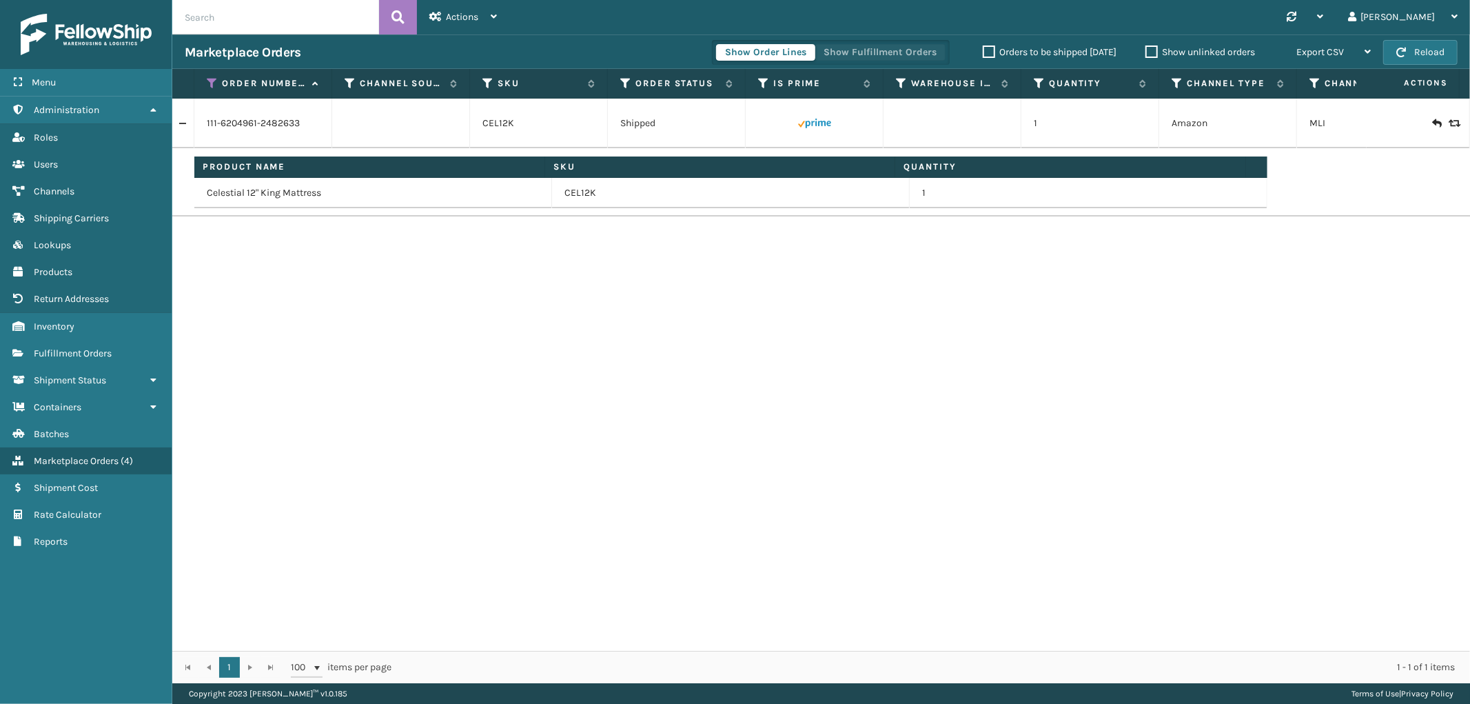
click at [836, 45] on button "Show Fulfillment Orders" at bounding box center [880, 52] width 131 height 17
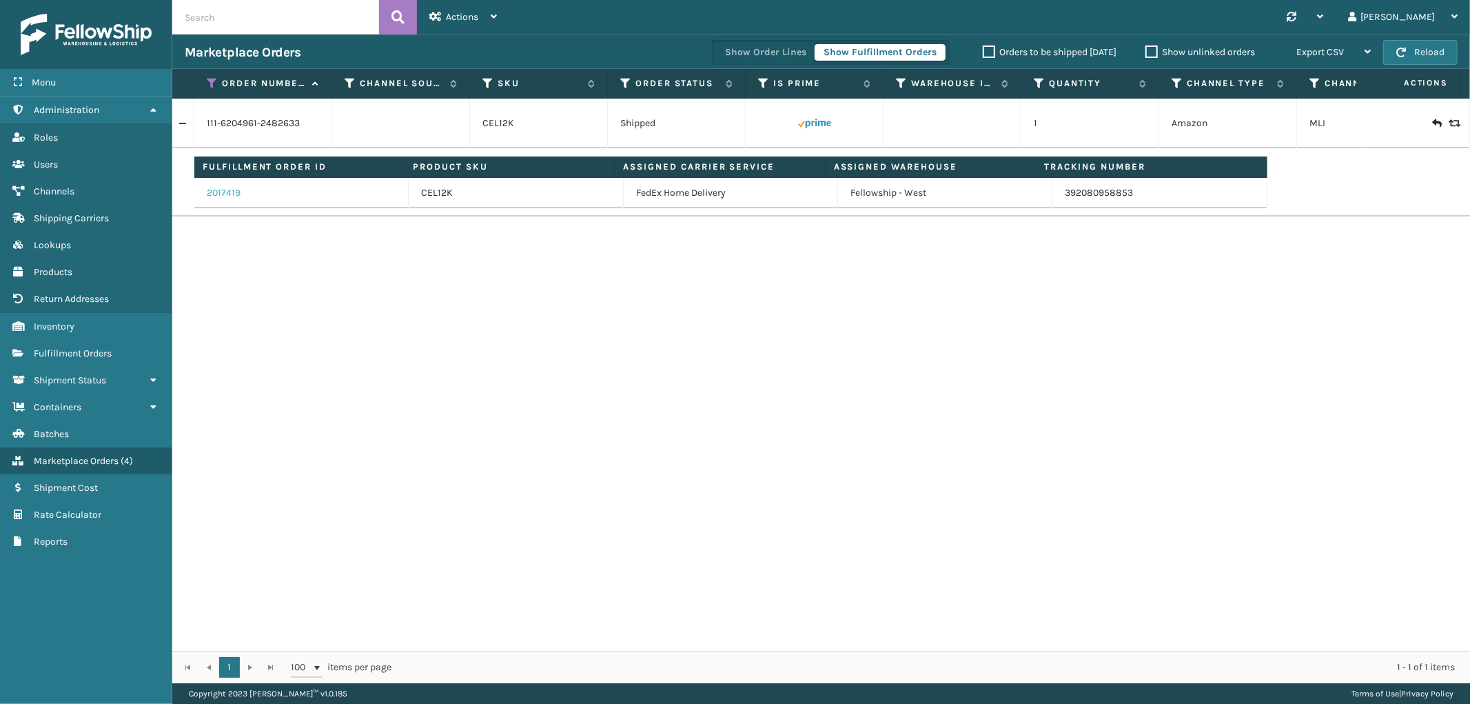
click at [227, 190] on link "2017419" at bounding box center [224, 193] width 34 height 14
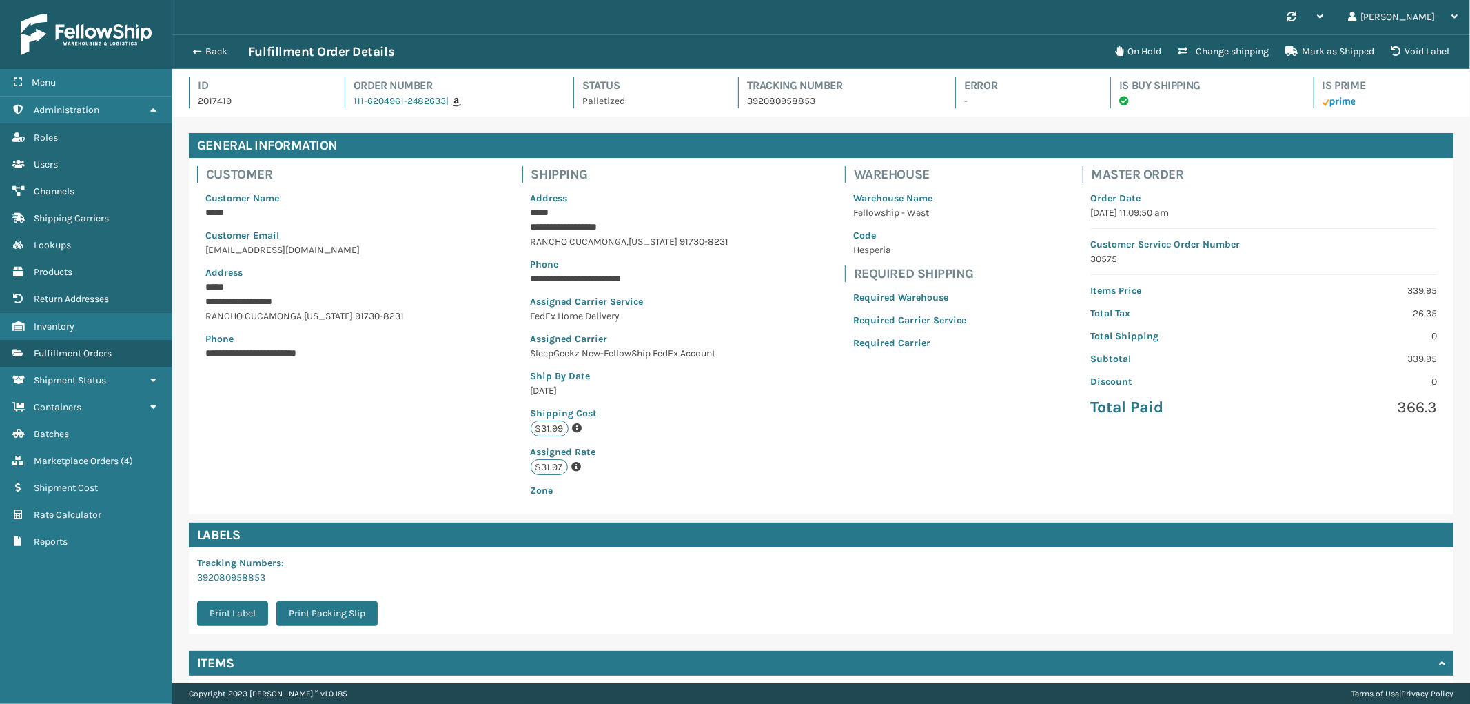
scroll to position [32, 1298]
click at [202, 45] on button "Back" at bounding box center [216, 51] width 63 height 12
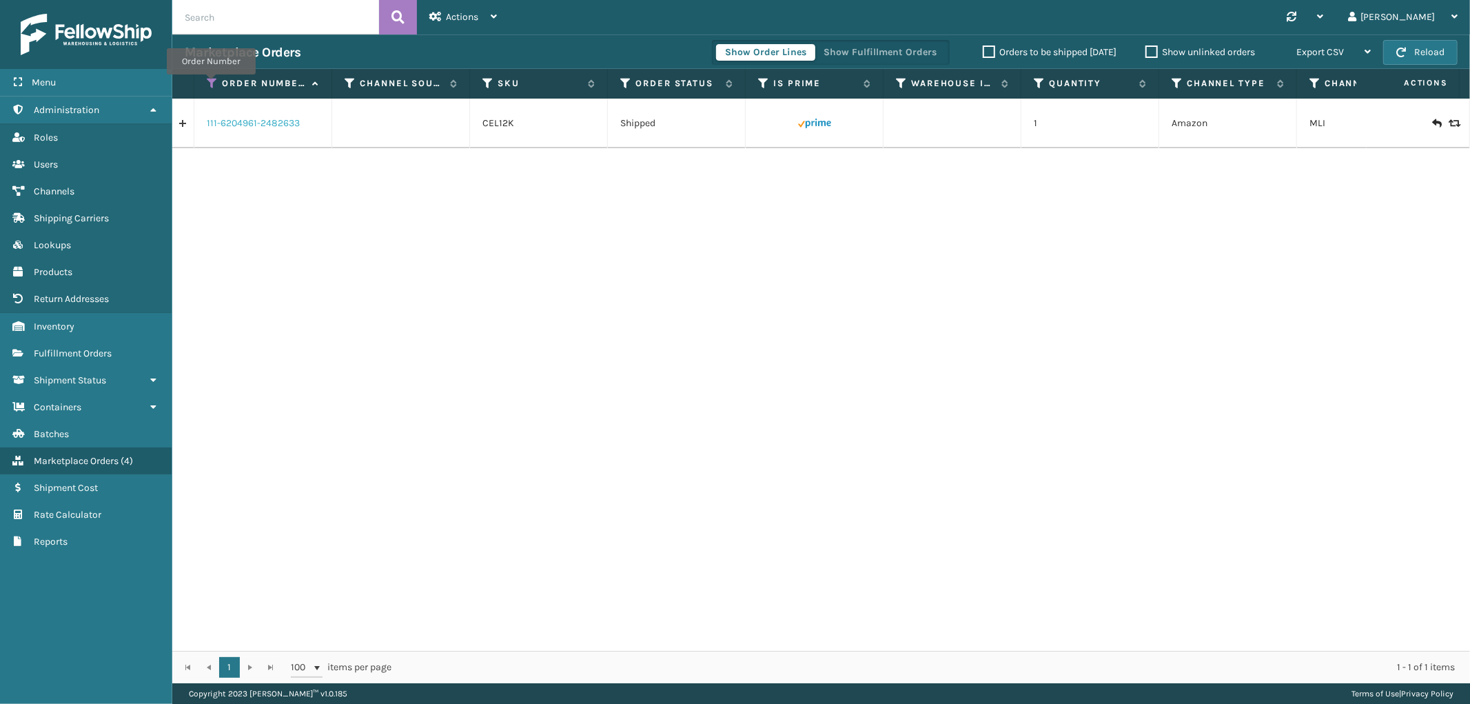
drag, startPoint x: 211, startPoint y: 84, endPoint x: 221, endPoint y: 122, distance: 39.1
click at [211, 84] on icon at bounding box center [212, 83] width 11 height 12
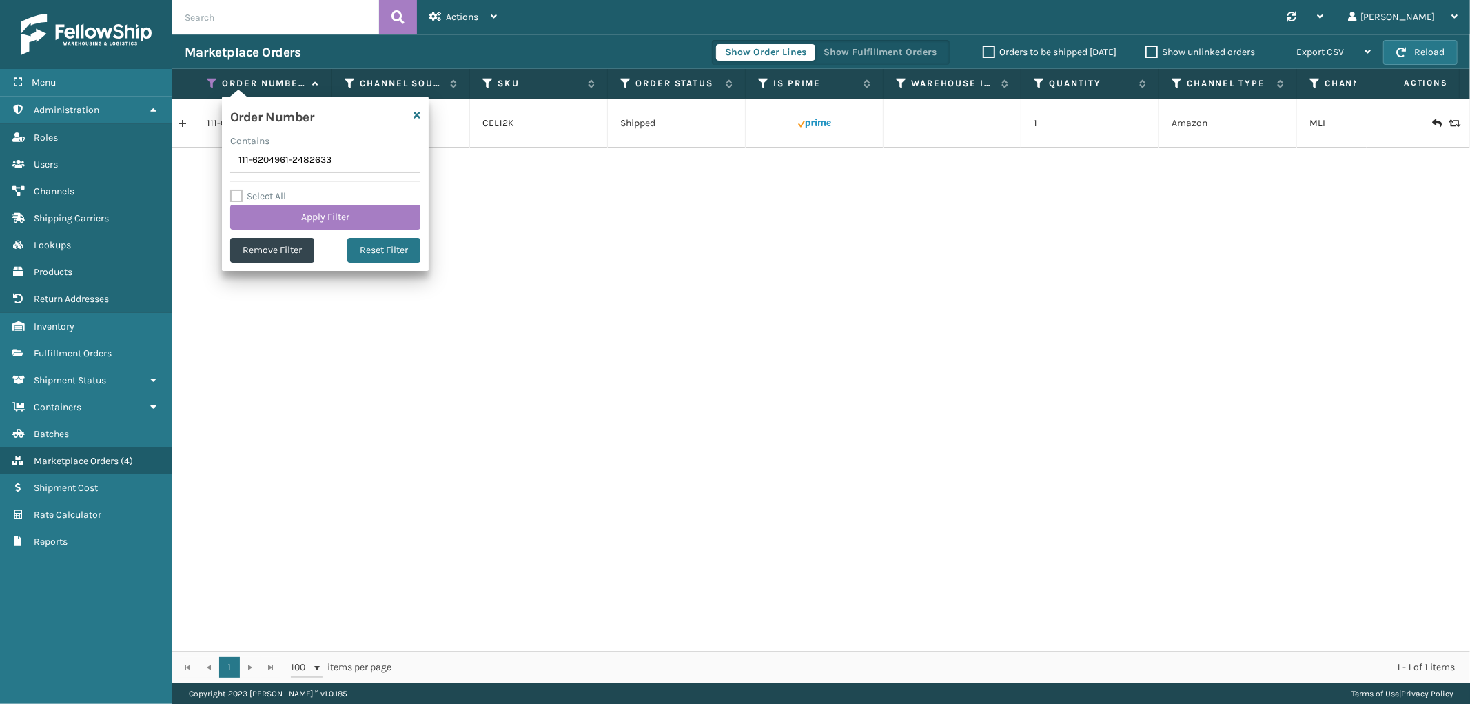
click at [270, 161] on input "111-6204961-2482633" at bounding box center [325, 160] width 190 height 25
type input "SS43372"
click at [257, 217] on button "Apply Filter" at bounding box center [325, 217] width 190 height 25
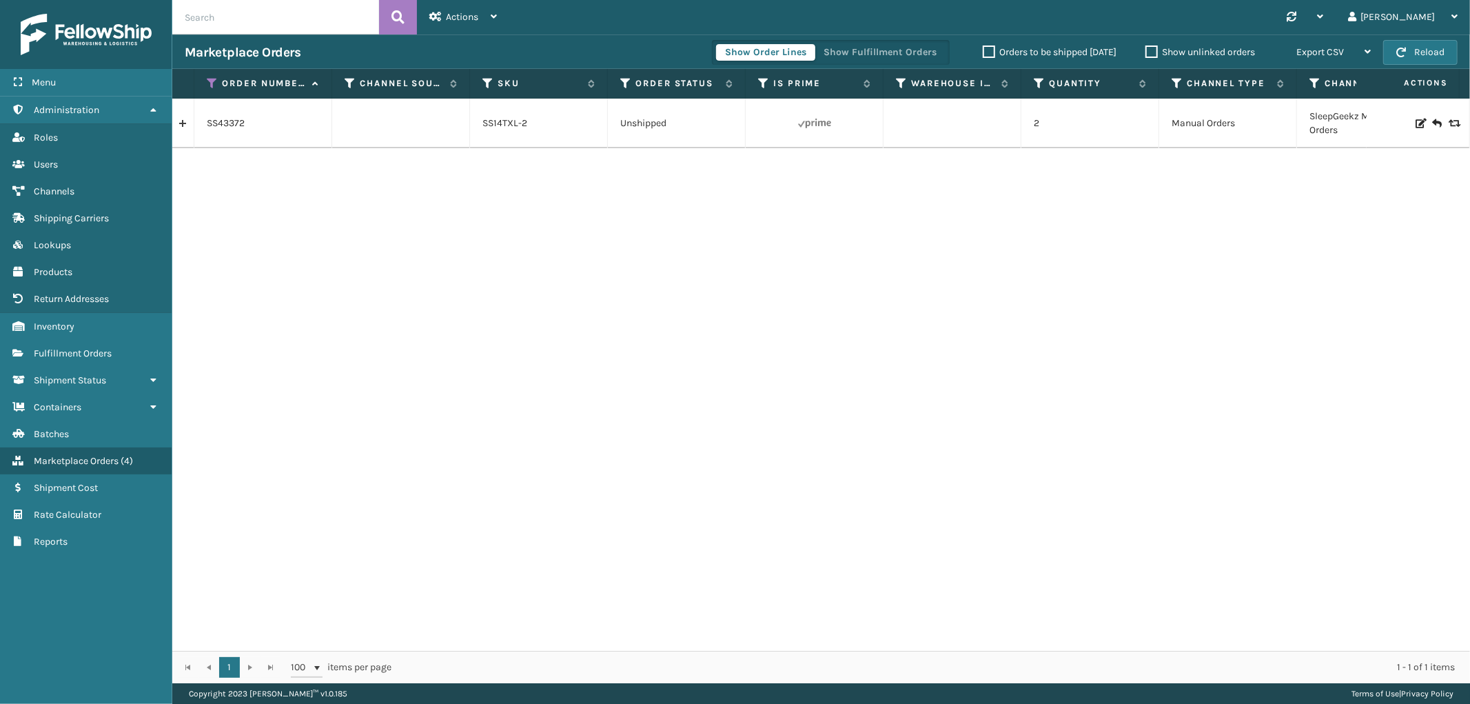
click at [185, 119] on link at bounding box center [182, 123] width 21 height 22
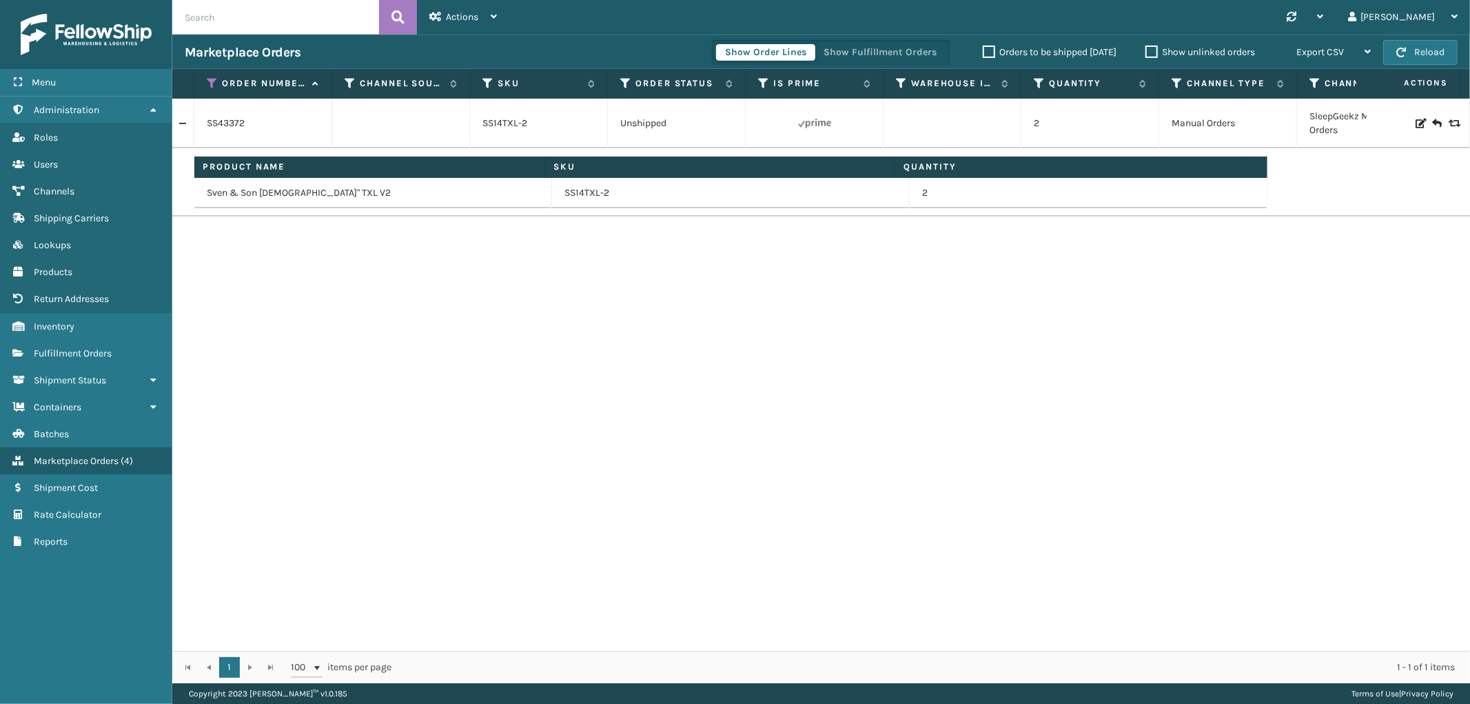
click at [883, 61] on div "Show Order Lines Show Fulfillment Orders" at bounding box center [831, 52] width 238 height 25
click at [882, 48] on button "Show Fulfillment Orders" at bounding box center [880, 52] width 131 height 17
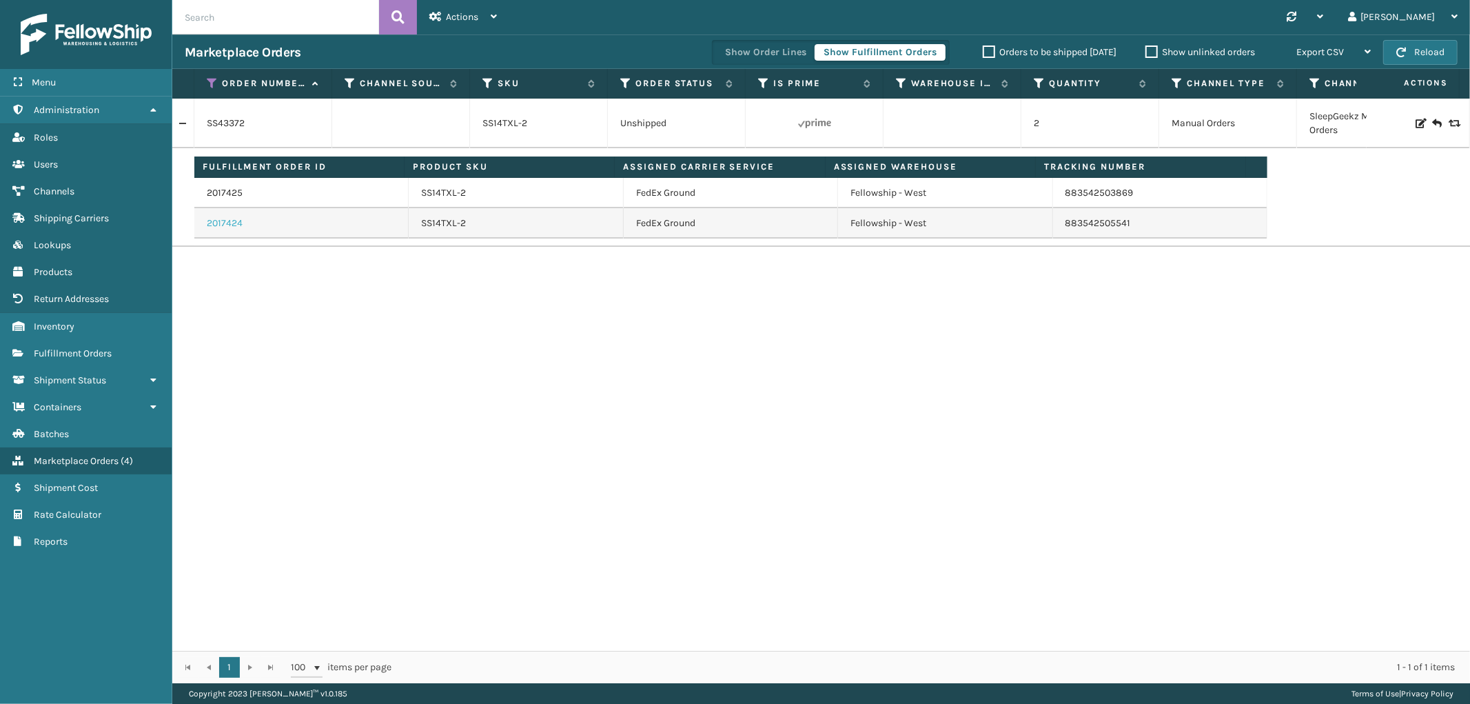
click at [225, 223] on link "2017424" at bounding box center [225, 223] width 36 height 14
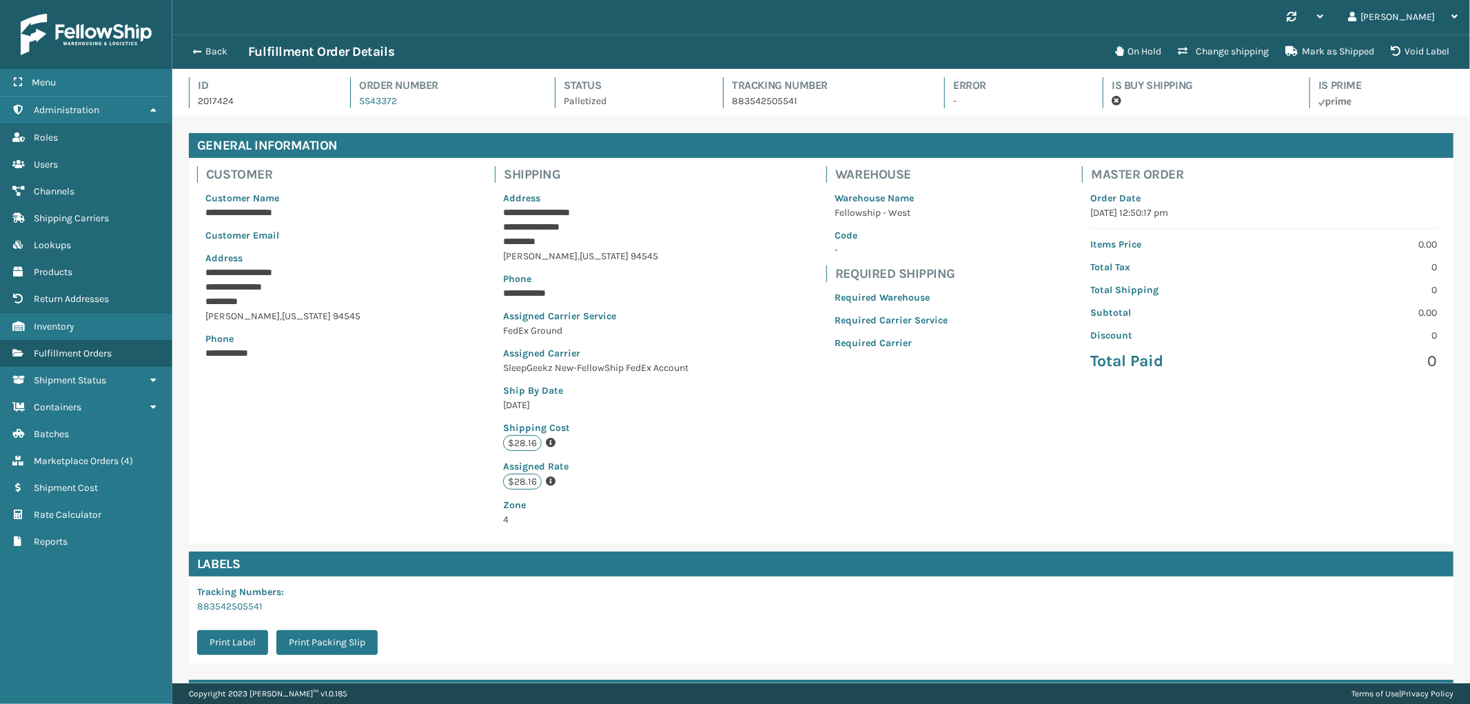
scroll to position [32, 1298]
click at [214, 46] on button "Back" at bounding box center [216, 51] width 63 height 12
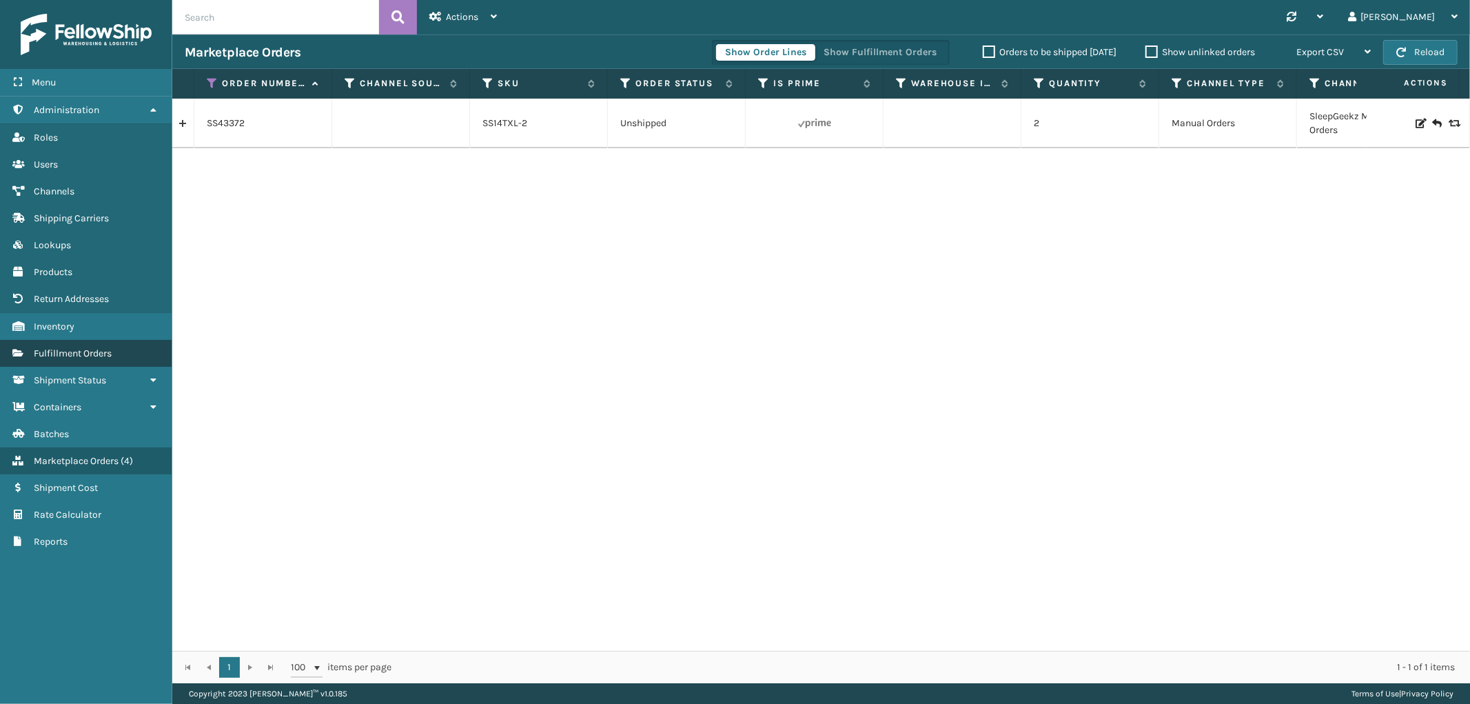
click at [108, 356] on link "Fulfillment Orders" at bounding box center [86, 353] width 172 height 27
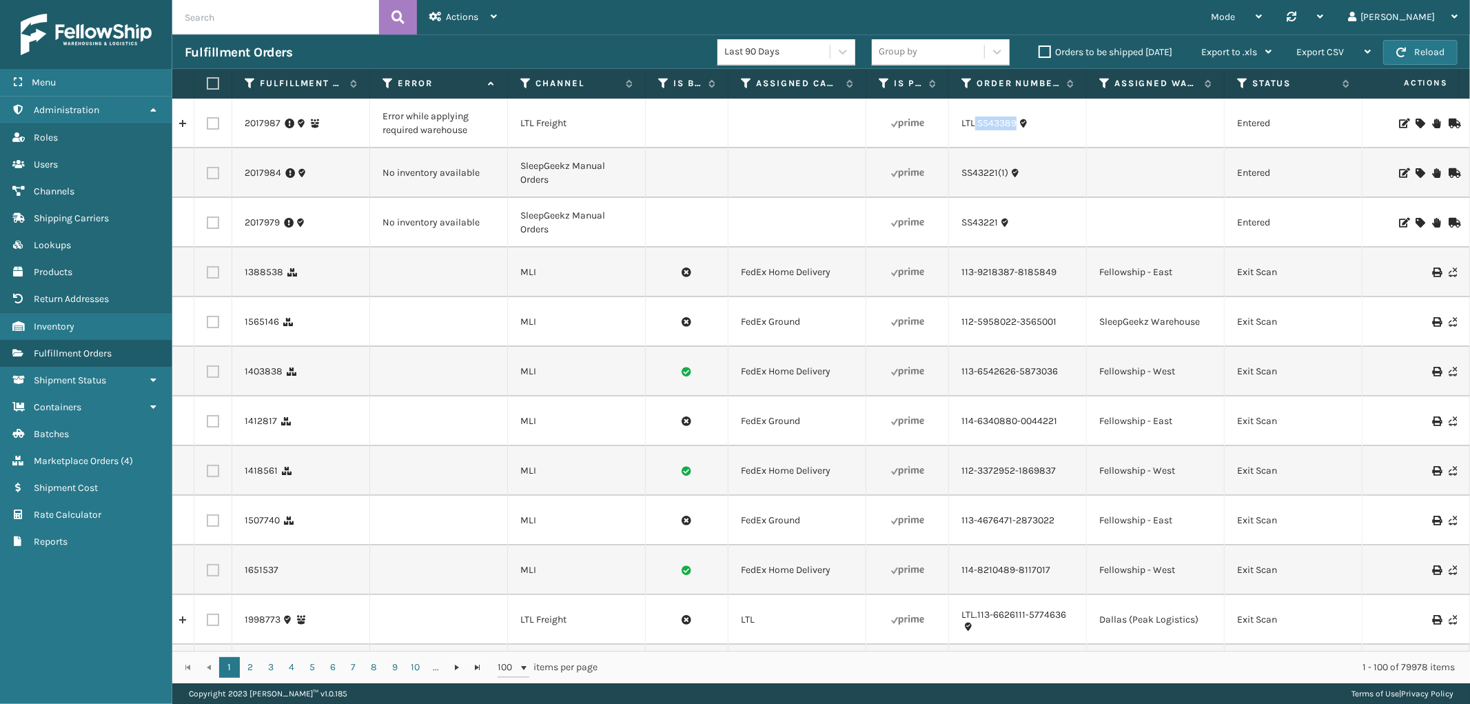
drag, startPoint x: 1021, startPoint y: 135, endPoint x: 973, endPoint y: 139, distance: 47.7
click at [973, 139] on td "LTL.SS43389" at bounding box center [1018, 124] width 138 height 50
click at [1019, 139] on td "LTL.SS43389" at bounding box center [1018, 124] width 138 height 50
click at [1021, 138] on td "LTL.SS43389" at bounding box center [1018, 124] width 138 height 50
click at [1415, 169] on icon at bounding box center [1419, 173] width 8 height 10
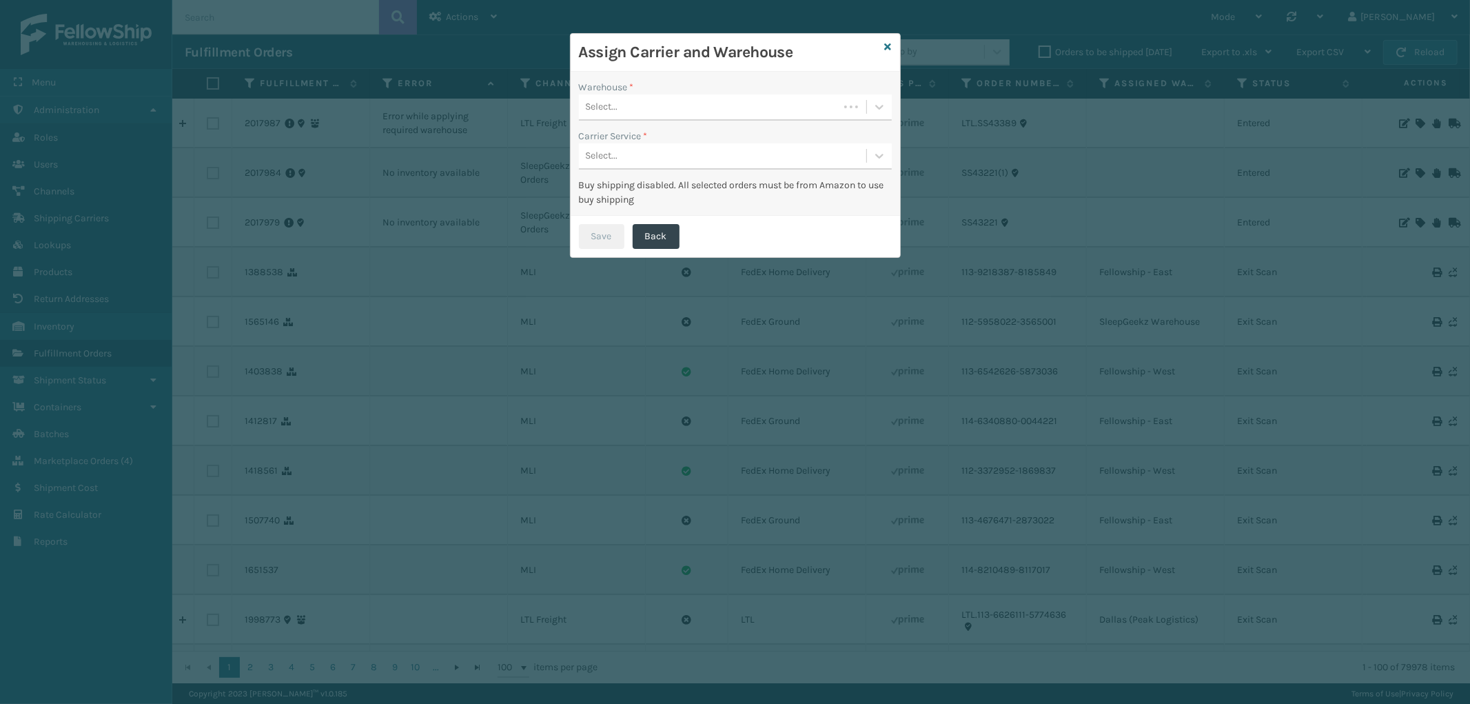
click at [717, 107] on div "Select..." at bounding box center [709, 107] width 260 height 23
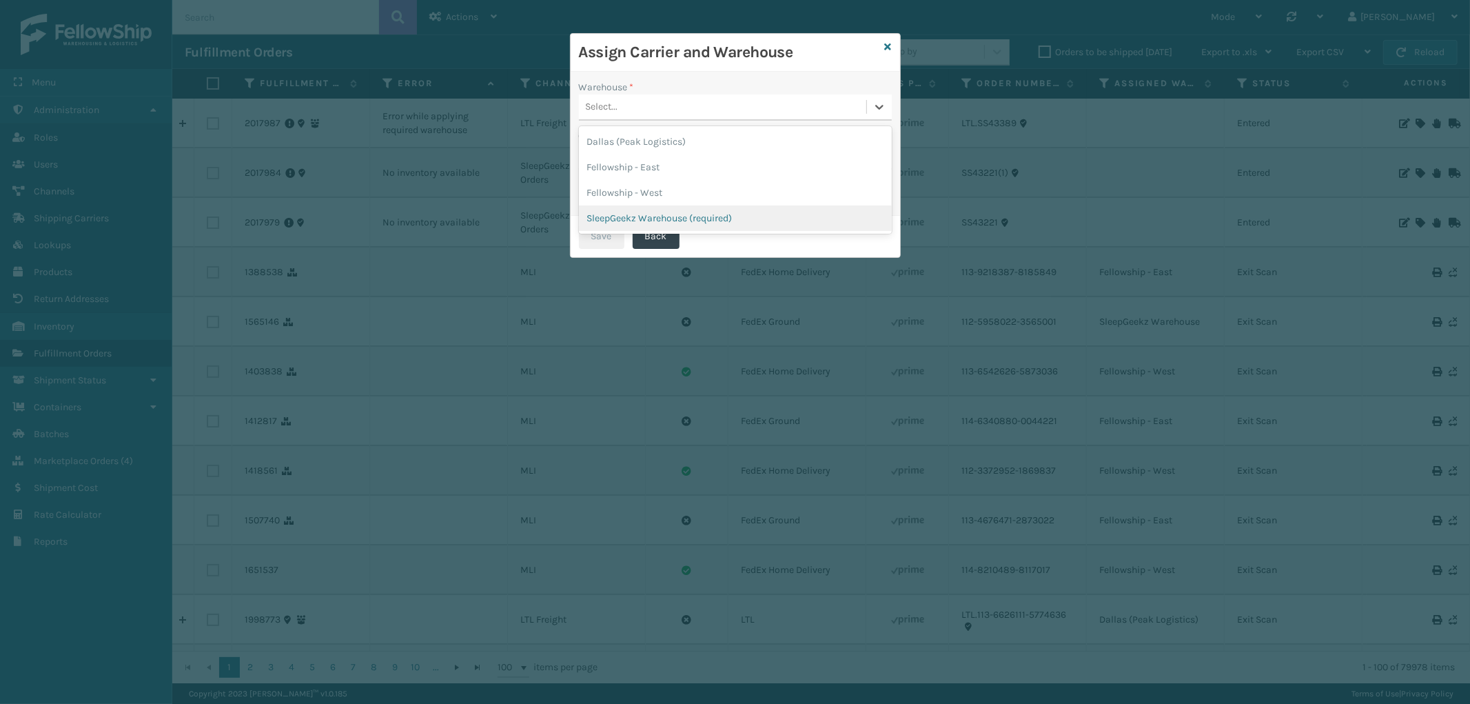
click at [673, 210] on div "SleepGeekz Warehouse (required)" at bounding box center [735, 217] width 313 height 25
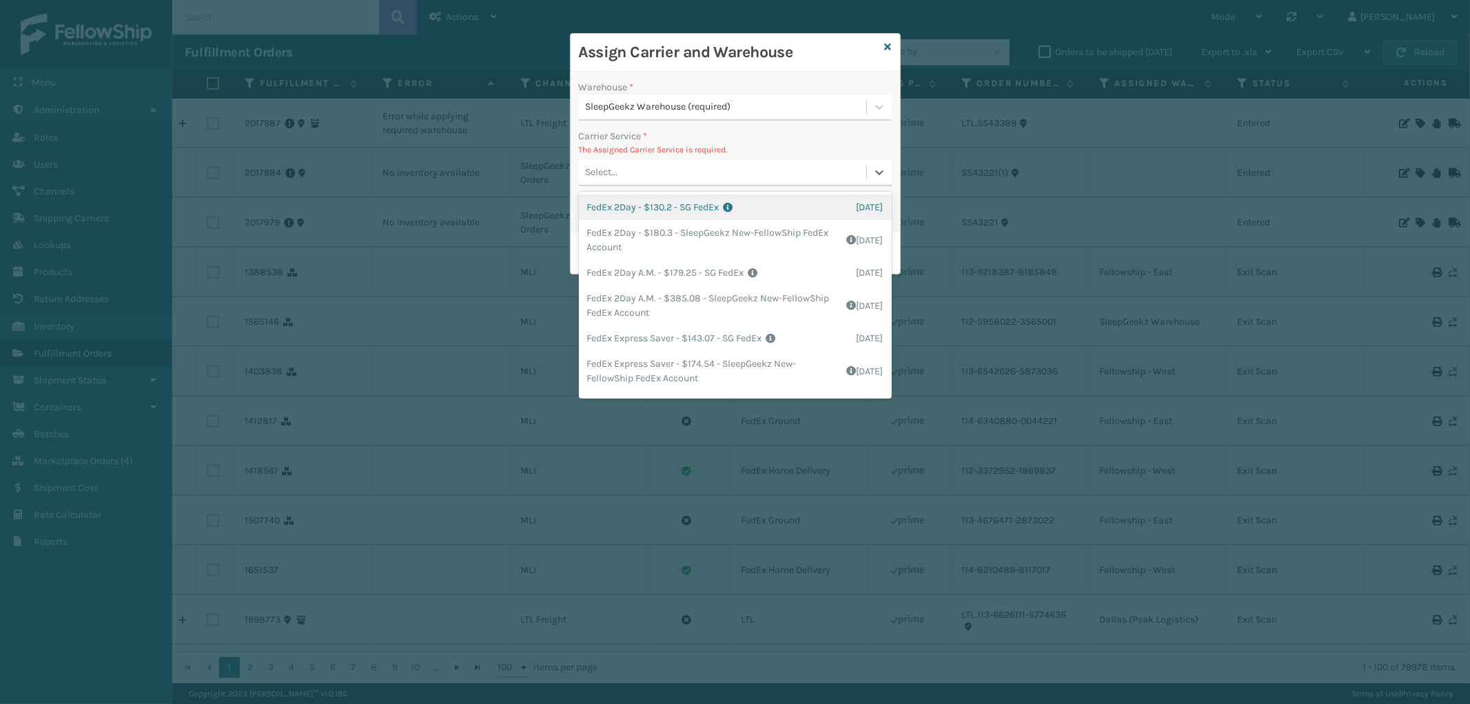
click at [700, 177] on div "Select..." at bounding box center [722, 172] width 287 height 23
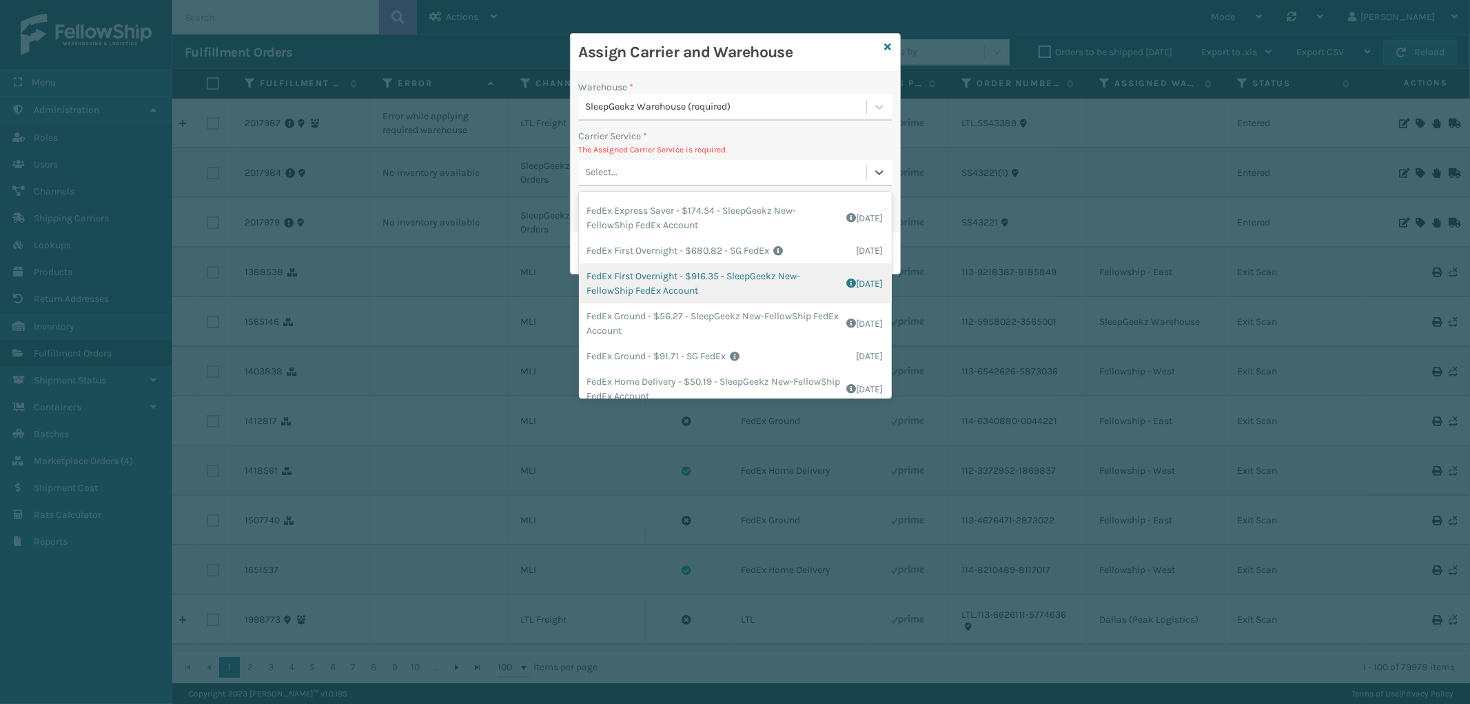
scroll to position [229, 0]
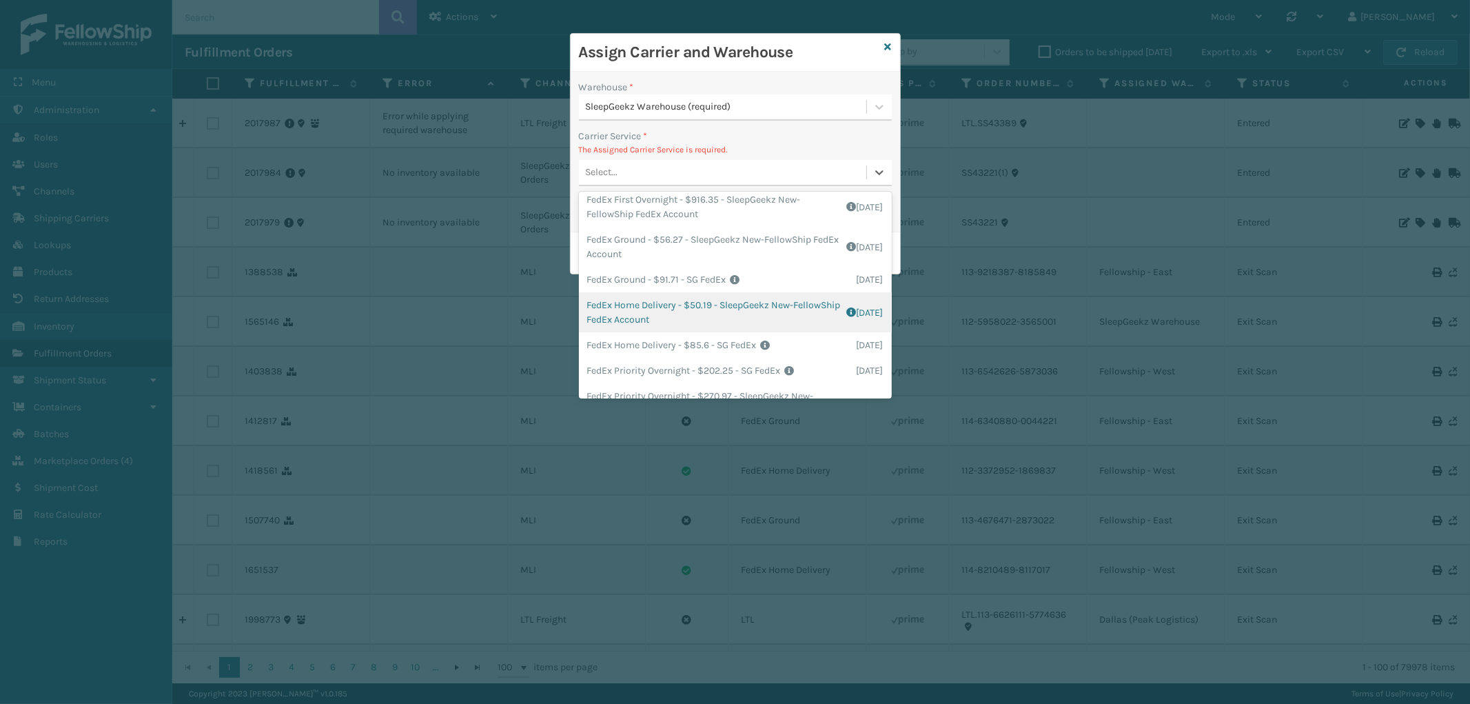
click at [720, 316] on div "FedEx Home Delivery - $50.19 - SleepGeekz New-FellowShip FedEx Account Shipping…" at bounding box center [735, 312] width 313 height 40
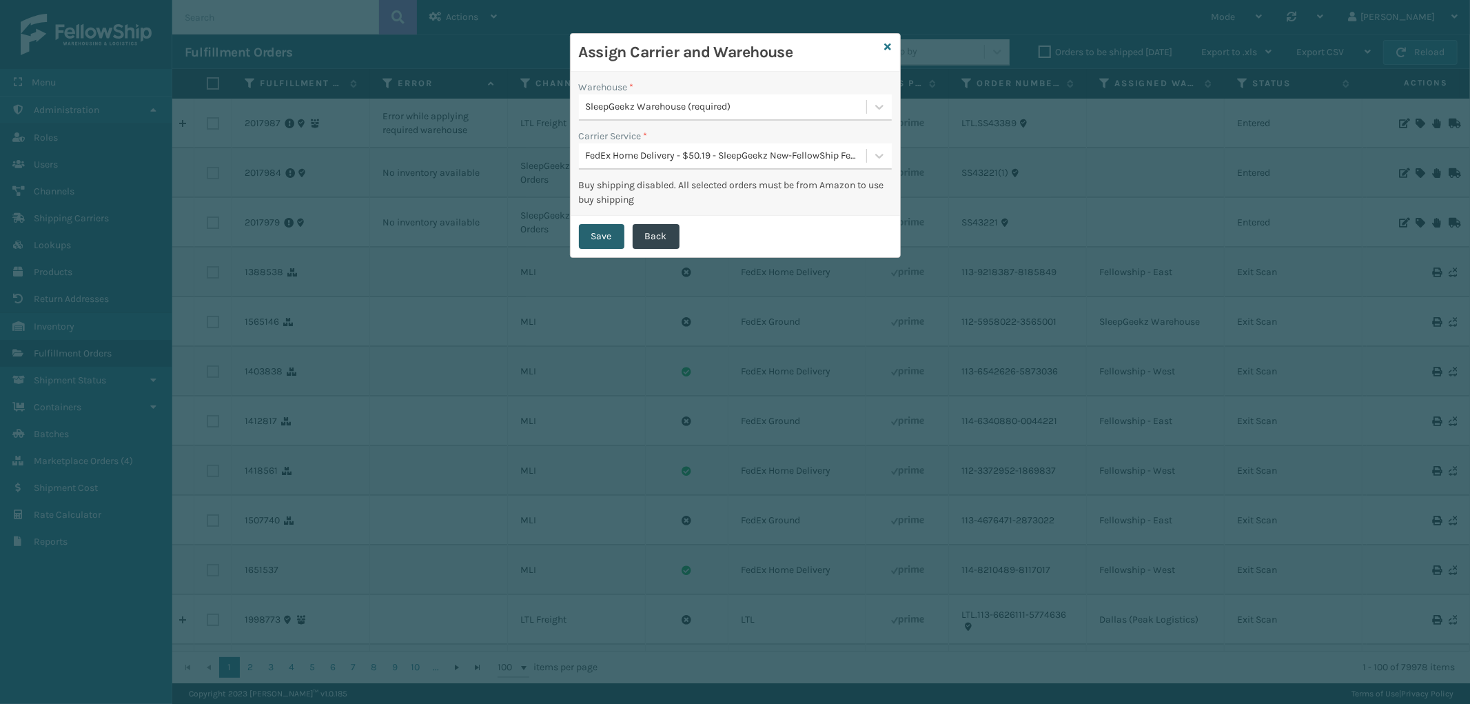
click at [605, 233] on button "Save" at bounding box center [601, 236] width 45 height 25
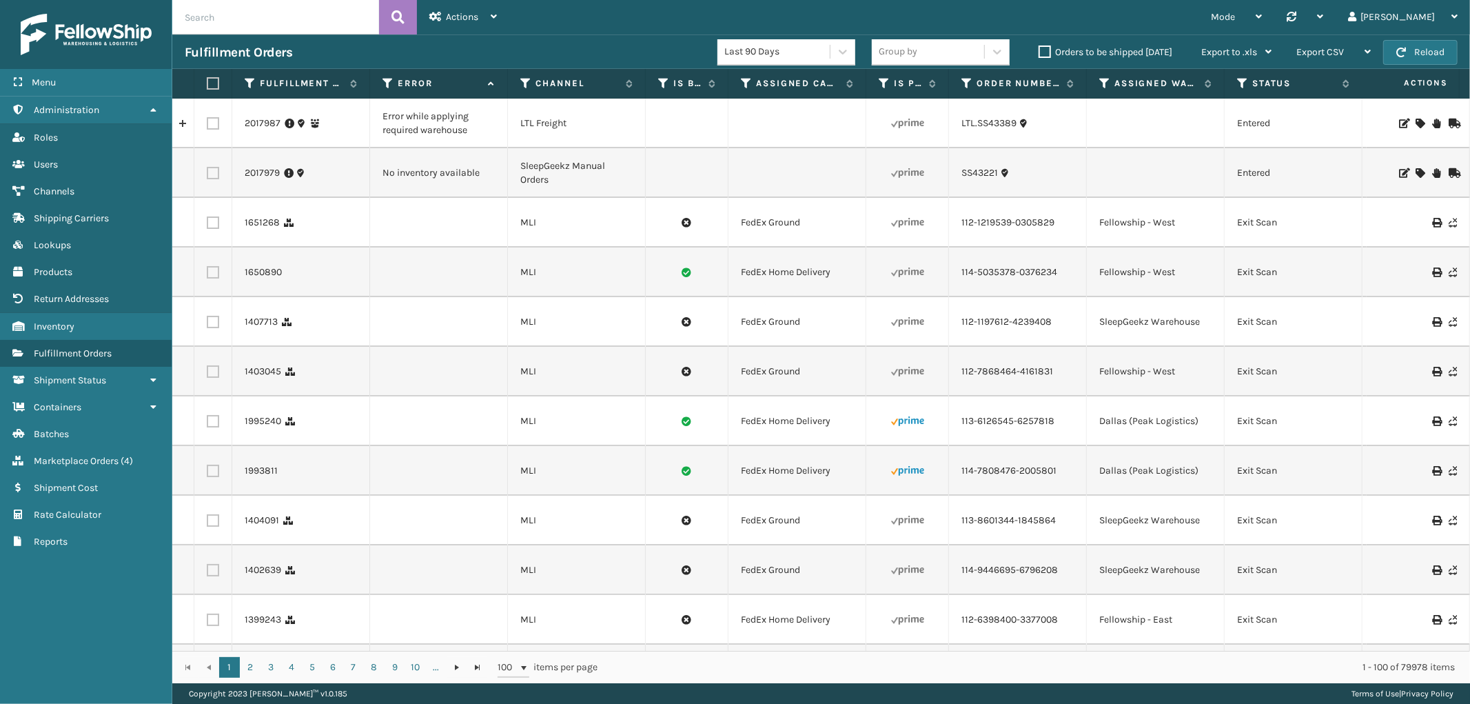
click at [1415, 176] on icon at bounding box center [1419, 173] width 8 height 10
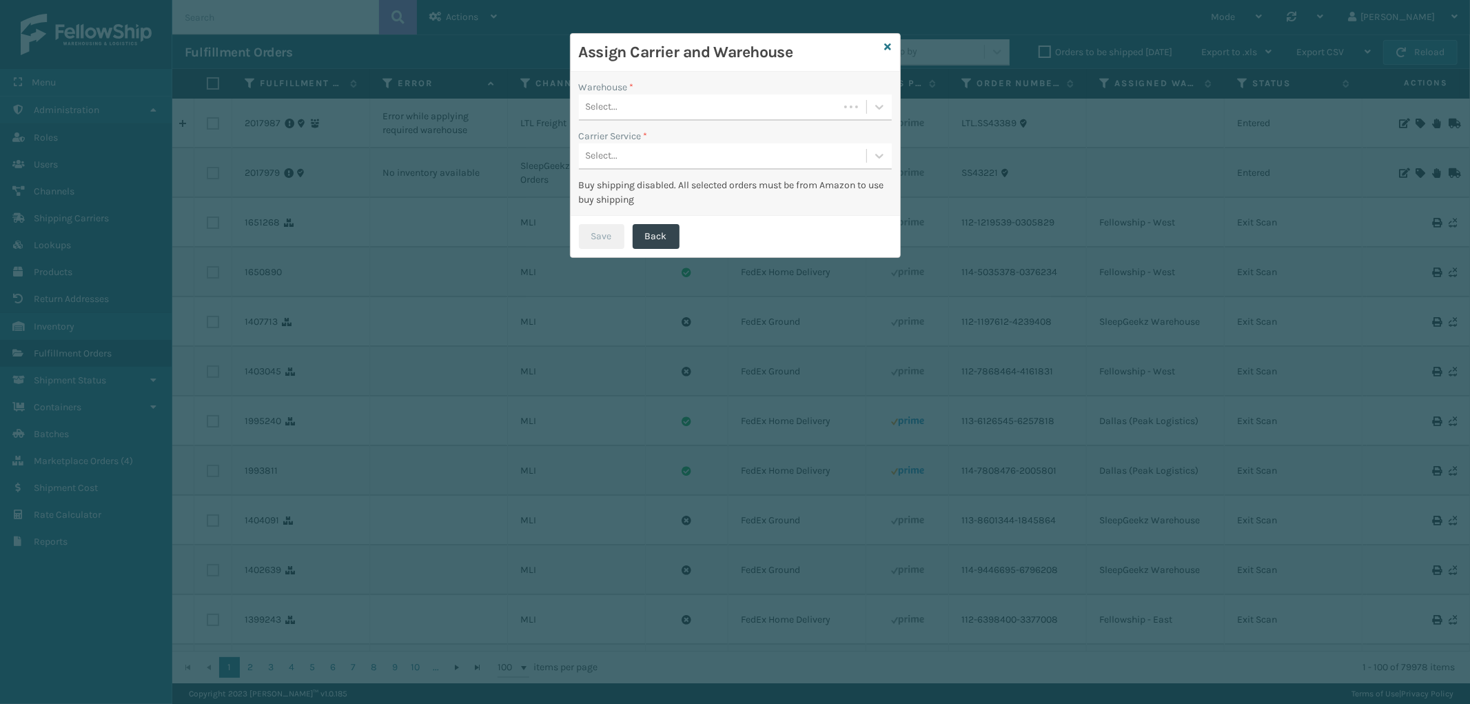
click at [711, 99] on div "Select..." at bounding box center [709, 107] width 260 height 23
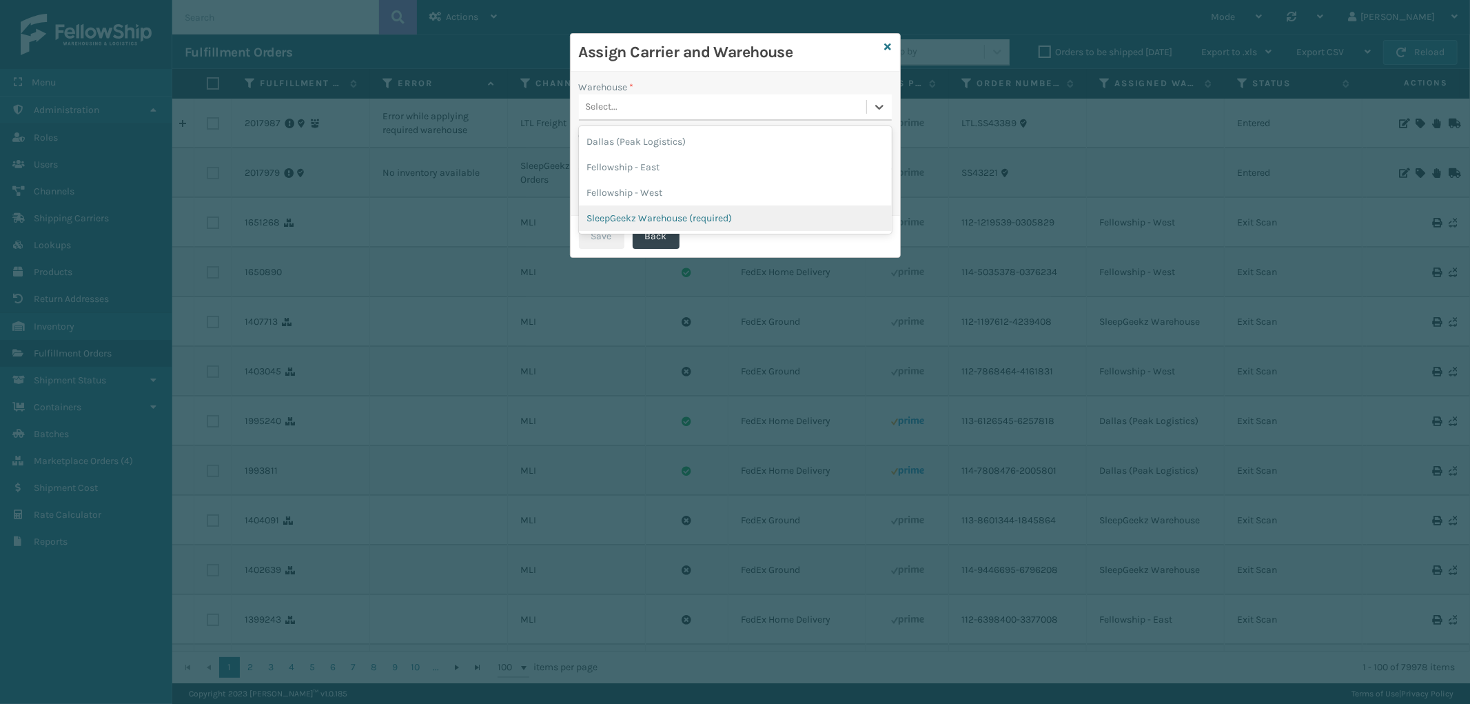
click at [687, 207] on div "SleepGeekz Warehouse (required)" at bounding box center [735, 217] width 313 height 25
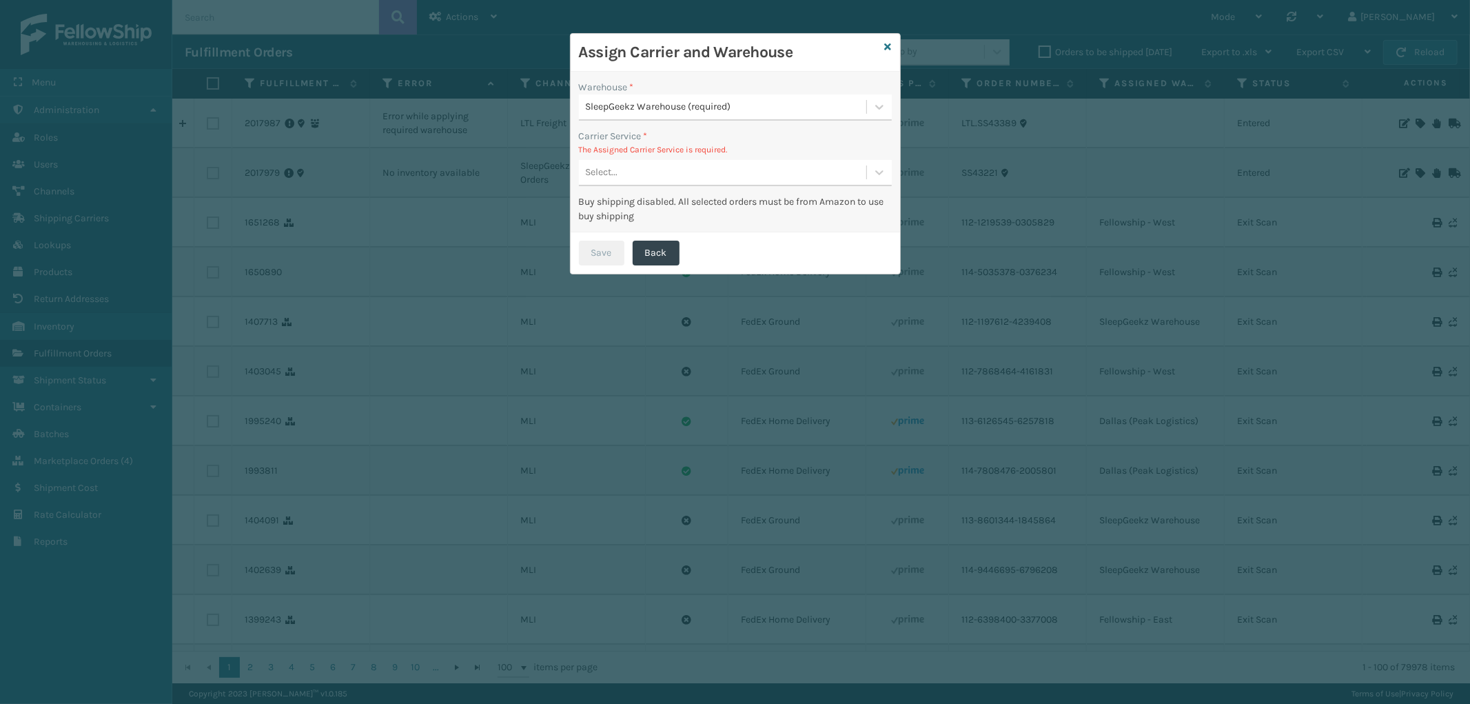
click at [697, 163] on div "Select..." at bounding box center [722, 172] width 287 height 23
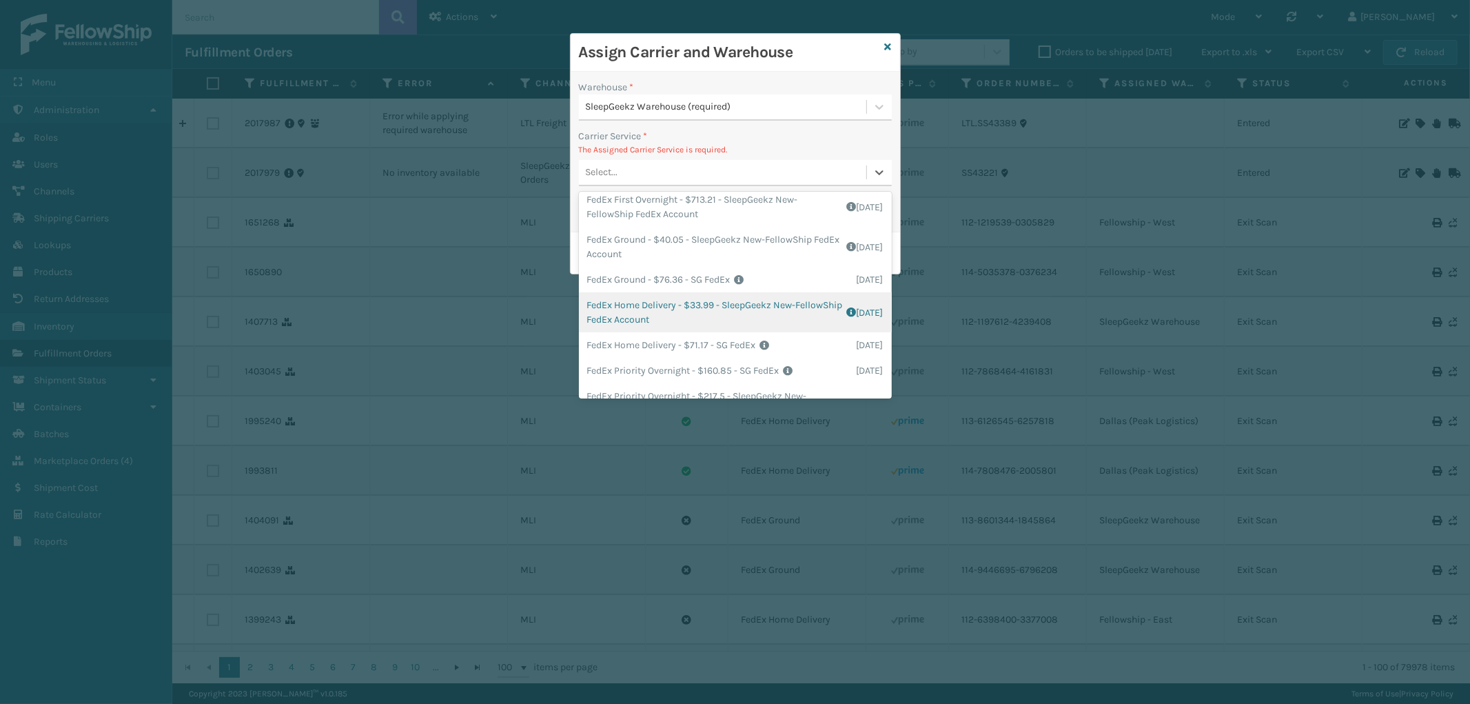
click at [735, 313] on div "FedEx Home Delivery - $33.99 - SleepGeekz New-FellowShip FedEx Account Shipping…" at bounding box center [735, 312] width 313 height 40
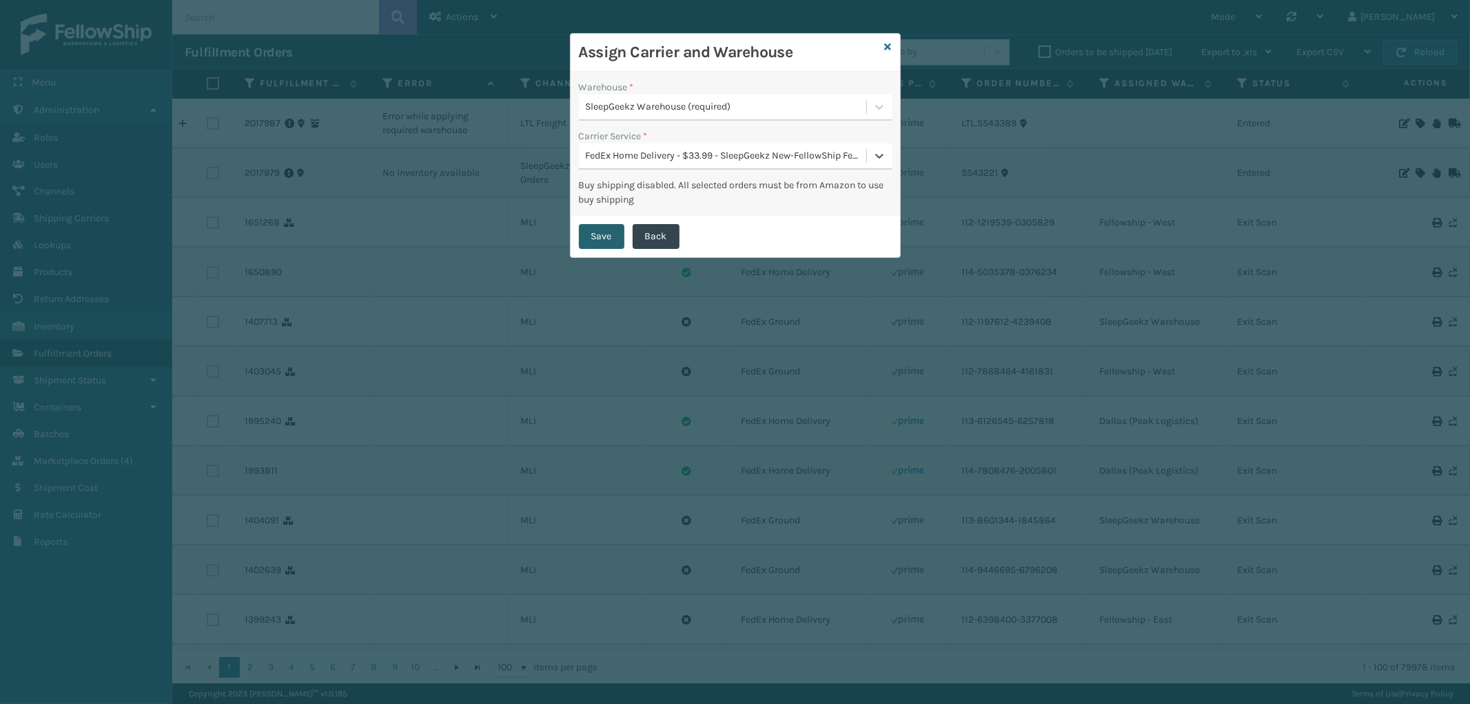
click at [606, 232] on button "Save" at bounding box center [601, 236] width 45 height 25
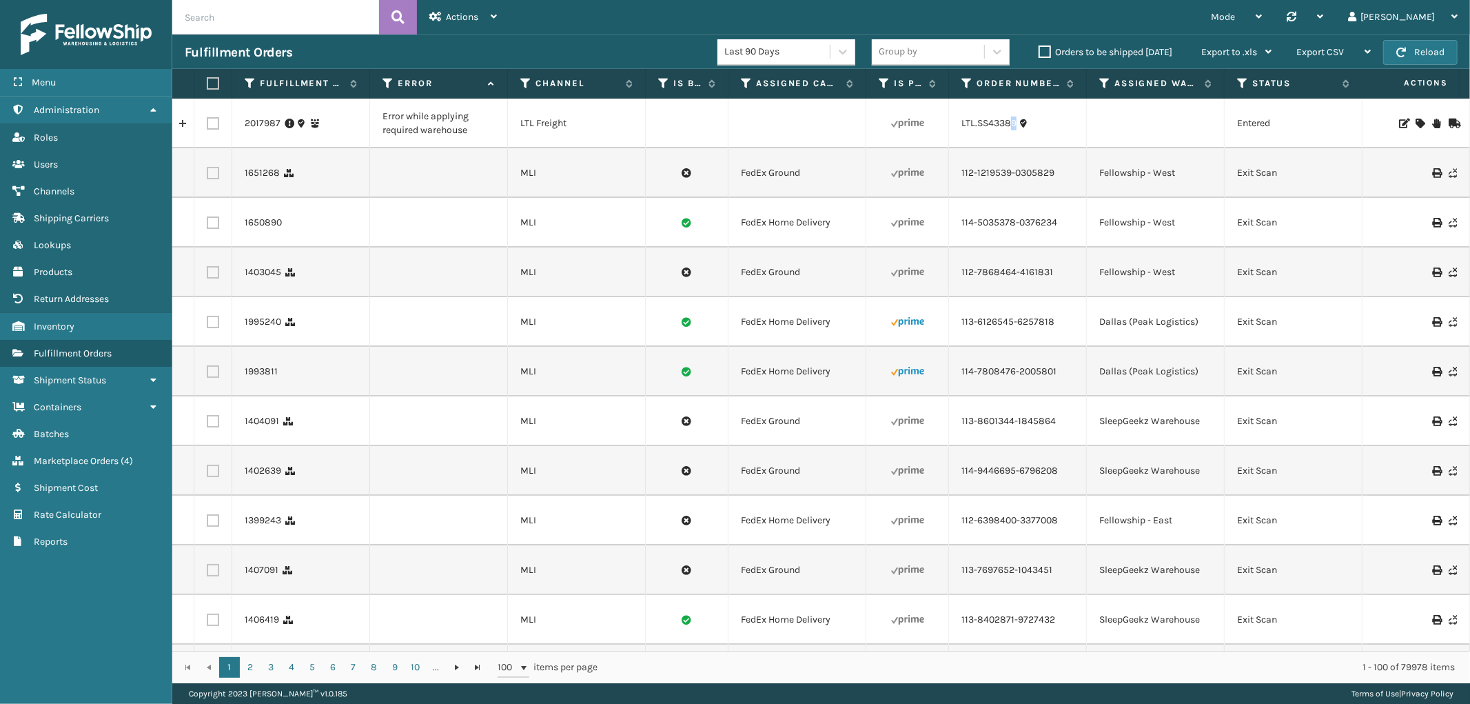
drag, startPoint x: 1011, startPoint y: 129, endPoint x: 1018, endPoint y: 139, distance: 12.4
click at [1018, 139] on td "LTL.SS43389" at bounding box center [1018, 124] width 138 height 50
click at [1019, 133] on td "LTL.SS43389" at bounding box center [1018, 124] width 138 height 50
drag, startPoint x: 1019, startPoint y: 133, endPoint x: 979, endPoint y: 132, distance: 40.0
click at [979, 132] on td "LTL.SS43389" at bounding box center [1018, 124] width 138 height 50
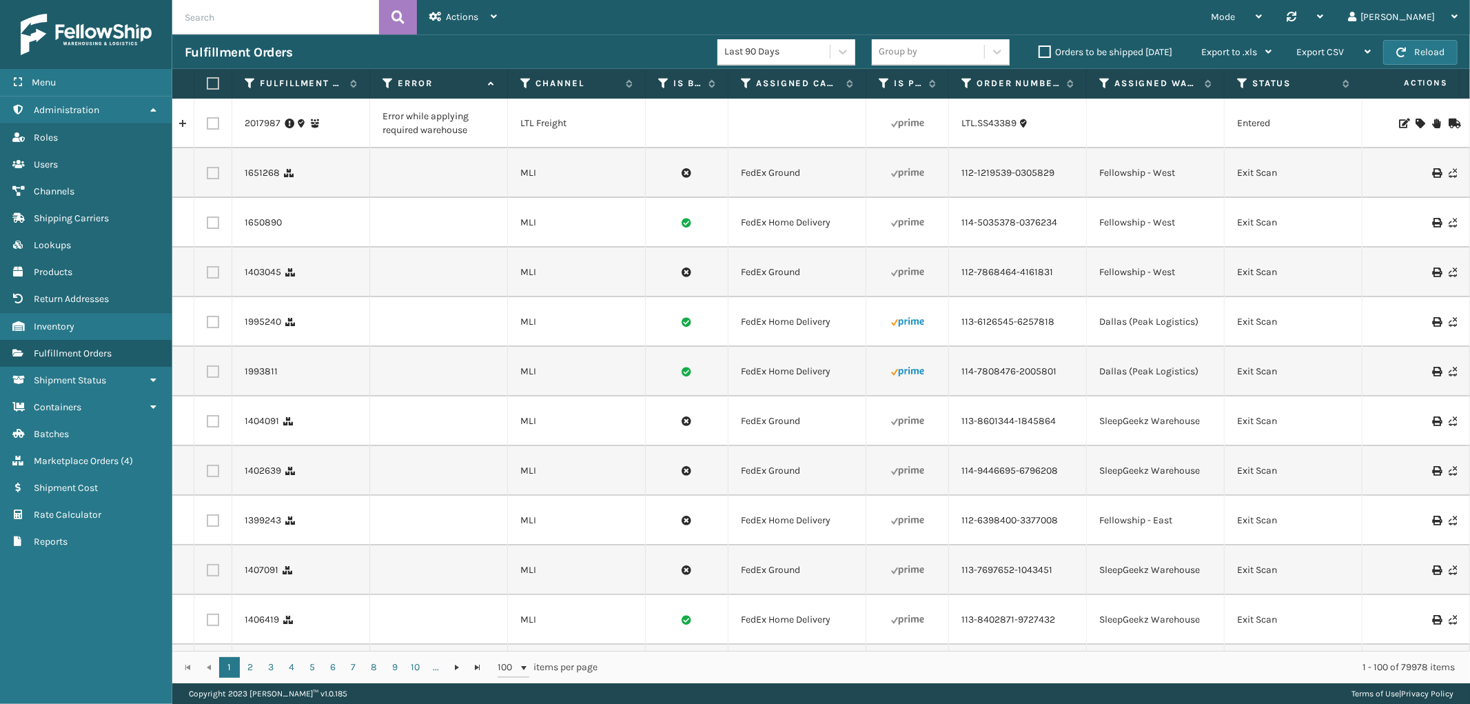
click at [1415, 121] on icon at bounding box center [1419, 124] width 8 height 10
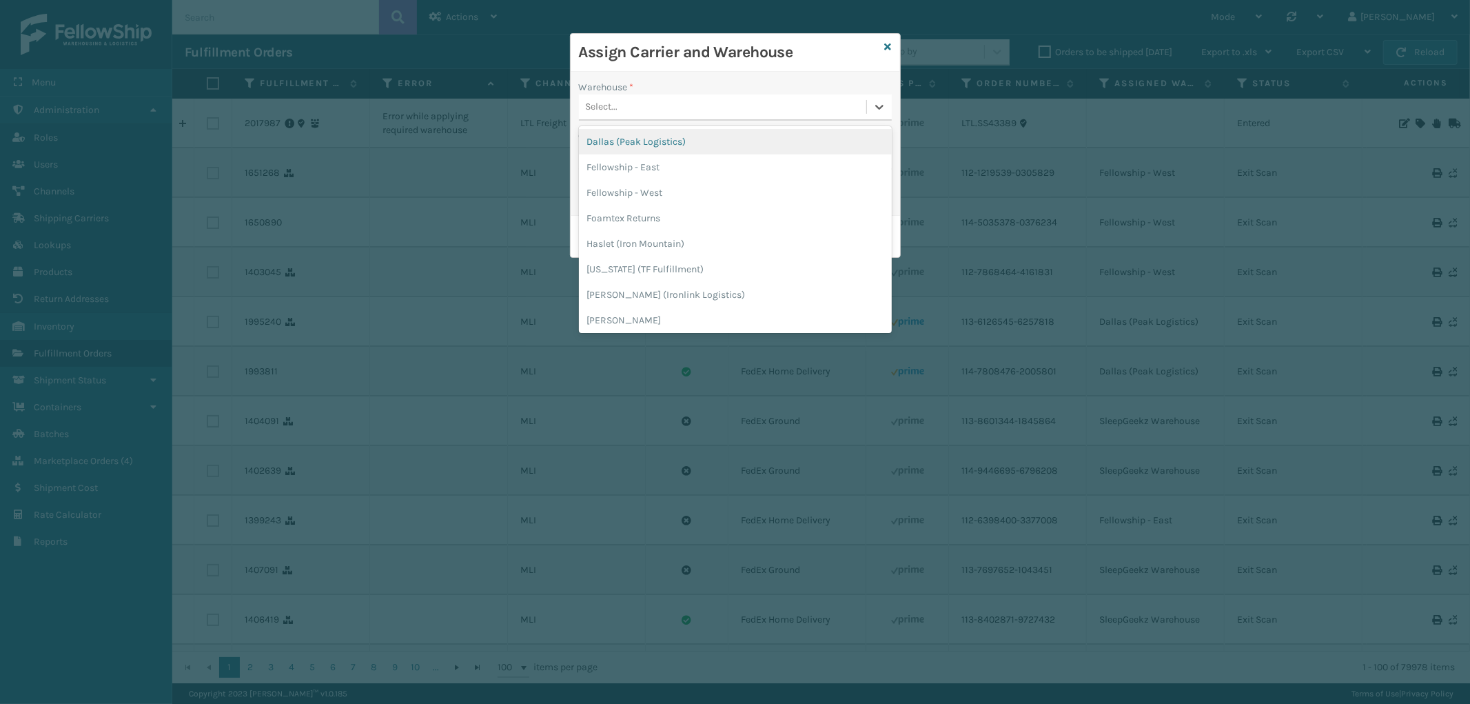
click at [721, 108] on div "Select..." at bounding box center [722, 107] width 287 height 23
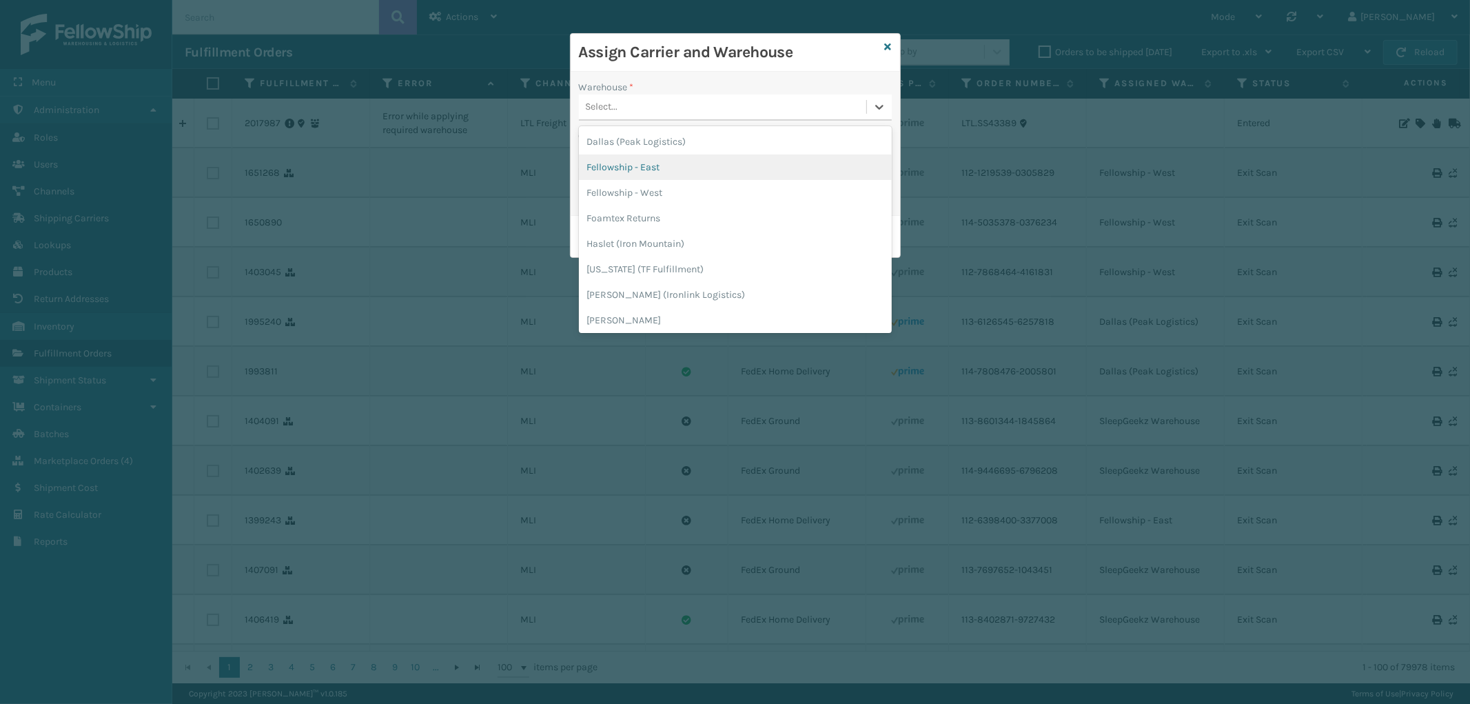
click at [667, 162] on div "Fellowship - East" at bounding box center [735, 166] width 313 height 25
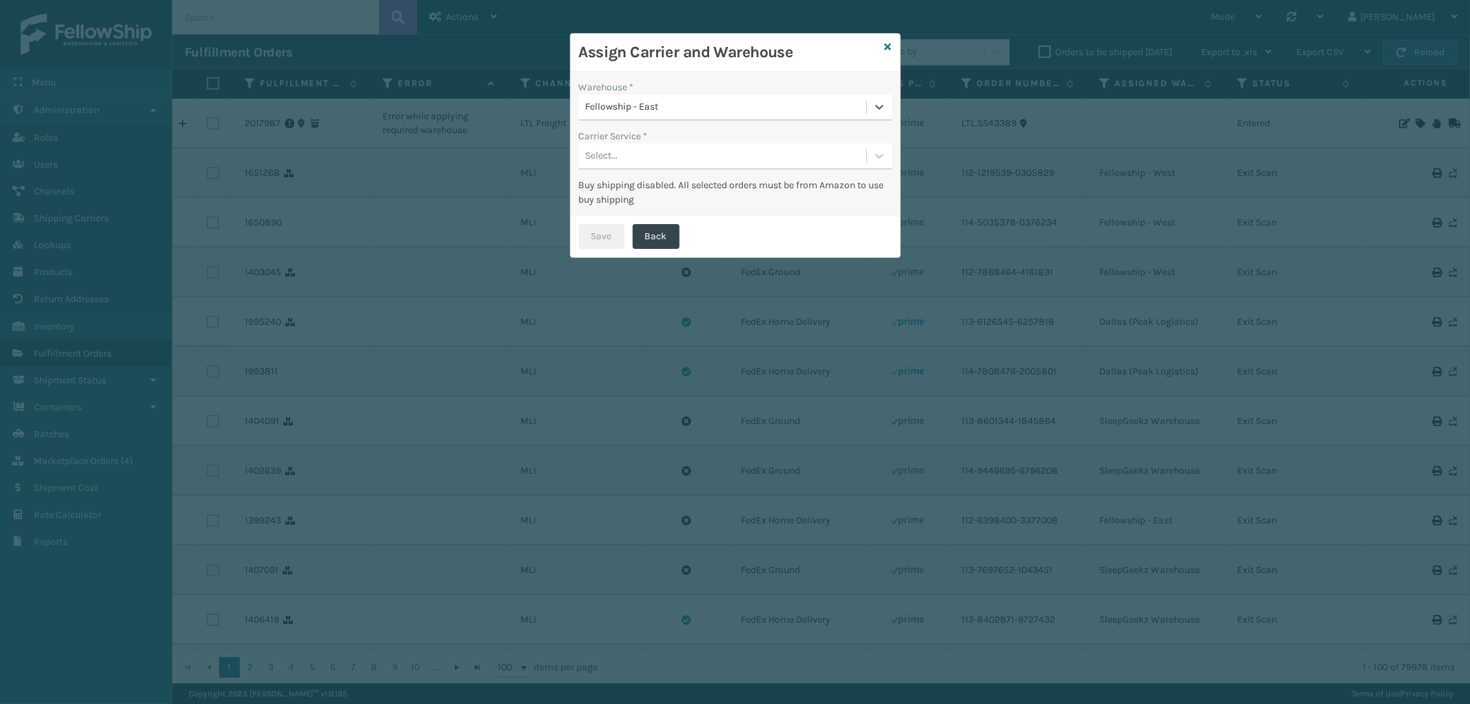
click at [689, 152] on div "Select..." at bounding box center [722, 156] width 287 height 23
click at [677, 182] on div "LTL" at bounding box center [735, 190] width 313 height 25
click at [613, 229] on button "Save" at bounding box center [601, 236] width 45 height 25
